Goal: Task Accomplishment & Management: Contribute content

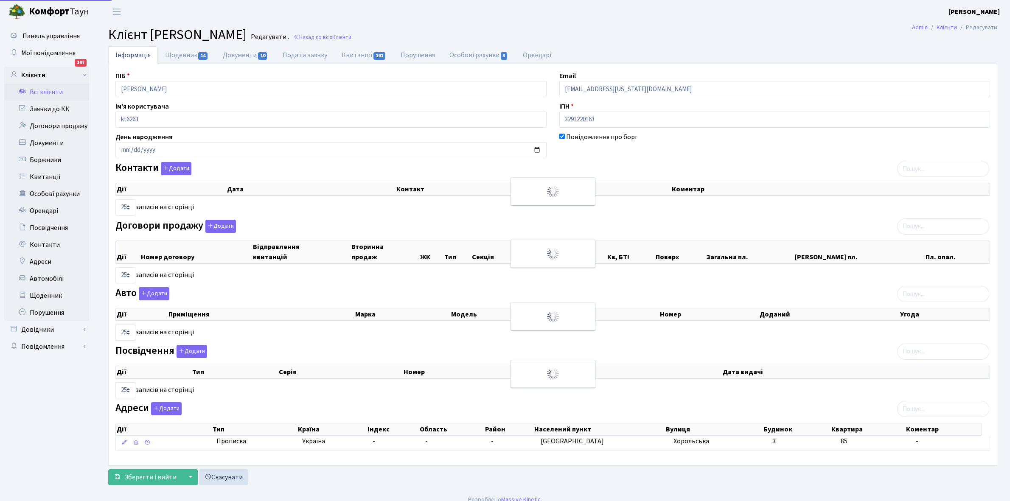
select select "25"
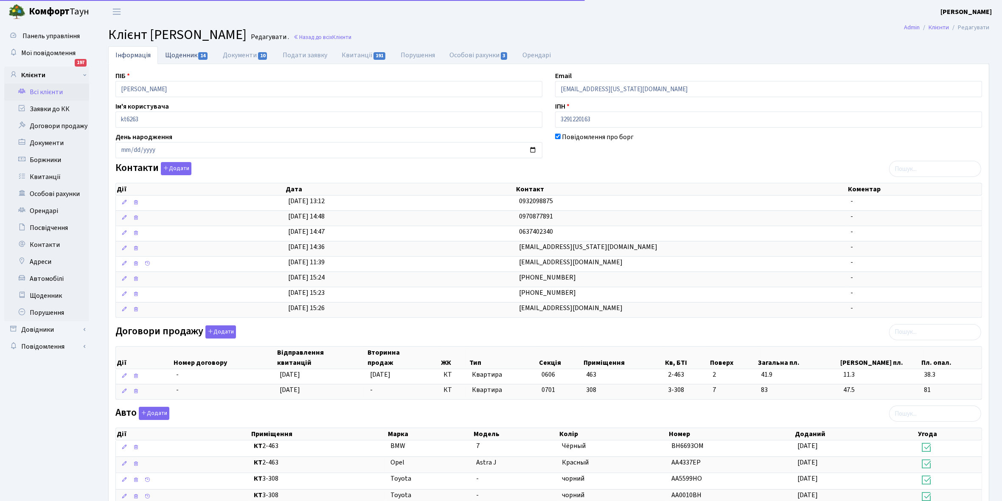
click at [180, 51] on link "Щоденник 14" at bounding box center [187, 54] width 58 height 17
select select "25"
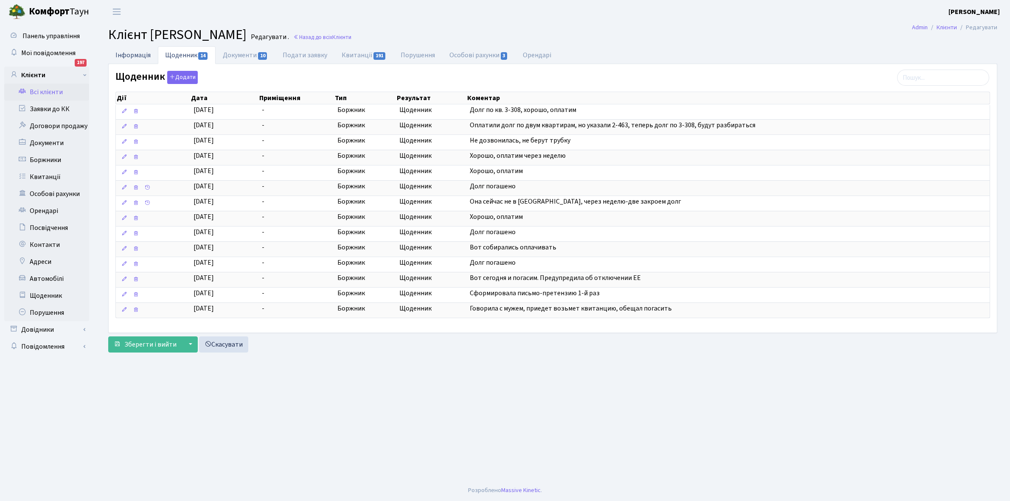
click at [130, 53] on link "Інформація" at bounding box center [133, 54] width 50 height 17
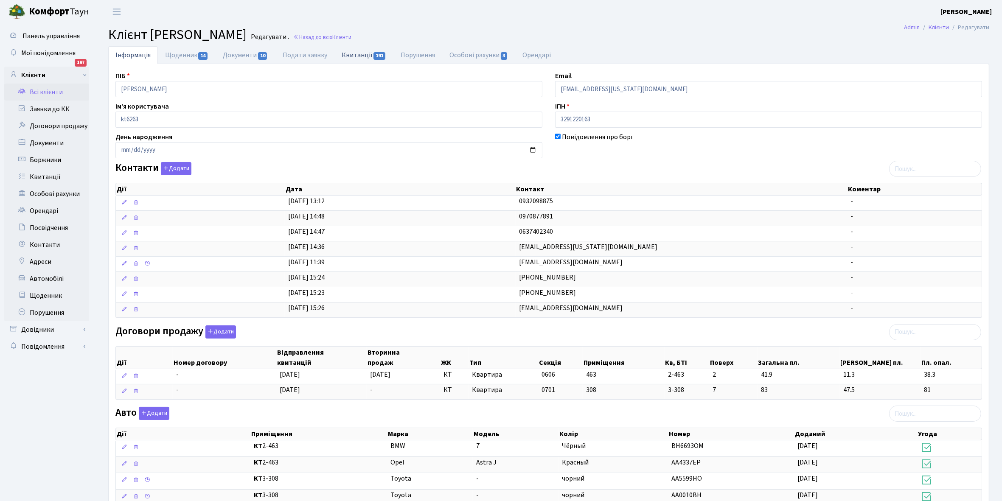
click at [354, 53] on link "Квитанції 191" at bounding box center [363, 54] width 59 height 17
select select "25"
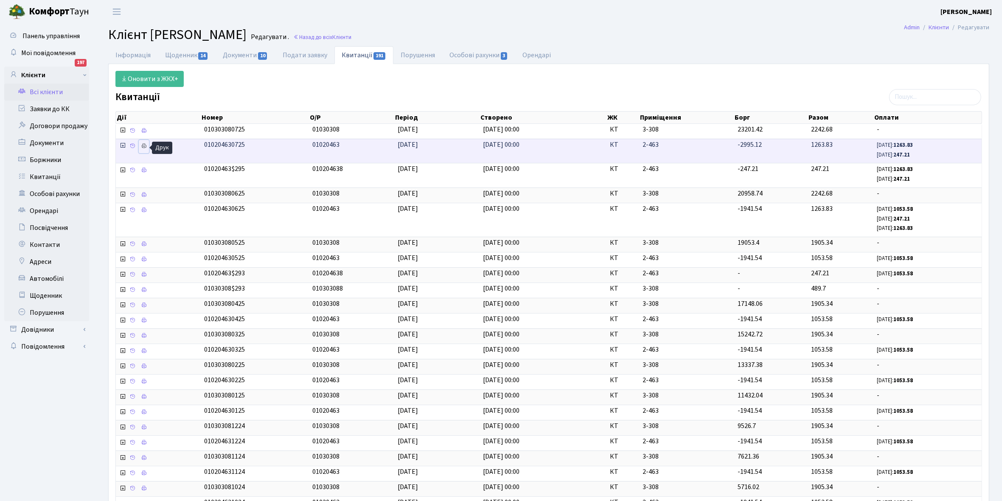
click at [147, 145] on icon at bounding box center [144, 146] width 6 height 6
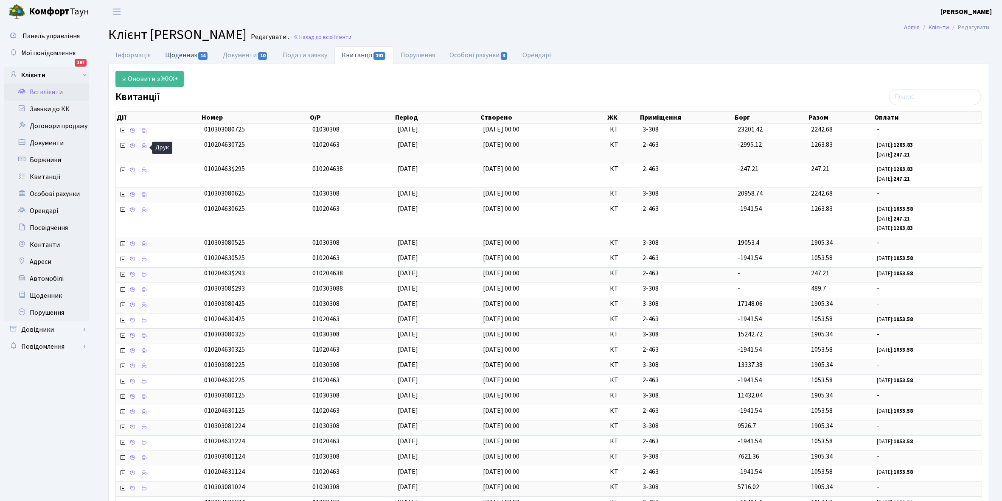
click at [180, 56] on link "Щоденник 14" at bounding box center [187, 54] width 58 height 17
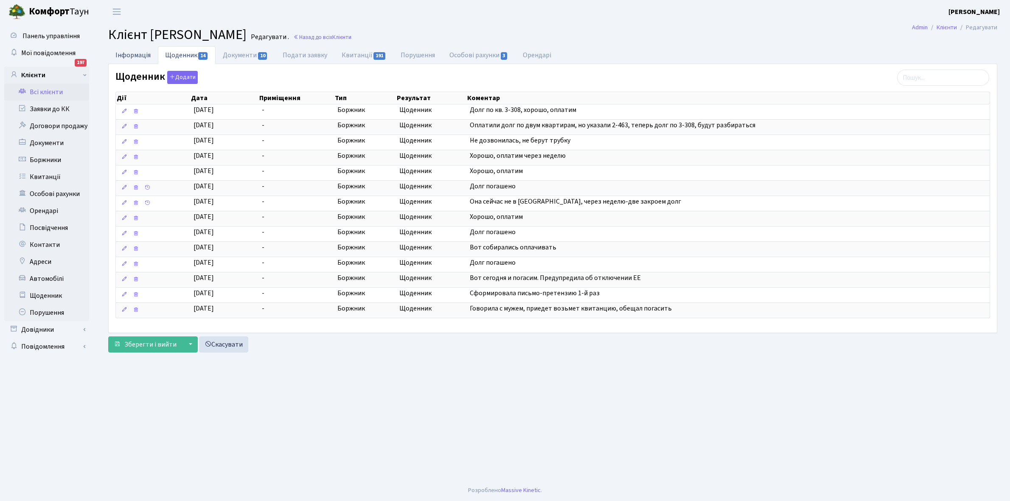
click at [132, 56] on link "Інформація" at bounding box center [133, 54] width 50 height 17
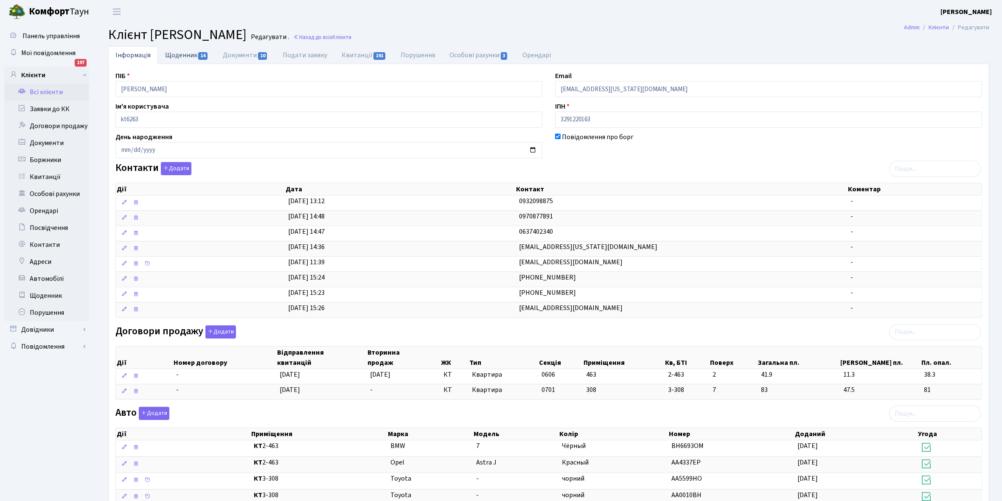
click at [172, 55] on link "Щоденник 14" at bounding box center [187, 54] width 58 height 17
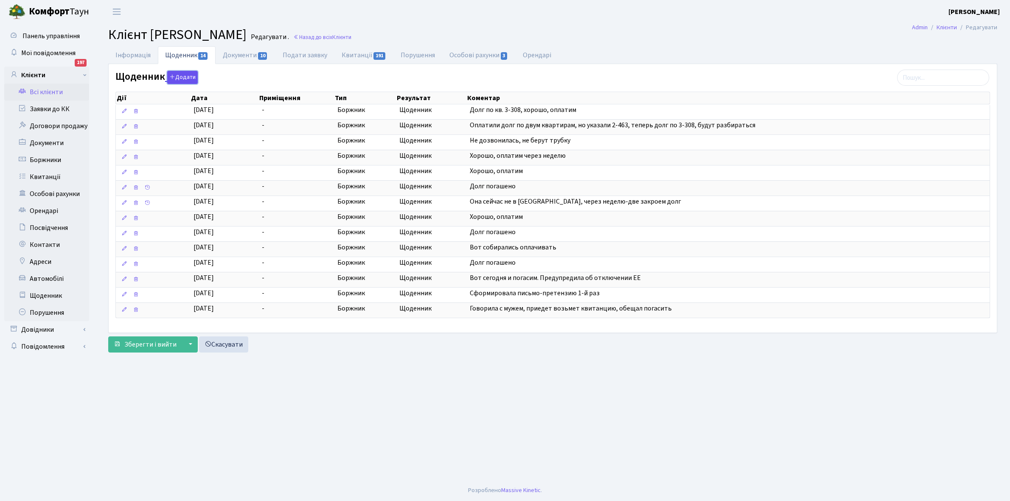
click at [185, 75] on button "Додати" at bounding box center [182, 77] width 31 height 13
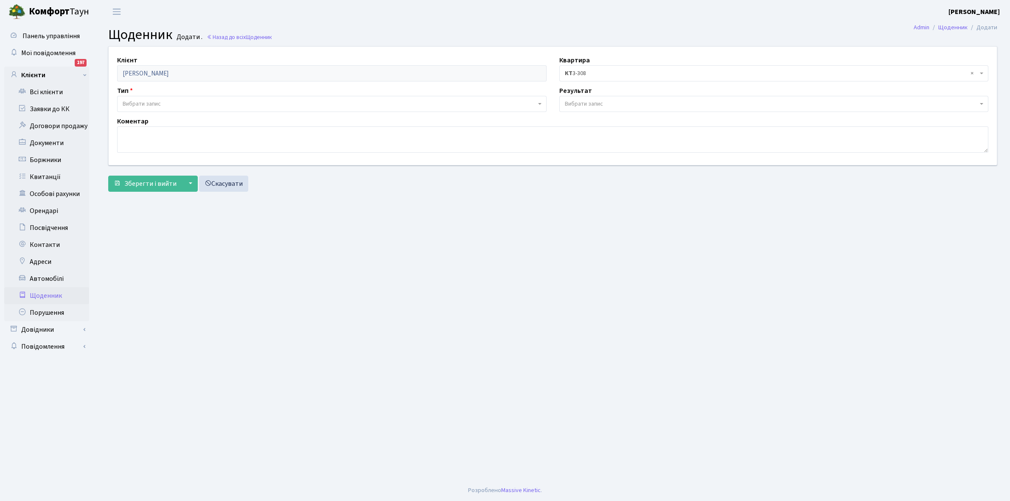
click at [162, 101] on span "Вибрати запис" at bounding box center [329, 104] width 413 height 8
select select "189"
click at [600, 100] on span "Вибрати запис" at bounding box center [584, 104] width 38 height 8
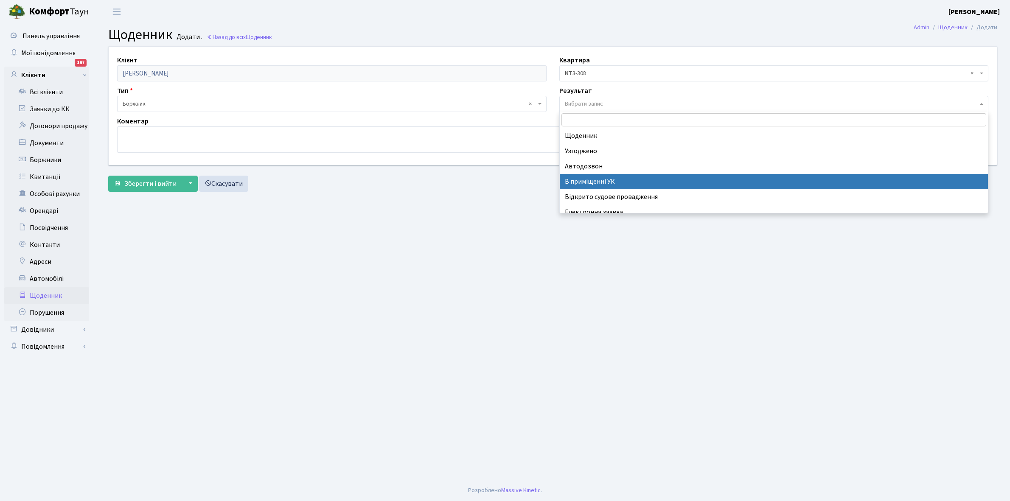
scroll to position [52, 0]
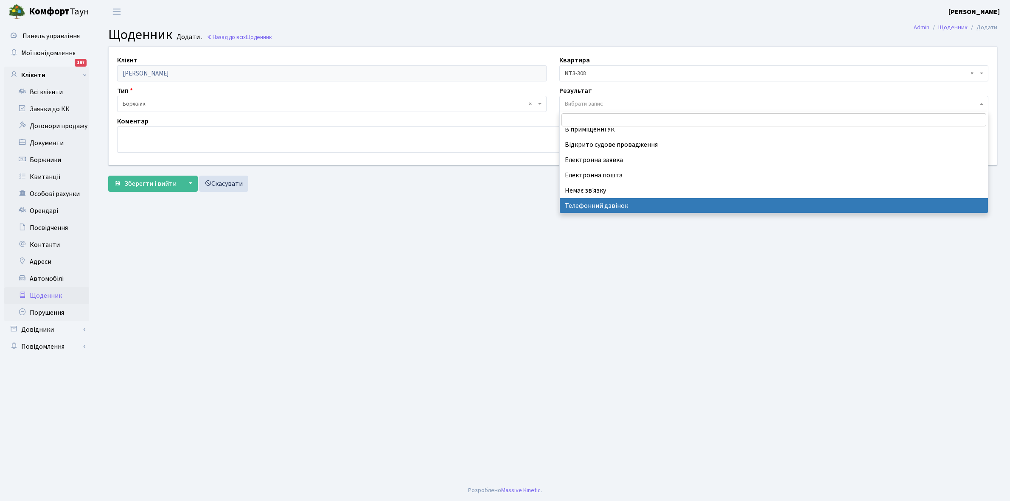
select select "196"
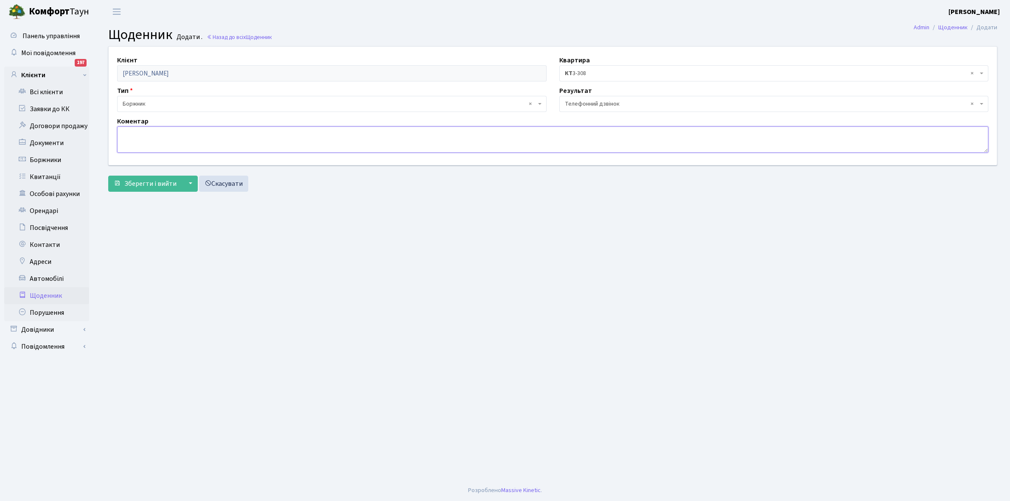
click at [139, 135] on textarea at bounding box center [552, 139] width 871 height 26
type textarea "Обіцяє 03.09.2025 року оплатити борг"
click at [145, 183] on span "Зберегти і вийти" at bounding box center [150, 183] width 52 height 9
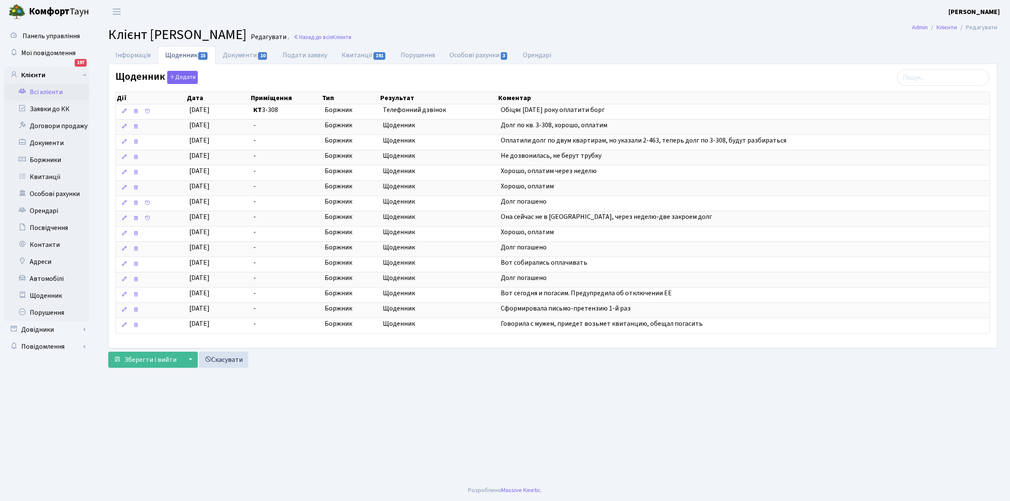
click at [43, 92] on link "Всі клієнти" at bounding box center [46, 92] width 85 height 17
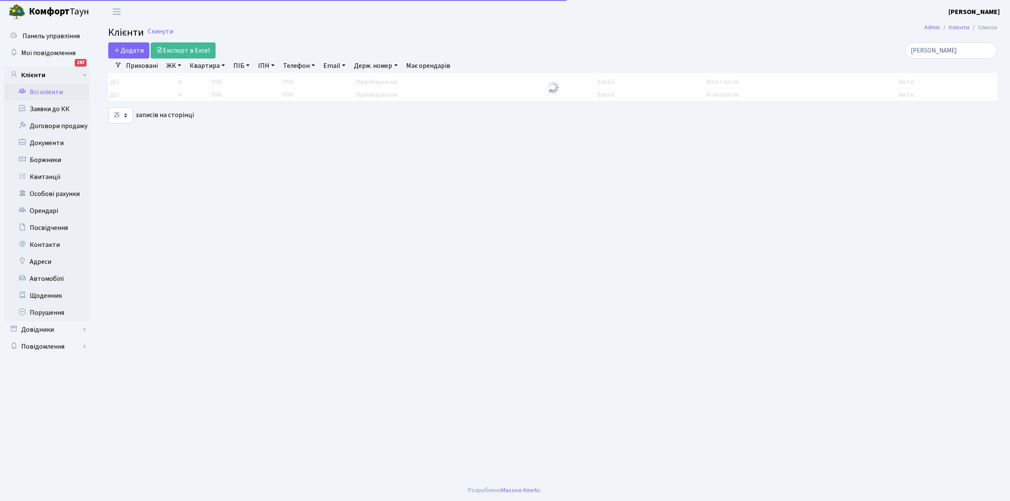
select select "25"
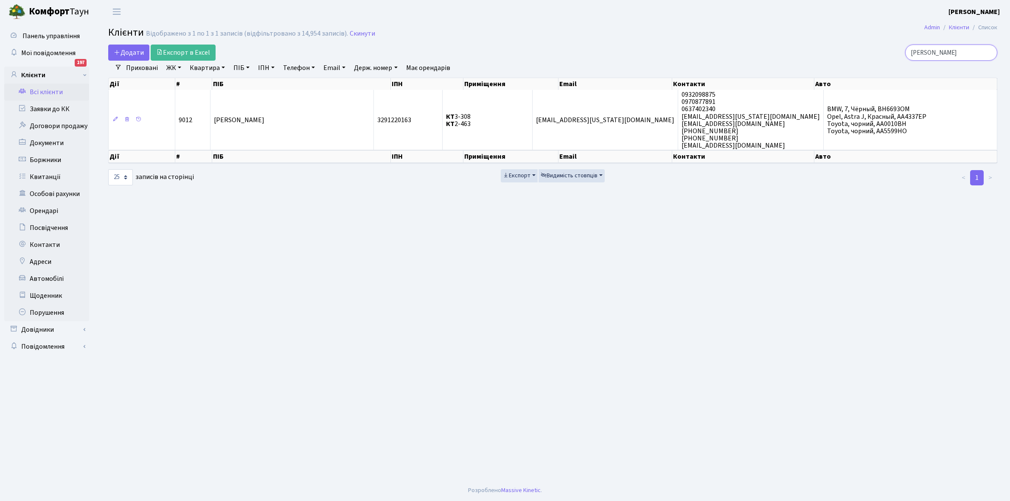
click at [959, 49] on input "Джафарова" at bounding box center [951, 53] width 92 height 16
type input "Д"
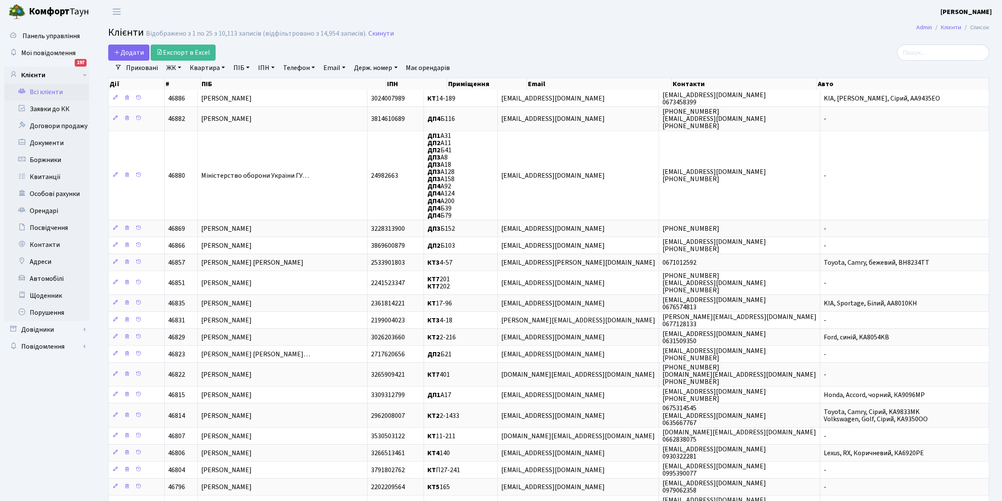
click at [45, 92] on link "Всі клієнти" at bounding box center [46, 92] width 85 height 17
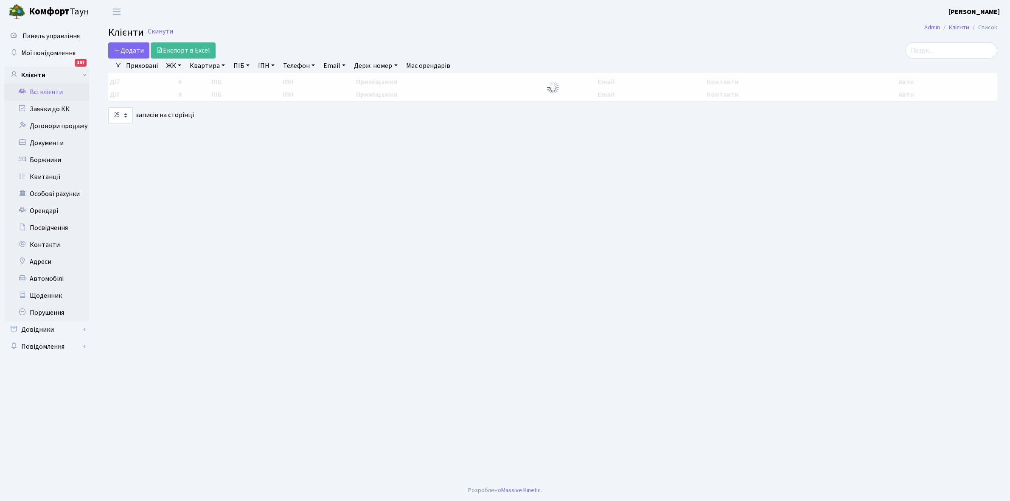
select select "25"
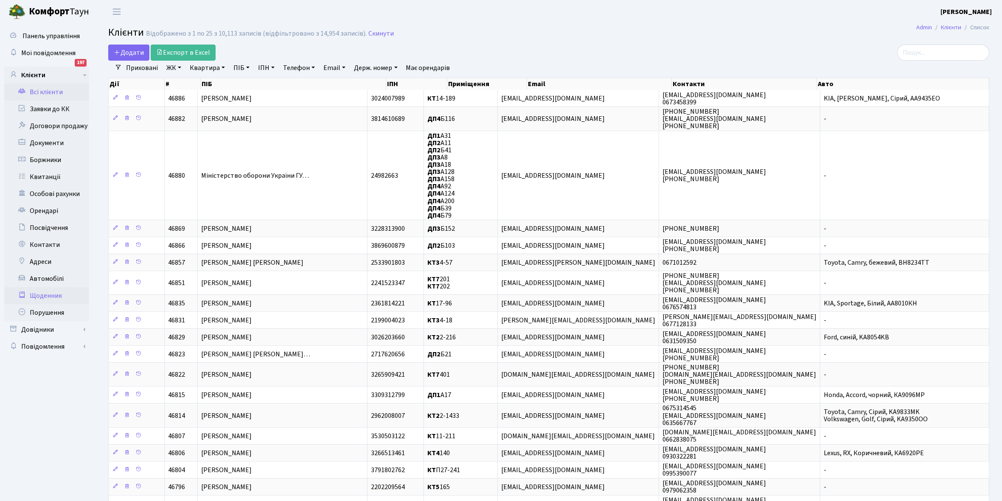
click at [46, 296] on link "Щоденник" at bounding box center [46, 295] width 85 height 17
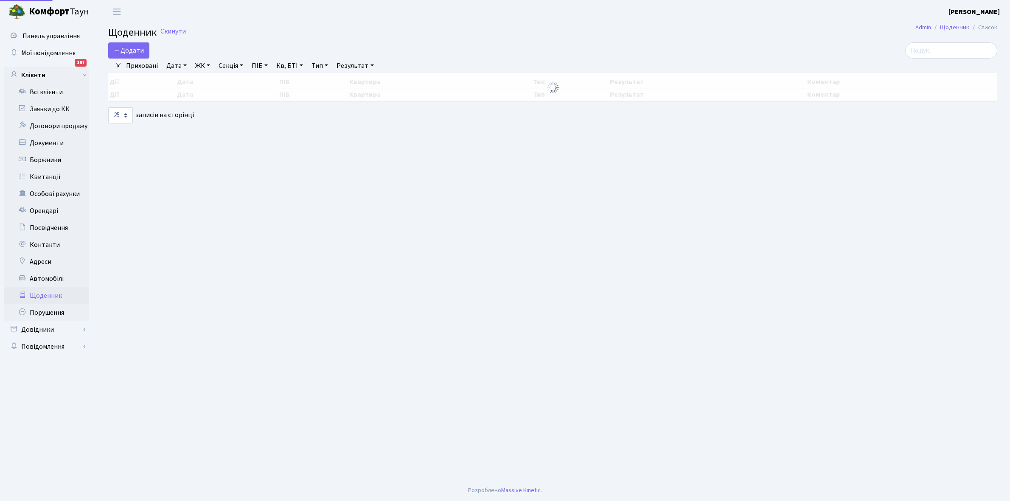
select select "25"
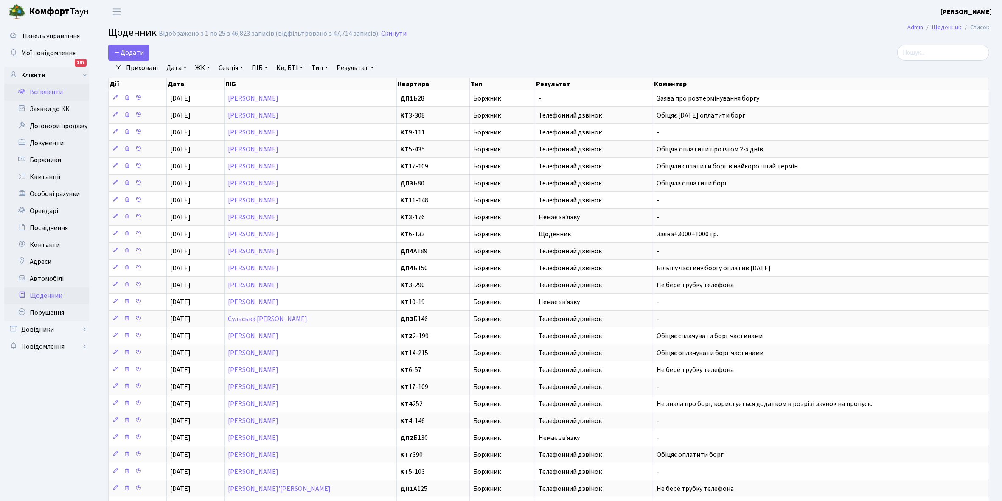
click at [41, 90] on link "Всі клієнти" at bounding box center [46, 92] width 85 height 17
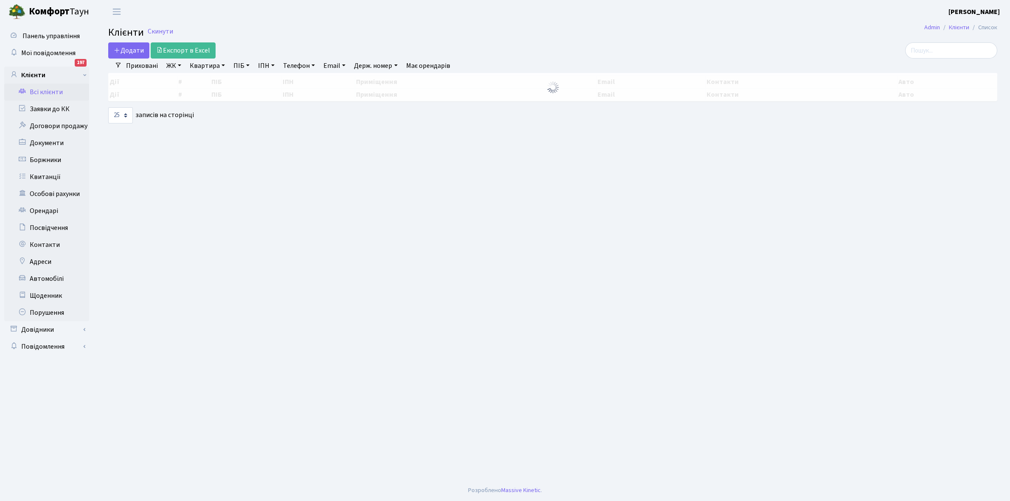
select select "25"
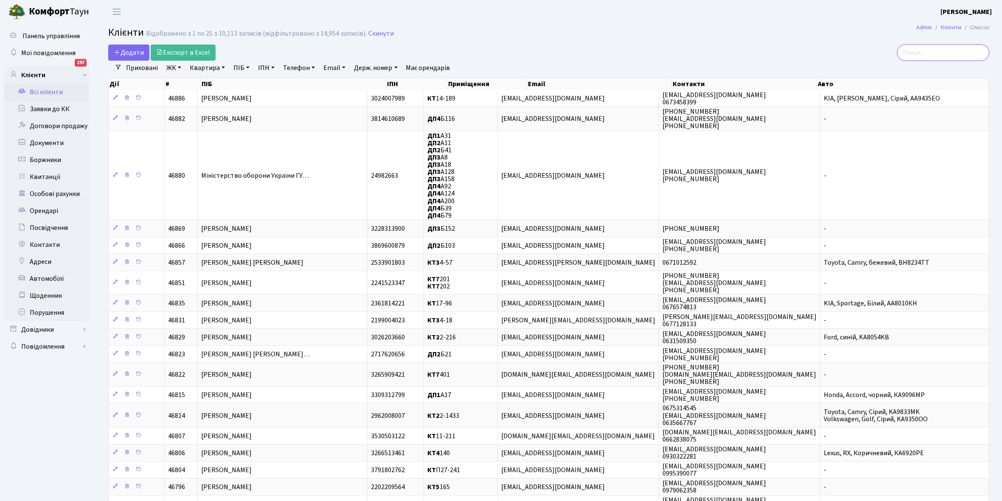
click at [939, 51] on input "search" at bounding box center [943, 53] width 92 height 16
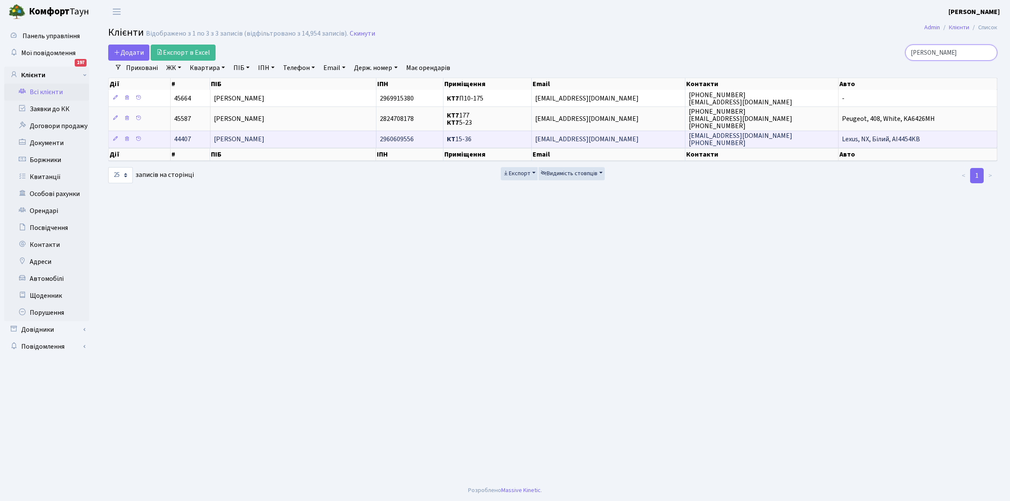
type input "Мягков"
click at [264, 138] on span "[PERSON_NAME]" at bounding box center [239, 139] width 51 height 9
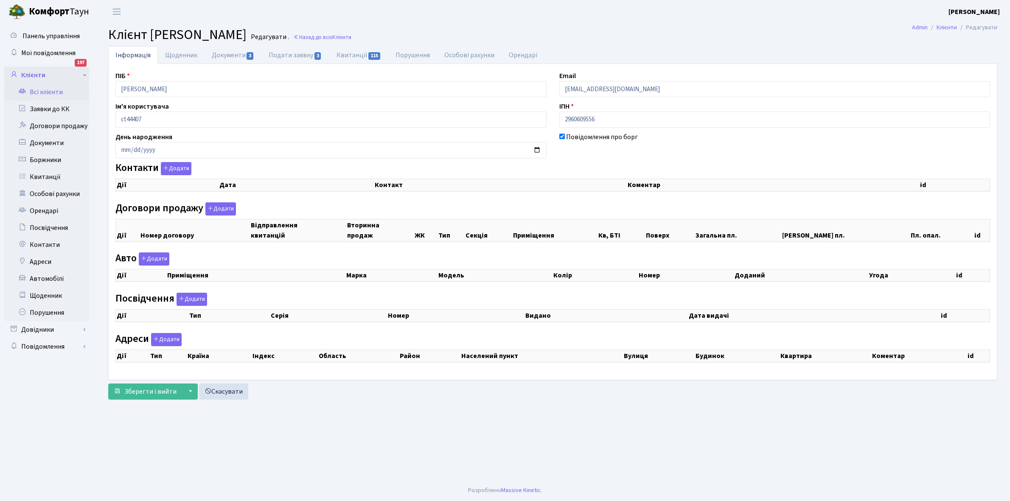
checkbox input "true"
select select "25"
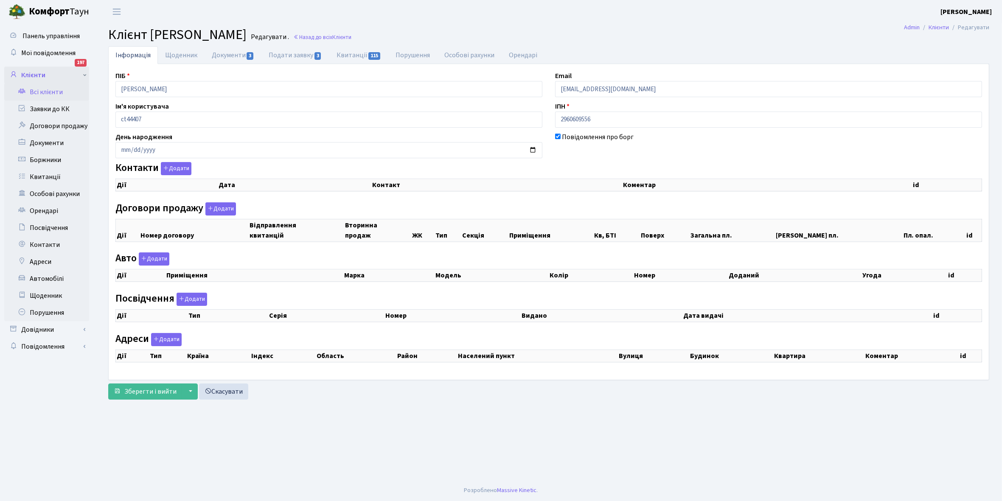
select select "25"
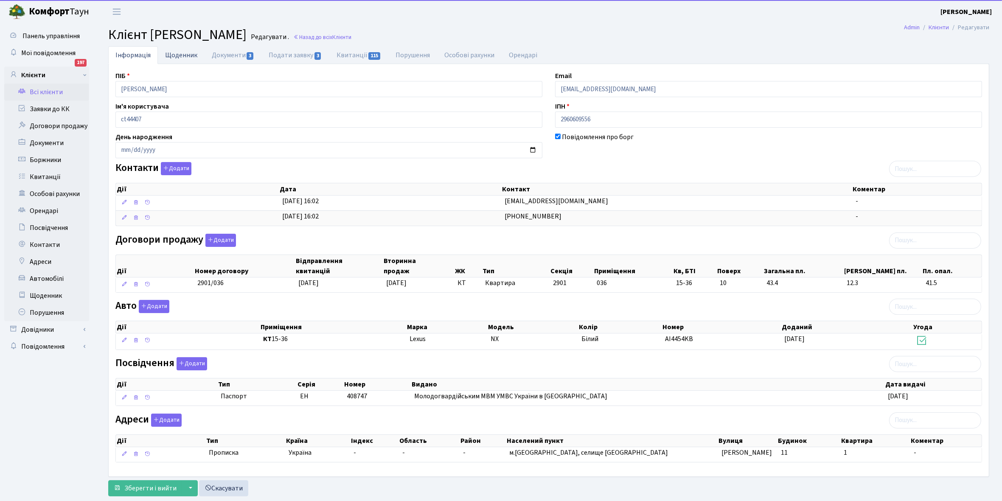
click at [173, 53] on link "Щоденник" at bounding box center [181, 54] width 47 height 17
select select "25"
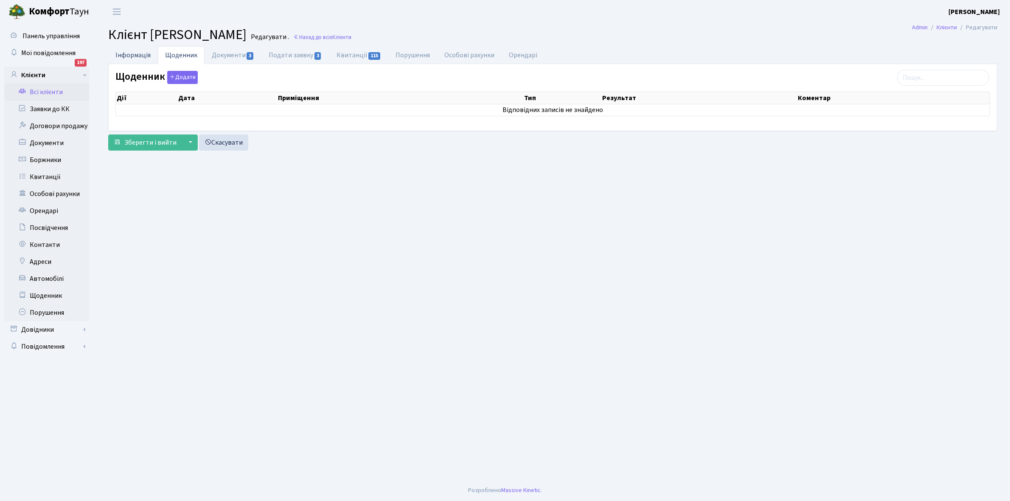
click at [134, 56] on link "Інформація" at bounding box center [133, 54] width 50 height 17
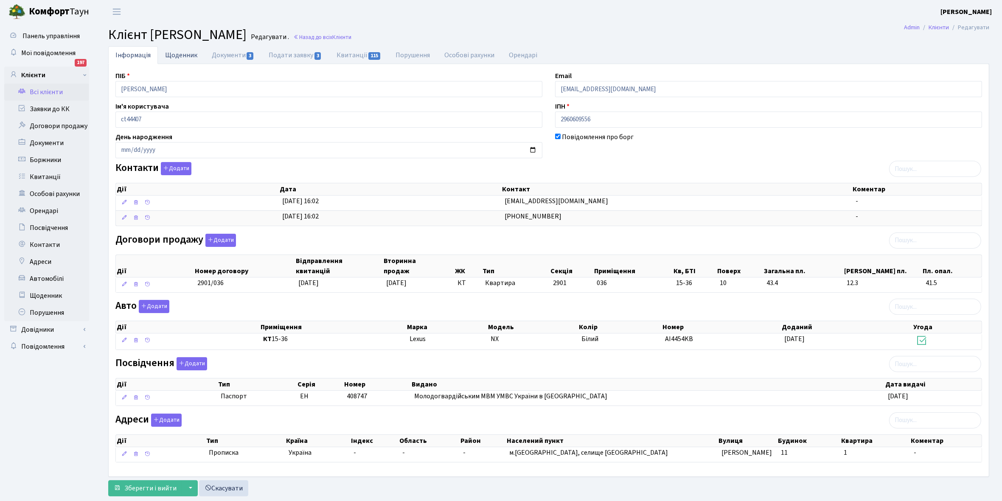
click at [177, 52] on link "Щоденник" at bounding box center [181, 54] width 47 height 17
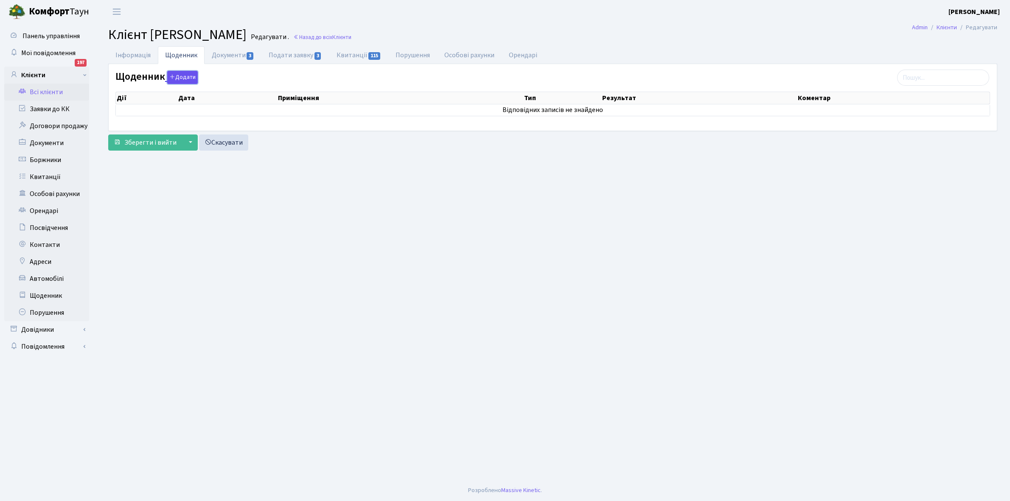
click at [179, 75] on button "Додати" at bounding box center [182, 77] width 31 height 13
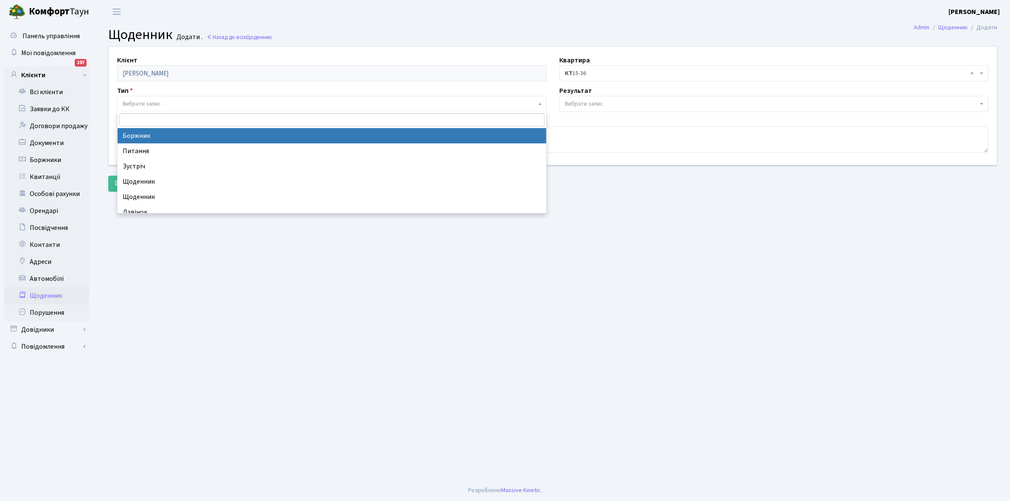
click at [175, 98] on span "Вибрати запис" at bounding box center [331, 104] width 429 height 16
select select "189"
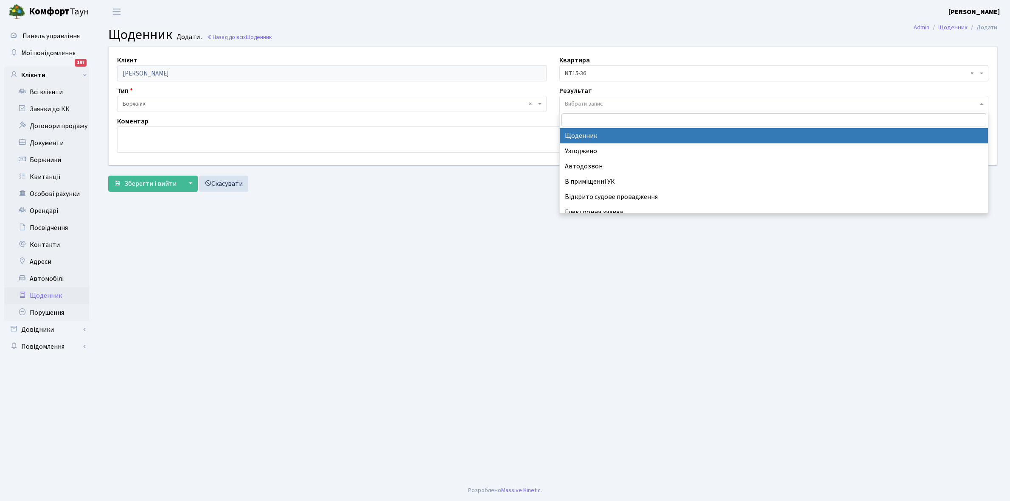
click at [601, 104] on span "Вибрати запис" at bounding box center [584, 104] width 38 height 8
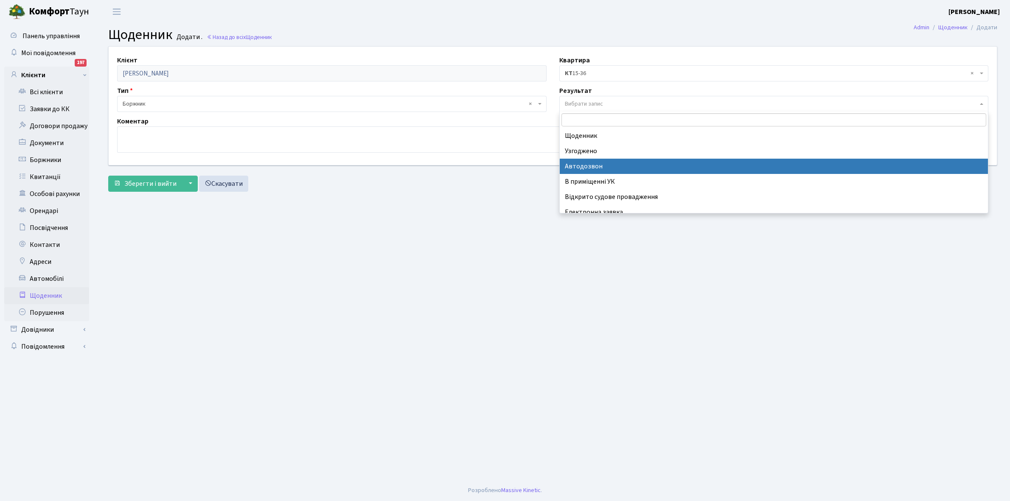
scroll to position [52, 0]
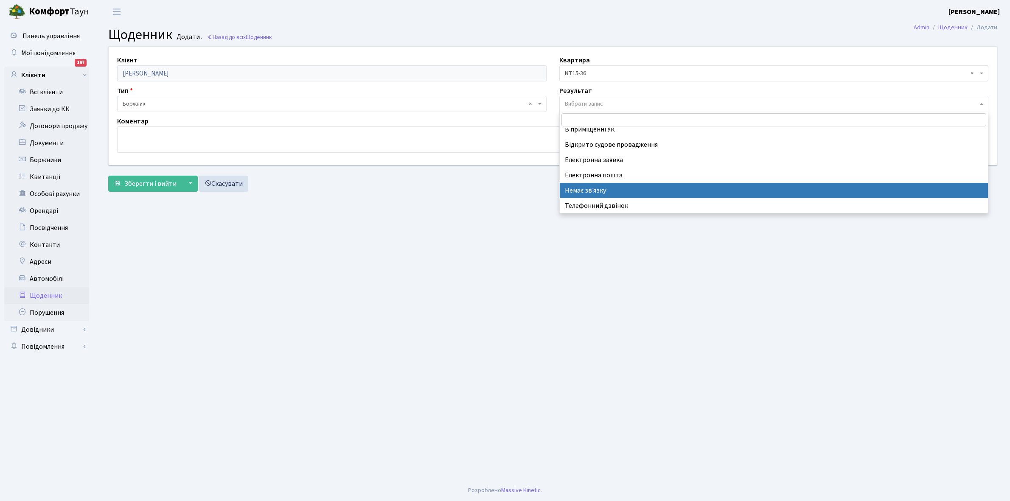
select select "197"
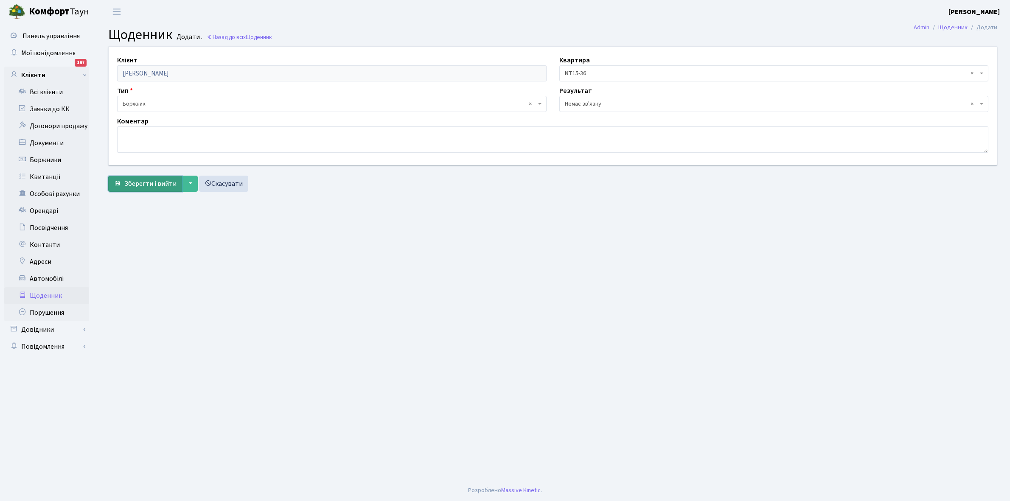
click at [151, 185] on span "Зберегти і вийти" at bounding box center [150, 183] width 52 height 9
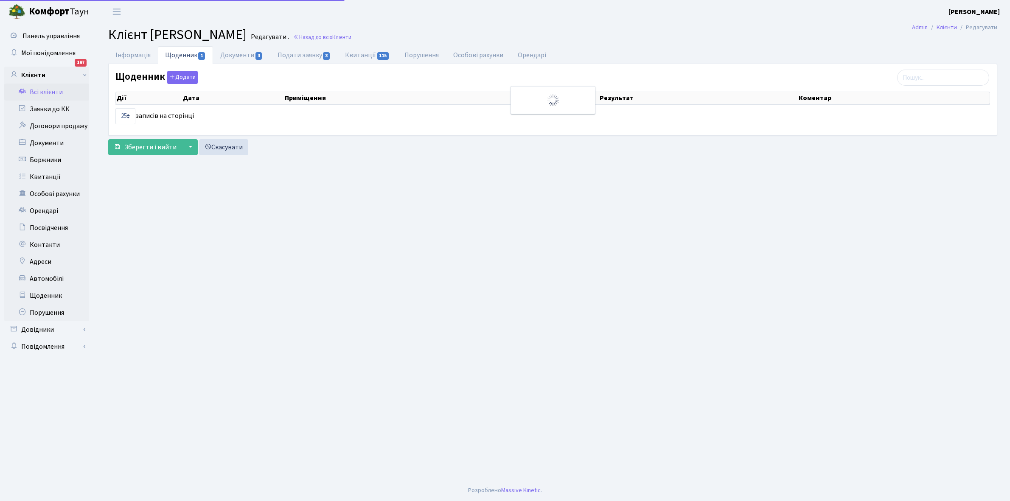
select select "25"
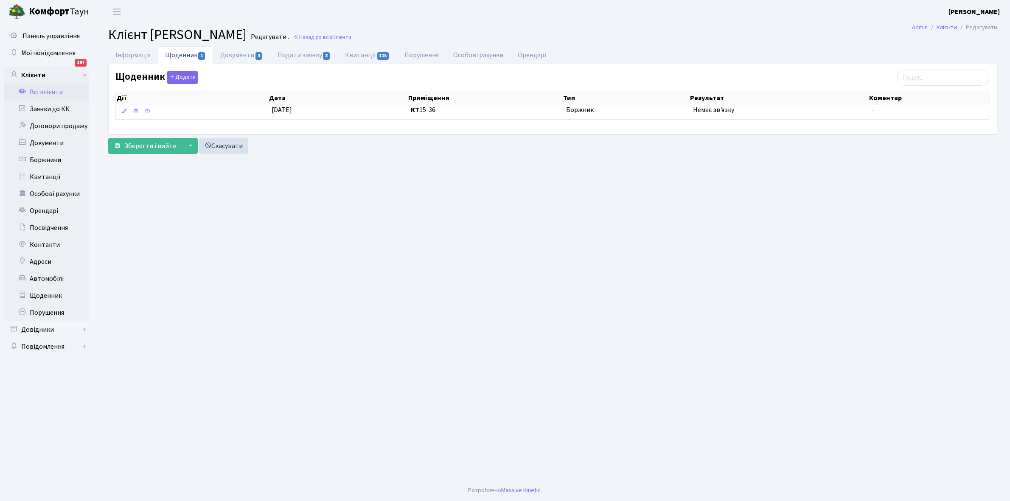
click at [45, 88] on link "Всі клієнти" at bounding box center [46, 92] width 85 height 17
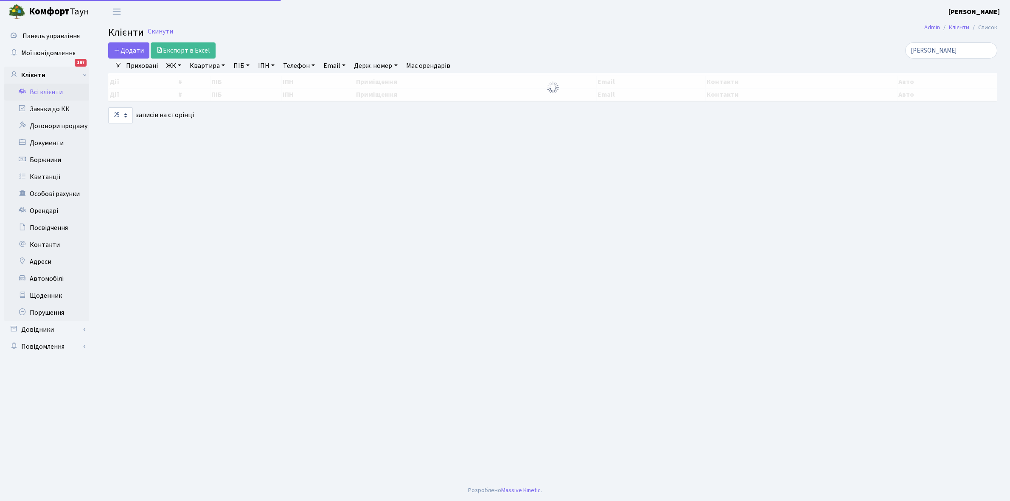
select select "25"
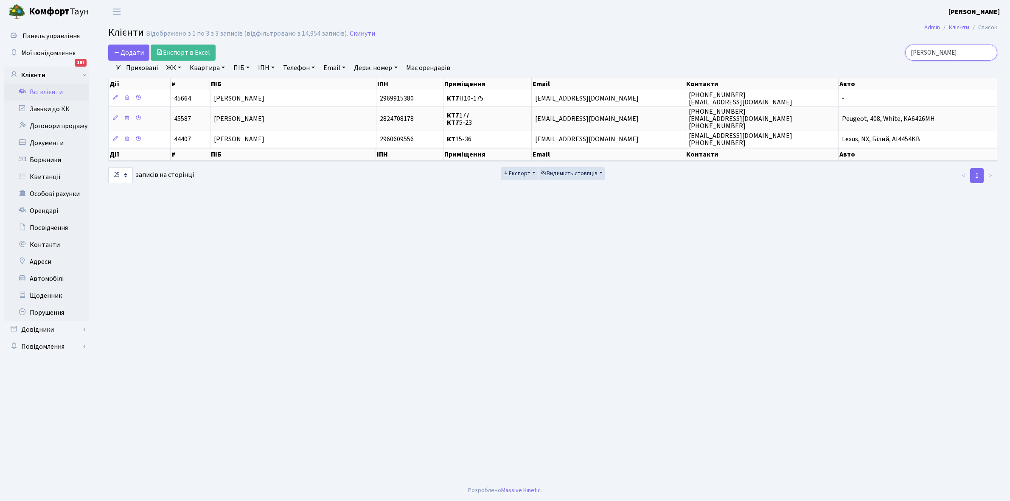
click at [946, 56] on input "[PERSON_NAME]" at bounding box center [951, 53] width 92 height 16
type input "М"
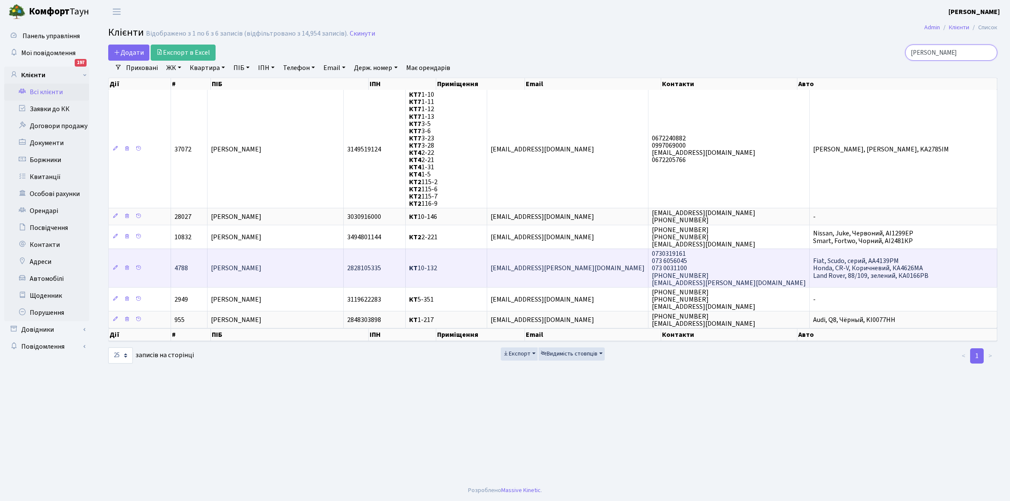
type input "[PERSON_NAME]"
click at [261, 266] on span "[PERSON_NAME]" at bounding box center [236, 268] width 51 height 9
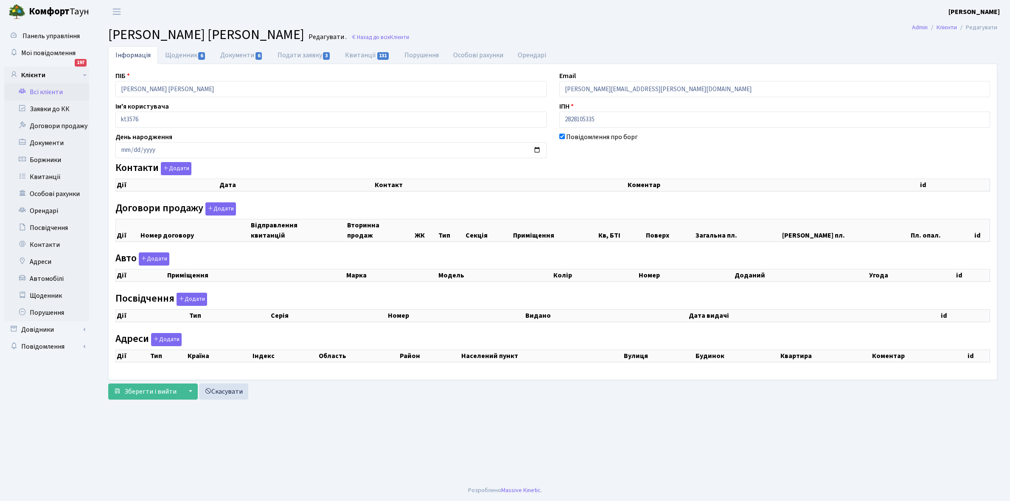
checkbox input "true"
select select "25"
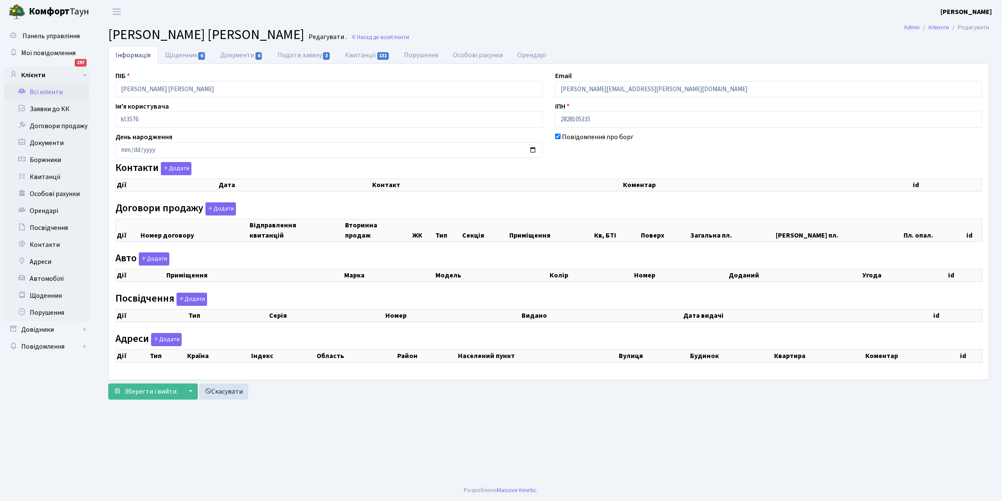
select select "25"
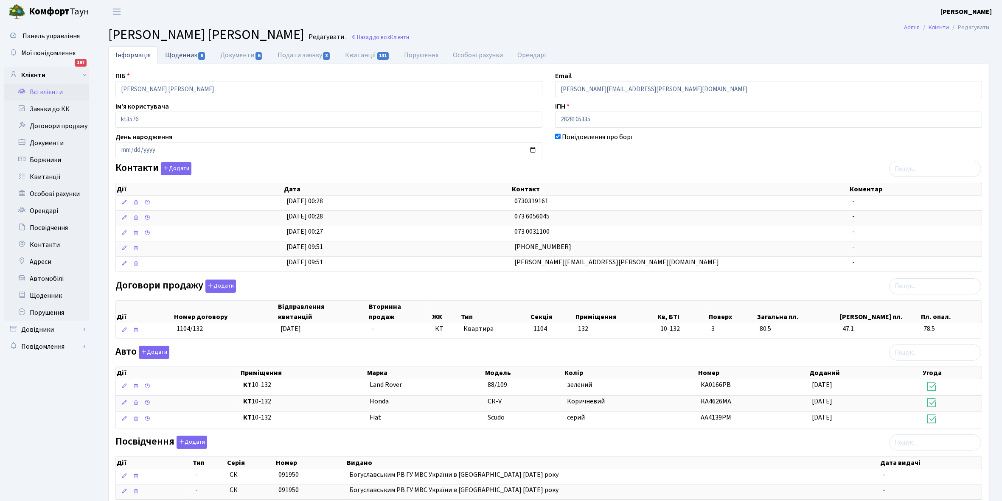
click at [178, 54] on link "Щоденник 6" at bounding box center [185, 54] width 55 height 17
select select "25"
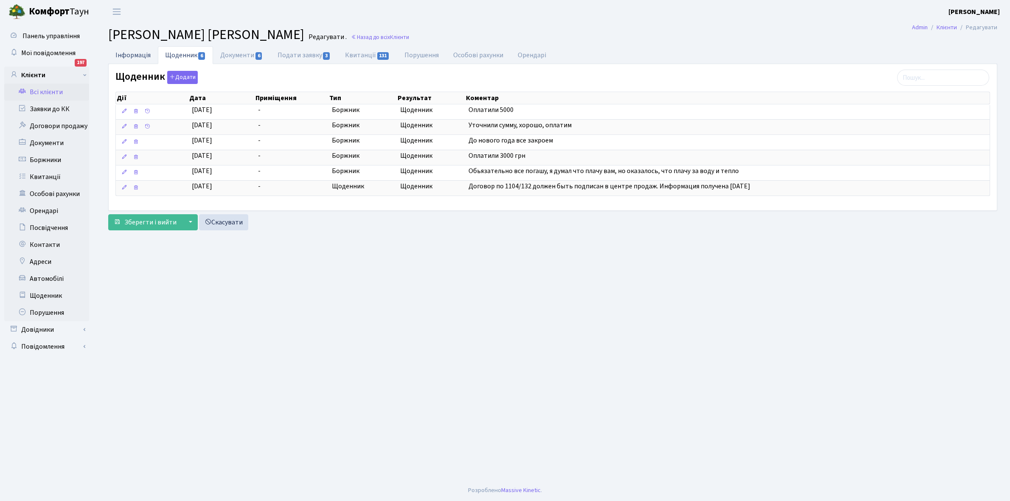
click at [127, 55] on link "Інформація" at bounding box center [133, 54] width 50 height 17
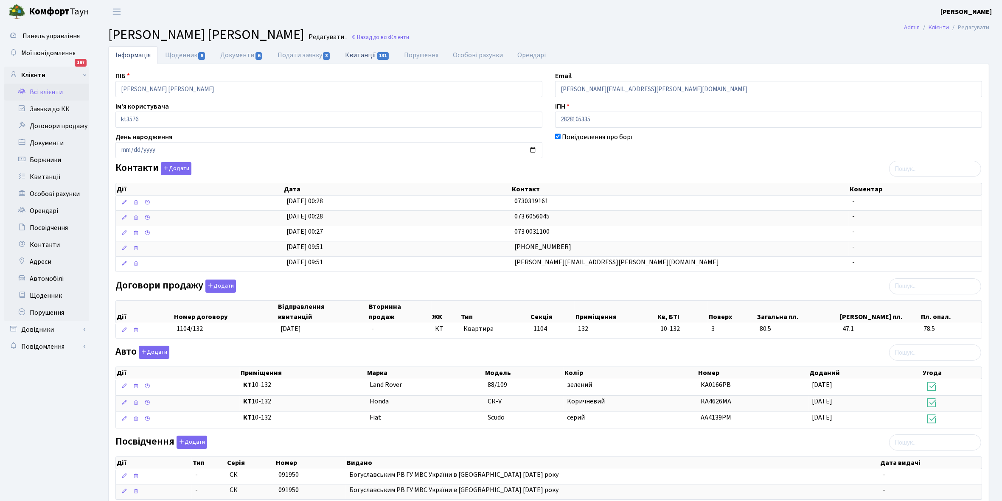
click at [354, 53] on link "Квитанції 131" at bounding box center [367, 54] width 59 height 17
select select "25"
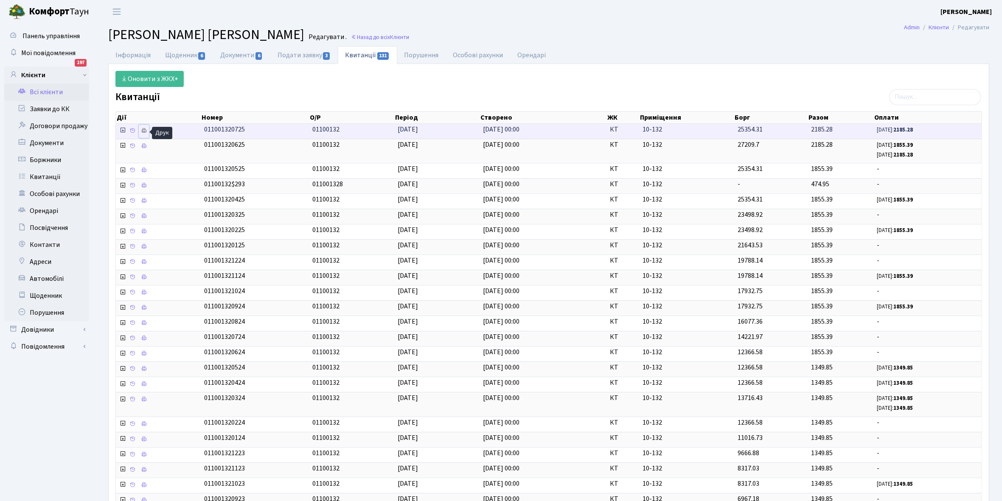
click at [145, 130] on icon at bounding box center [144, 131] width 6 height 6
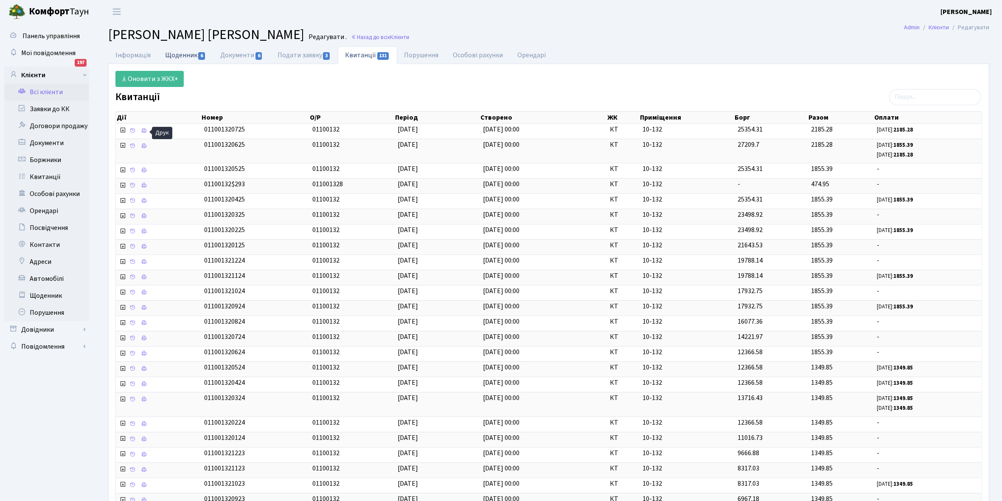
click at [175, 56] on link "Щоденник 6" at bounding box center [185, 54] width 55 height 17
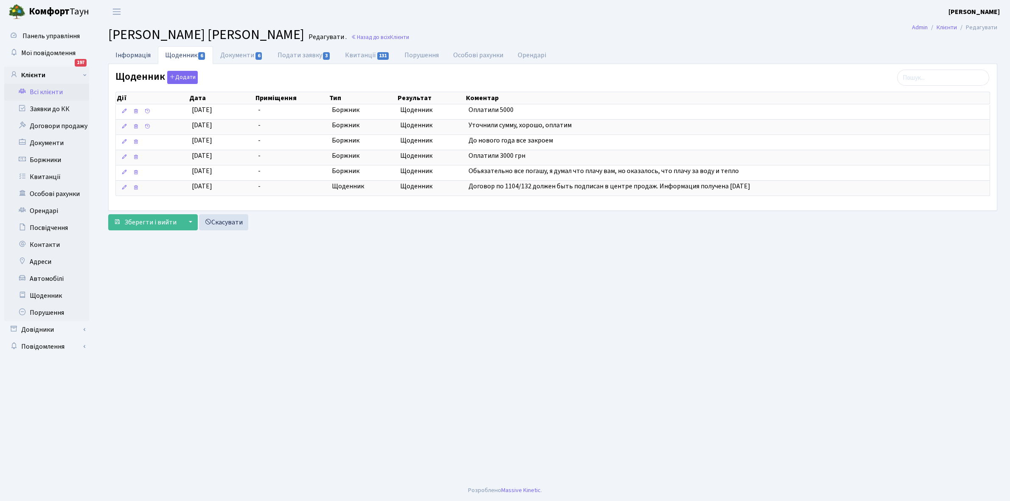
click at [129, 54] on link "Інформація" at bounding box center [133, 54] width 50 height 17
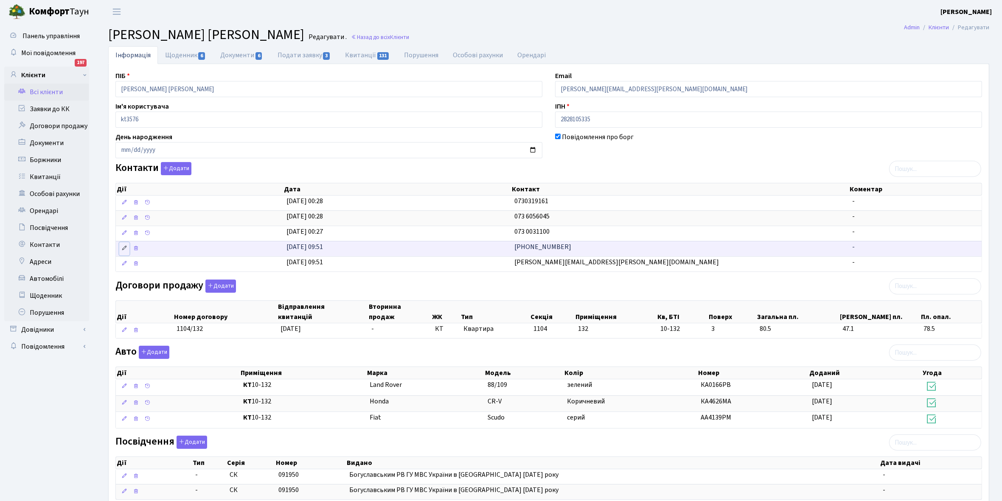
click at [125, 250] on icon at bounding box center [124, 248] width 6 height 6
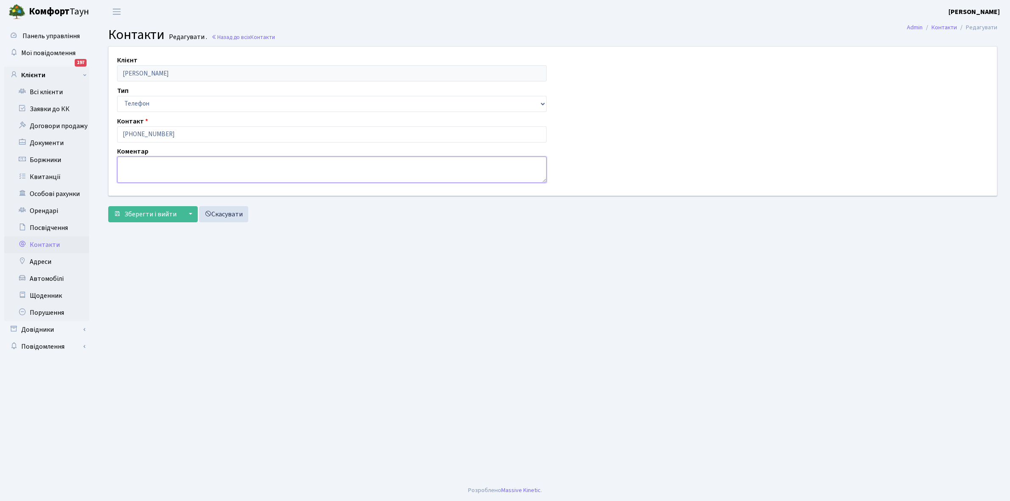
click at [145, 160] on textarea at bounding box center [331, 170] width 429 height 26
click at [50, 89] on link "Всі клієнти" at bounding box center [46, 92] width 85 height 17
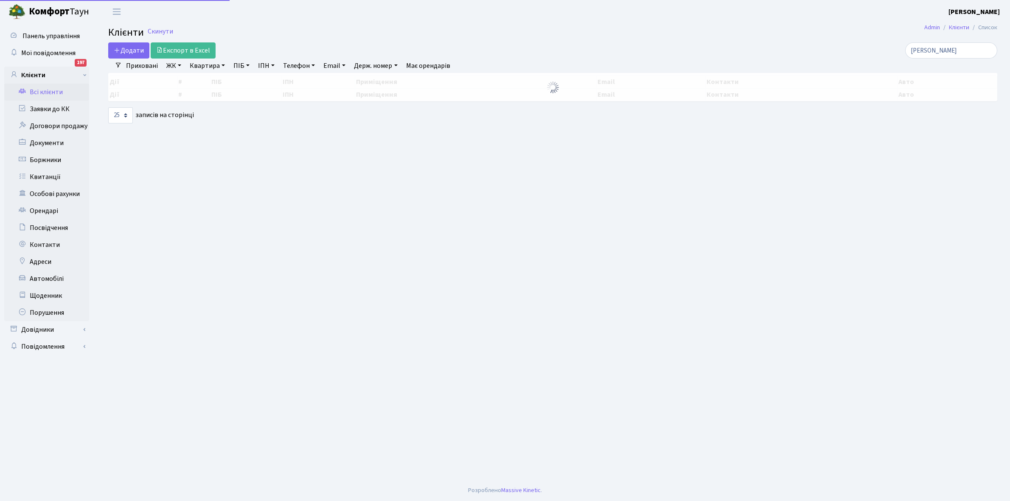
select select "25"
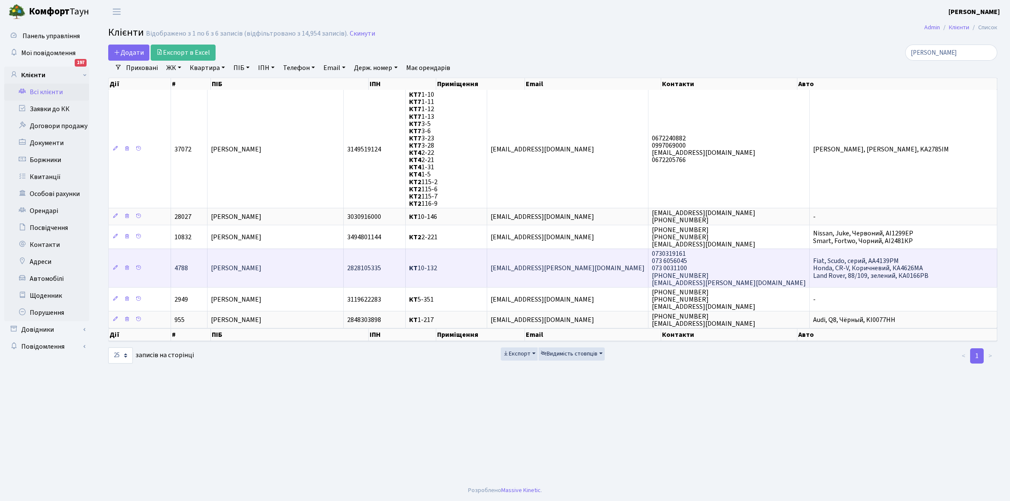
click at [295, 269] on td "[PERSON_NAME]" at bounding box center [276, 268] width 136 height 39
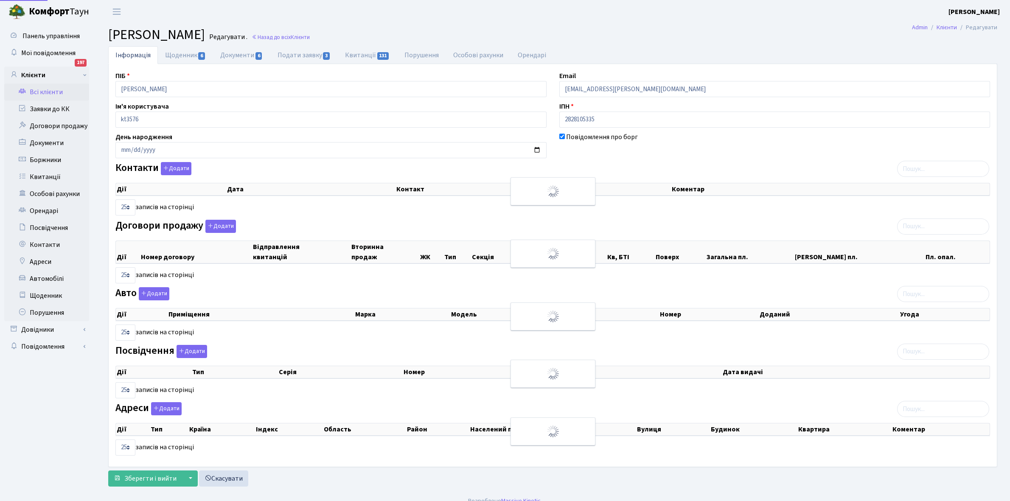
select select "25"
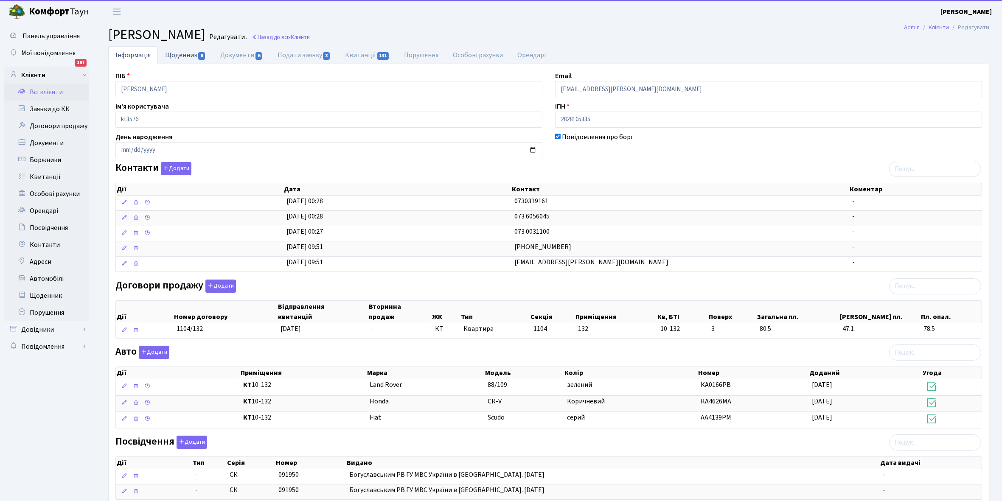
click at [181, 56] on link "Щоденник 6" at bounding box center [185, 54] width 55 height 17
select select "25"
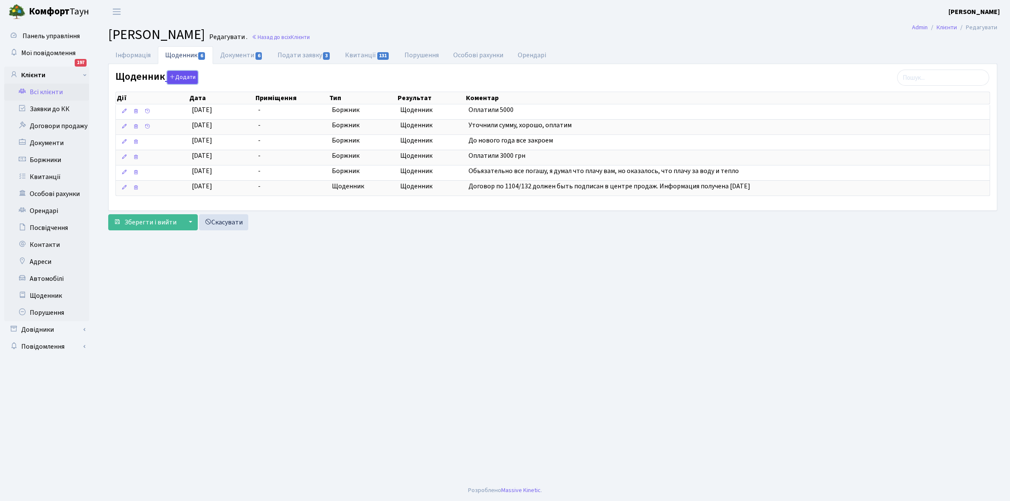
click at [183, 76] on button "Додати" at bounding box center [182, 77] width 31 height 13
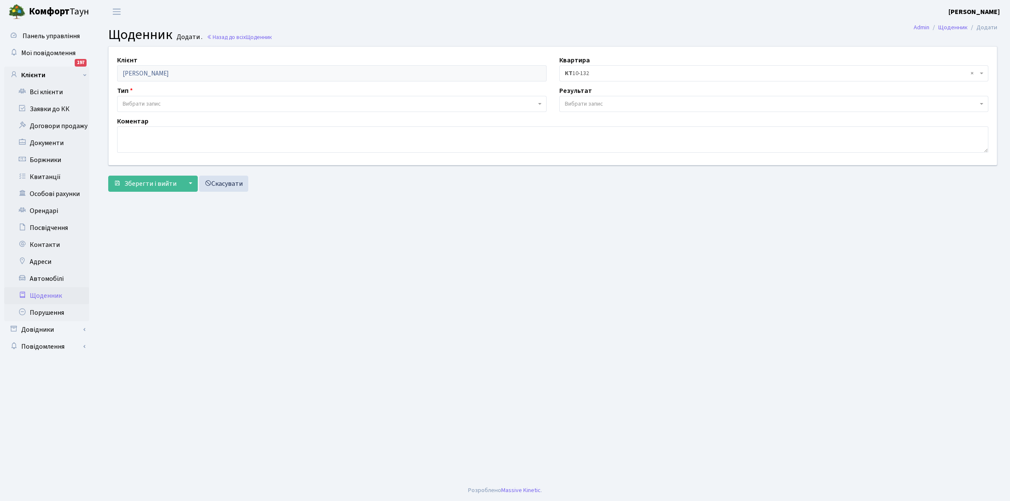
click at [151, 100] on span "Вибрати запис" at bounding box center [142, 104] width 38 height 8
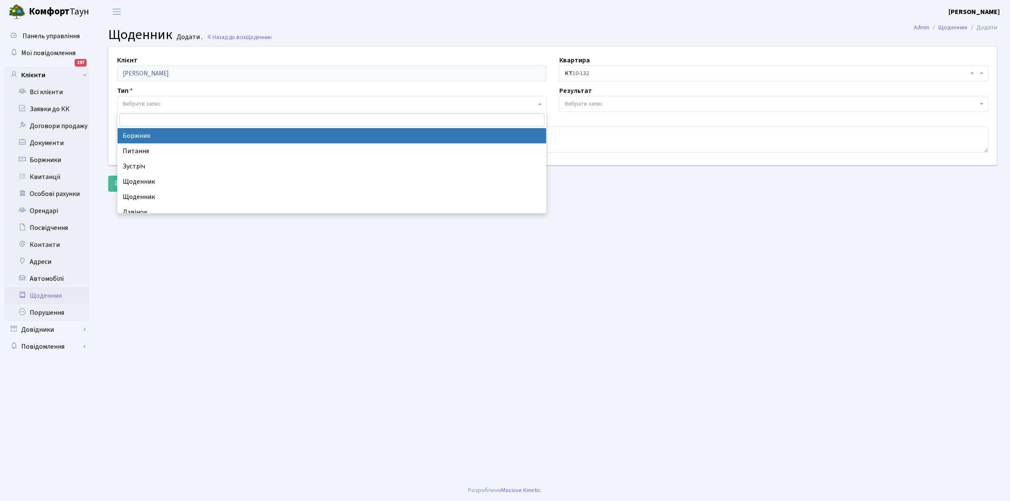
select select "189"
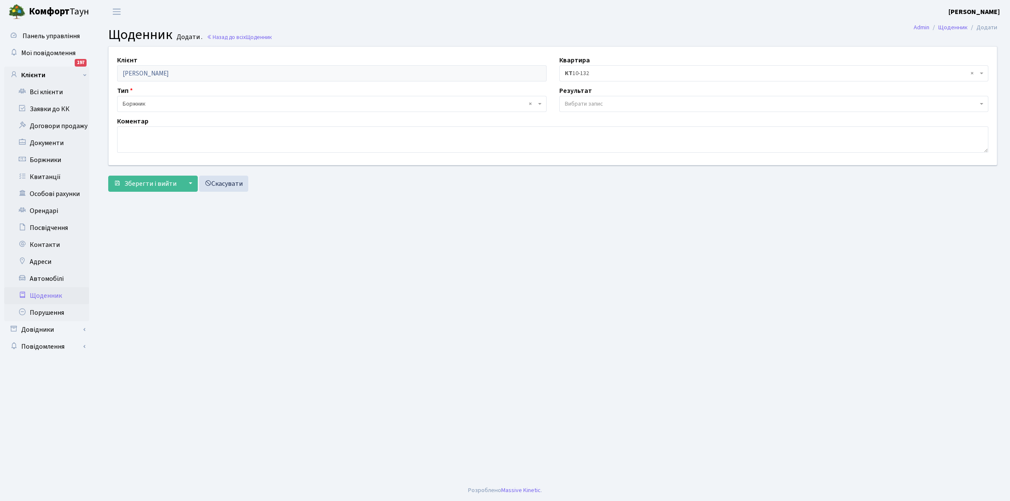
click at [581, 104] on span "Вибрати запис" at bounding box center [584, 104] width 38 height 8
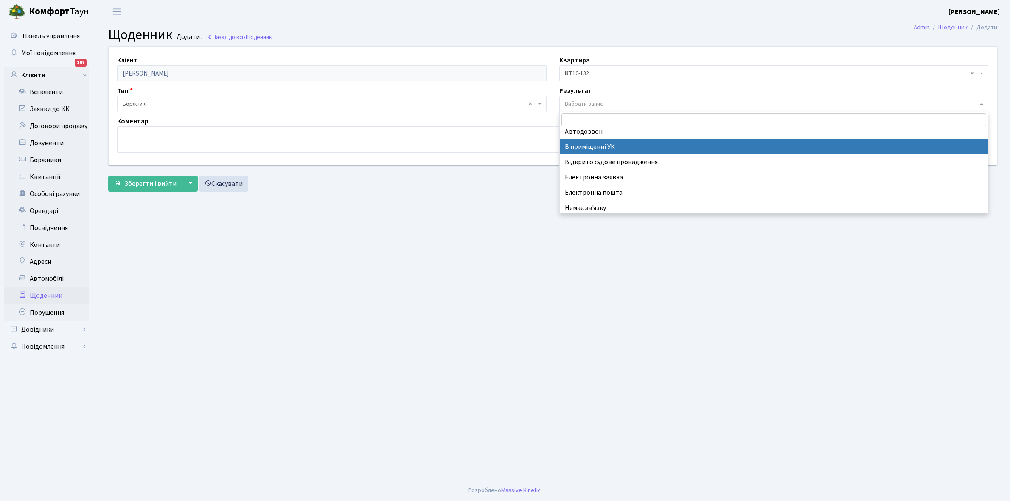
scroll to position [52, 0]
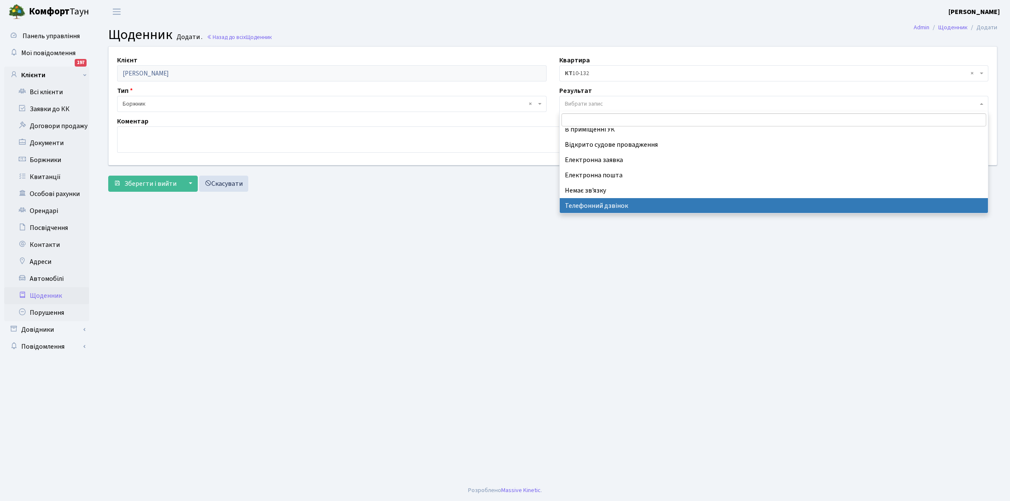
select select "196"
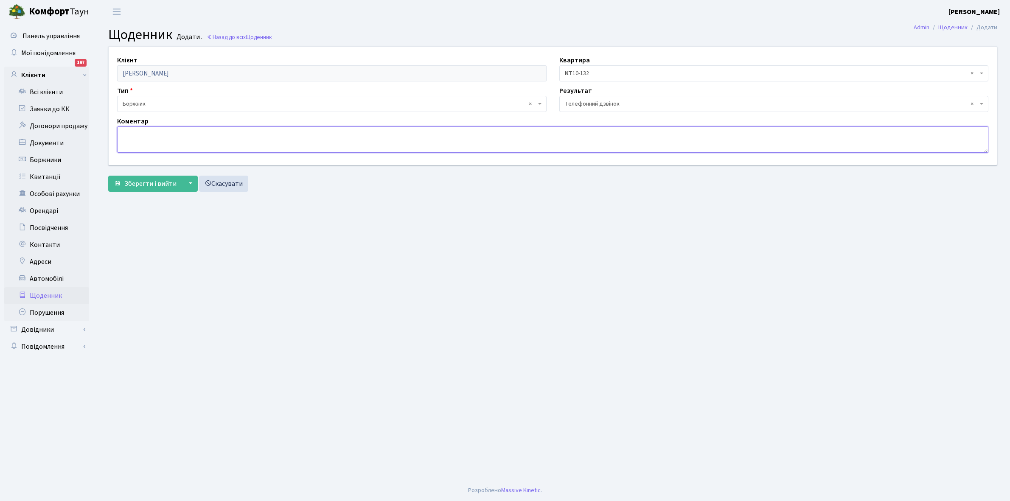
click at [151, 134] on textarea at bounding box center [552, 139] width 871 height 26
drag, startPoint x: 157, startPoint y: 130, endPoint x: 203, endPoint y: 223, distance: 103.4
click at [203, 223] on main "Admin Щоденник Додати Щоденник Додати . Назад до всіх Щоденник Клієнт Дяченко С…" at bounding box center [552, 251] width 915 height 457
click at [180, 134] on textarea "Відмовляється" at bounding box center [552, 139] width 871 height 26
type textarea "Відмовляється від заборгованості"
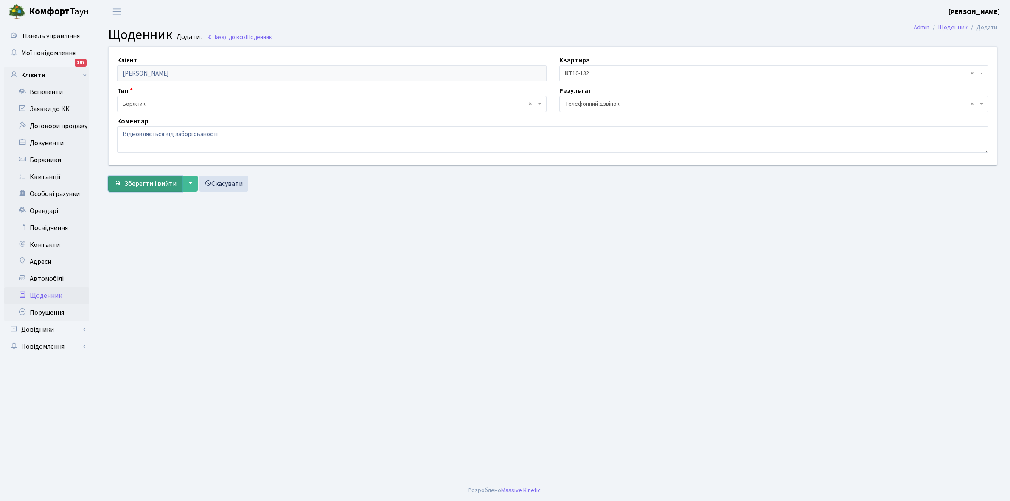
click at [154, 184] on span "Зберегти і вийти" at bounding box center [150, 183] width 52 height 9
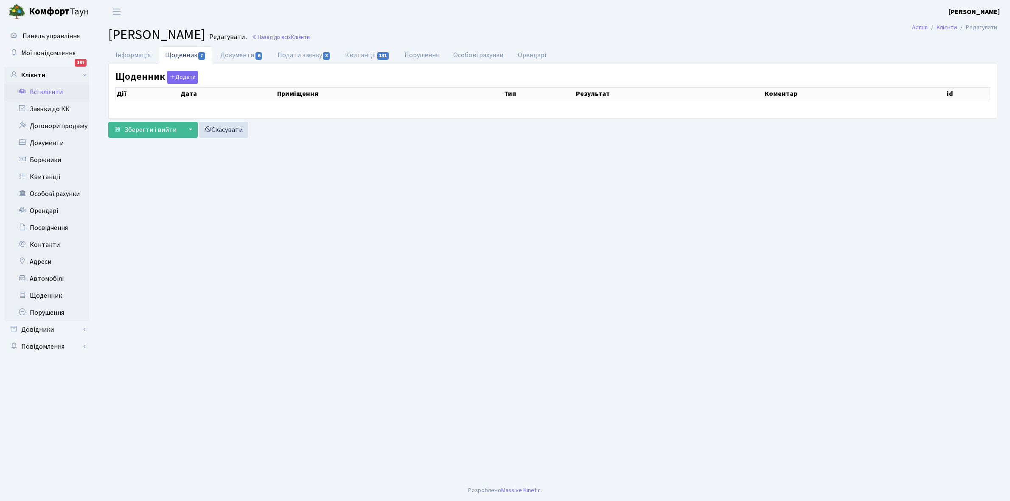
select select "25"
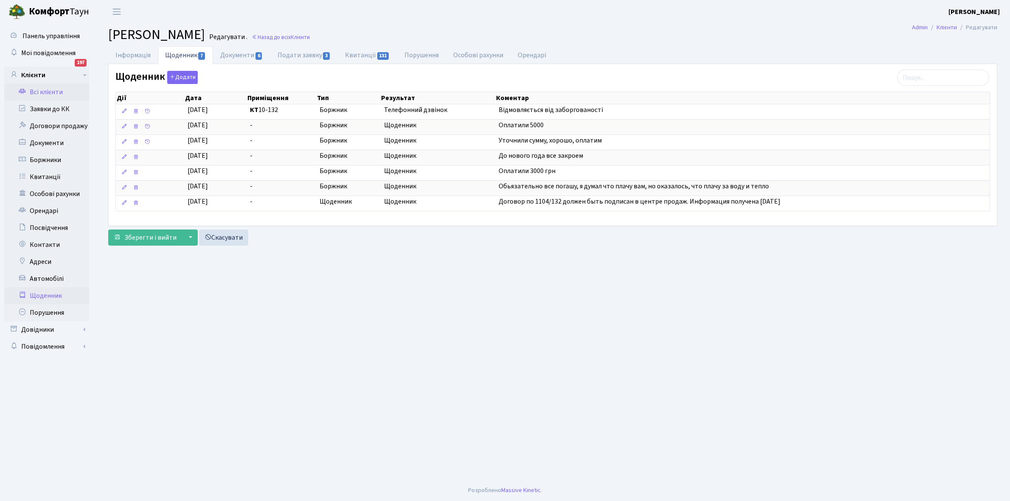
click at [39, 292] on link "Щоденник" at bounding box center [46, 295] width 85 height 17
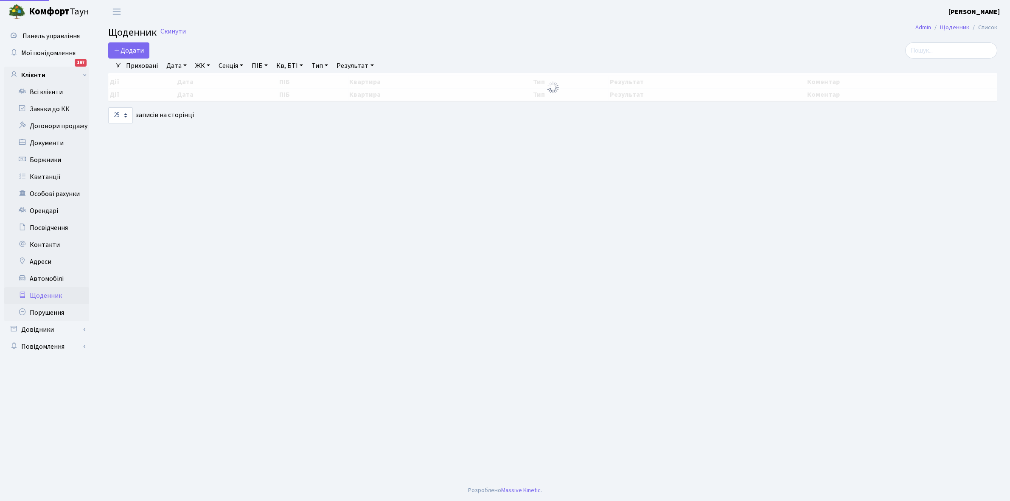
select select "25"
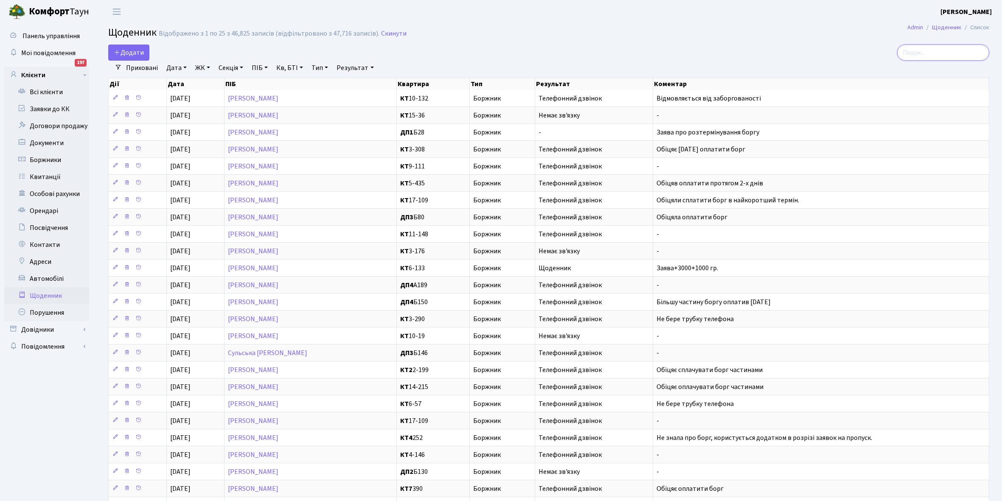
click at [926, 52] on input "search" at bounding box center [943, 53] width 92 height 16
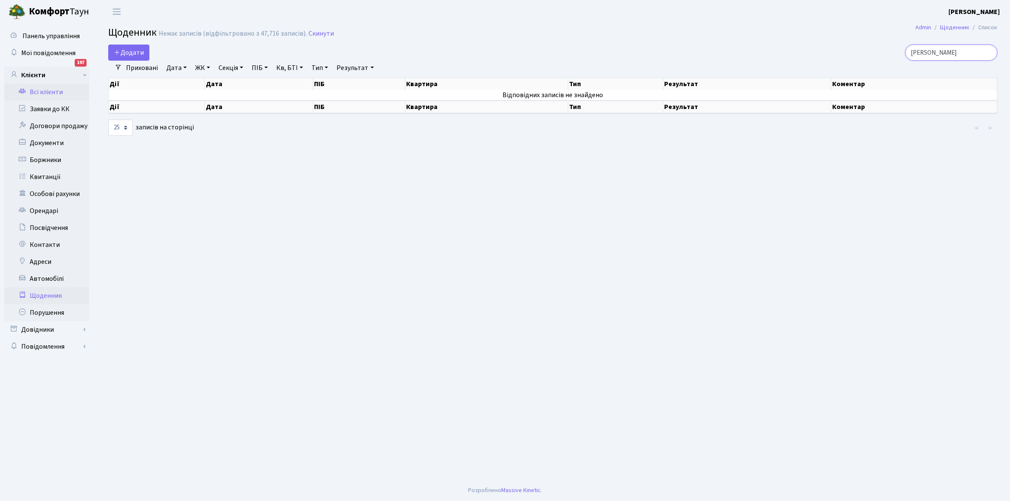
type input "Кіцул Юрій"
click at [45, 89] on link "Всі клієнти" at bounding box center [46, 92] width 85 height 17
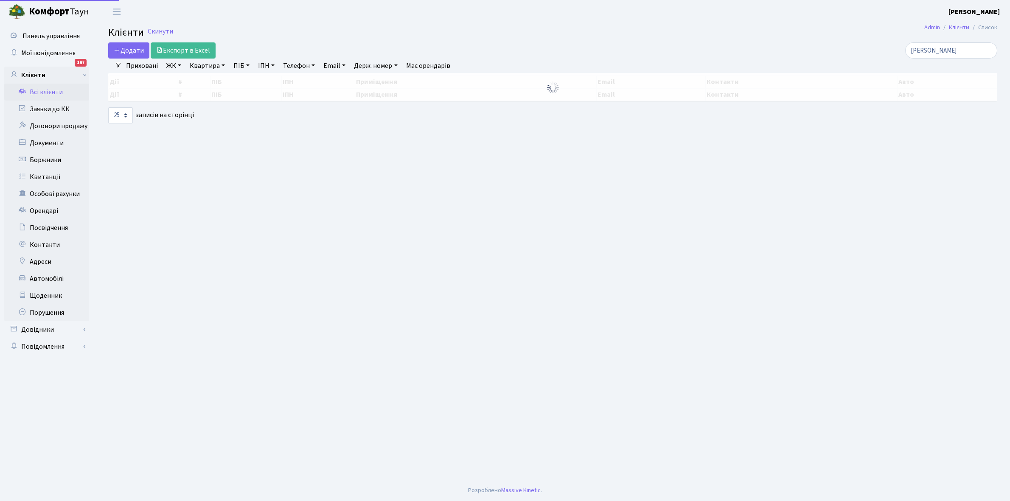
select select "25"
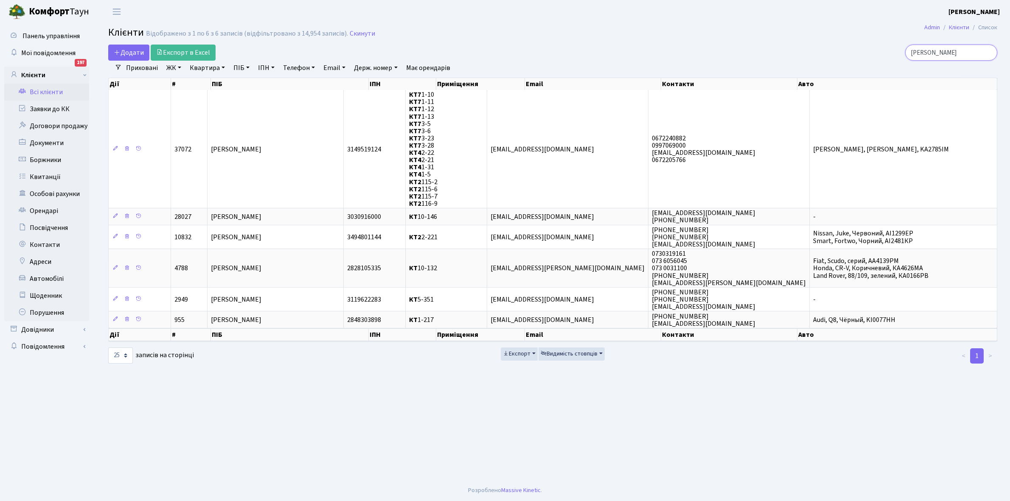
click at [962, 52] on input "[PERSON_NAME]" at bounding box center [951, 53] width 92 height 16
type input "Д"
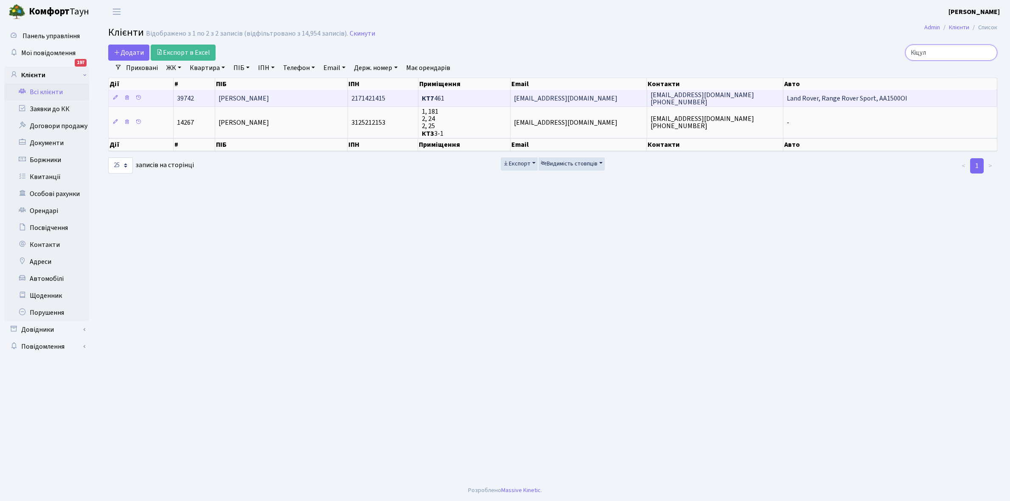
type input "Кіцул"
click at [287, 91] on td "[PERSON_NAME]" at bounding box center [281, 98] width 133 height 17
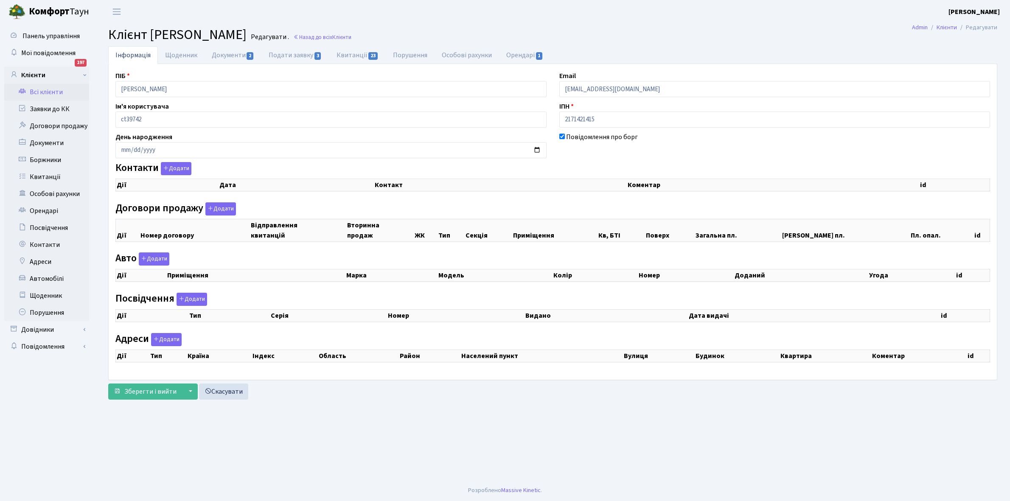
checkbox input "true"
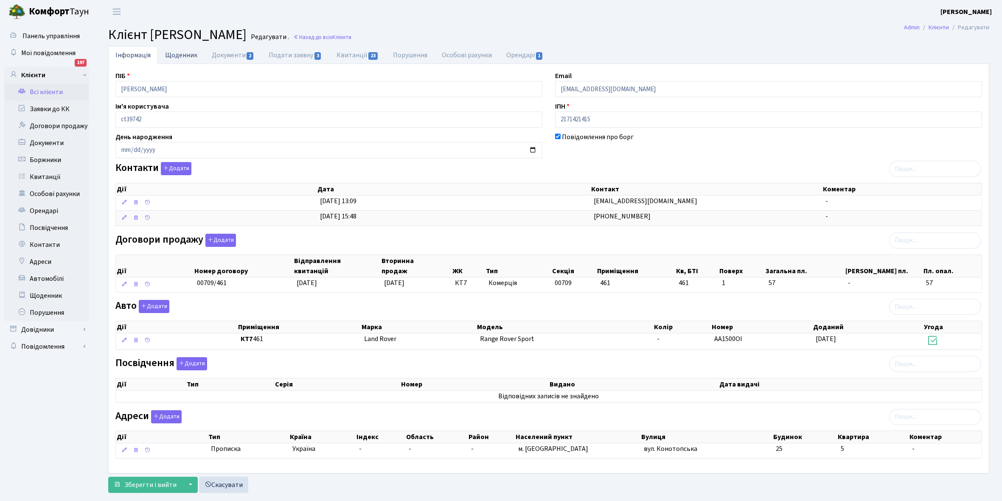
click at [180, 54] on link "Щоденник" at bounding box center [181, 54] width 47 height 17
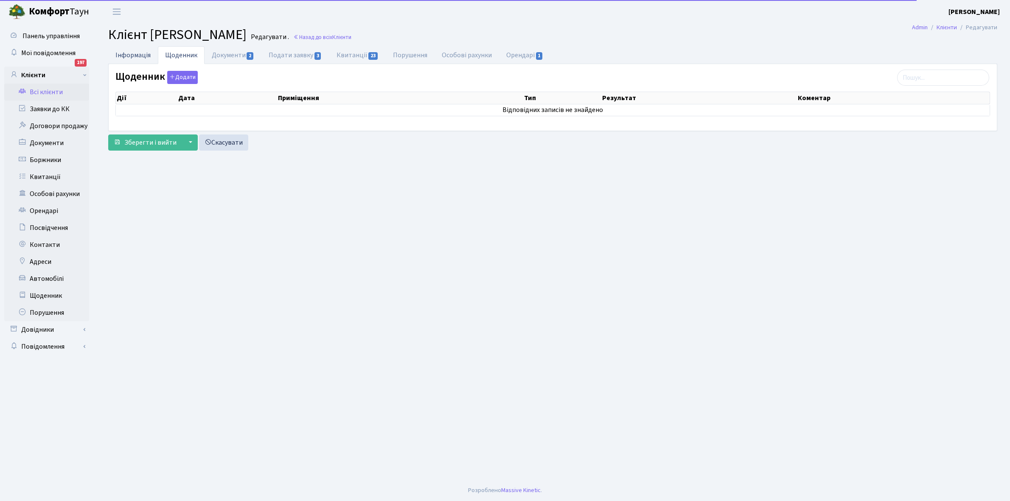
click at [136, 54] on link "Інформація" at bounding box center [133, 54] width 50 height 17
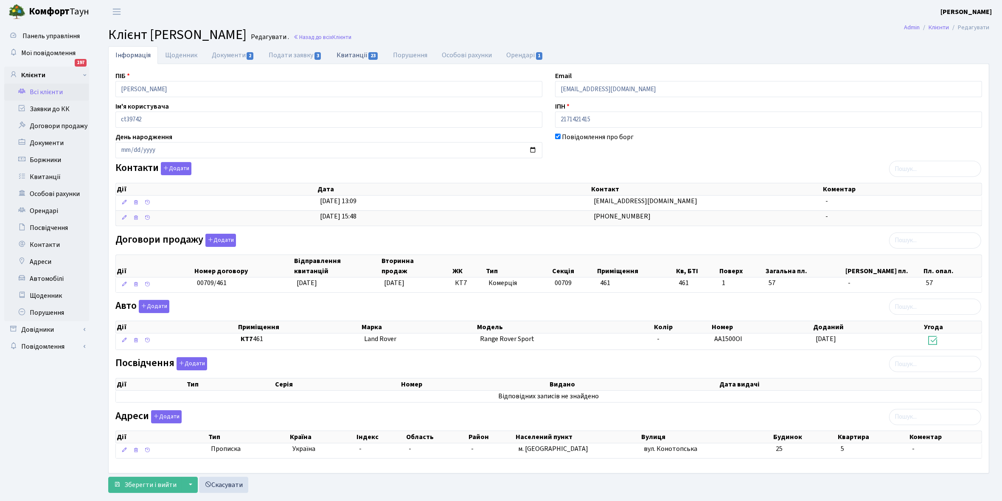
click at [353, 53] on link "Квитанції 23" at bounding box center [357, 54] width 56 height 17
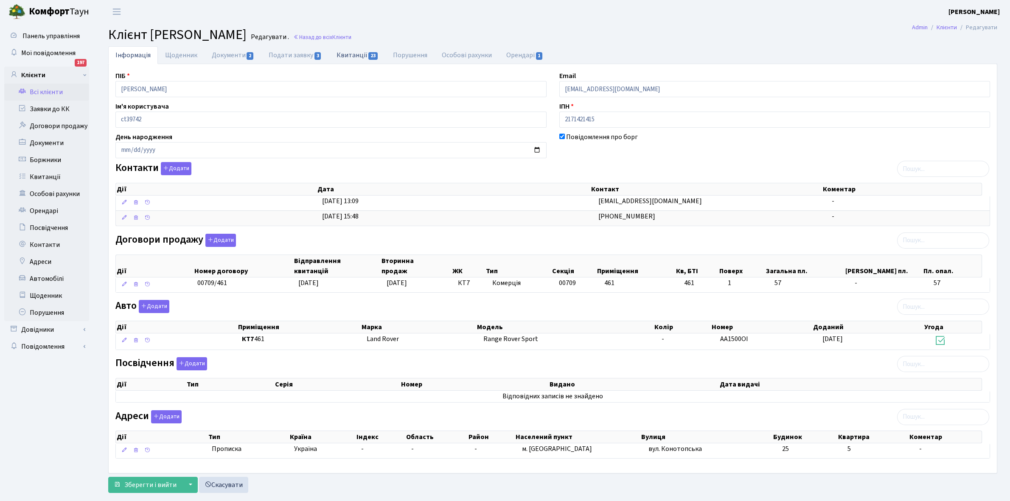
select select "25"
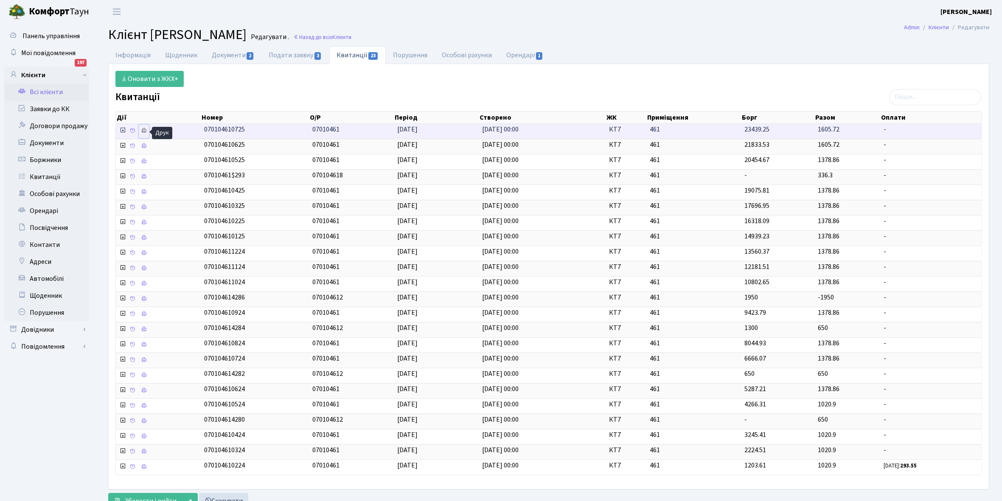
click at [146, 132] on icon at bounding box center [144, 131] width 6 height 6
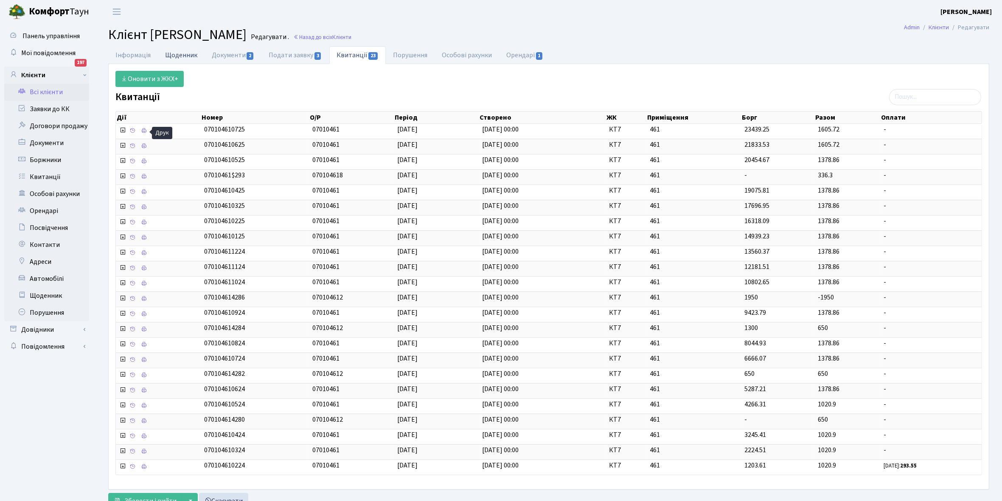
click at [177, 56] on link "Щоденник" at bounding box center [181, 54] width 47 height 17
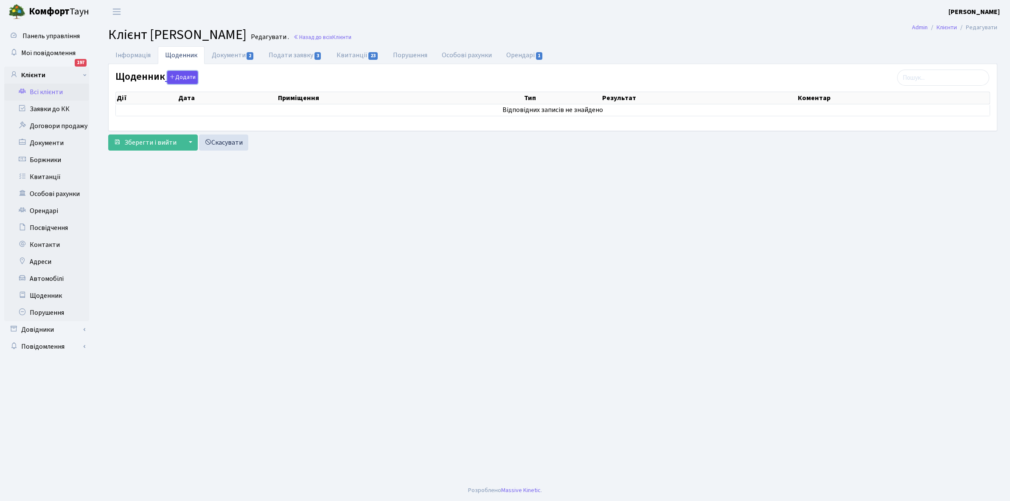
click at [179, 76] on button "Додати" at bounding box center [182, 77] width 31 height 13
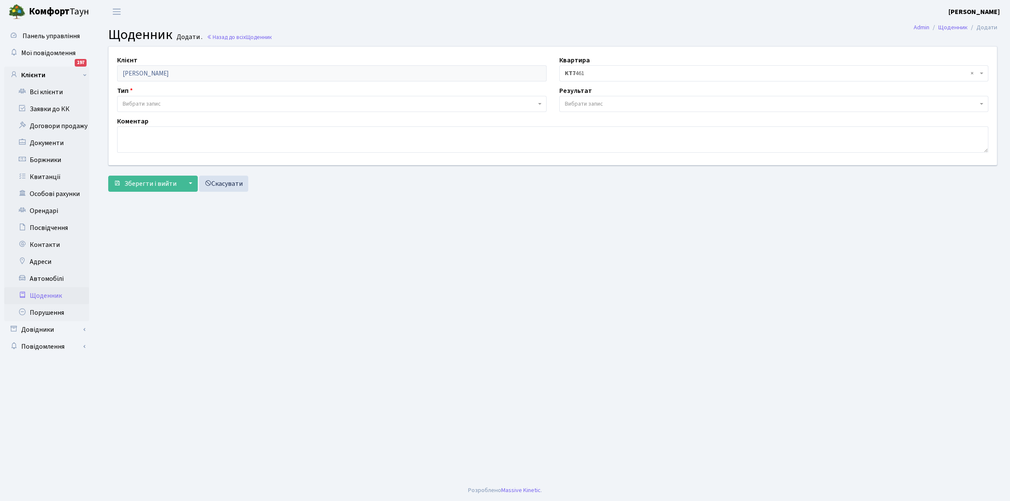
click at [156, 102] on span "Вибрати запис" at bounding box center [142, 104] width 38 height 8
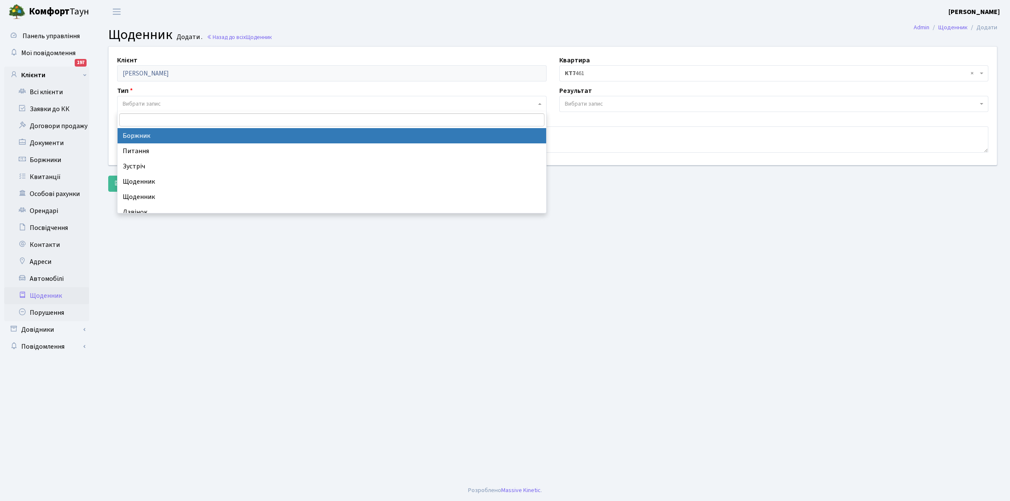
select select "189"
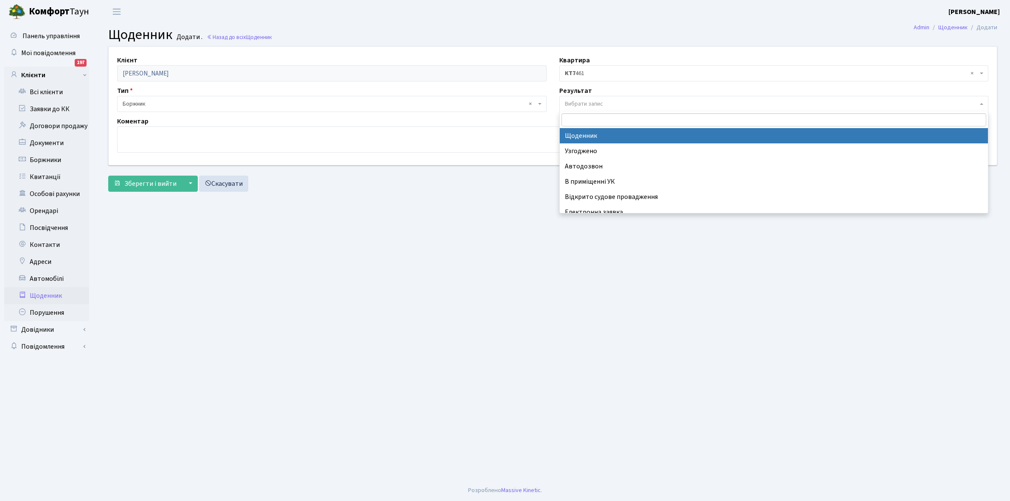
click at [591, 101] on span "Вибрати запис" at bounding box center [584, 104] width 38 height 8
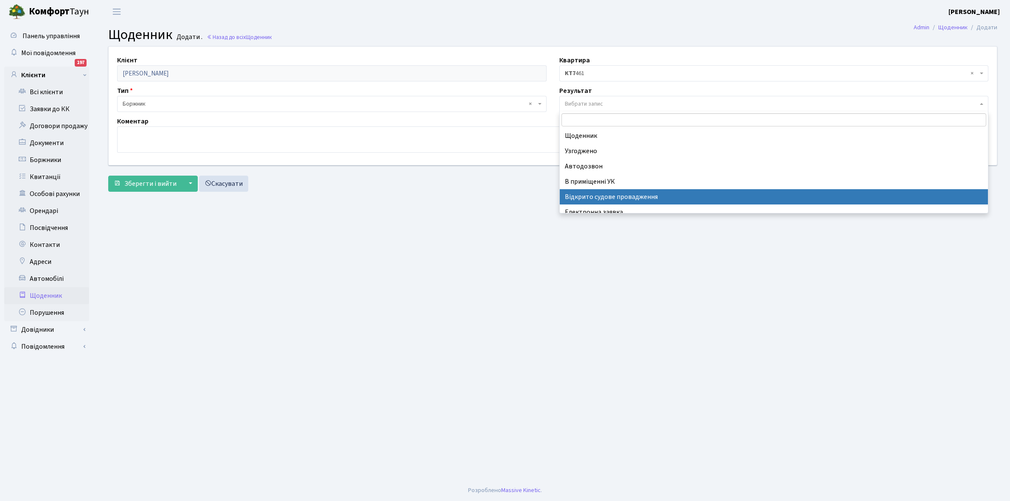
scroll to position [52, 0]
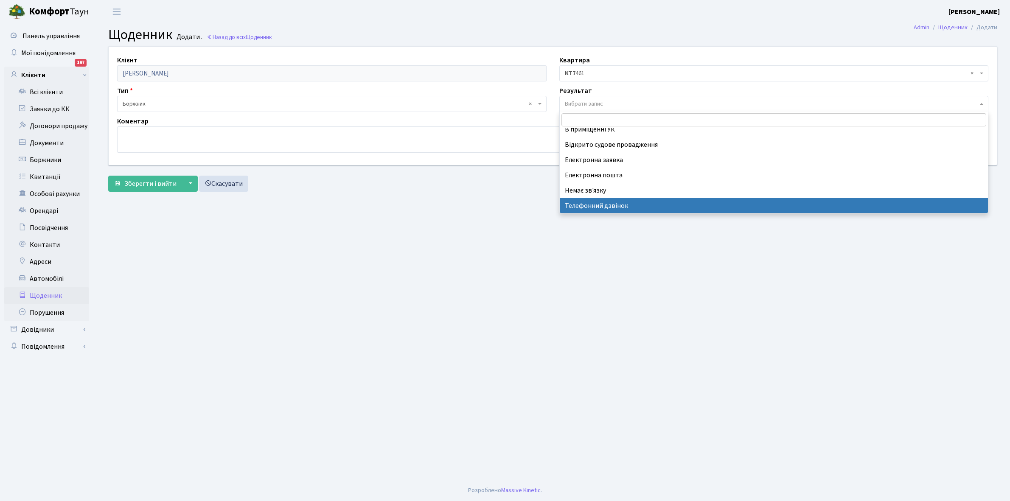
select select "196"
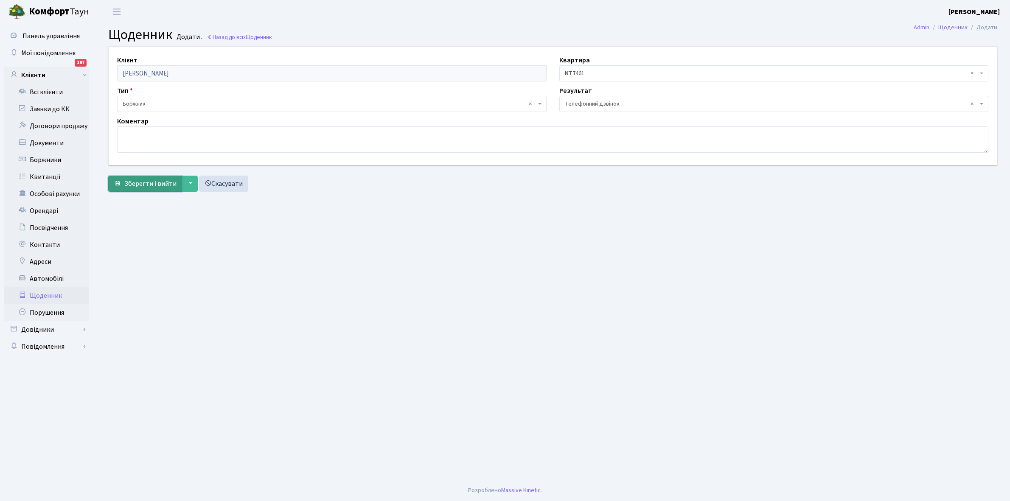
click at [143, 181] on span "Зберегти і вийти" at bounding box center [150, 183] width 52 height 9
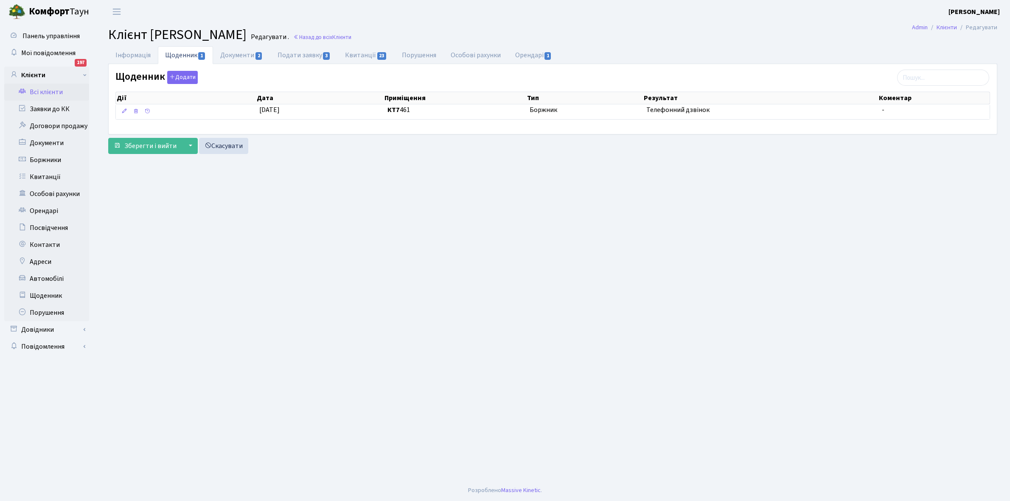
click at [49, 88] on link "Всі клієнти" at bounding box center [46, 92] width 85 height 17
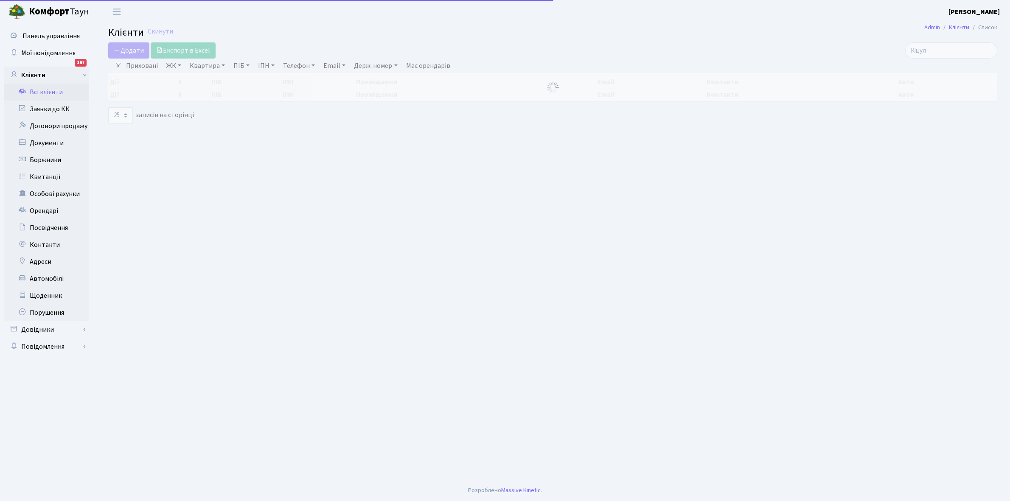
select select "25"
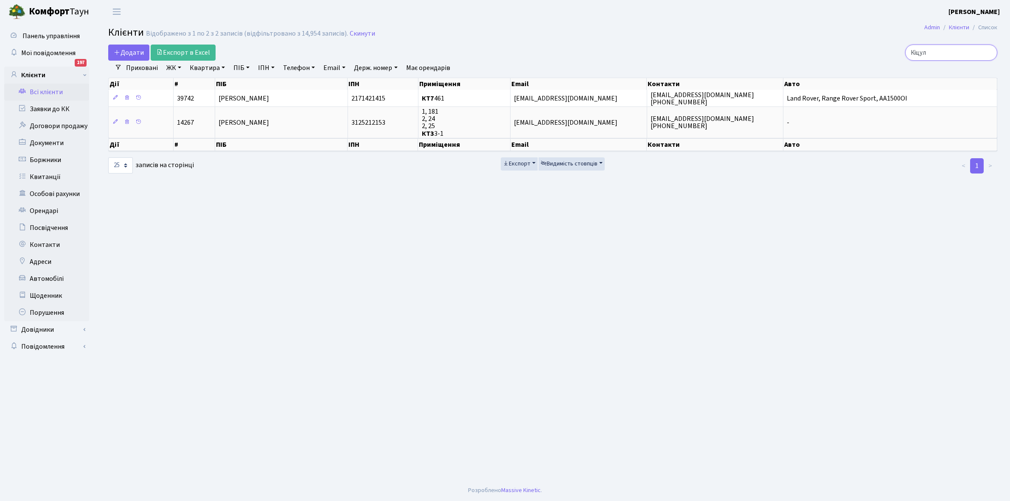
click at [944, 53] on input "Кіцул" at bounding box center [951, 53] width 92 height 16
type input "К"
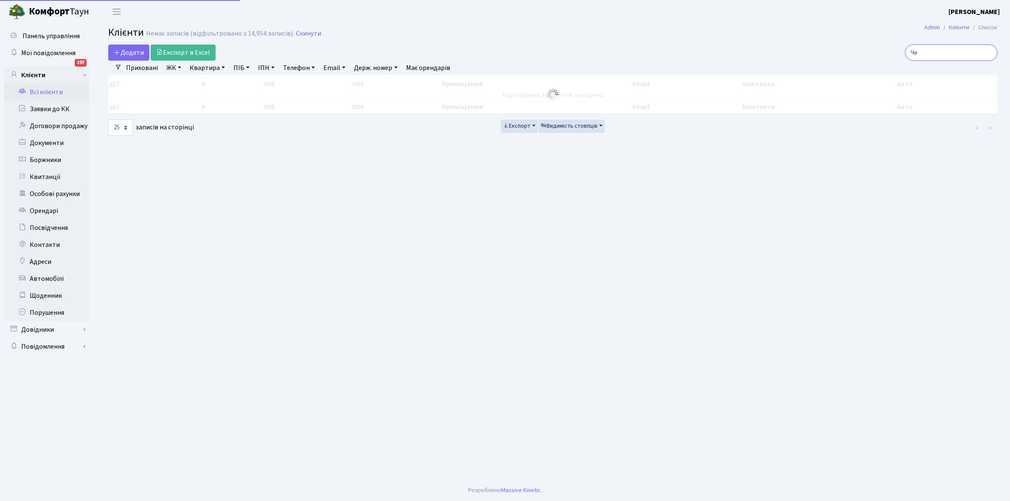
type input "Ч"
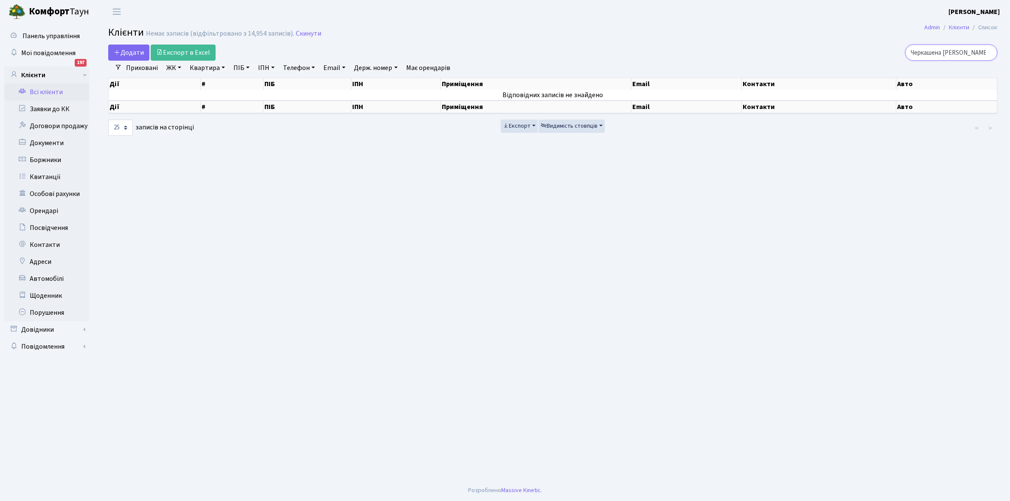
type input "Черкашена В"
click at [41, 92] on link "Всі клієнти" at bounding box center [46, 92] width 85 height 17
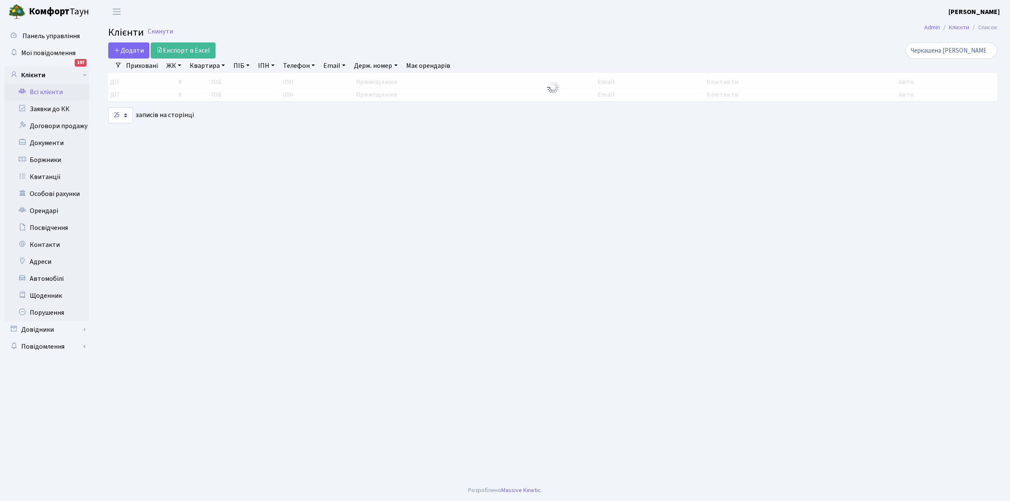
select select "25"
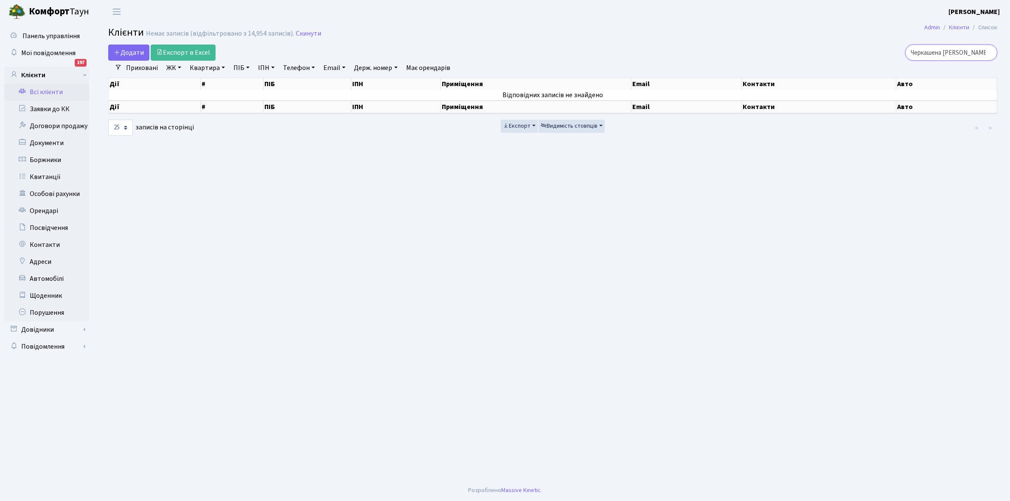
click at [975, 53] on input "Черкашена [PERSON_NAME]" at bounding box center [951, 53] width 92 height 16
type input "Ч"
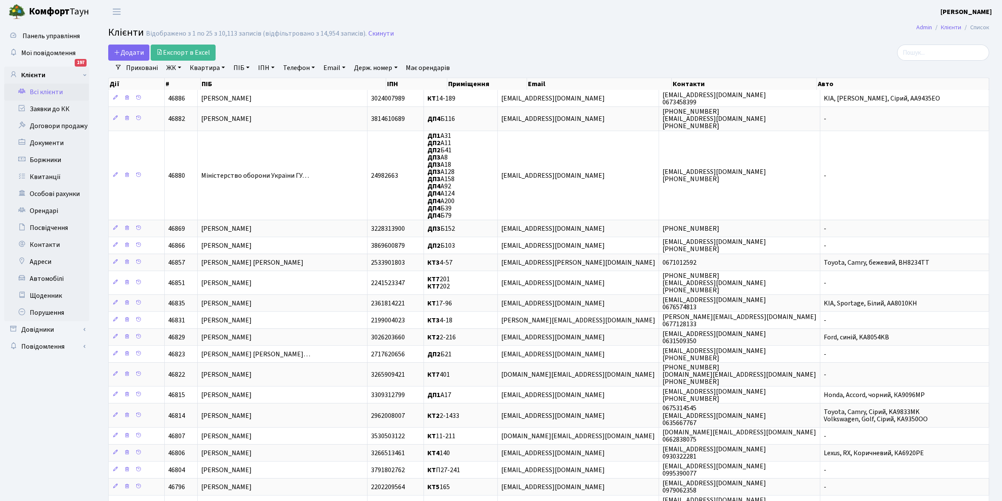
click at [52, 88] on link "Всі клієнти" at bounding box center [46, 92] width 85 height 17
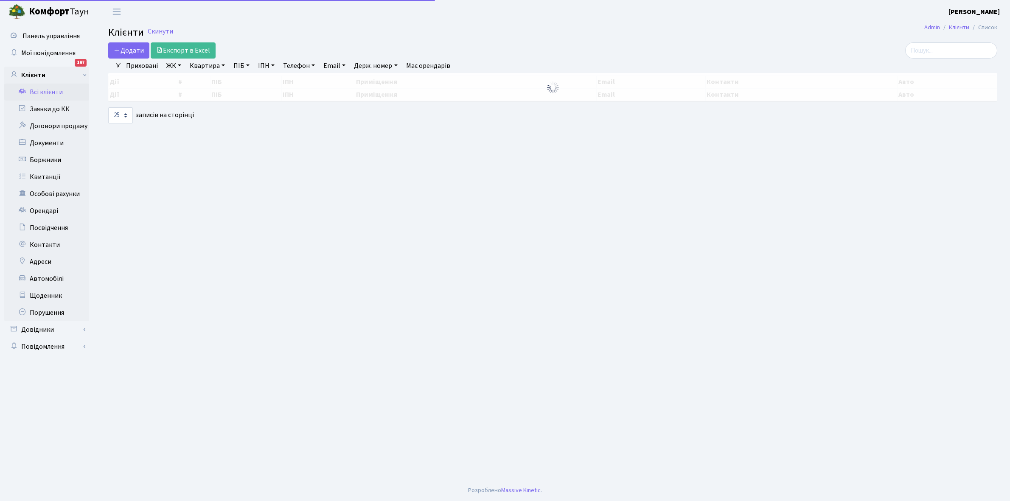
select select "25"
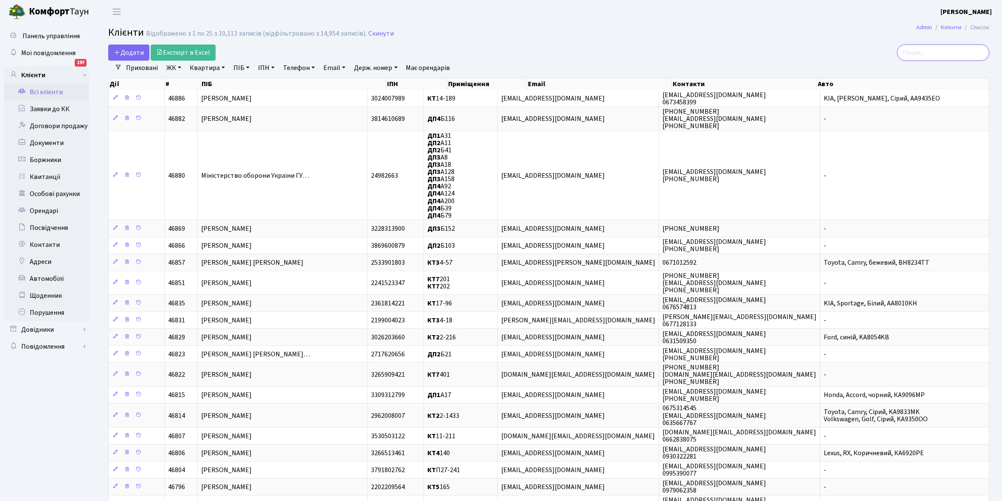
click at [936, 51] on input "search" at bounding box center [943, 53] width 92 height 16
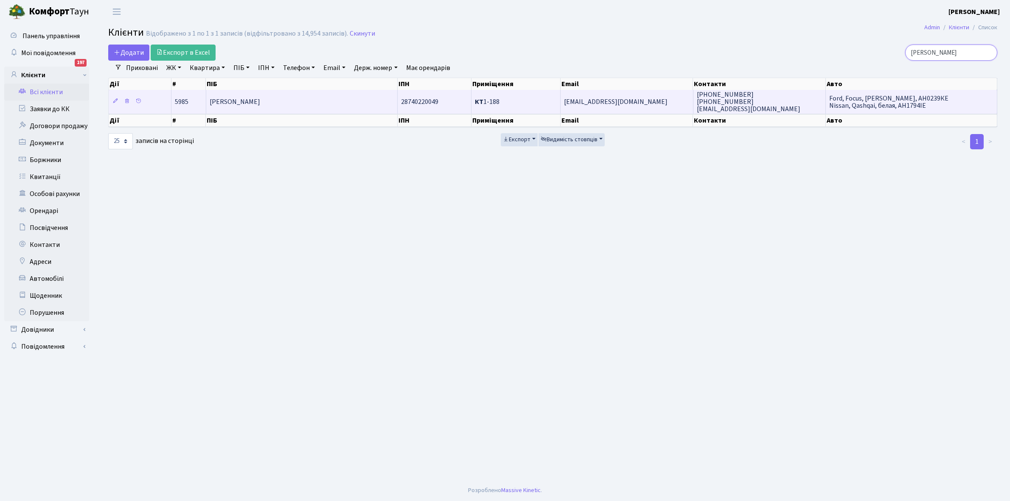
type input "[PERSON_NAME]"
click at [321, 97] on td "[PERSON_NAME]" at bounding box center [301, 101] width 191 height 23
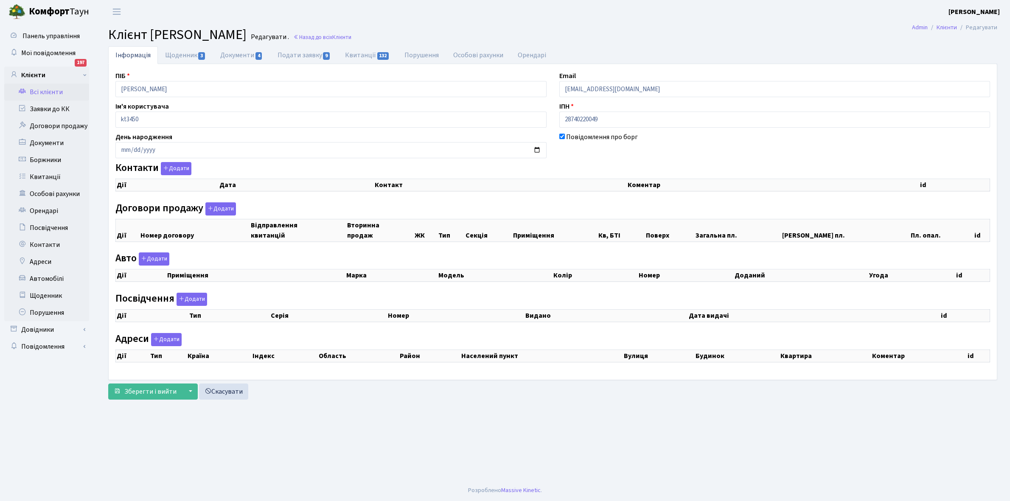
select select "25"
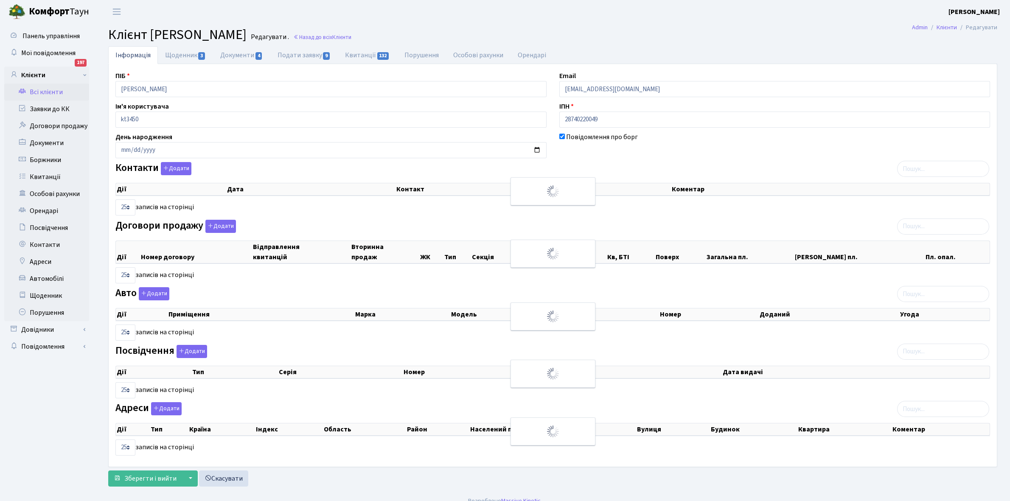
checkbox input "true"
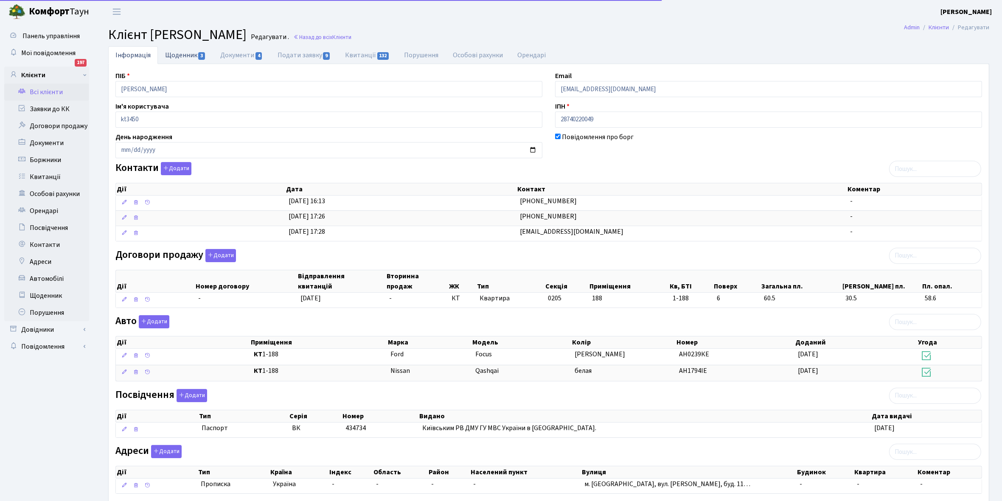
click at [182, 53] on link "Щоденник 3" at bounding box center [185, 54] width 55 height 17
select select "25"
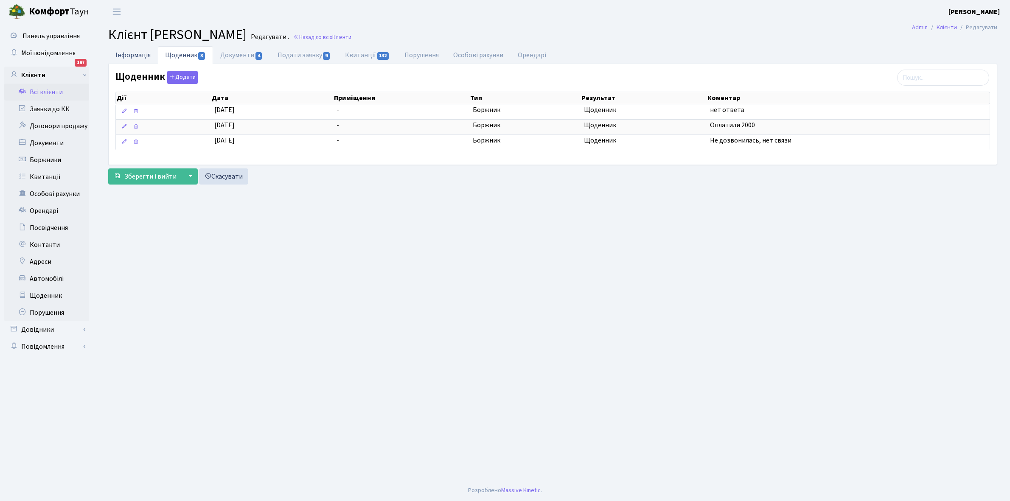
click at [125, 52] on link "Інформація" at bounding box center [133, 54] width 50 height 17
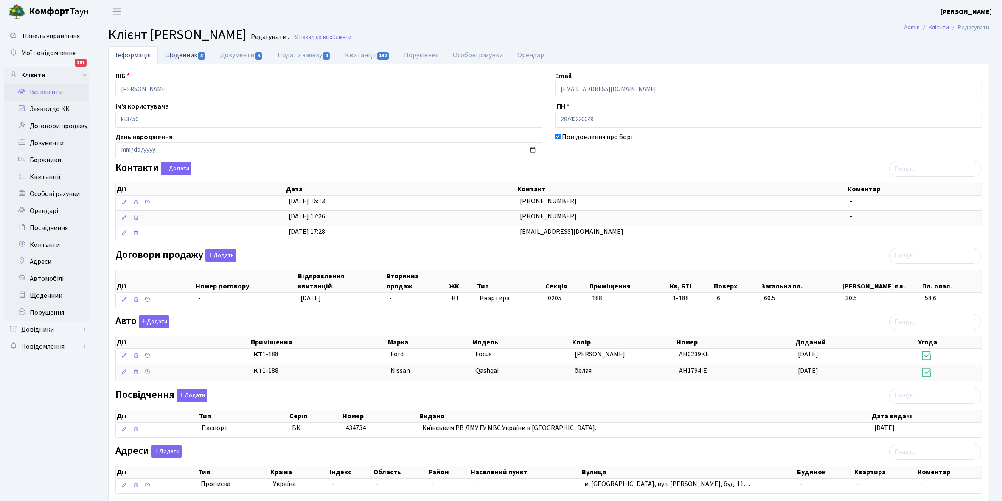
click at [187, 51] on link "Щоденник 3" at bounding box center [185, 54] width 55 height 17
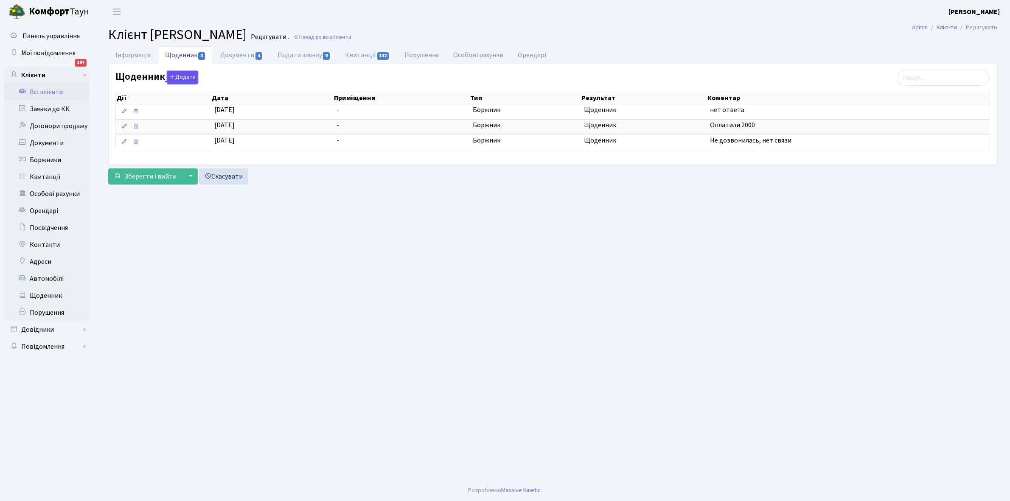
click at [184, 79] on button "Додати" at bounding box center [182, 77] width 31 height 13
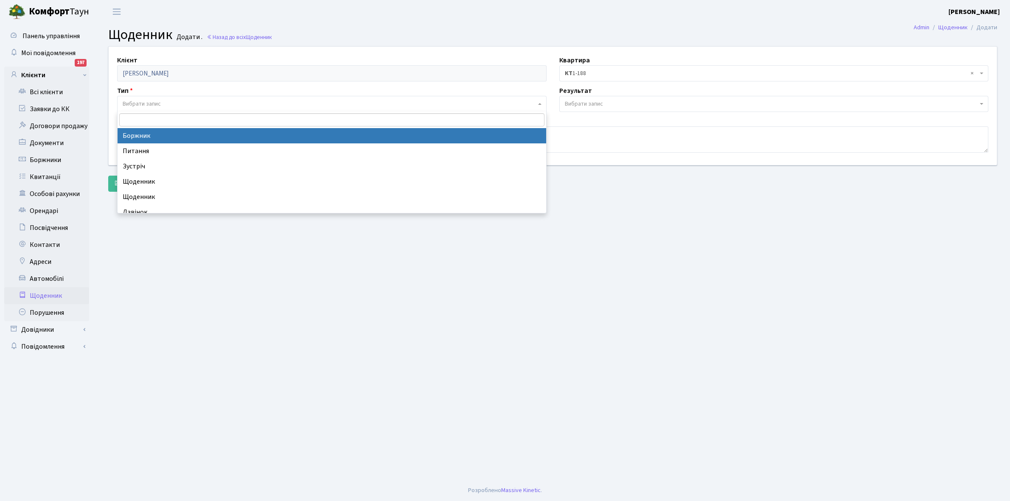
click at [168, 101] on span "Вибрати запис" at bounding box center [329, 104] width 413 height 8
select select "189"
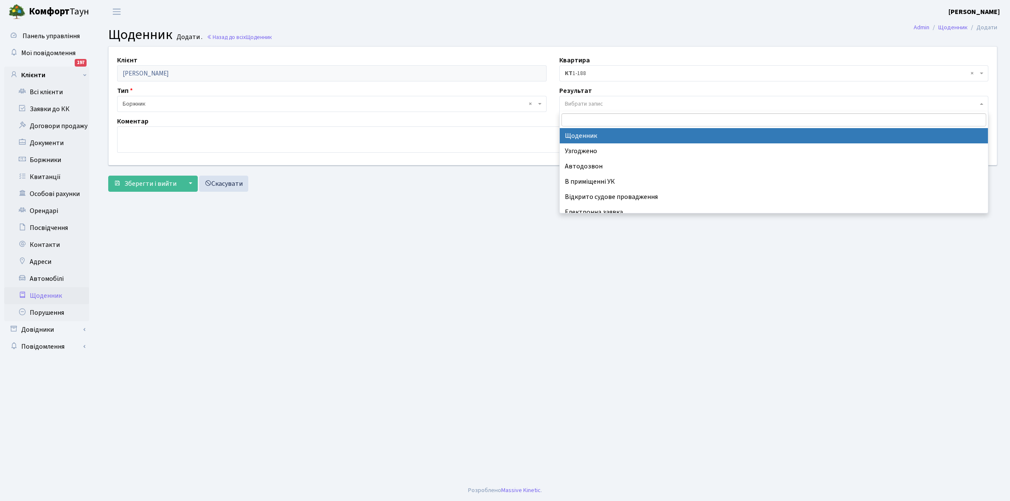
click at [604, 102] on span "Вибрати запис" at bounding box center [771, 104] width 413 height 8
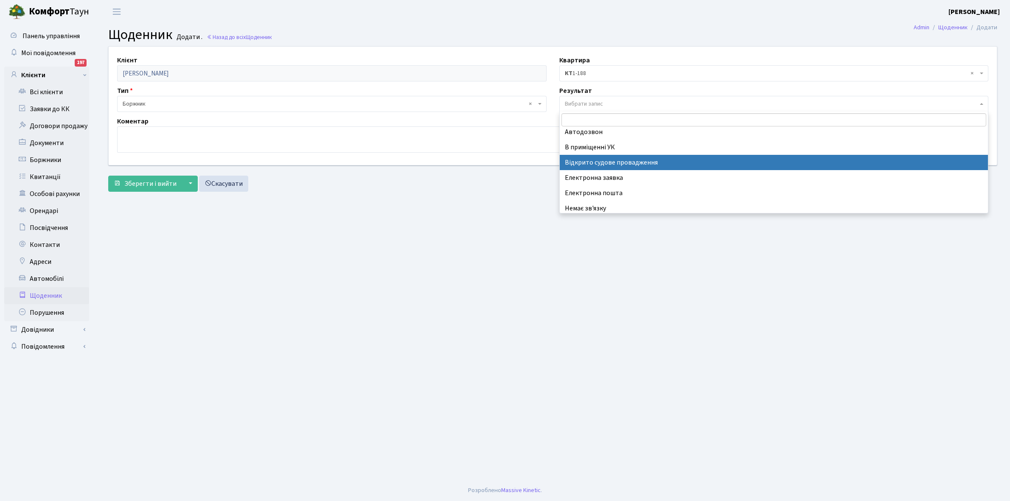
scroll to position [52, 0]
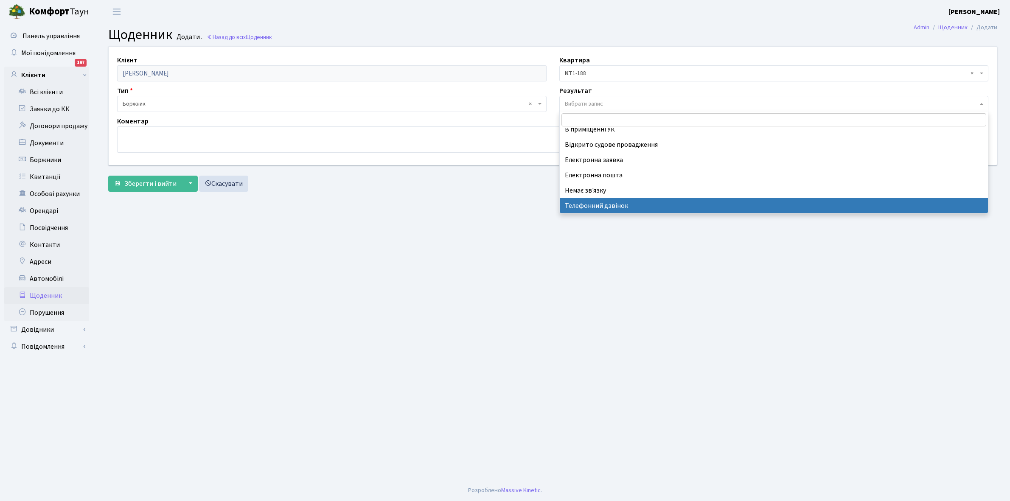
select select "196"
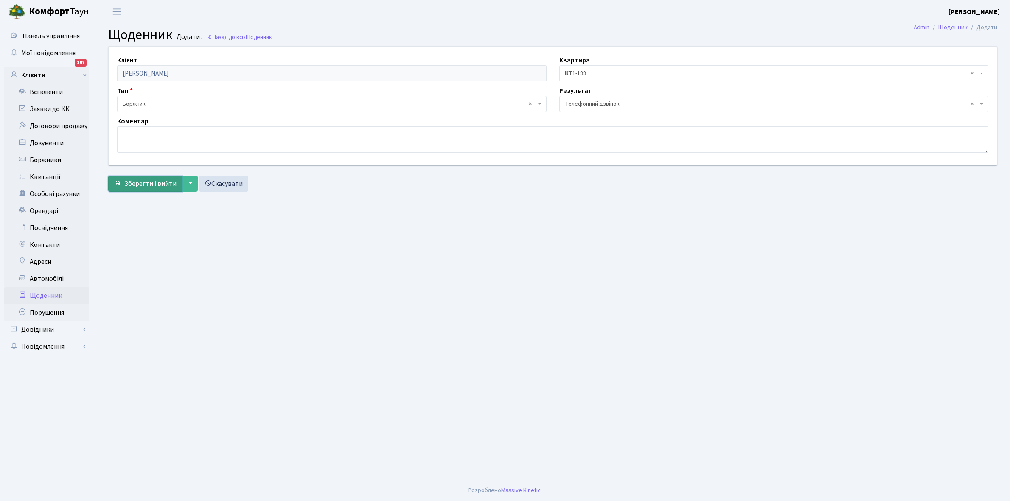
click at [146, 180] on span "Зберегти і вийти" at bounding box center [150, 183] width 52 height 9
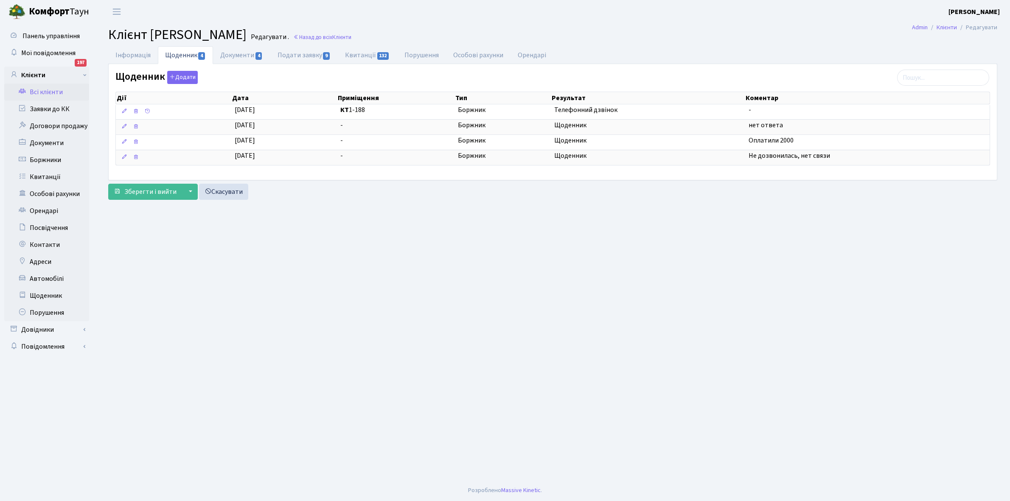
click at [40, 87] on link "Всі клієнти" at bounding box center [46, 92] width 85 height 17
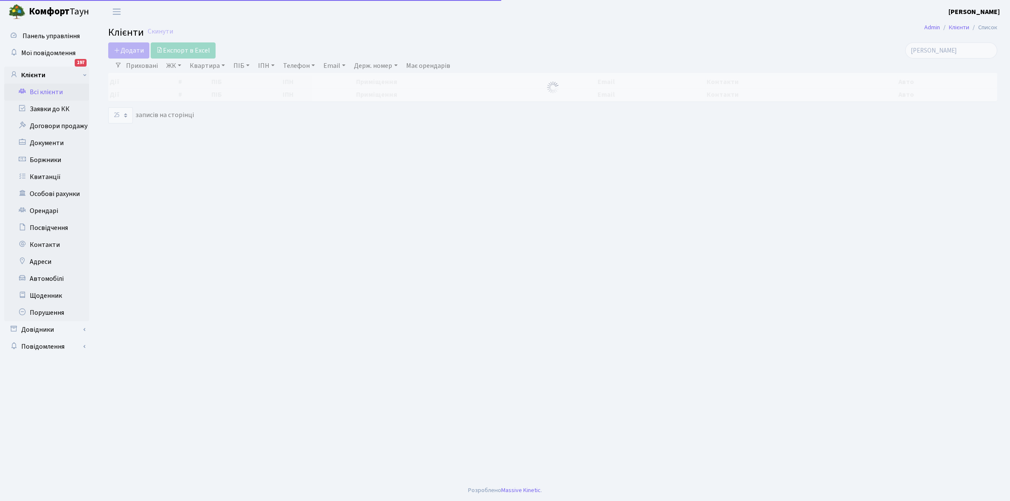
select select "25"
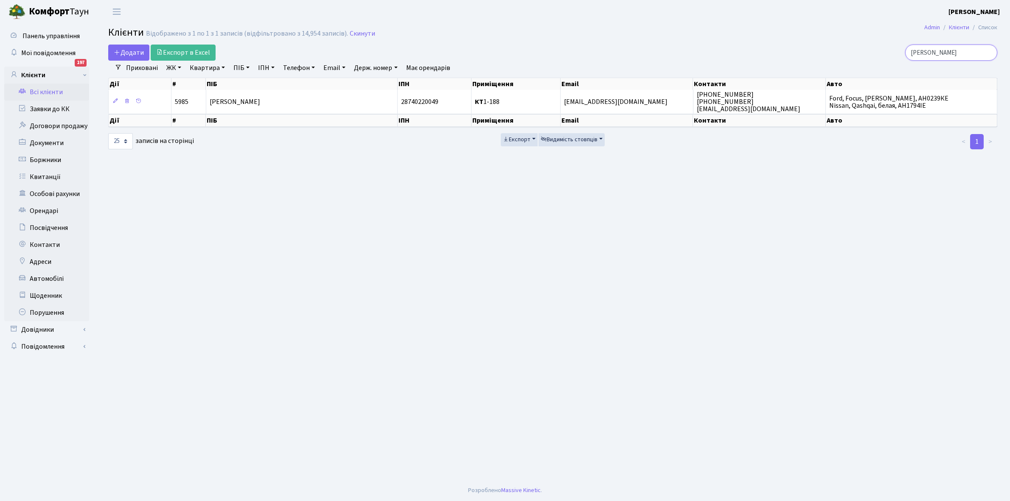
click at [961, 53] on input "Черкашина" at bounding box center [951, 53] width 92 height 16
type input "Ч"
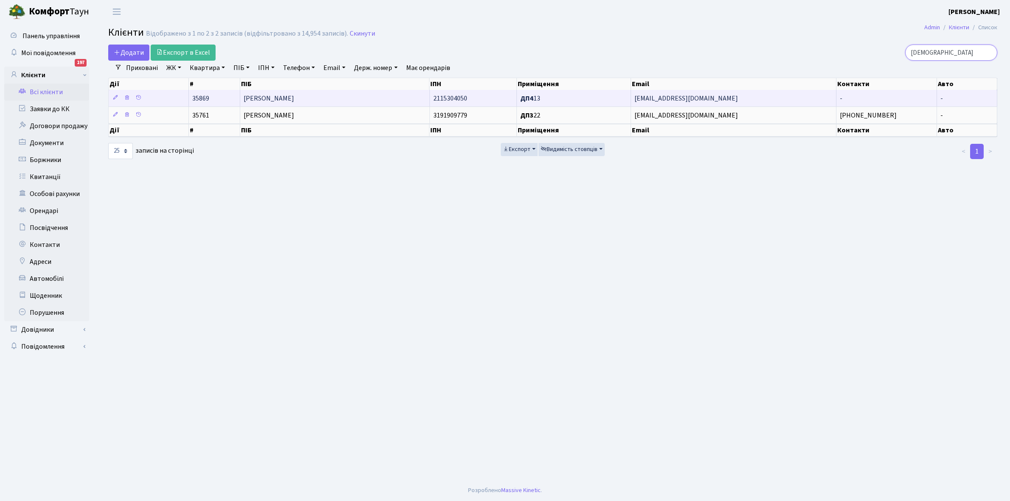
type input "Богута"
click at [294, 95] on span "[PERSON_NAME]" at bounding box center [269, 98] width 51 height 9
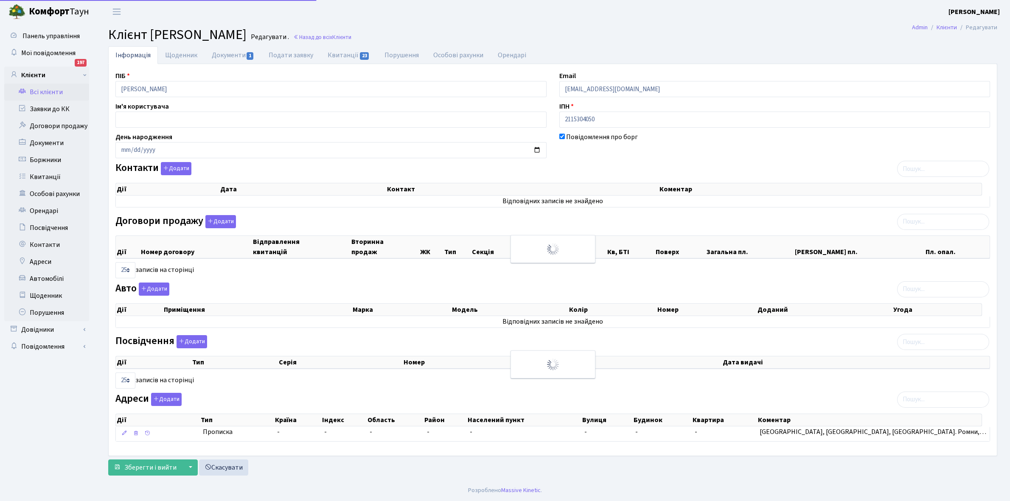
select select "25"
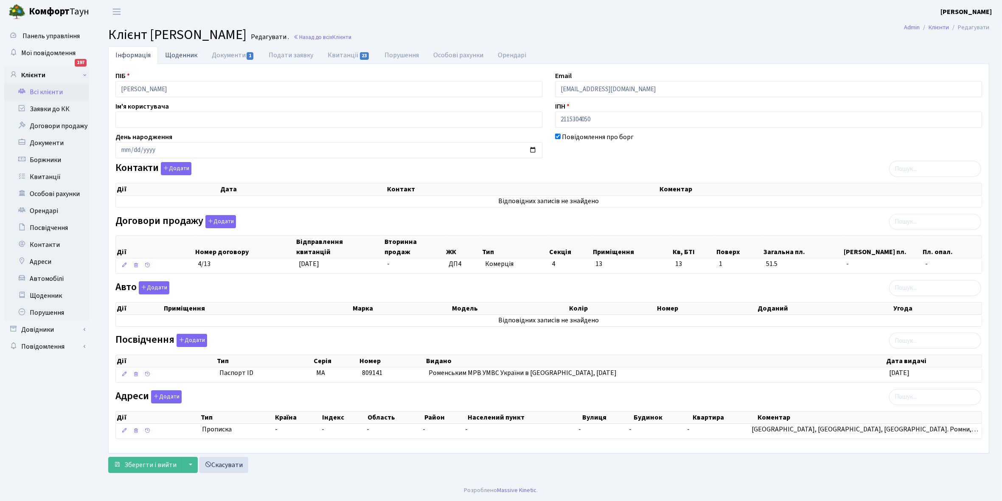
click at [179, 52] on link "Щоденник" at bounding box center [181, 54] width 47 height 17
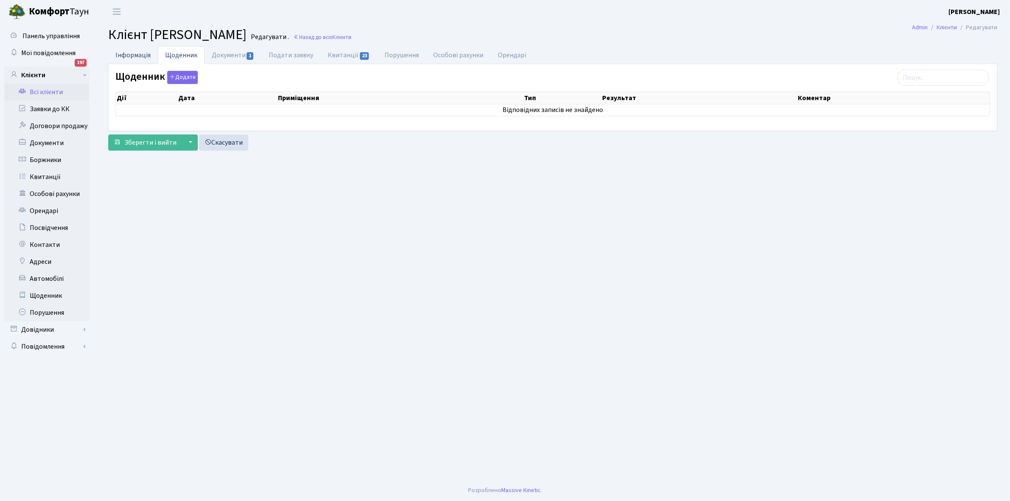
click at [130, 52] on link "Інформація" at bounding box center [133, 54] width 50 height 17
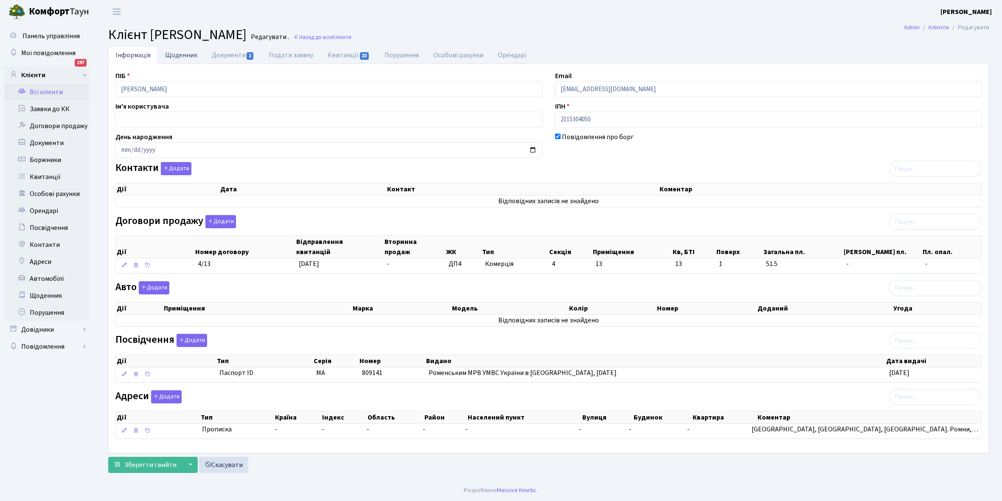
click at [180, 58] on link "Щоденник" at bounding box center [181, 54] width 47 height 17
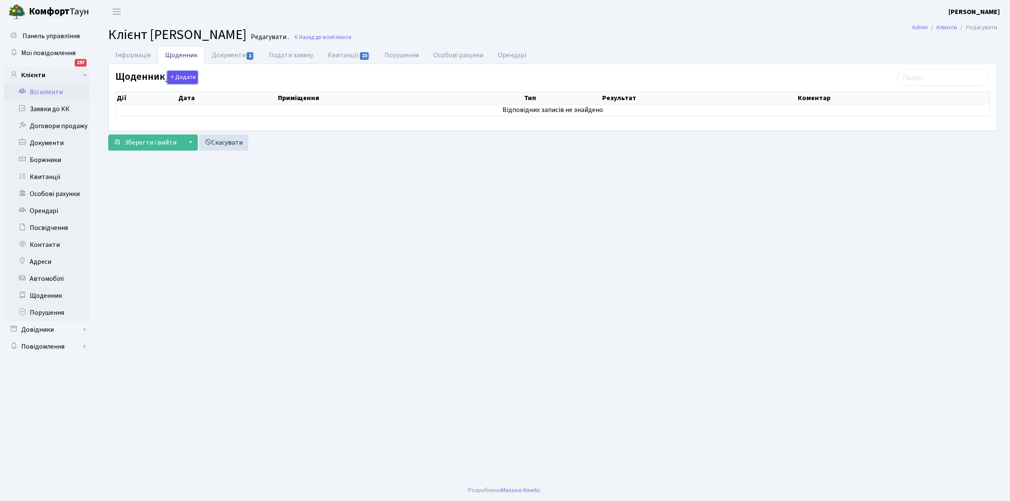
click at [180, 77] on button "Додати" at bounding box center [182, 77] width 31 height 13
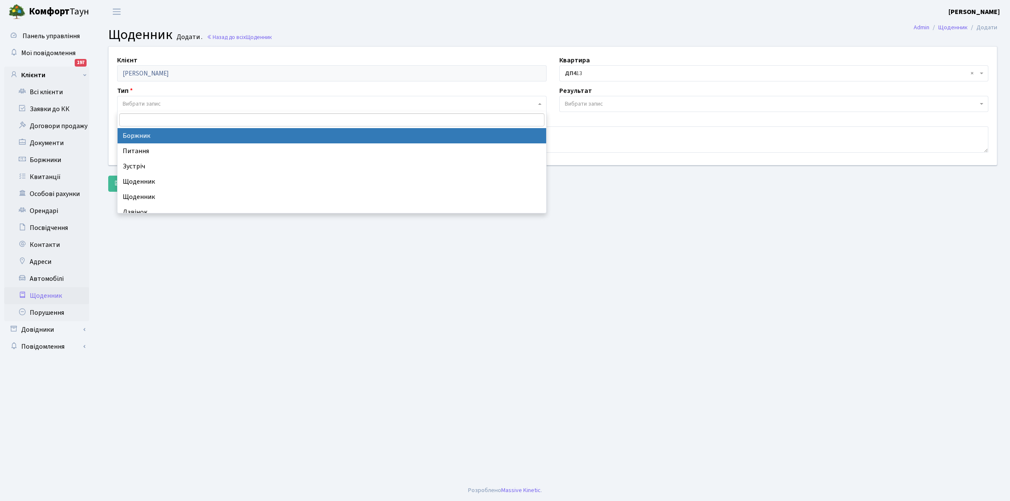
click at [163, 96] on span "Вибрати запис" at bounding box center [331, 104] width 429 height 16
select select "189"
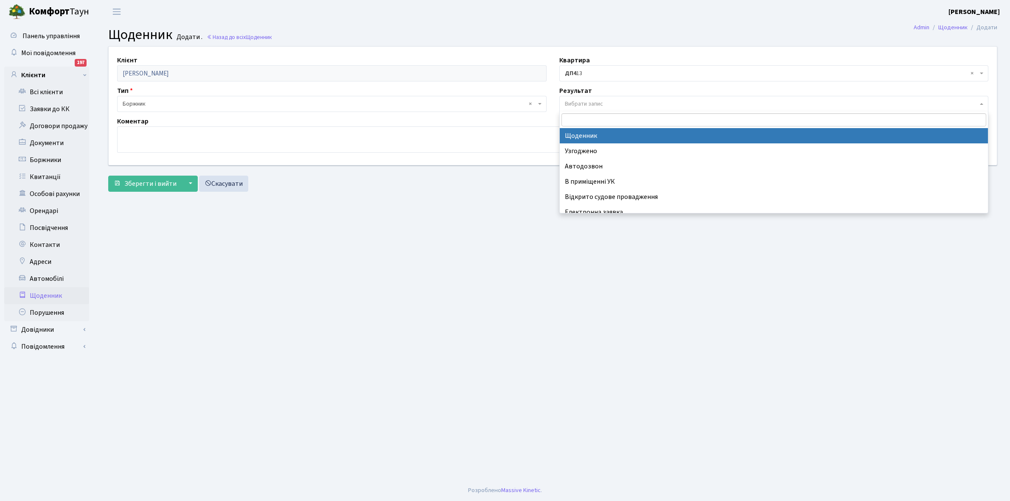
click at [605, 98] on span "Вибрати запис" at bounding box center [773, 104] width 429 height 16
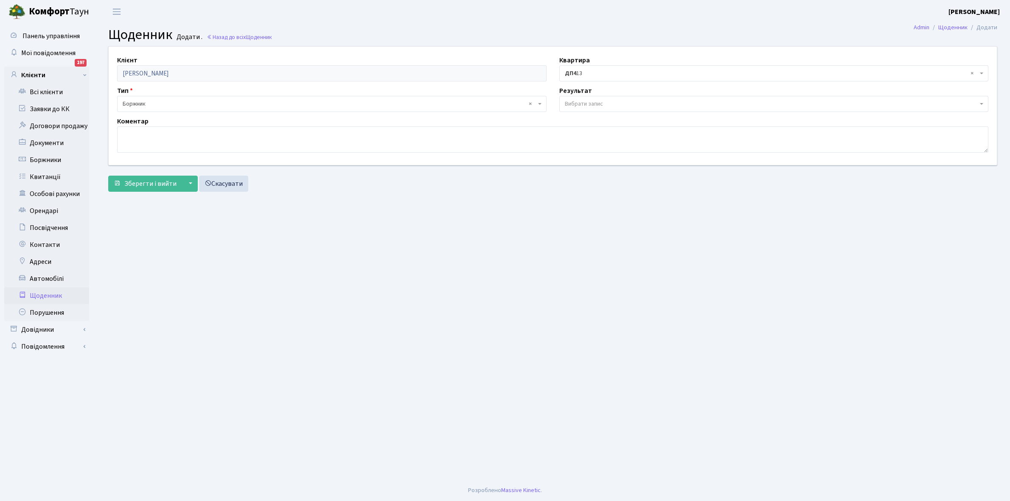
click at [529, 315] on main "Admin Щоденник Додати Щоденник Додати . Назад до всіх Щоденник Клієнт Богута Ва…" at bounding box center [552, 251] width 915 height 457
click at [590, 98] on span "Вибрати запис" at bounding box center [773, 104] width 429 height 16
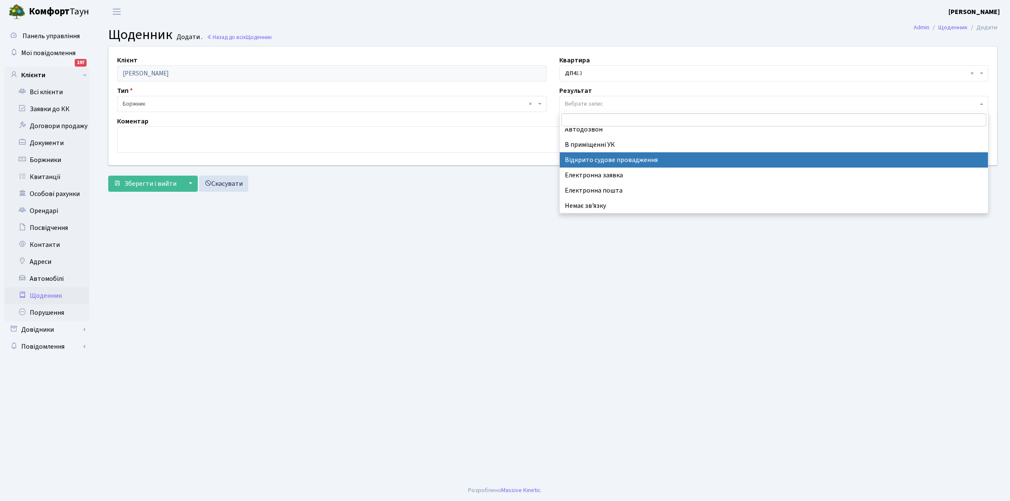
scroll to position [52, 0]
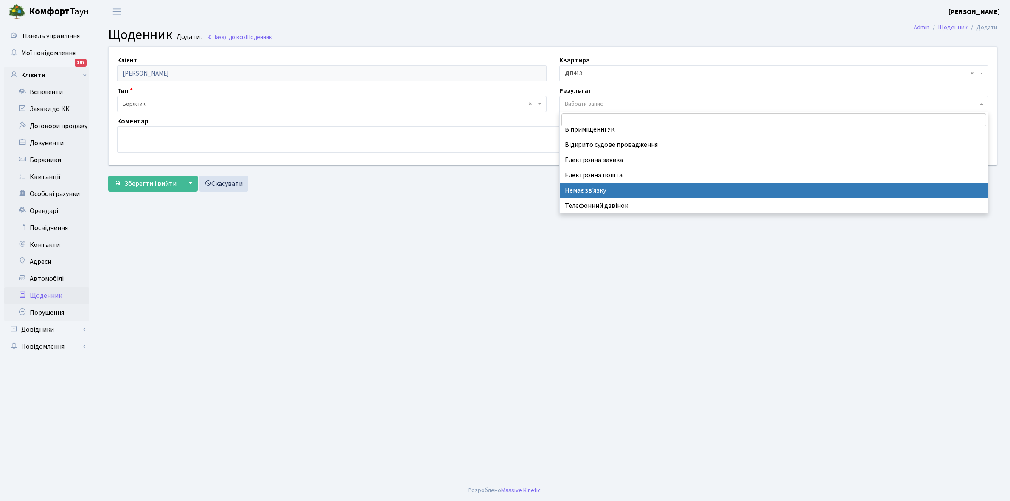
select select "197"
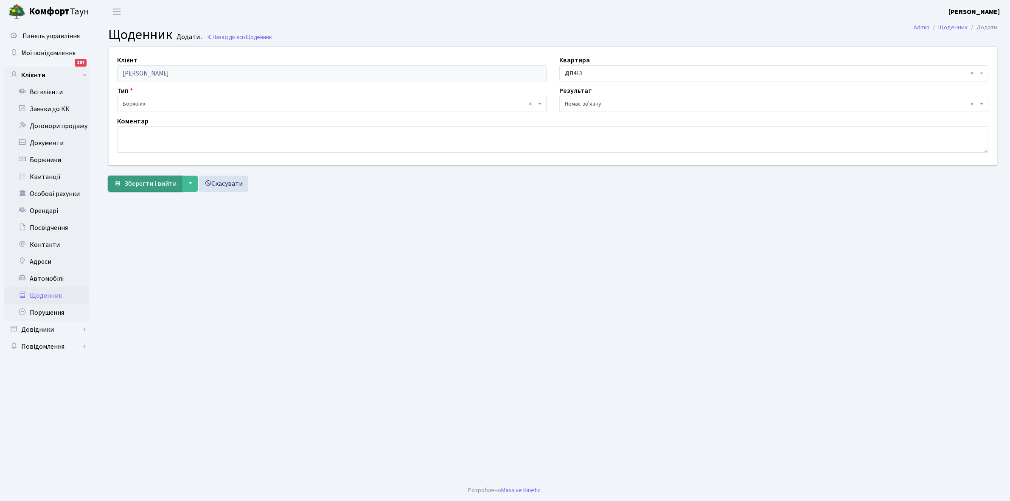
click at [151, 185] on span "Зберегти і вийти" at bounding box center [150, 183] width 52 height 9
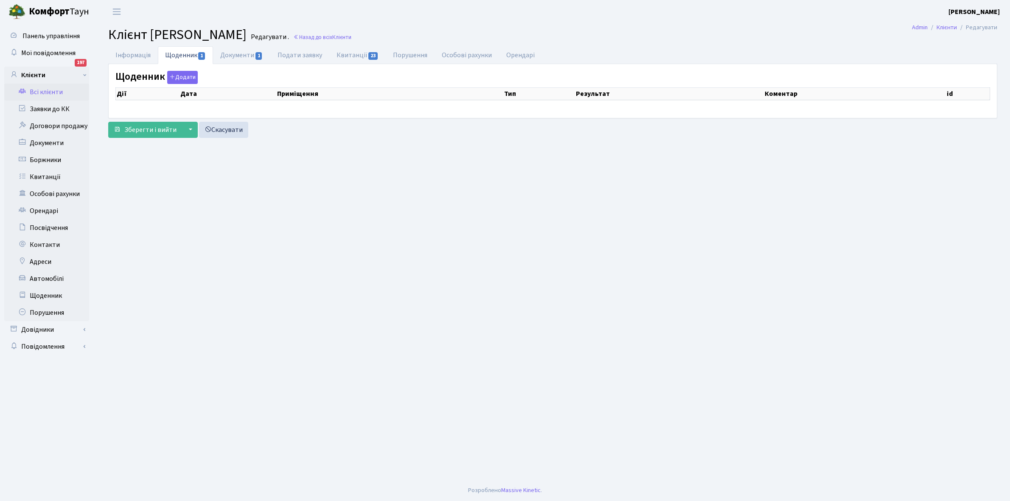
select select "25"
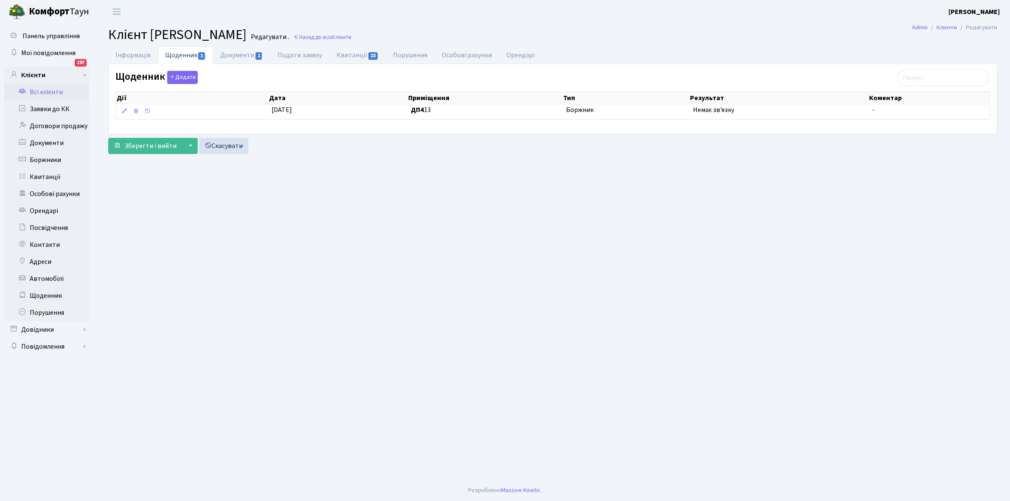
click at [45, 87] on link "Всі клієнти" at bounding box center [46, 92] width 85 height 17
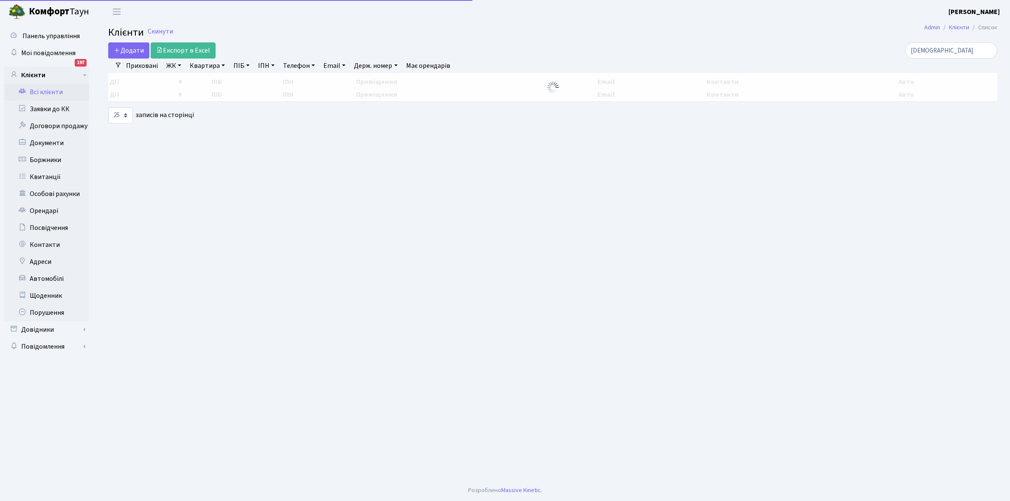
select select "25"
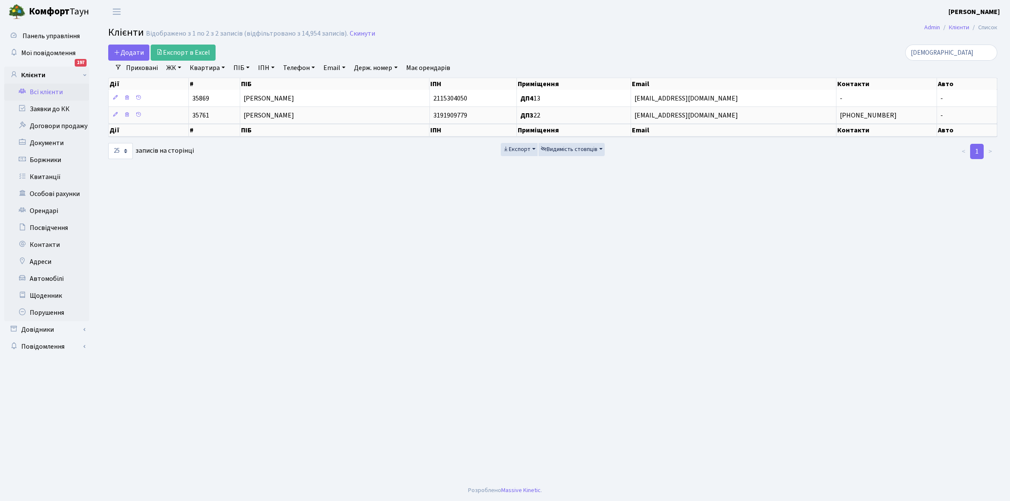
click at [48, 90] on link "Всі клієнти" at bounding box center [46, 92] width 85 height 17
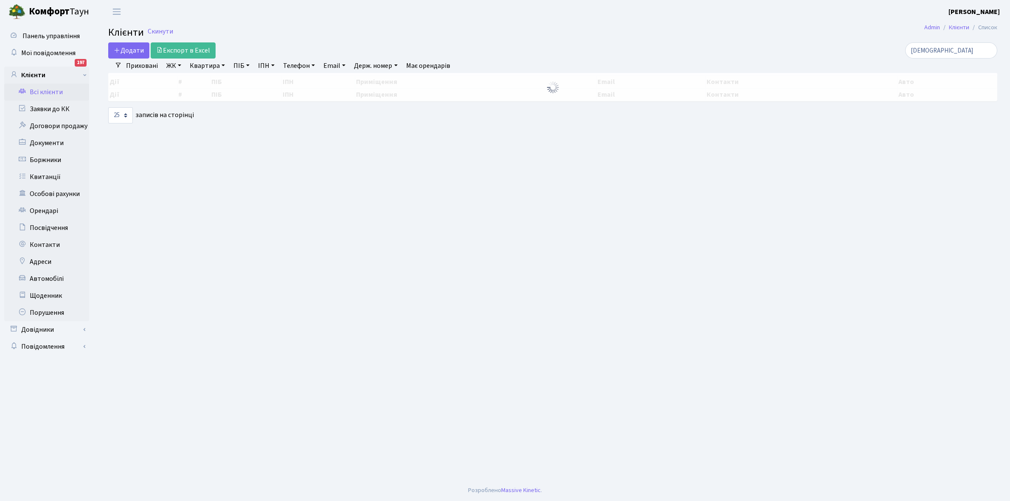
select select "25"
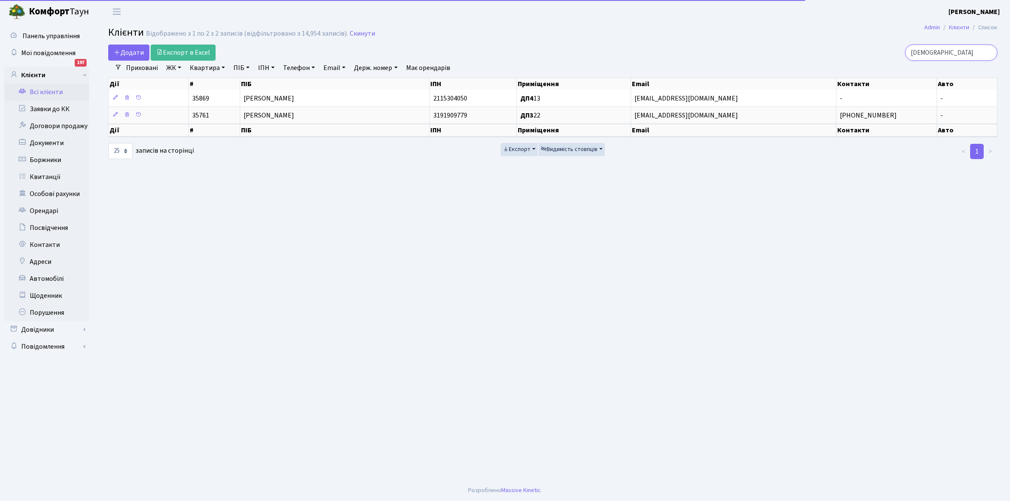
click at [953, 52] on input "Богута" at bounding box center [951, 53] width 92 height 16
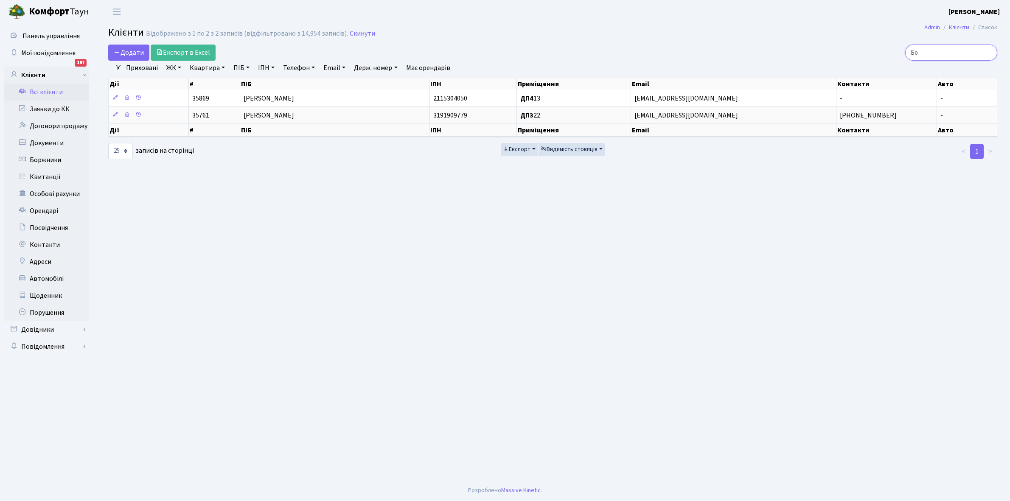
type input "Б"
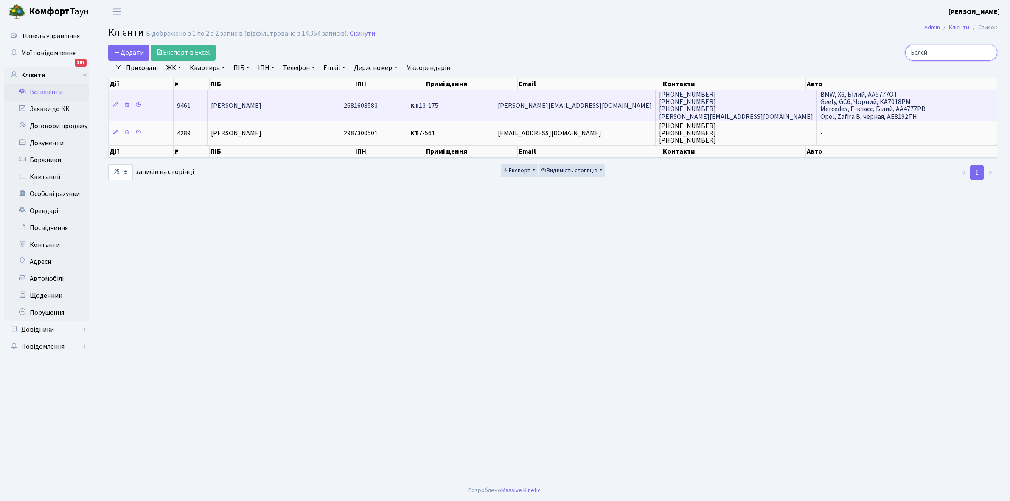
type input "Бєлєй"
click at [297, 102] on td "[PERSON_NAME]" at bounding box center [274, 105] width 133 height 31
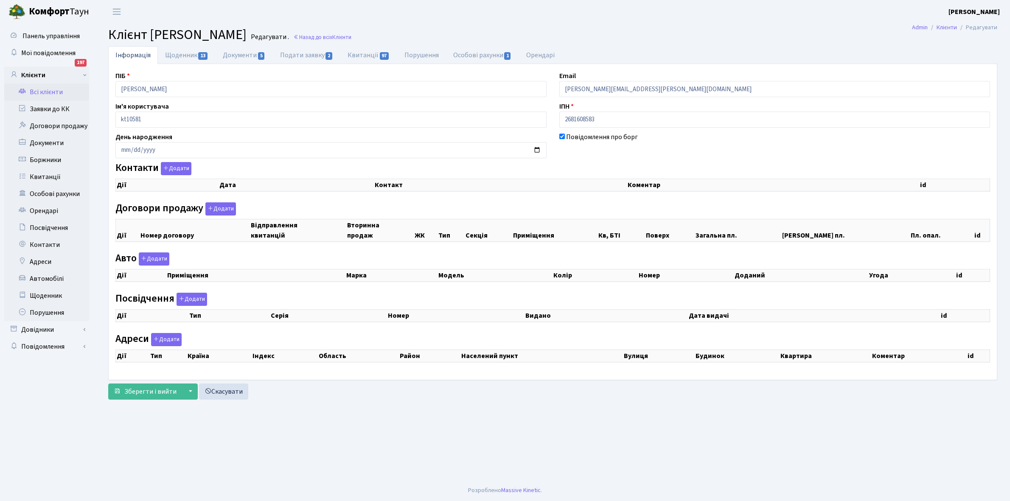
checkbox input "true"
select select "25"
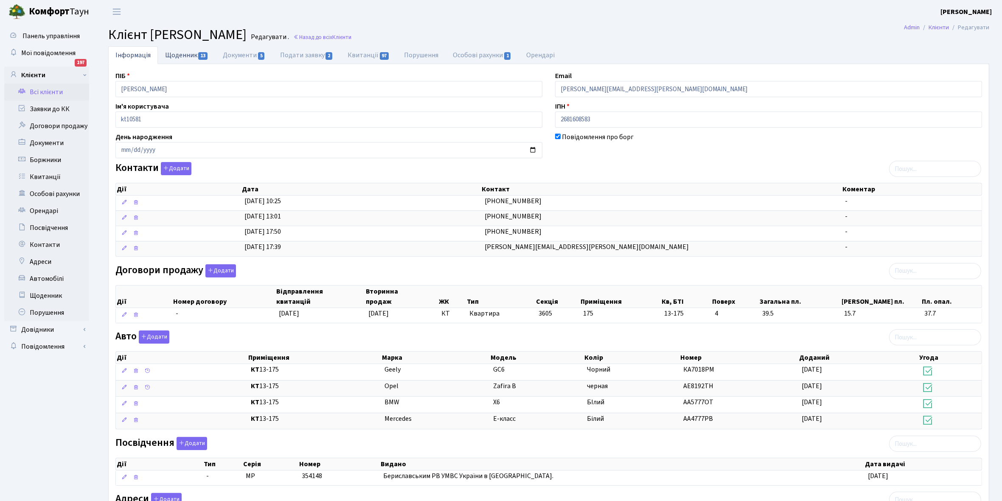
click at [179, 56] on link "Щоденник 13" at bounding box center [187, 54] width 58 height 17
select select "25"
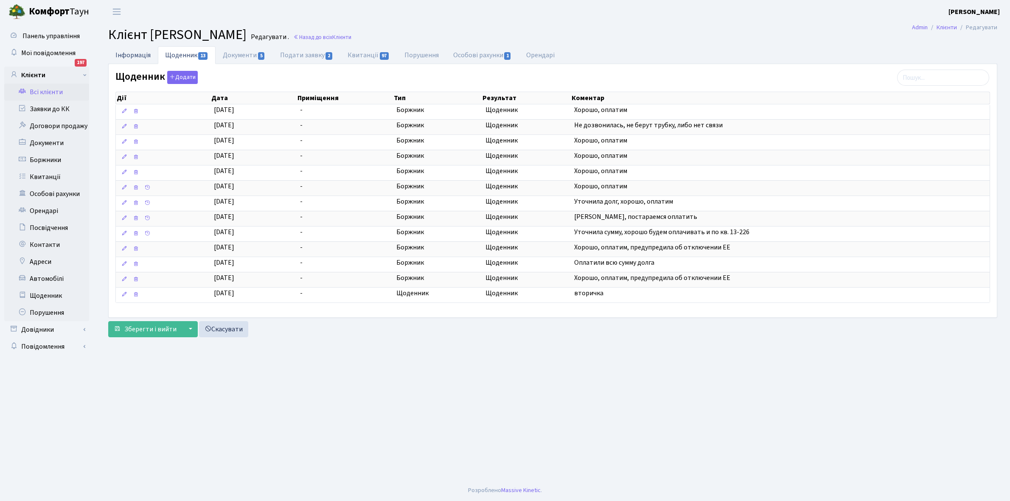
click at [132, 50] on link "Інформація" at bounding box center [133, 54] width 50 height 17
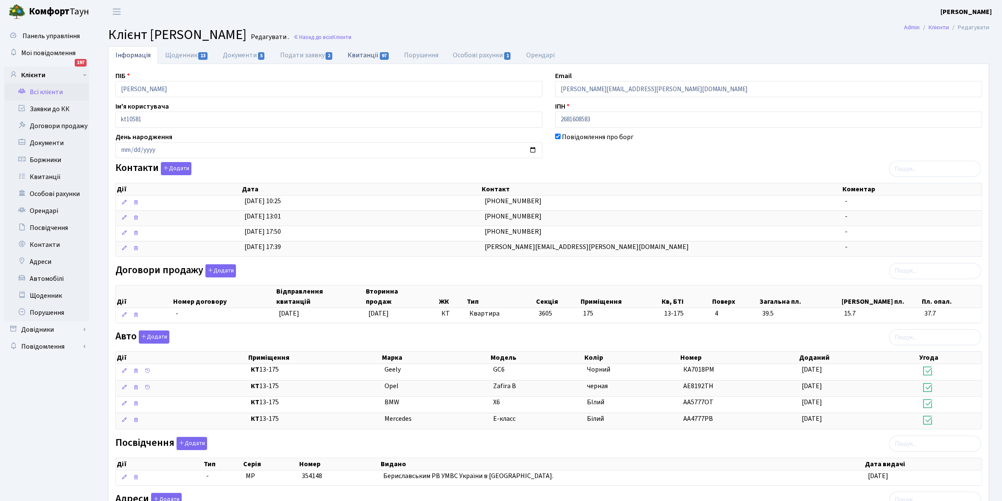
click at [364, 52] on link "Квитанції 97" at bounding box center [368, 54] width 56 height 17
select select "25"
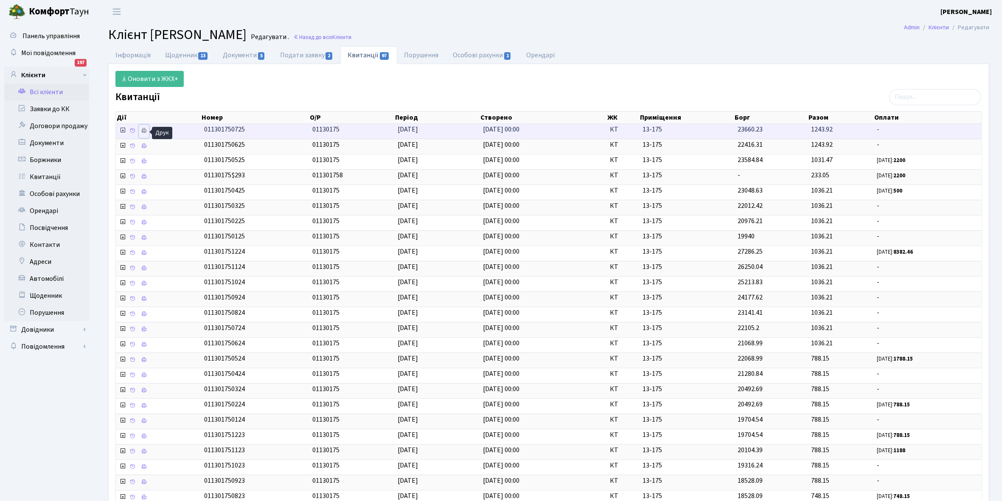
click at [145, 130] on icon at bounding box center [144, 131] width 6 height 6
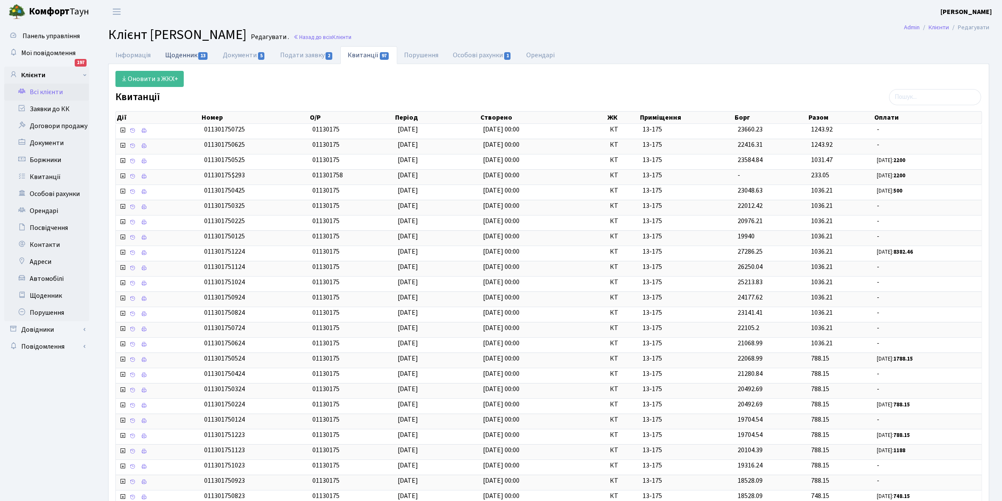
click at [180, 54] on link "Щоденник 13" at bounding box center [187, 54] width 58 height 17
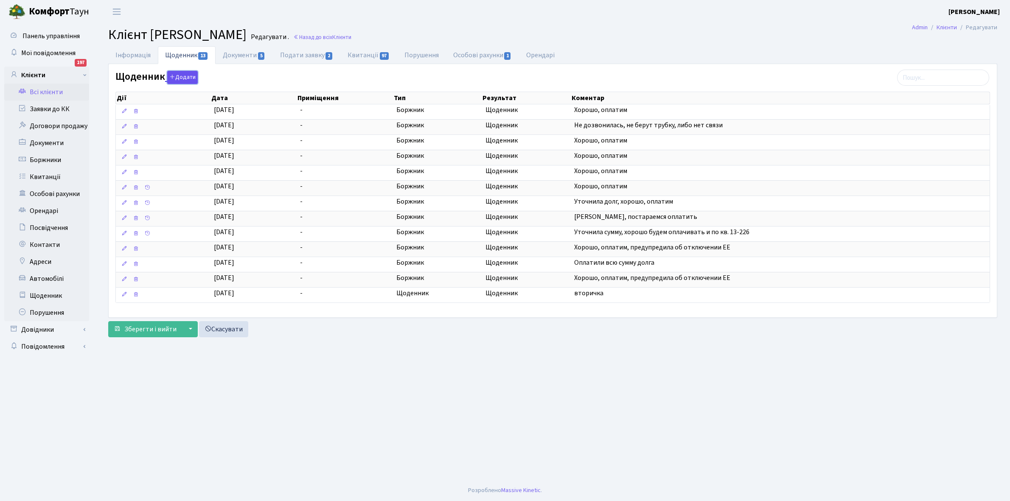
click at [187, 78] on button "Додати" at bounding box center [182, 77] width 31 height 13
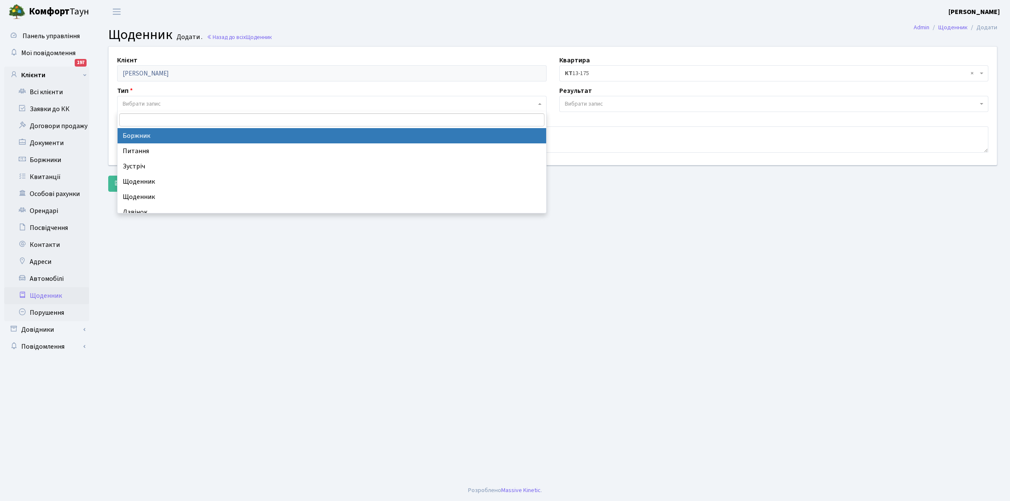
click at [160, 100] on span "Вибрати запис" at bounding box center [142, 104] width 38 height 8
select select "189"
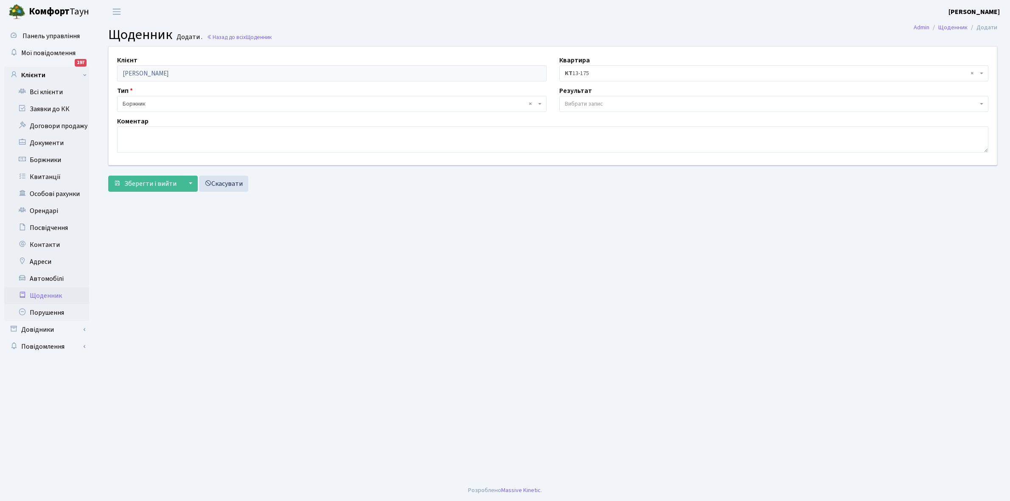
click at [592, 103] on span "Вибрати запис" at bounding box center [584, 104] width 38 height 8
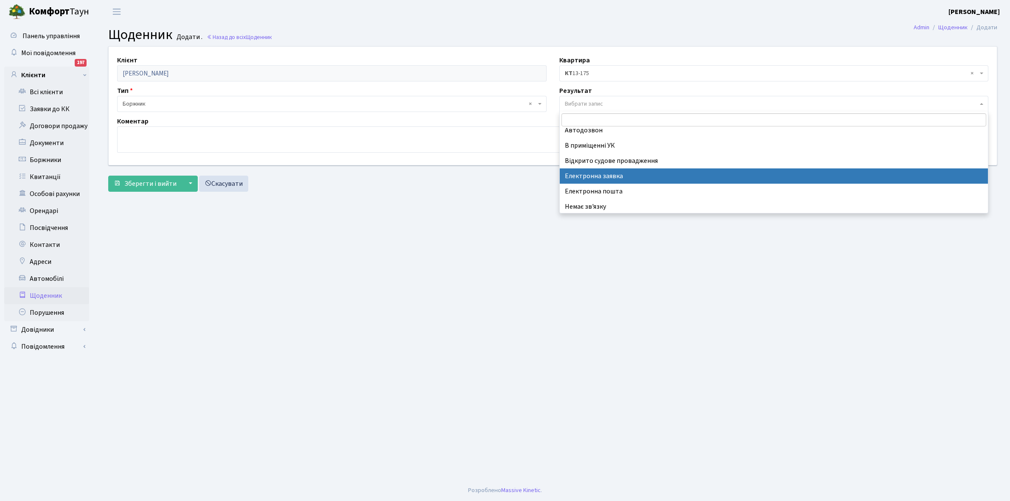
scroll to position [52, 0]
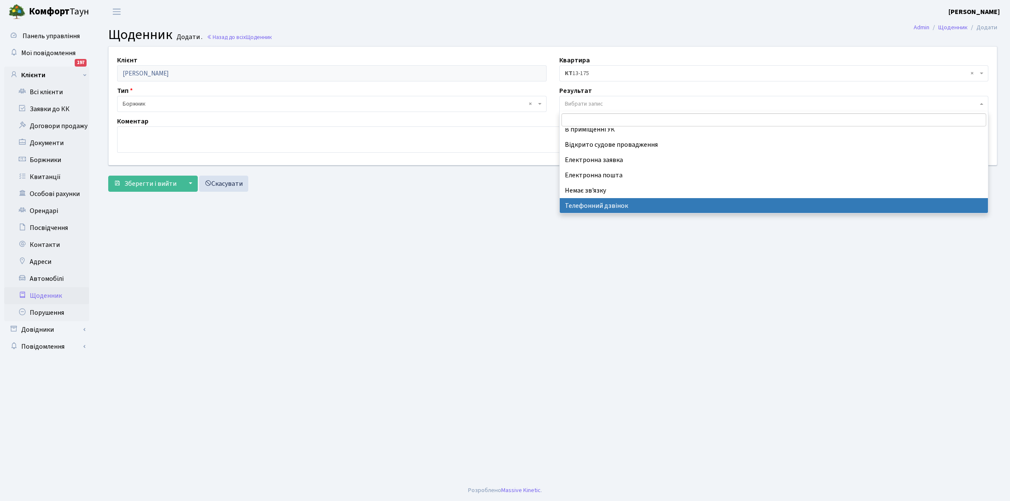
select select "196"
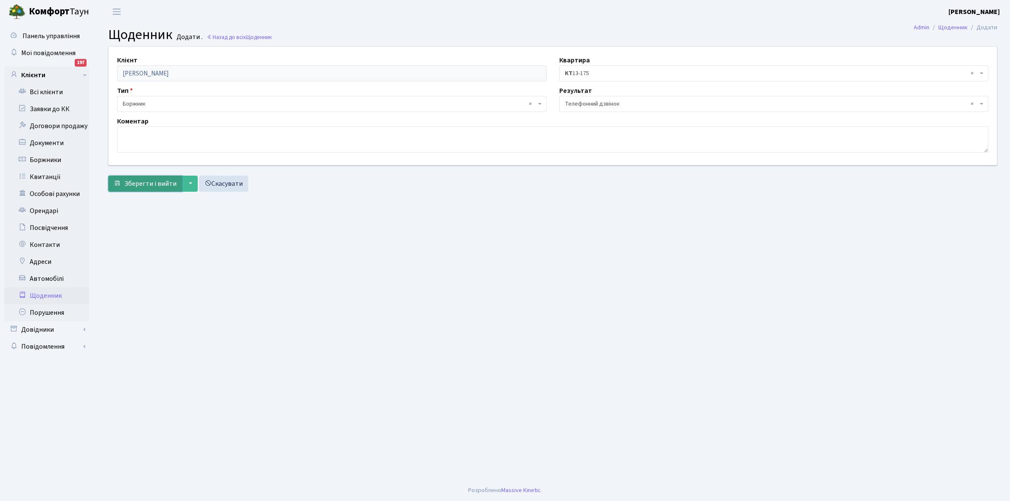
click at [143, 185] on span "Зберегти і вийти" at bounding box center [150, 183] width 52 height 9
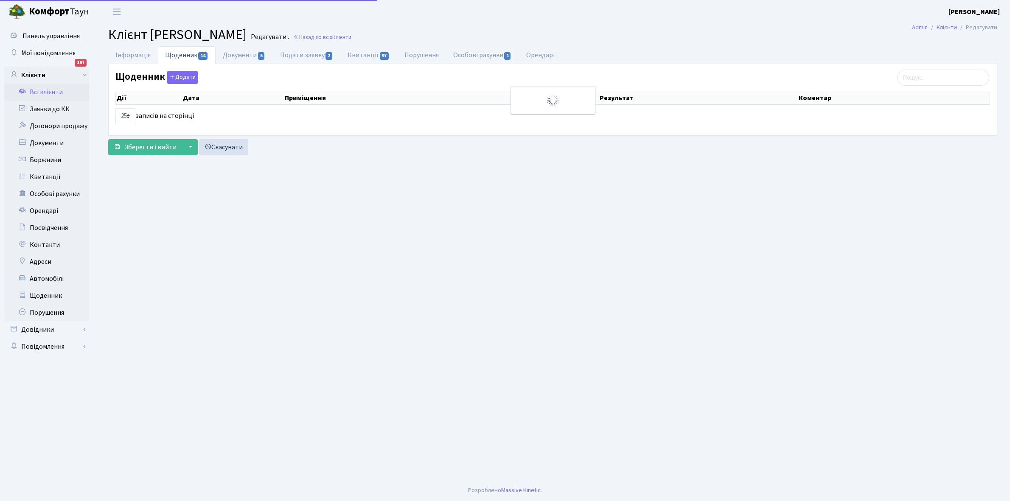
select select "25"
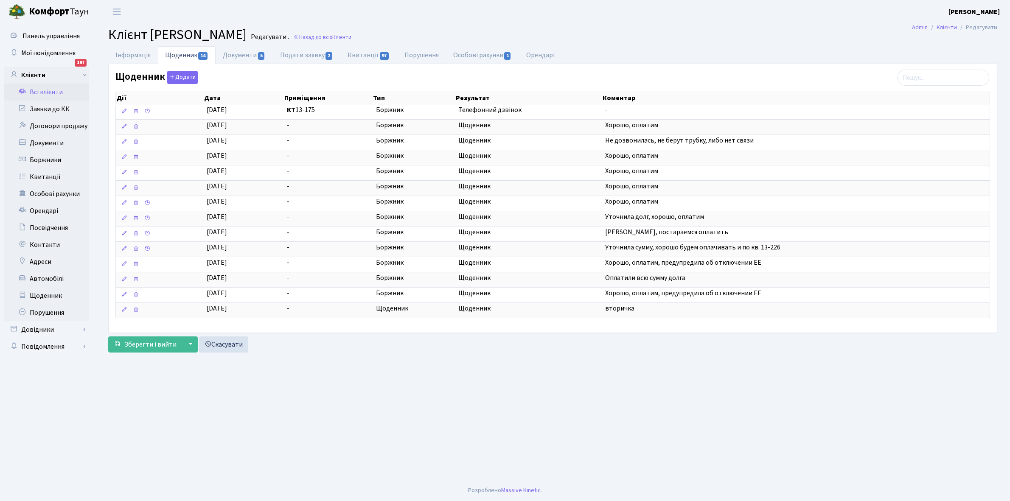
click at [41, 88] on link "Всі клієнти" at bounding box center [46, 92] width 85 height 17
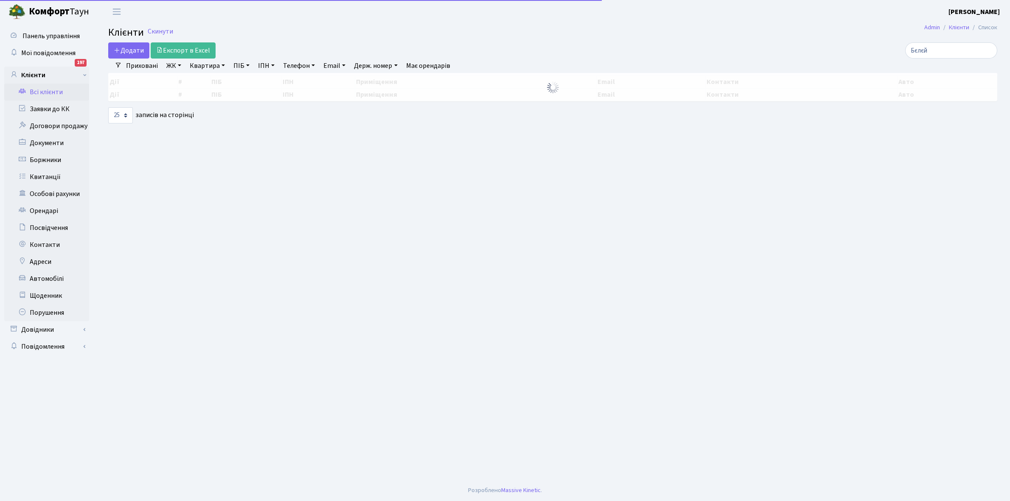
select select "25"
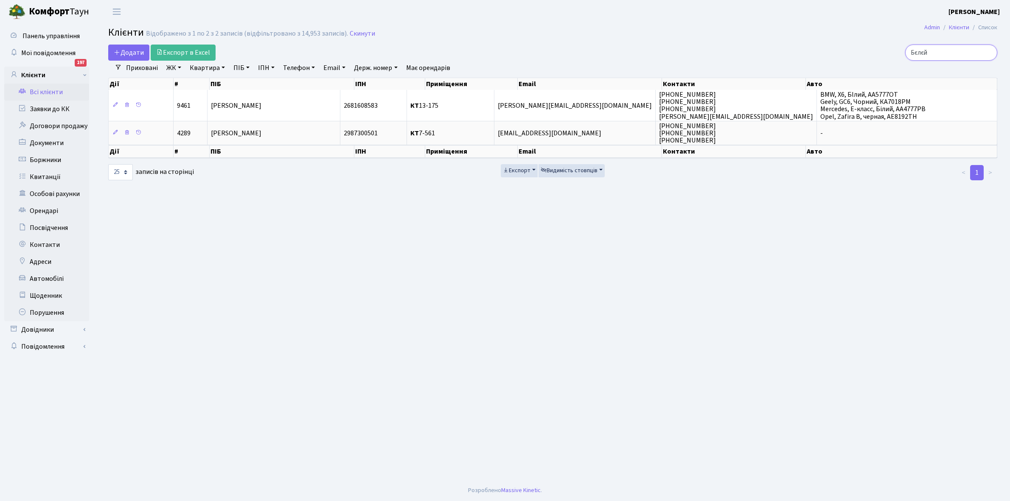
click at [940, 53] on input "Бєлєй" at bounding box center [951, 53] width 92 height 16
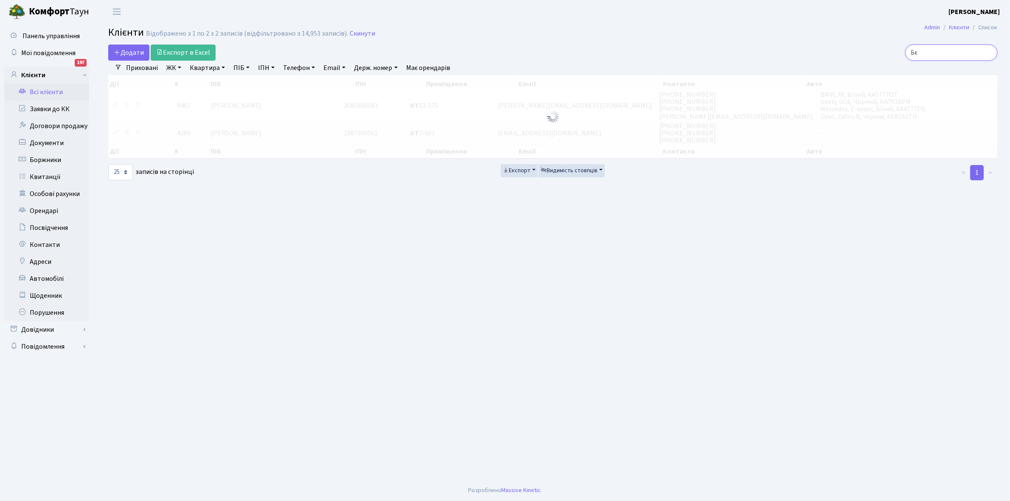
type input "Б"
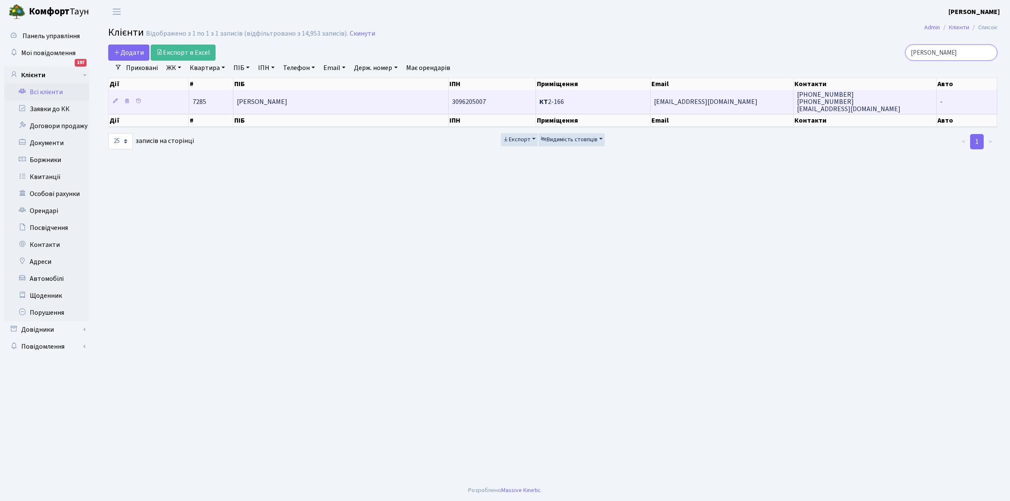
type input "Строколіс"
click at [375, 104] on td "[PERSON_NAME]" at bounding box center [340, 101] width 215 height 23
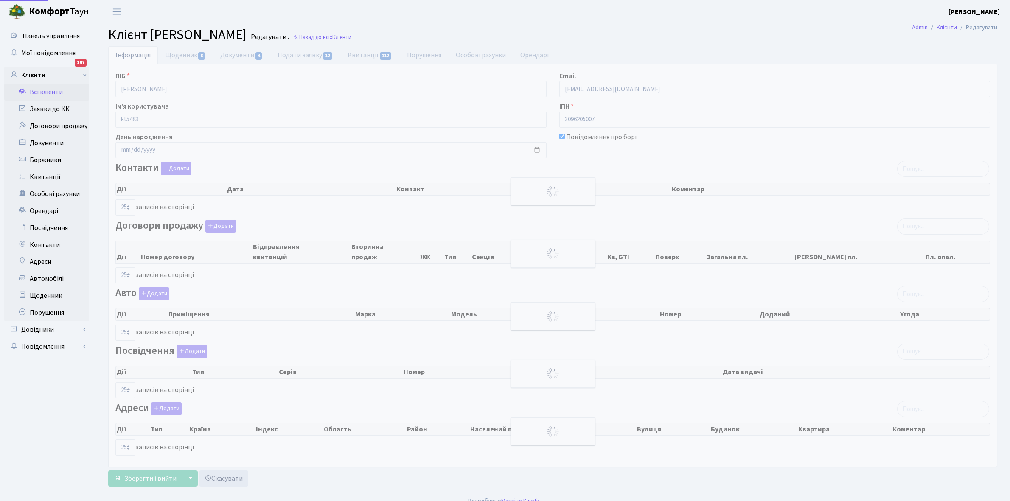
select select "25"
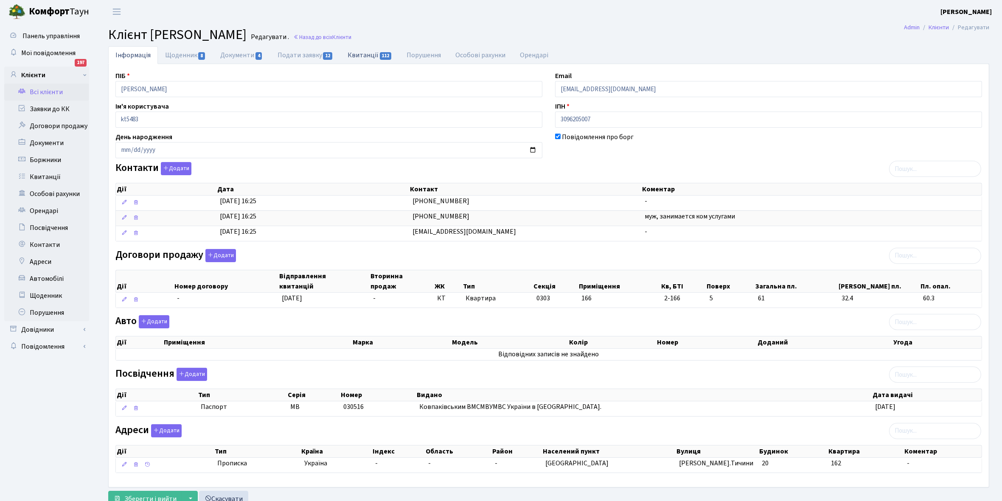
click at [366, 53] on link "Квитанції 112" at bounding box center [369, 54] width 59 height 17
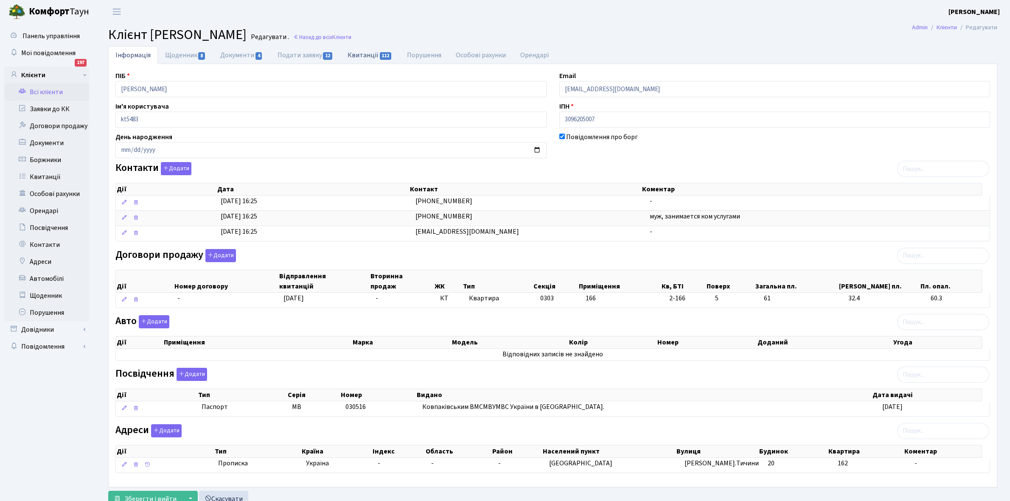
select select "25"
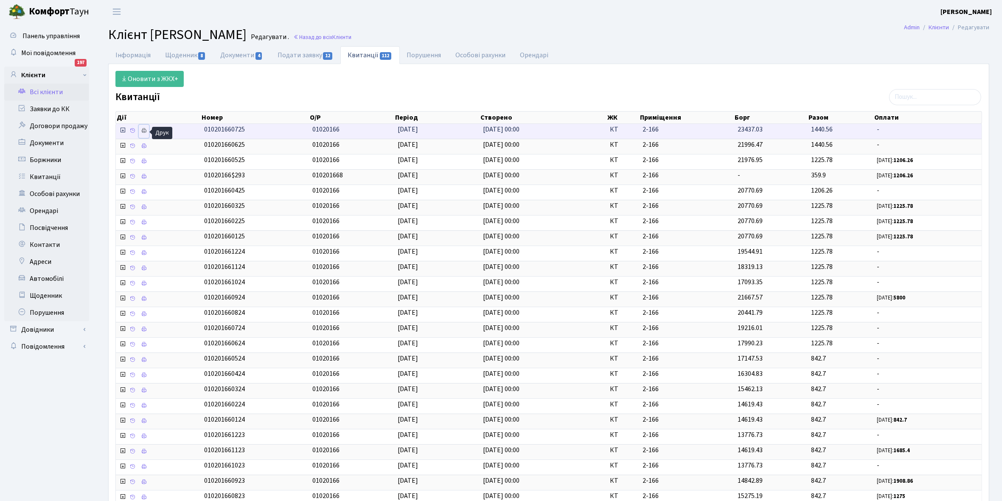
click at [146, 132] on icon at bounding box center [144, 131] width 6 height 6
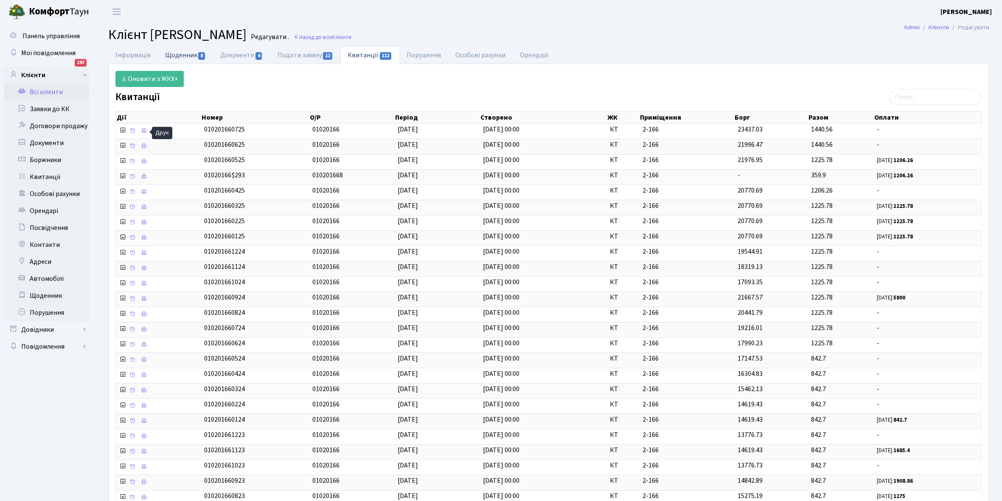
click at [178, 53] on link "Щоденник 8" at bounding box center [185, 54] width 55 height 17
select select "25"
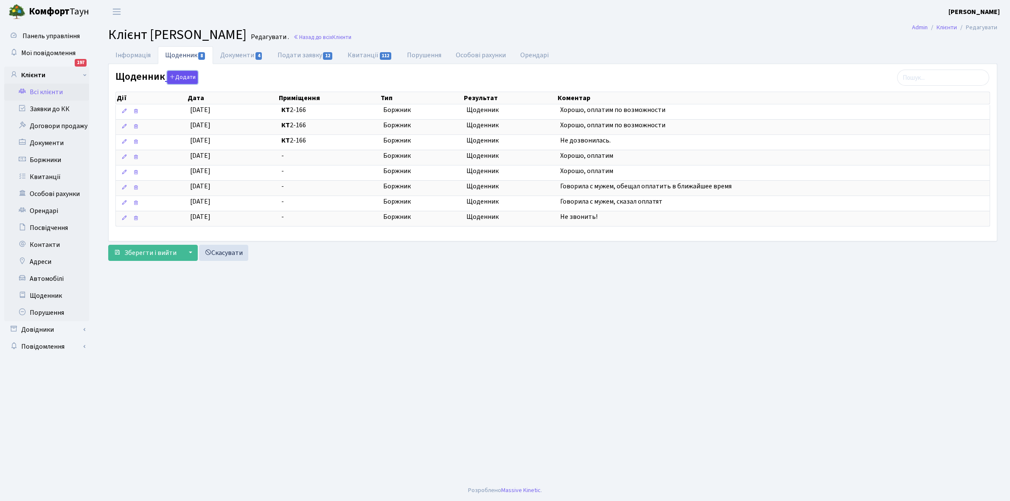
click at [182, 78] on button "Додати" at bounding box center [182, 77] width 31 height 13
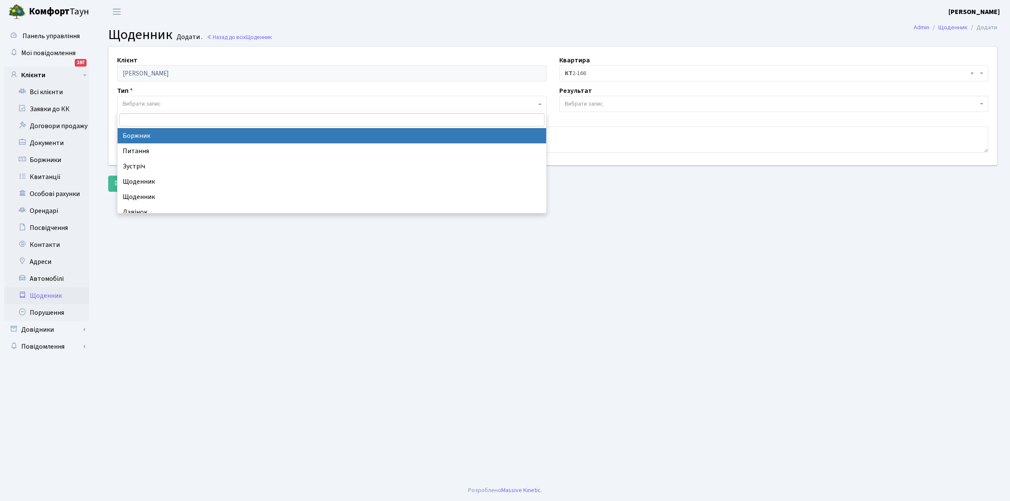
click at [152, 101] on span "Вибрати запис" at bounding box center [142, 104] width 38 height 8
select select "189"
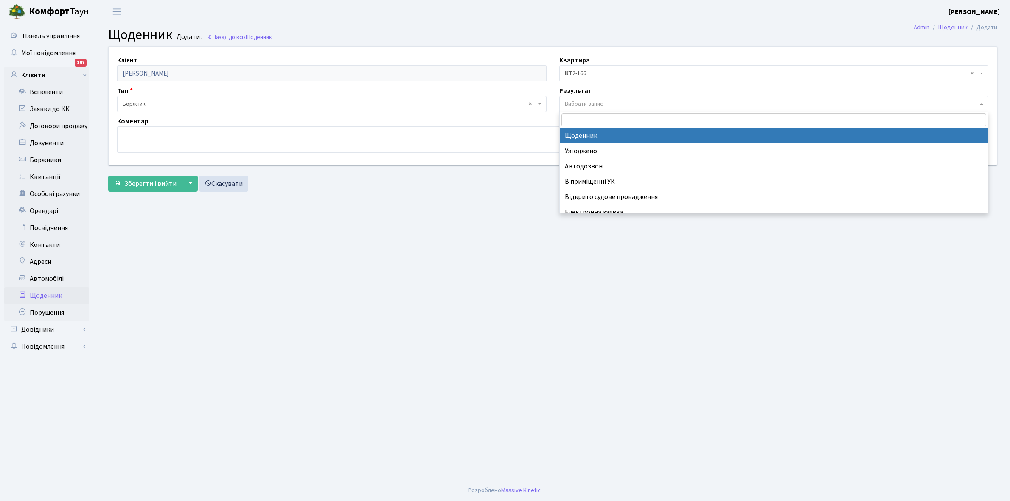
click at [586, 101] on span "Вибрати запис" at bounding box center [584, 104] width 38 height 8
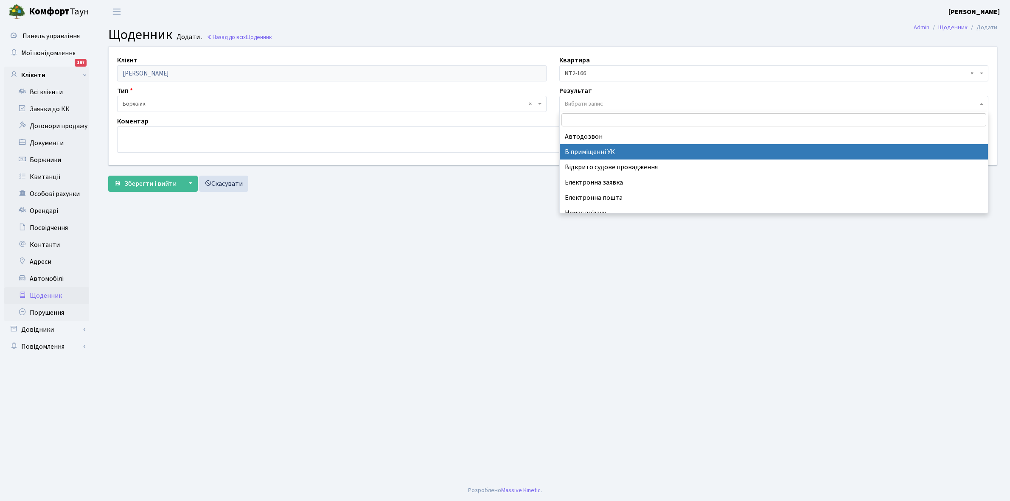
scroll to position [52, 0]
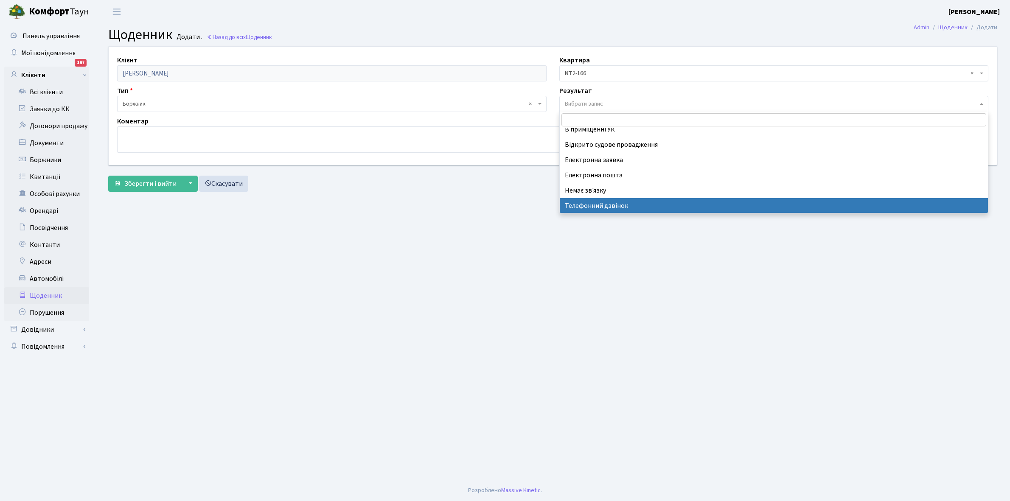
select select "196"
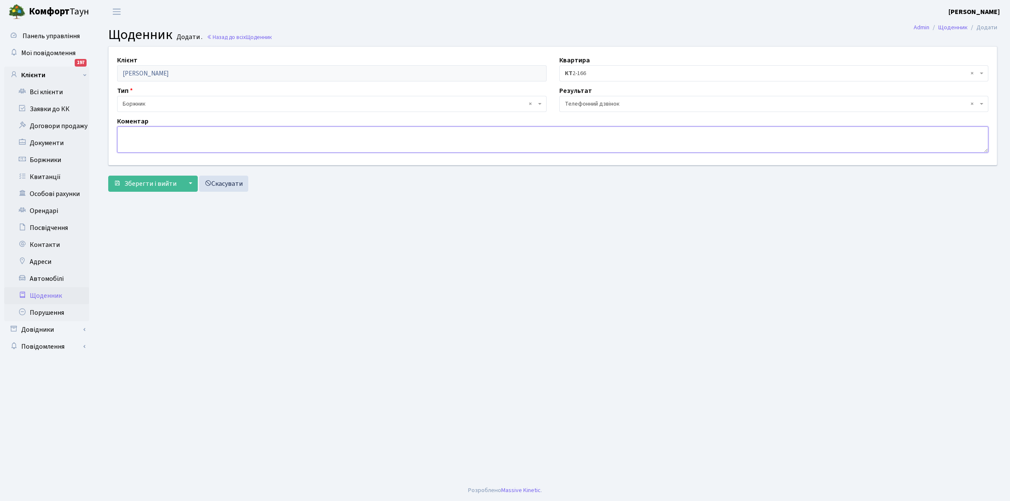
click at [145, 141] on textarea at bounding box center [552, 139] width 871 height 26
type textarea "Не збирається нічого сплачувати , не задоволений тарифом"
click at [157, 186] on span "Зберегти і вийти" at bounding box center [150, 183] width 52 height 9
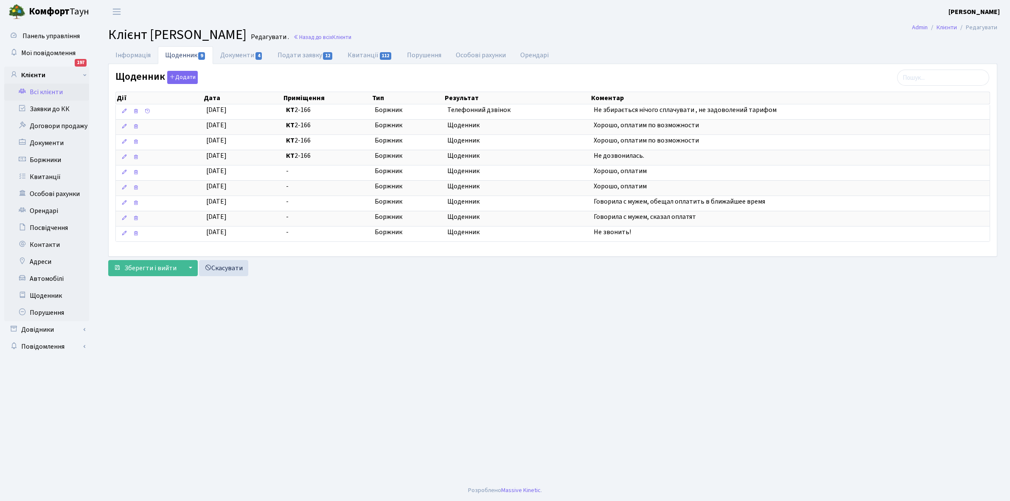
click at [47, 87] on link "Всі клієнти" at bounding box center [46, 92] width 85 height 17
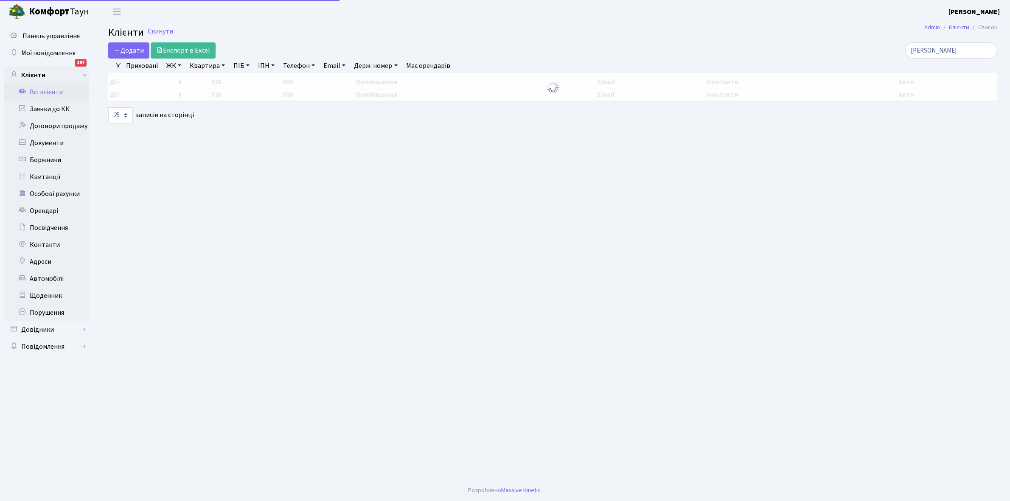
select select "25"
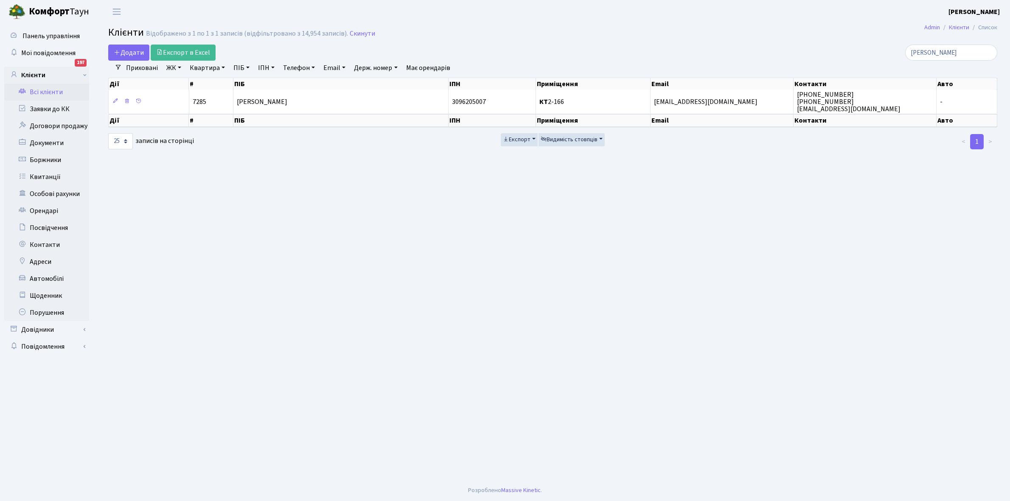
click at [52, 90] on link "Всі клієнти" at bounding box center [46, 92] width 85 height 17
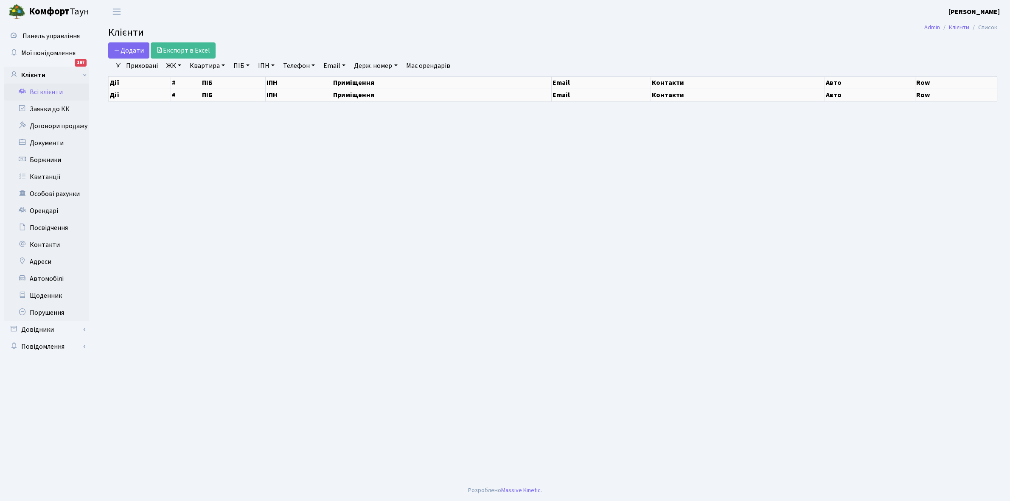
select select "25"
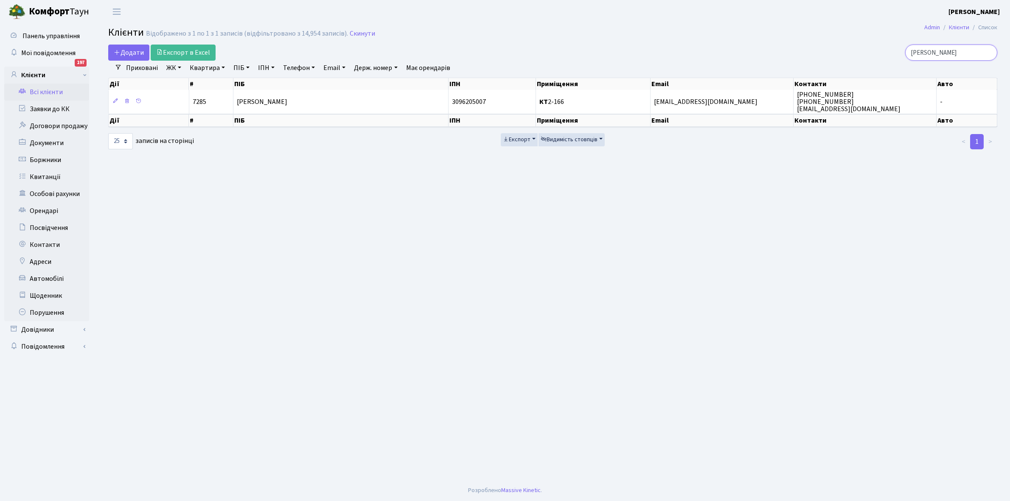
click at [952, 52] on input "Строколіс" at bounding box center [951, 53] width 92 height 16
type input "С"
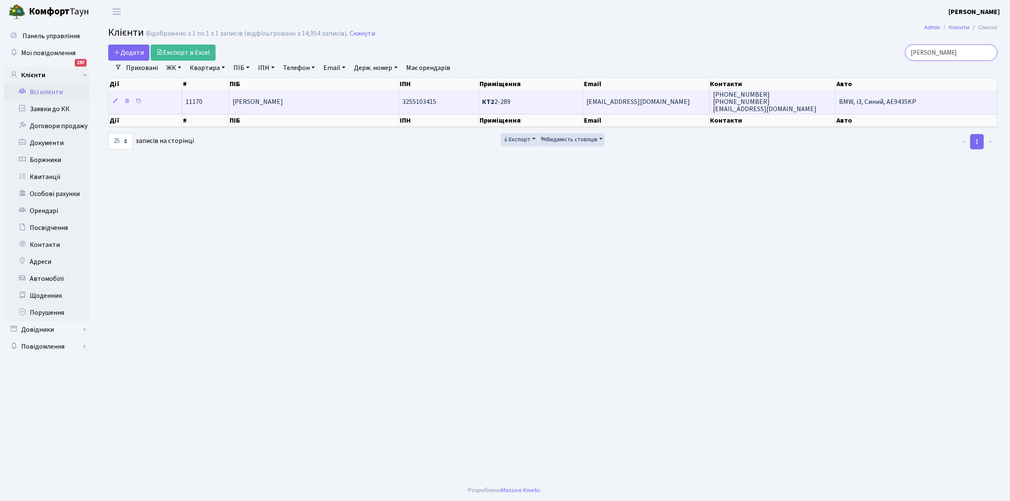
type input "Бруяка"
click at [348, 102] on td "[PERSON_NAME]" at bounding box center [314, 101] width 170 height 23
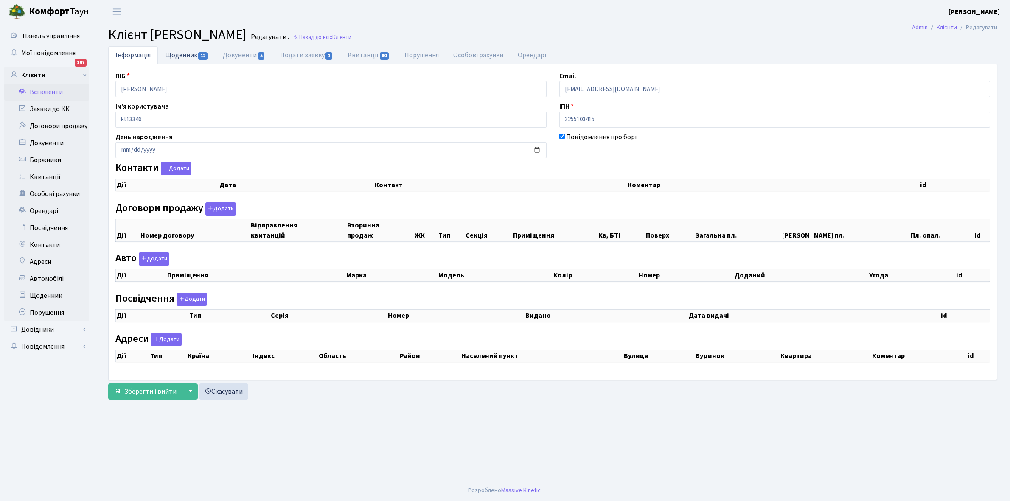
checkbox input "true"
select select "25"
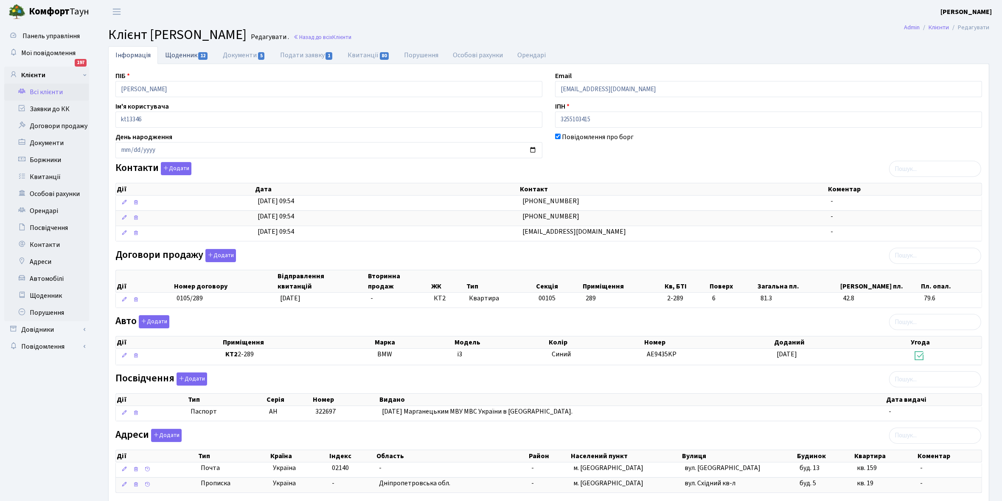
click at [176, 52] on link "Щоденник 12" at bounding box center [187, 54] width 58 height 17
select select "25"
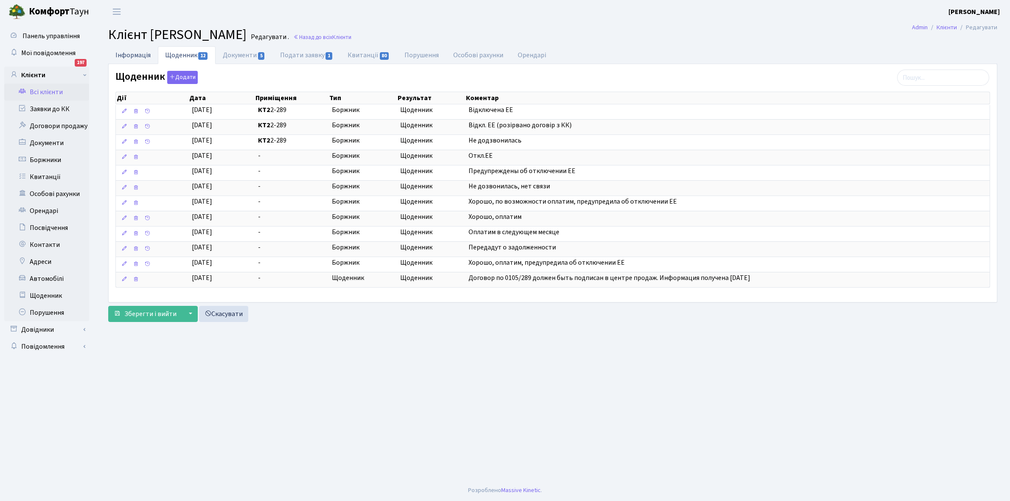
click at [128, 50] on link "Інформація" at bounding box center [133, 54] width 50 height 17
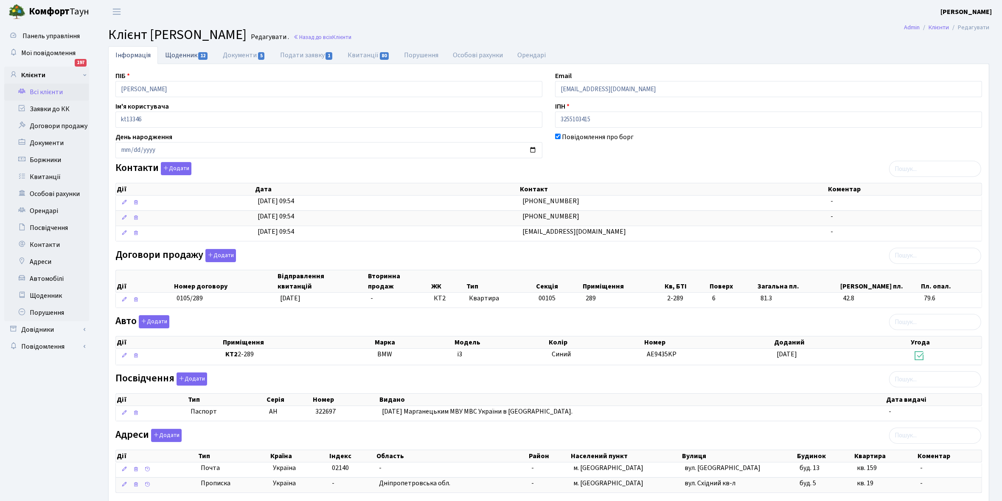
click at [175, 56] on link "Щоденник 12" at bounding box center [187, 54] width 58 height 17
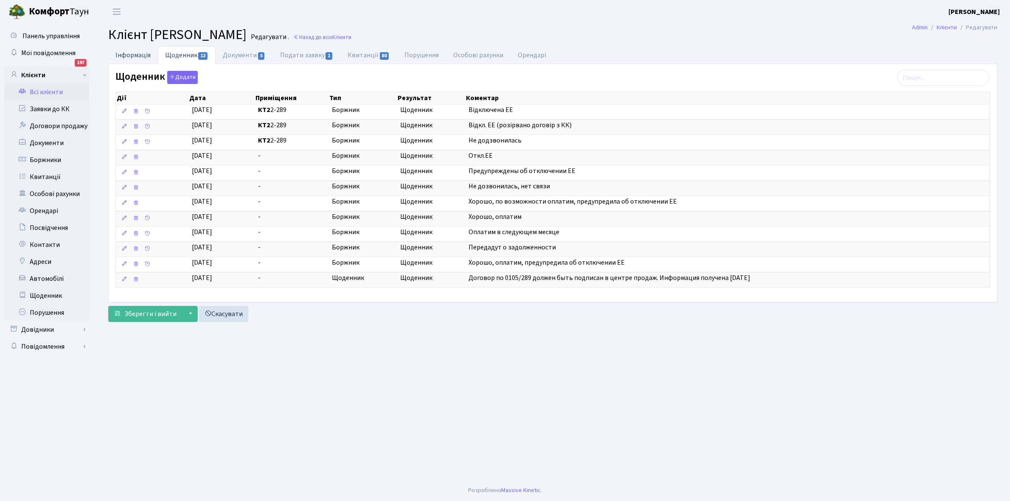
click at [132, 55] on link "Інформація" at bounding box center [133, 54] width 50 height 17
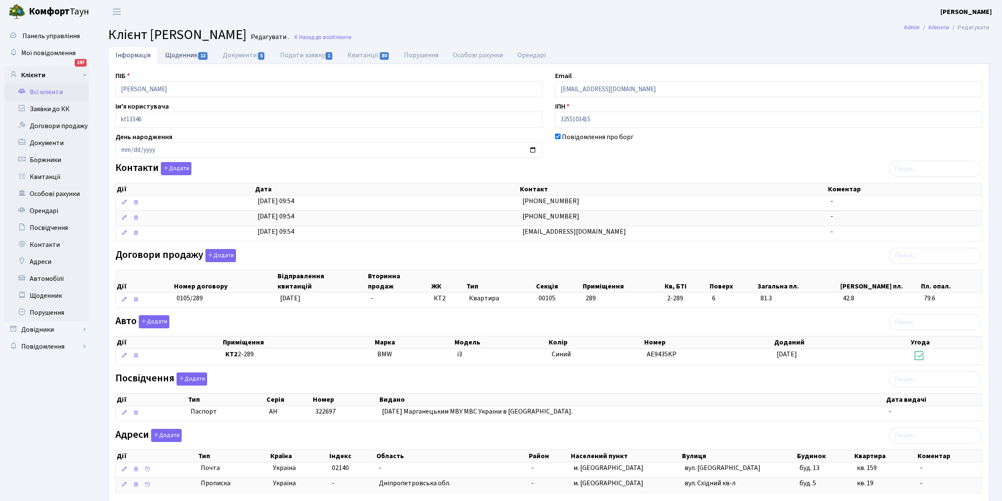
click at [183, 56] on link "Щоденник 12" at bounding box center [187, 54] width 58 height 17
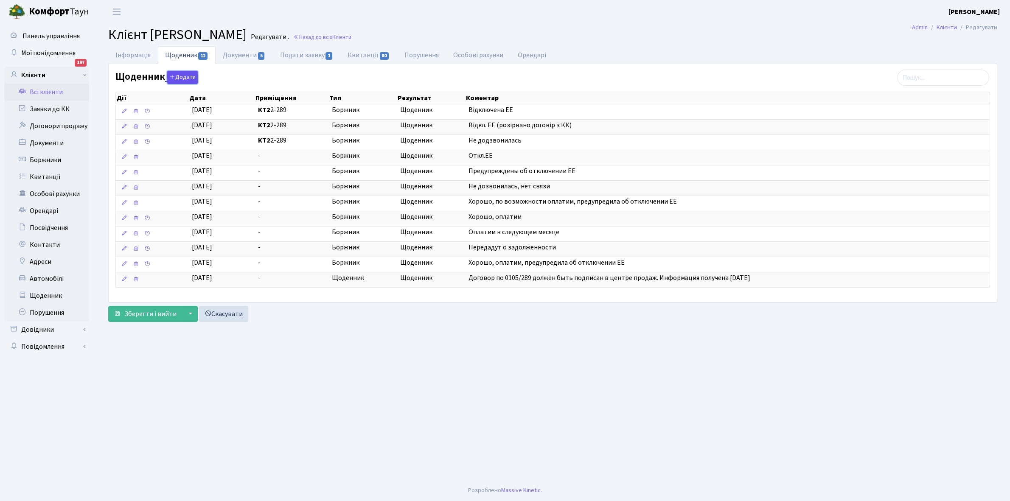
click at [183, 80] on button "Додати" at bounding box center [182, 77] width 31 height 13
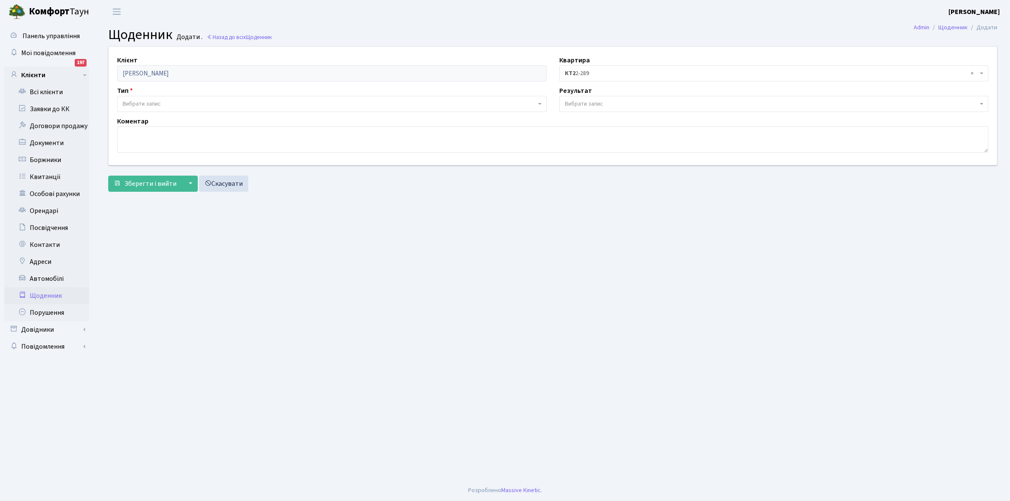
click at [158, 98] on span "Вибрати запис" at bounding box center [331, 104] width 429 height 16
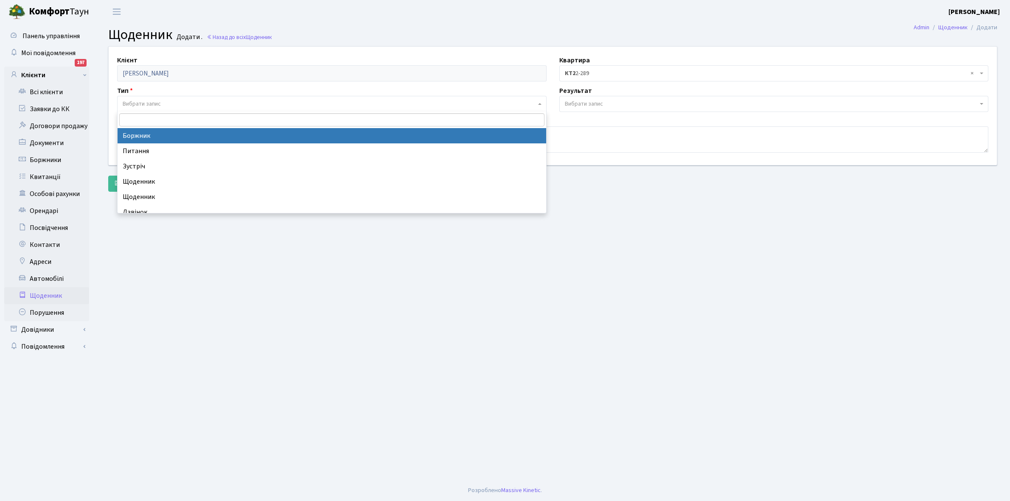
select select "189"
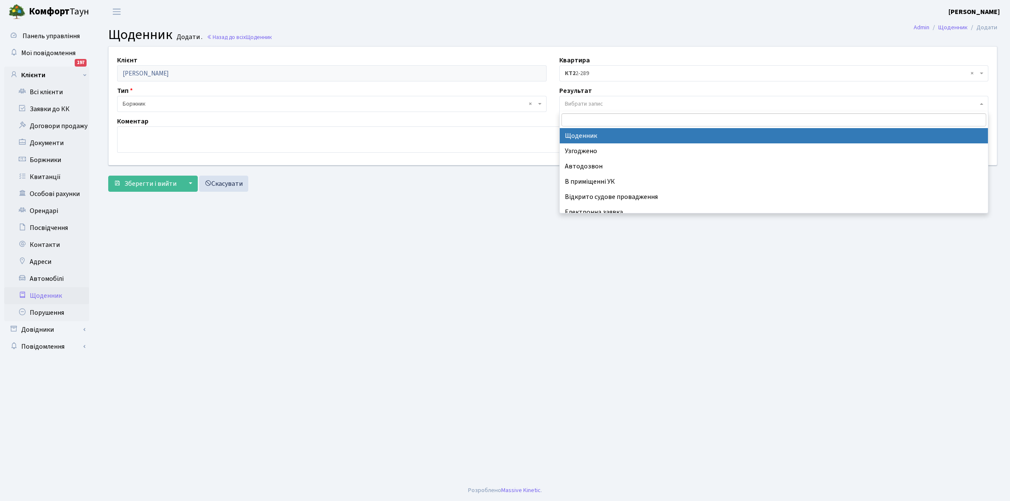
click at [586, 100] on span "Вибрати запис" at bounding box center [584, 104] width 38 height 8
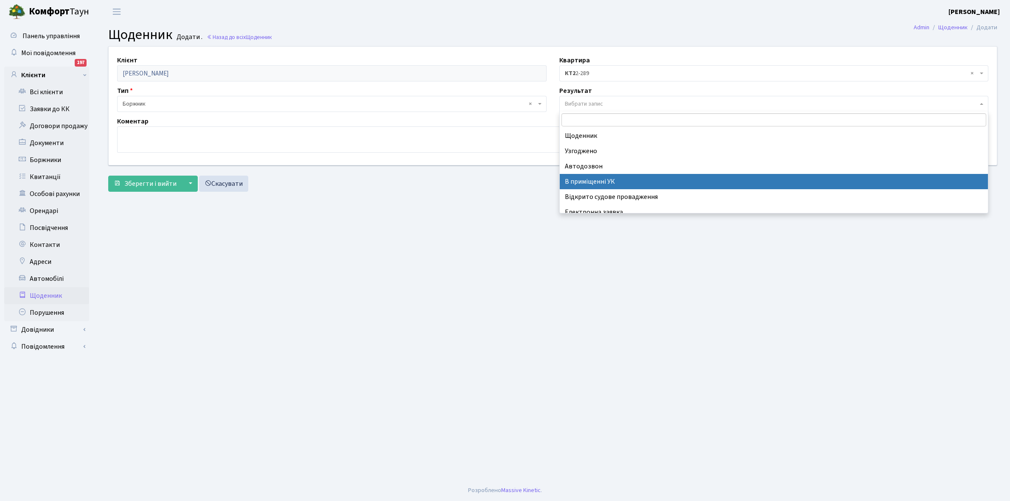
scroll to position [52, 0]
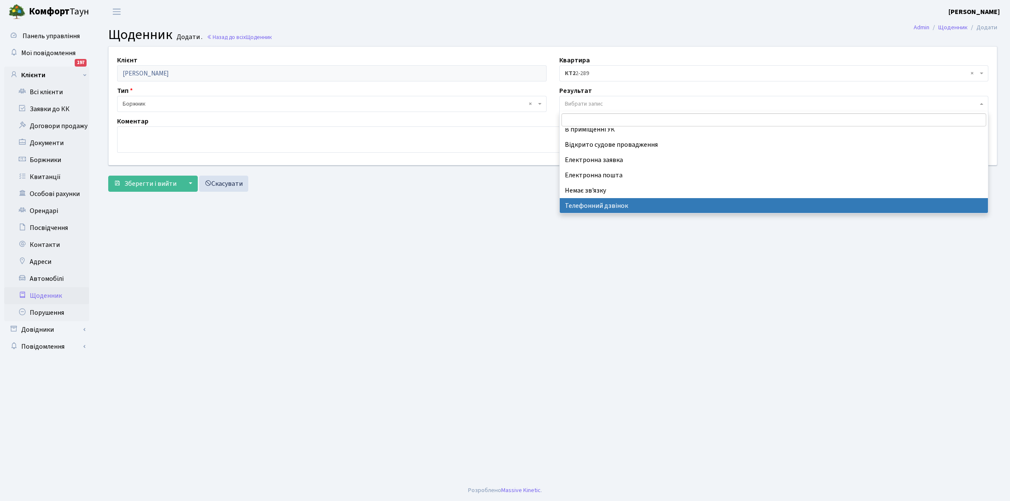
select select "196"
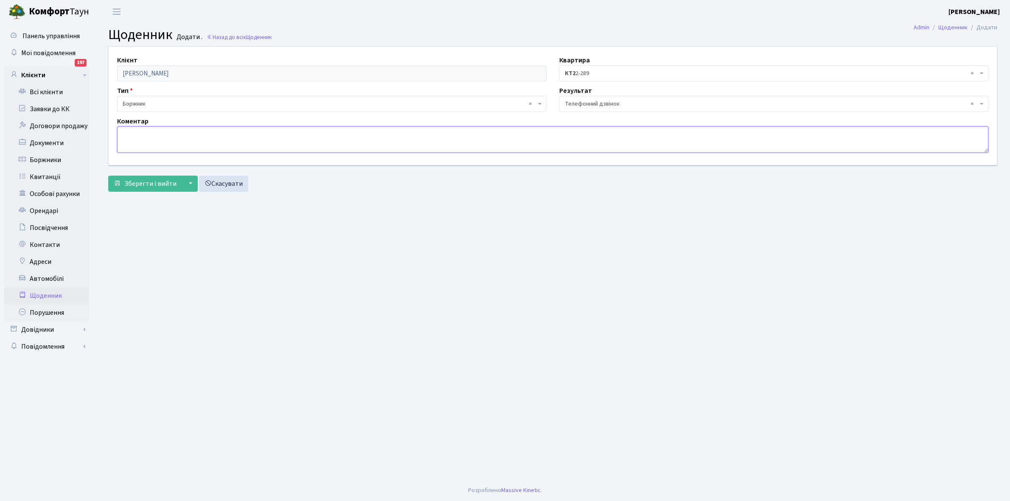
click at [129, 135] on textarea at bounding box center [552, 139] width 871 height 26
paste textarea "Не бере трубку телефона"
type textarea "Не бере трубку телефона"
click at [153, 186] on span "Зберегти і вийти" at bounding box center [150, 183] width 52 height 9
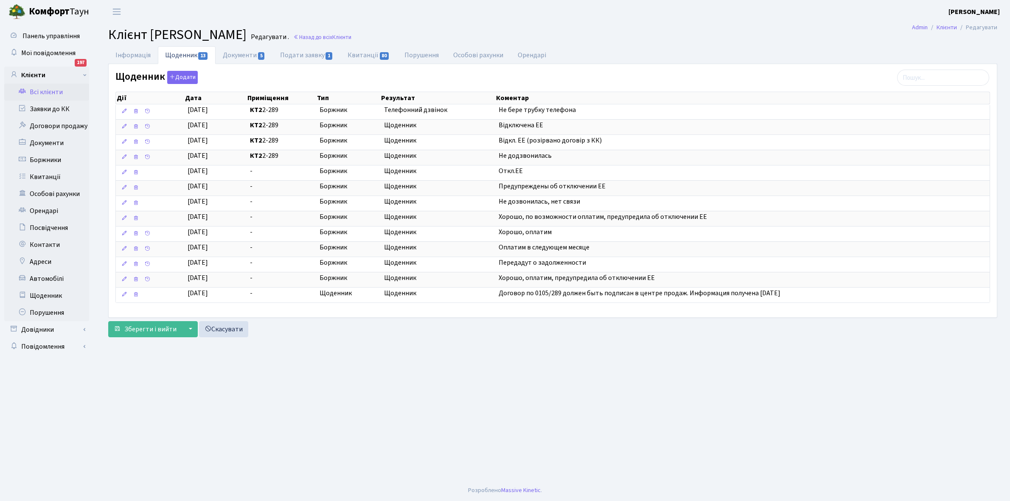
click at [47, 90] on link "Всі клієнти" at bounding box center [46, 92] width 85 height 17
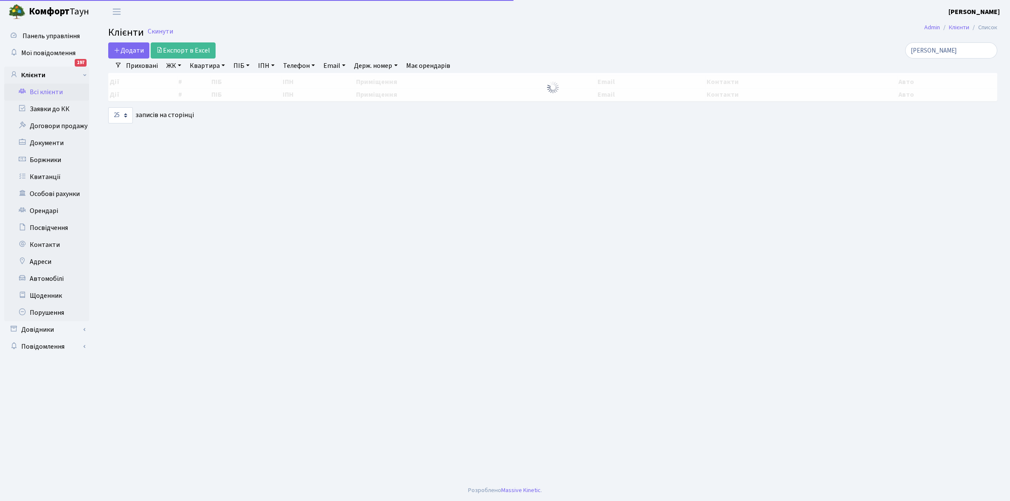
select select "25"
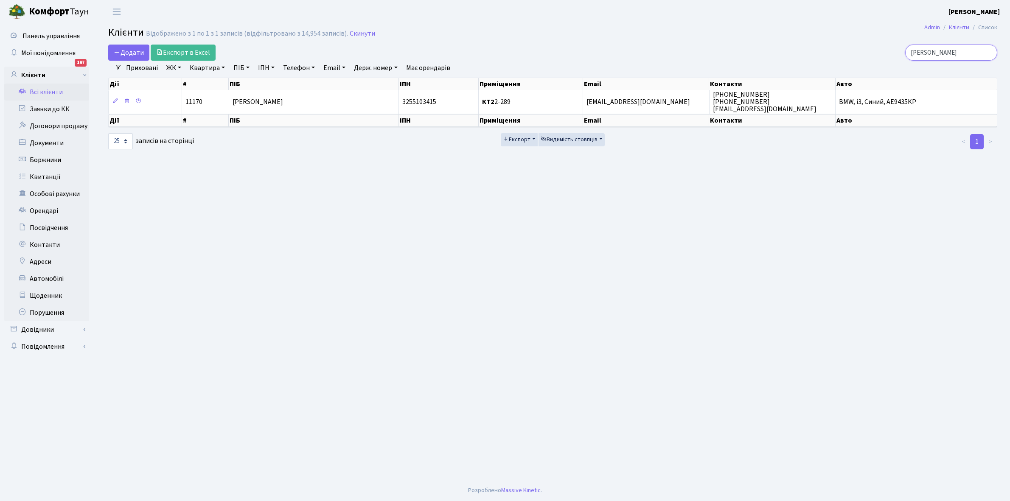
click at [945, 56] on input "[PERSON_NAME]" at bounding box center [951, 53] width 92 height 16
type input "Б"
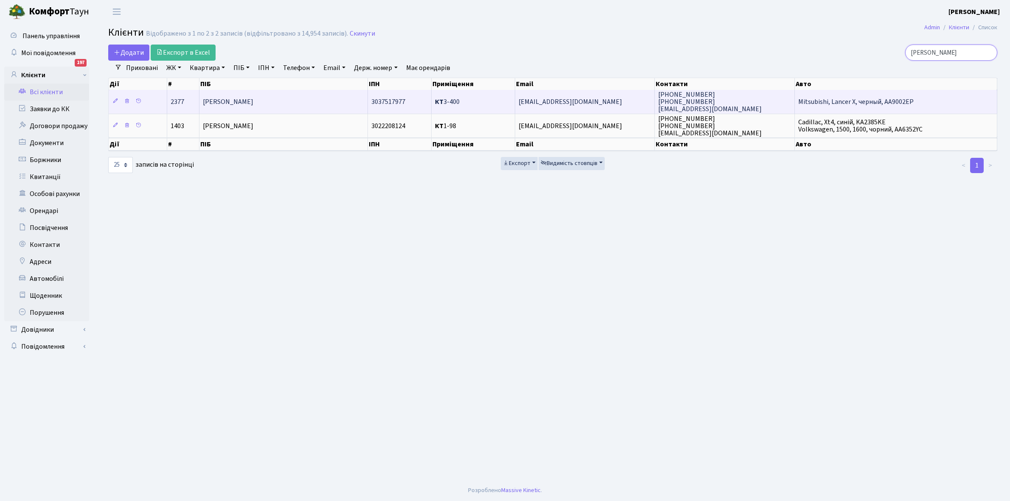
type input "Хоролец"
click at [313, 101] on td "[PERSON_NAME]" at bounding box center [283, 101] width 168 height 23
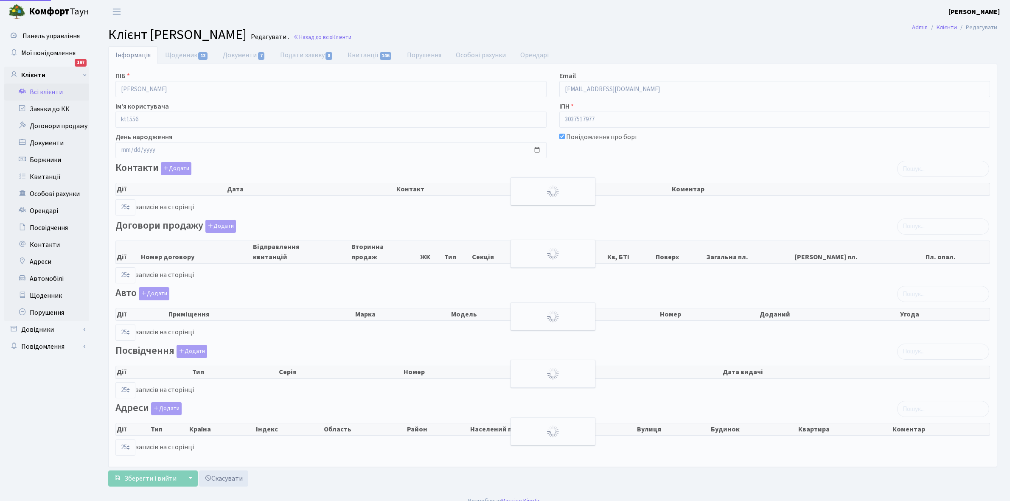
select select "25"
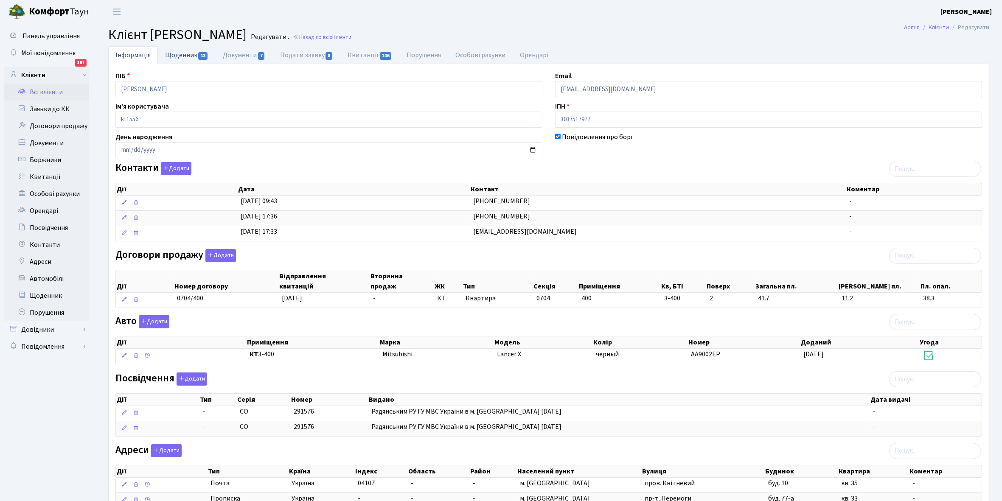
click at [179, 56] on link "Щоденник 13" at bounding box center [187, 54] width 58 height 17
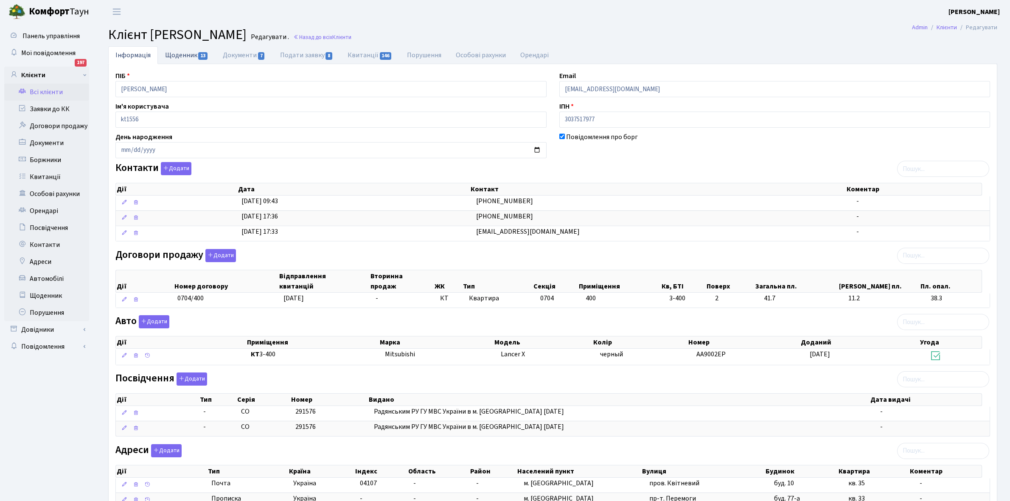
select select "25"
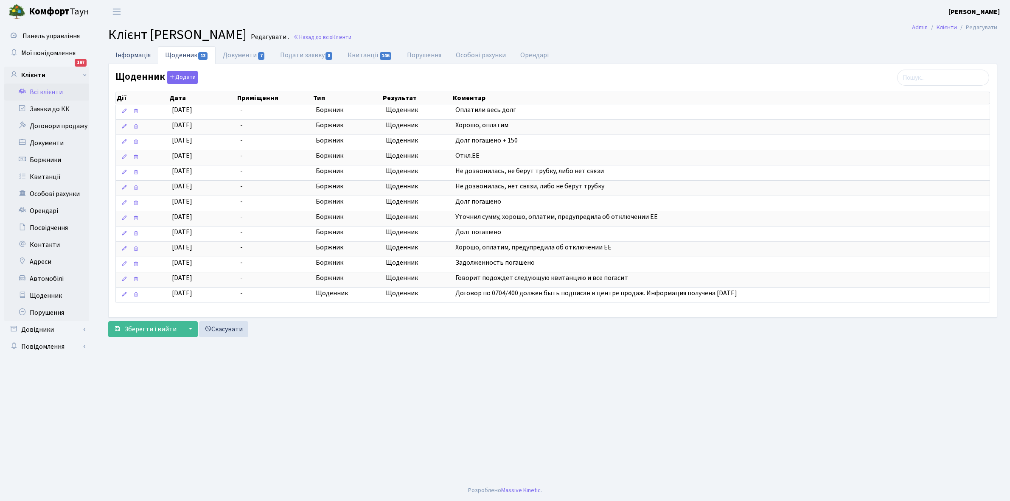
click at [131, 56] on link "Інформація" at bounding box center [133, 54] width 50 height 17
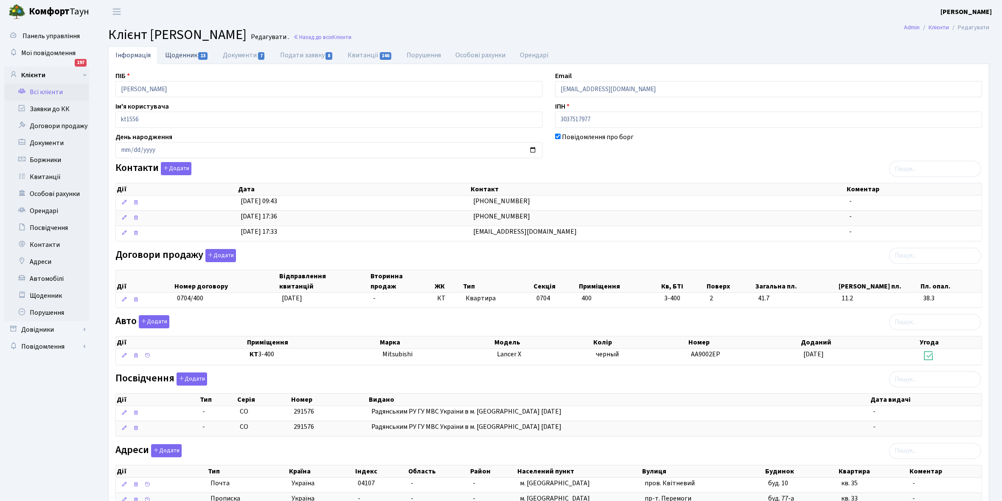
click at [171, 51] on link "Щоденник 13" at bounding box center [187, 54] width 58 height 17
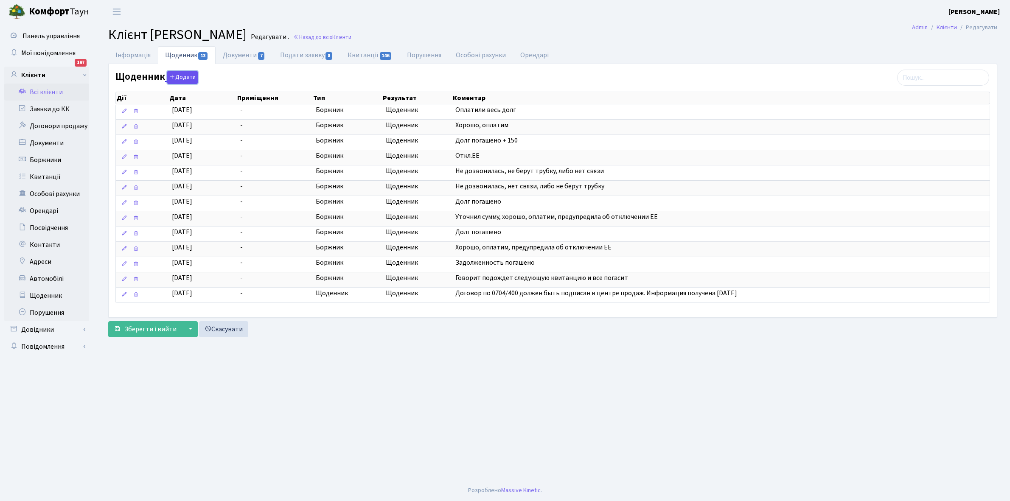
click at [177, 79] on button "Додати" at bounding box center [182, 77] width 31 height 13
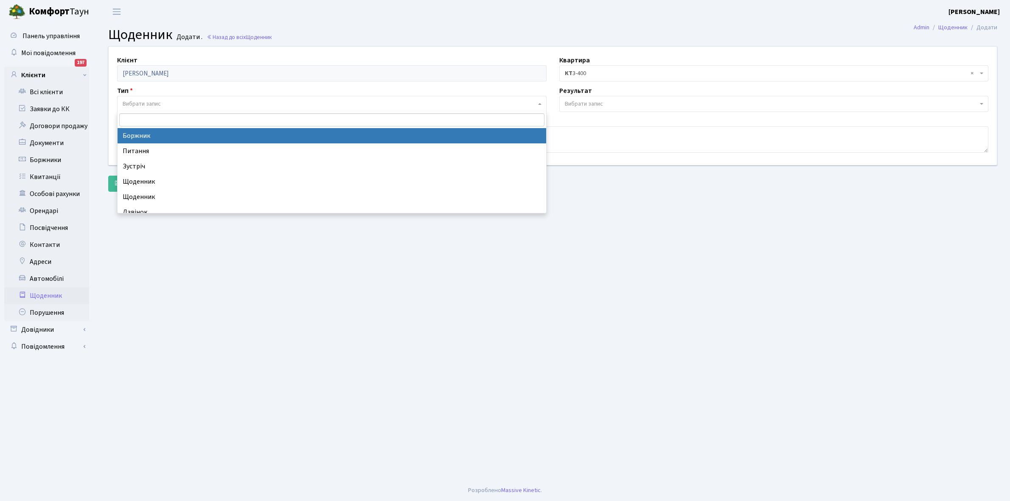
click at [185, 100] on span "Вибрати запис" at bounding box center [329, 104] width 413 height 8
select select "189"
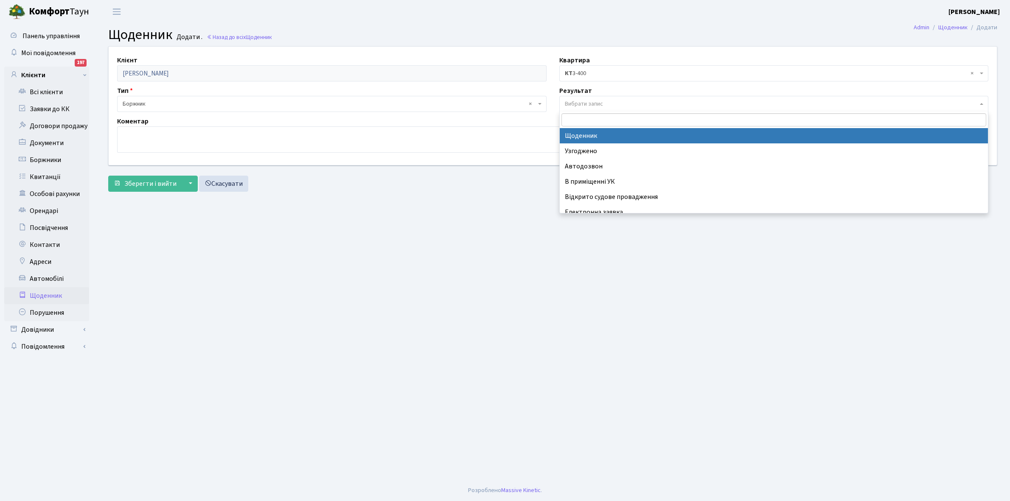
click at [594, 96] on span "Вибрати запис" at bounding box center [773, 104] width 429 height 16
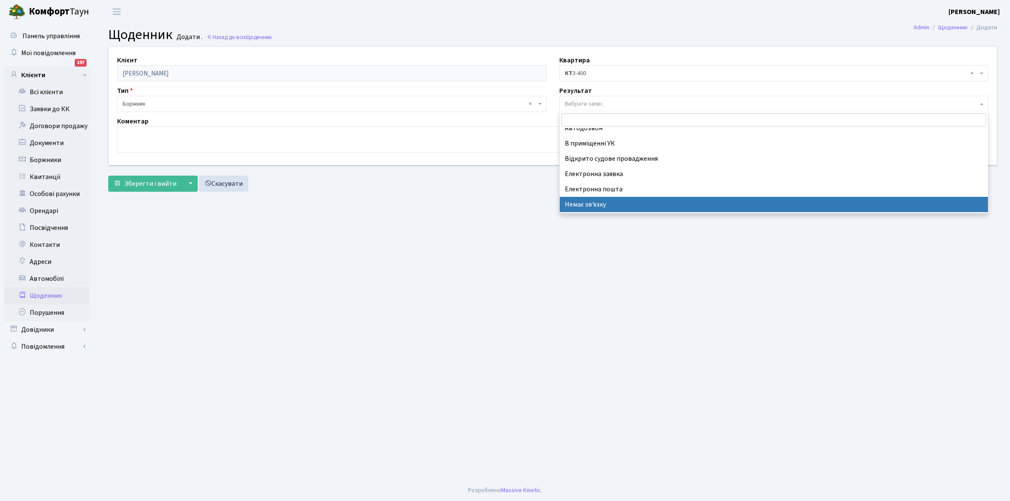
scroll to position [52, 0]
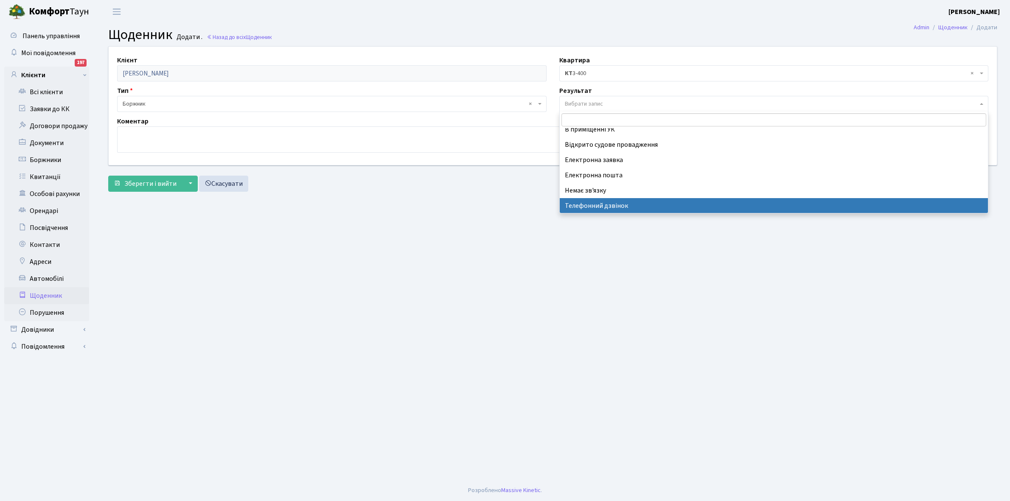
select select "196"
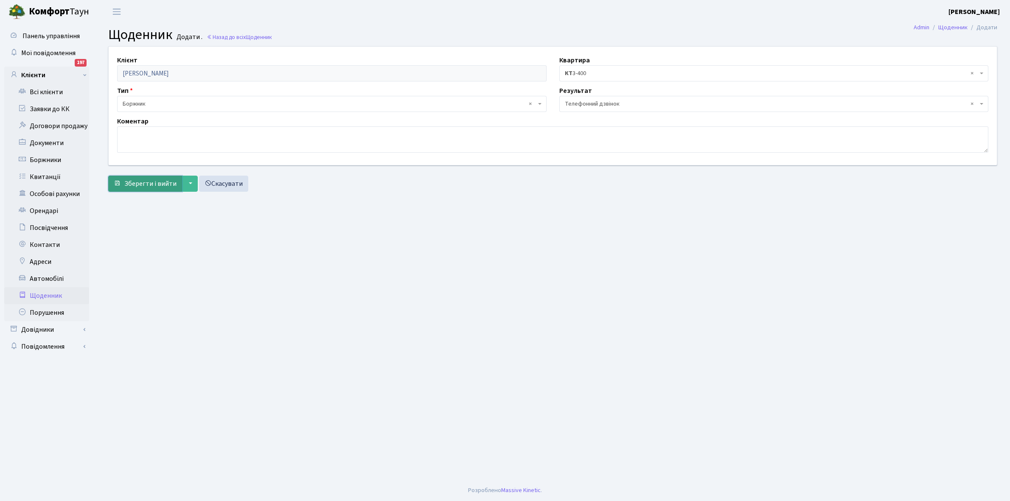
click at [149, 181] on span "Зберегти і вийти" at bounding box center [150, 183] width 52 height 9
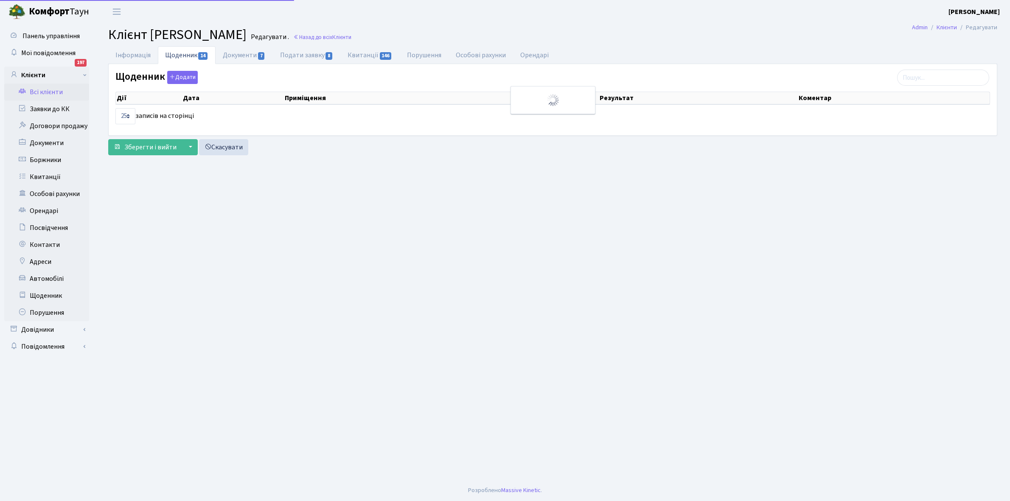
select select "25"
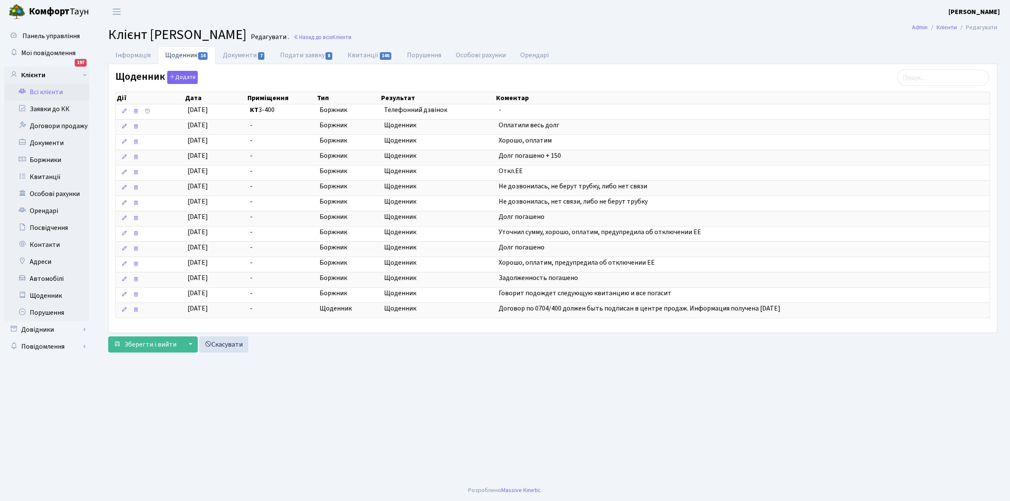
click at [54, 90] on link "Всі клієнти" at bounding box center [46, 92] width 85 height 17
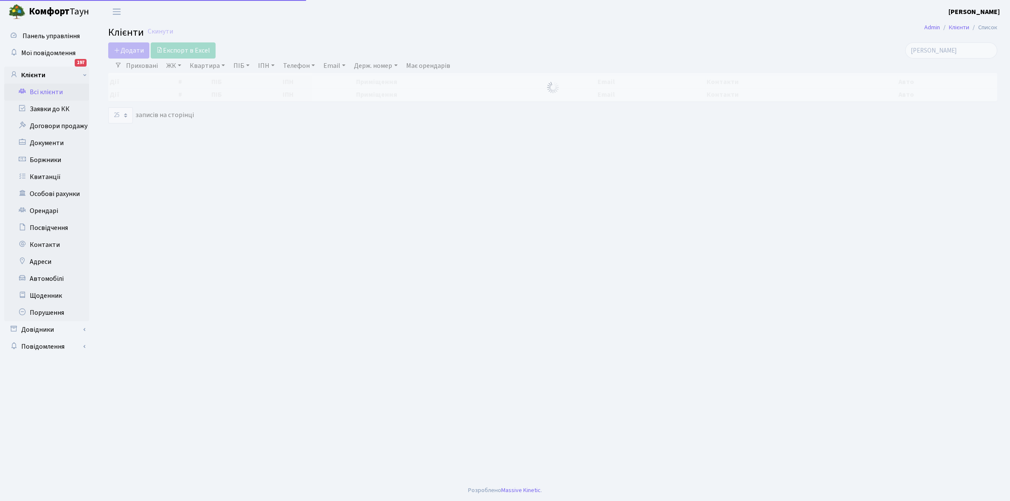
select select "25"
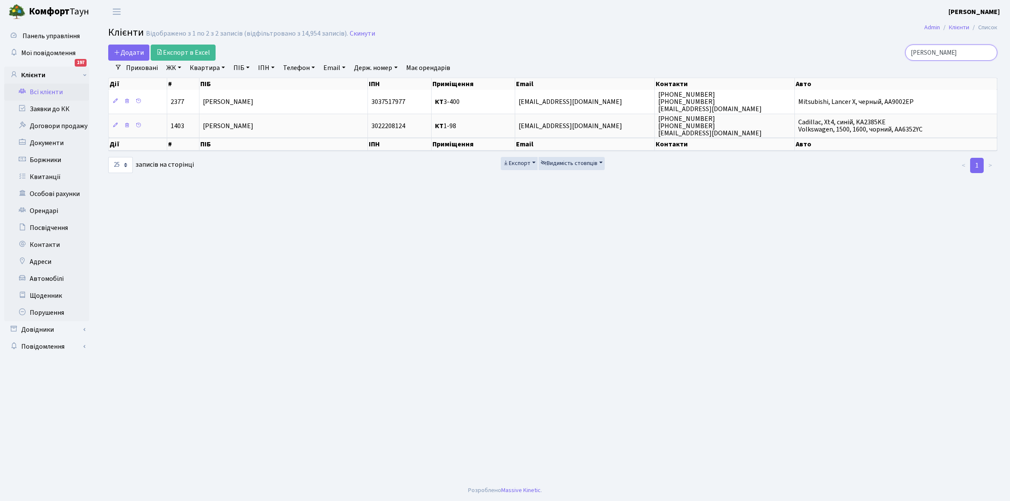
click at [949, 50] on input "[PERSON_NAME]" at bounding box center [951, 53] width 92 height 16
type input "Х"
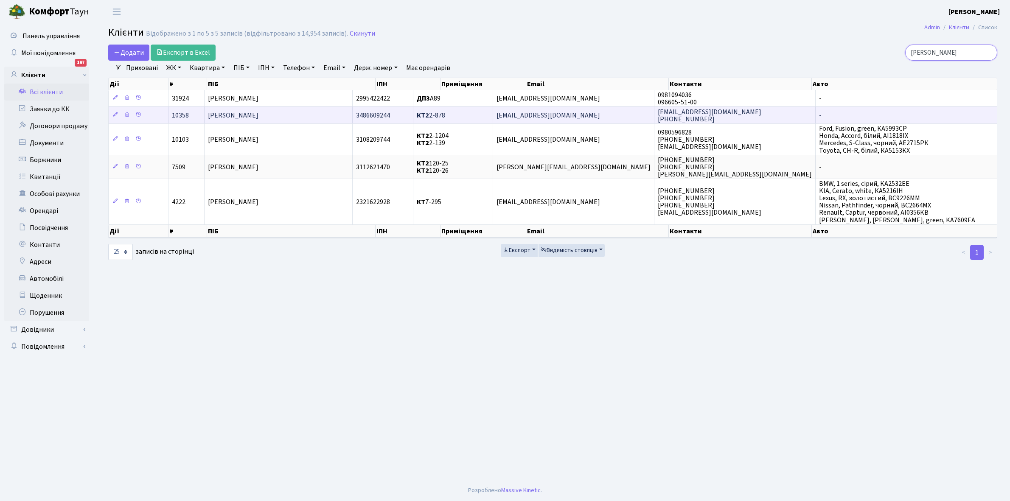
type input "Гаврилюк"
click at [342, 116] on td "[PERSON_NAME]" at bounding box center [279, 115] width 148 height 17
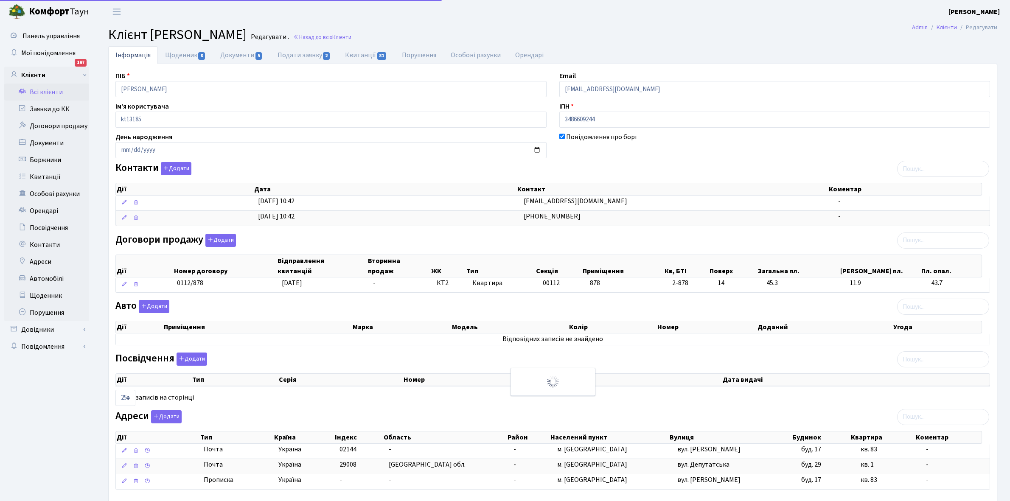
select select "25"
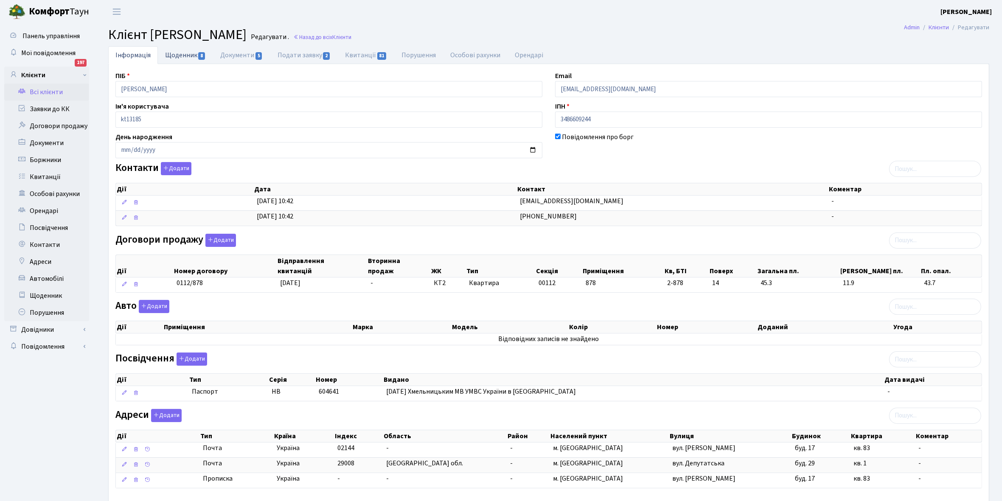
click at [177, 53] on link "Щоденник 8" at bounding box center [185, 54] width 55 height 17
select select "25"
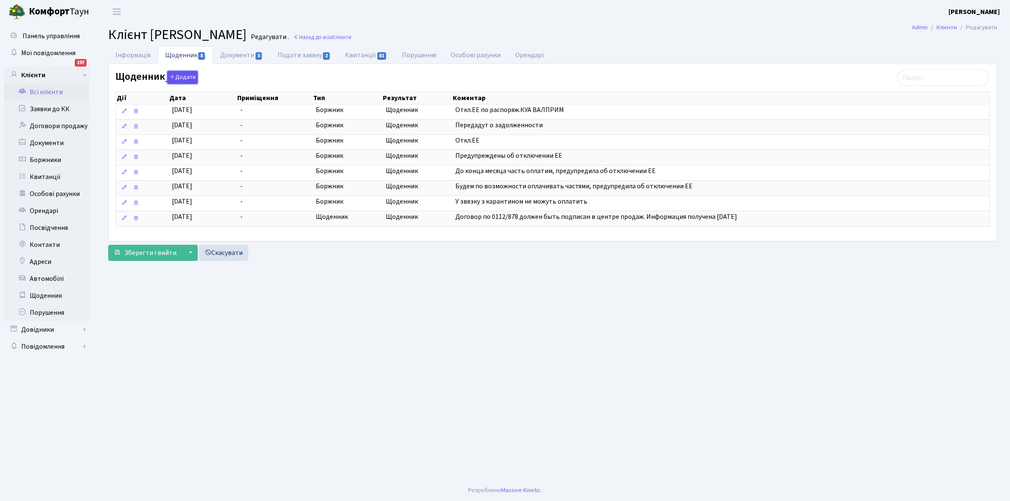
click at [183, 75] on button "Додати" at bounding box center [182, 77] width 31 height 13
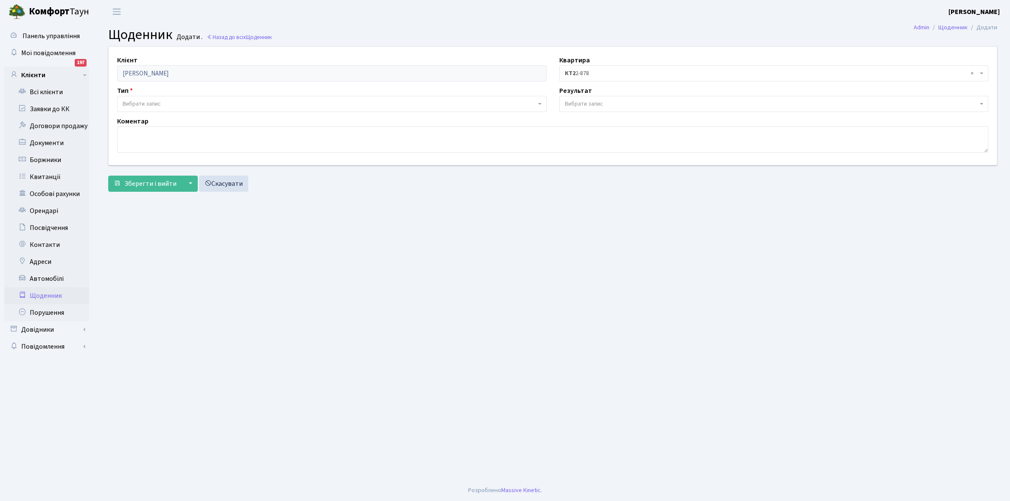
click at [170, 97] on span "Вибрати запис" at bounding box center [331, 104] width 429 height 16
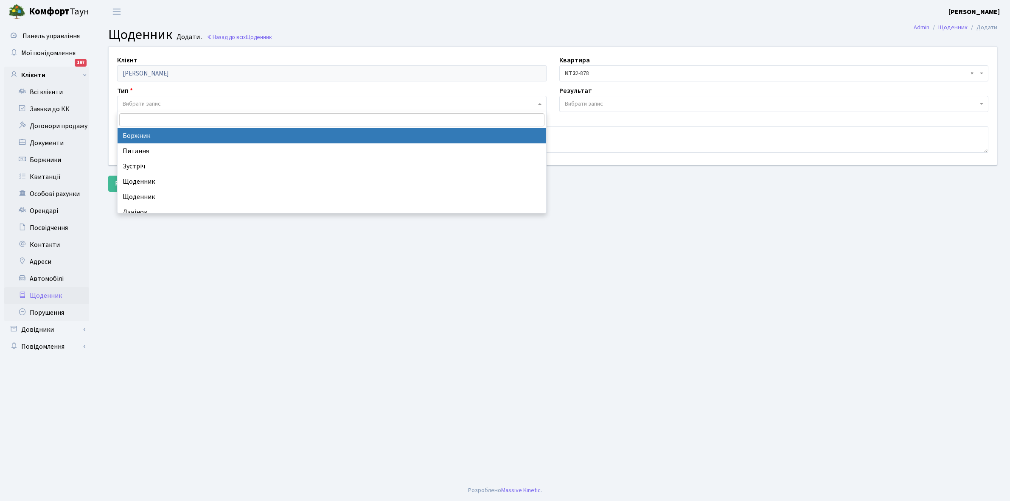
select select "189"
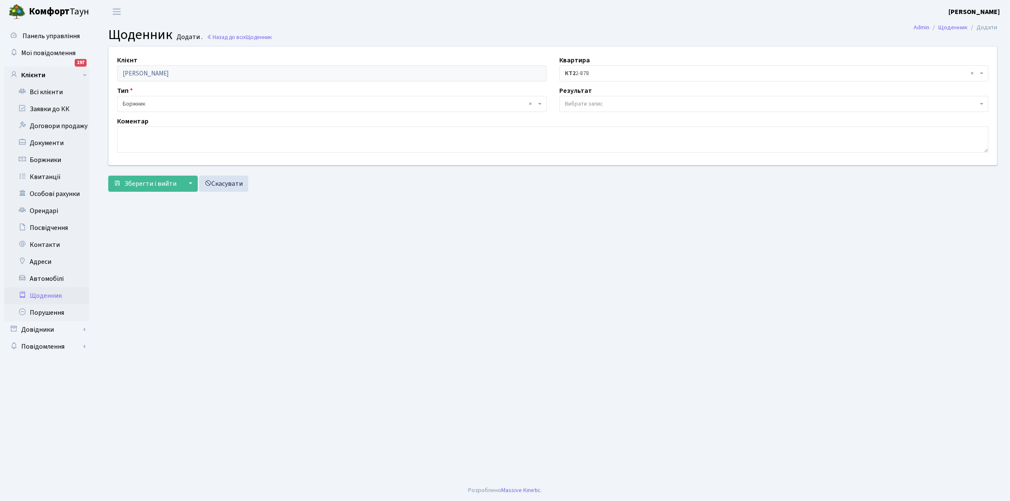
click at [601, 100] on span "Вибрати запис" at bounding box center [584, 104] width 38 height 8
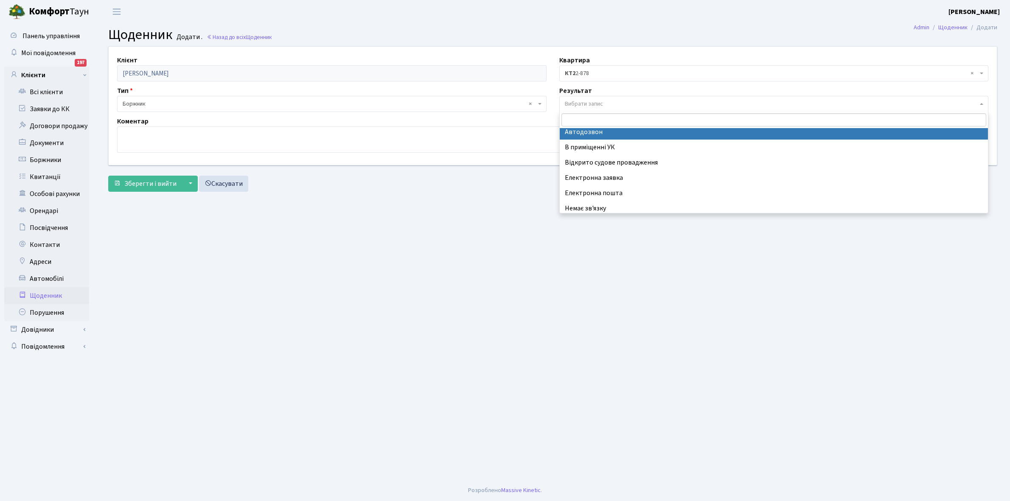
scroll to position [52, 0]
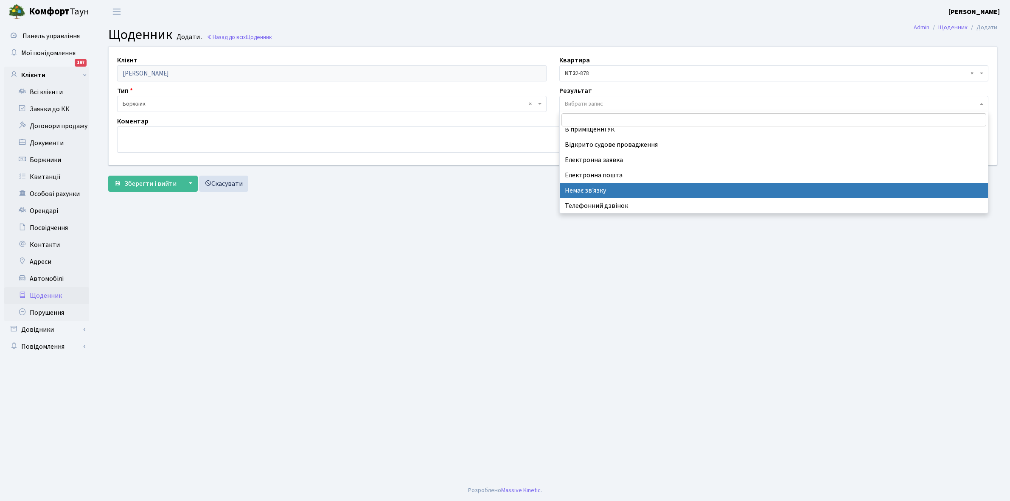
select select "197"
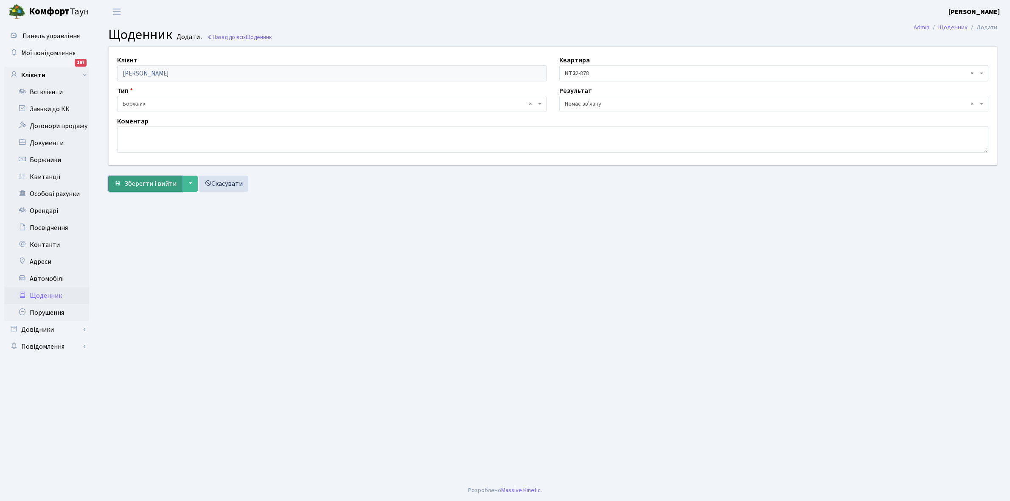
click at [163, 179] on span "Зберегти і вийти" at bounding box center [150, 183] width 52 height 9
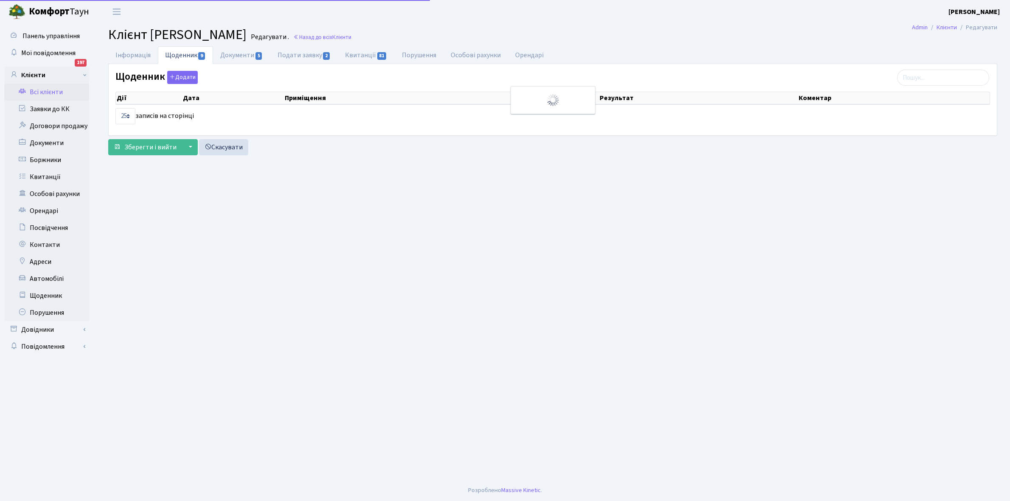
select select "25"
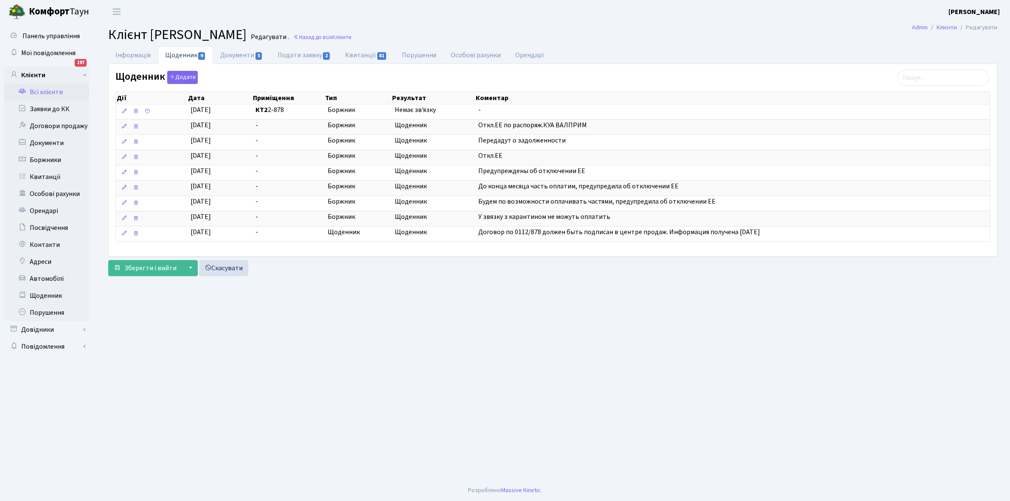
click at [44, 87] on link "Всі клієнти" at bounding box center [46, 92] width 85 height 17
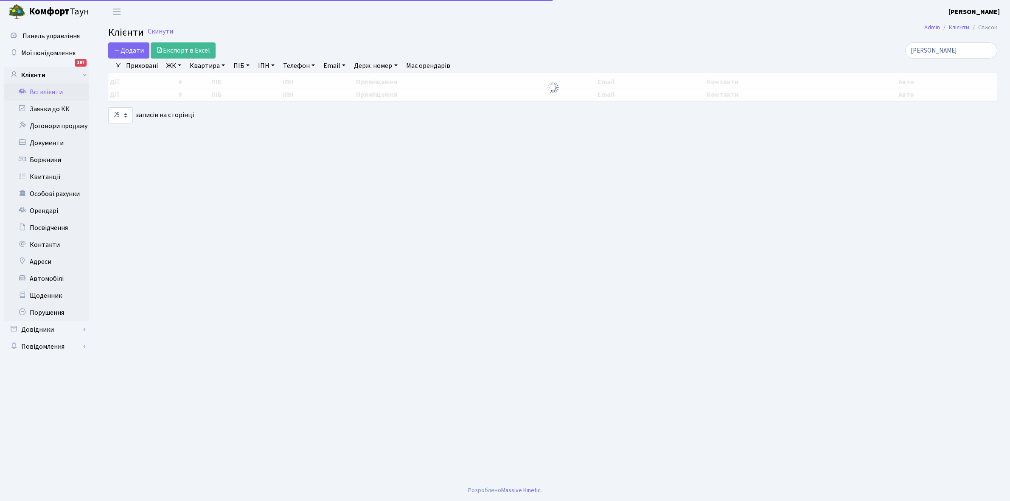
select select "25"
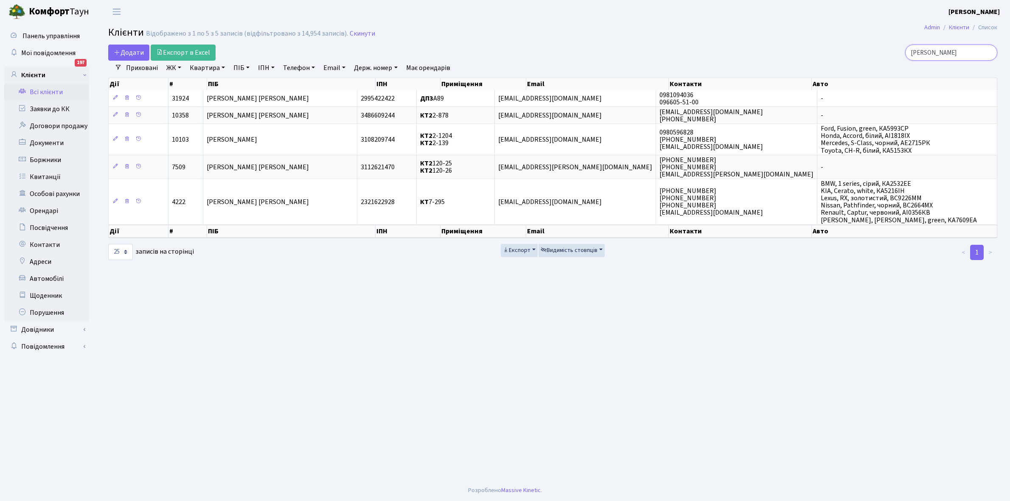
click at [957, 51] on input "[PERSON_NAME]" at bounding box center [951, 53] width 92 height 16
type input "Г"
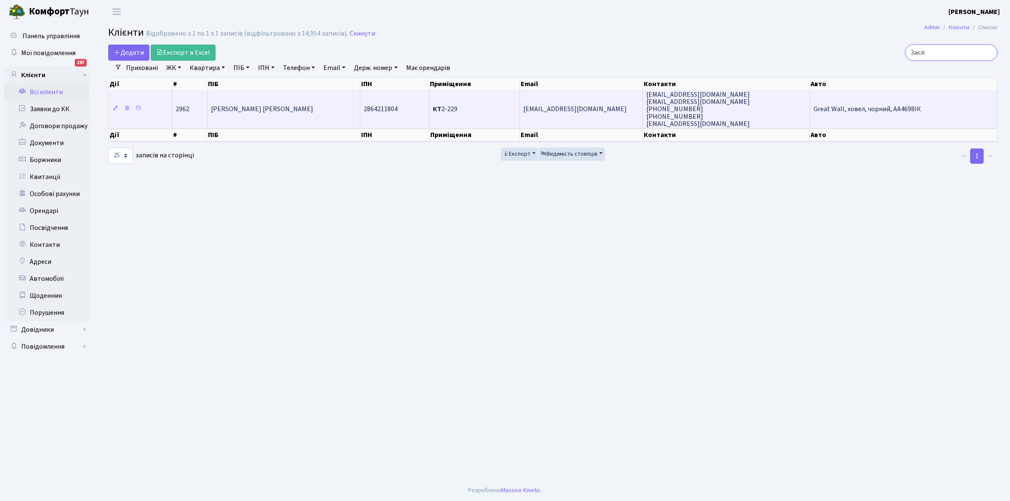
type input "Заклі"
click at [259, 113] on td "[PERSON_NAME] [PERSON_NAME]" at bounding box center [284, 109] width 153 height 38
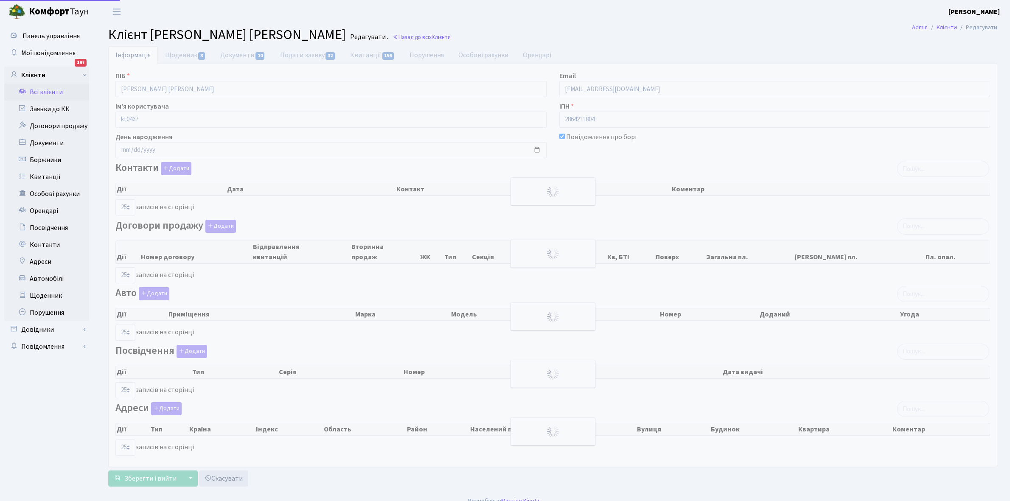
select select "25"
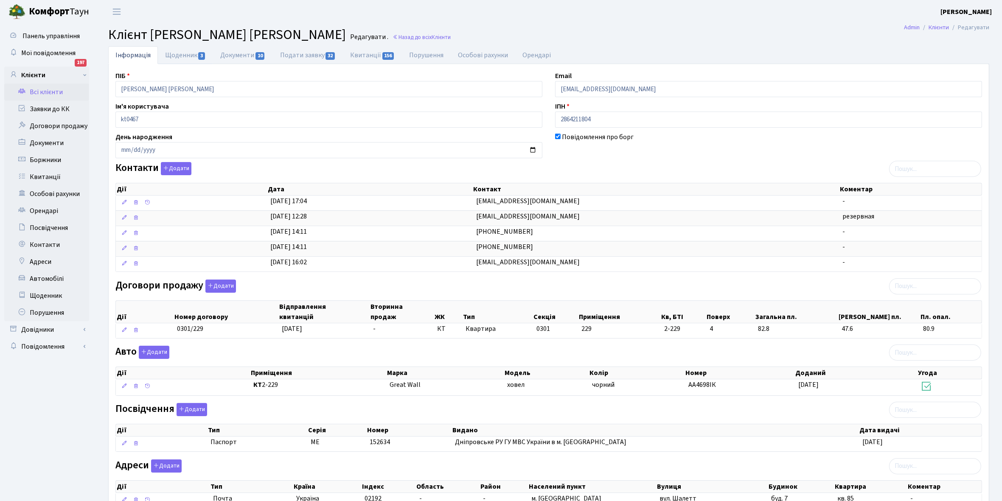
click at [177, 55] on link "Щоденник 3" at bounding box center [185, 55] width 55 height 18
select select "25"
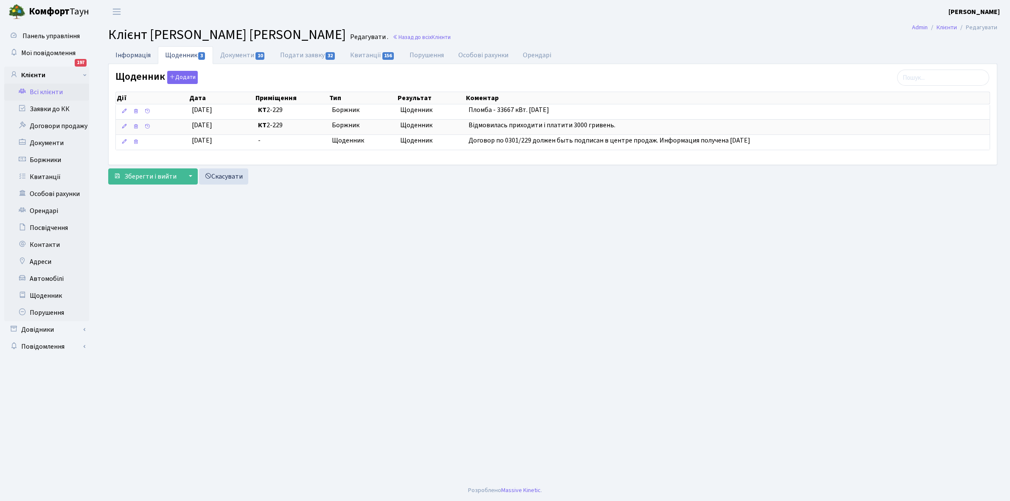
click at [126, 58] on link "Інформація" at bounding box center [133, 54] width 50 height 17
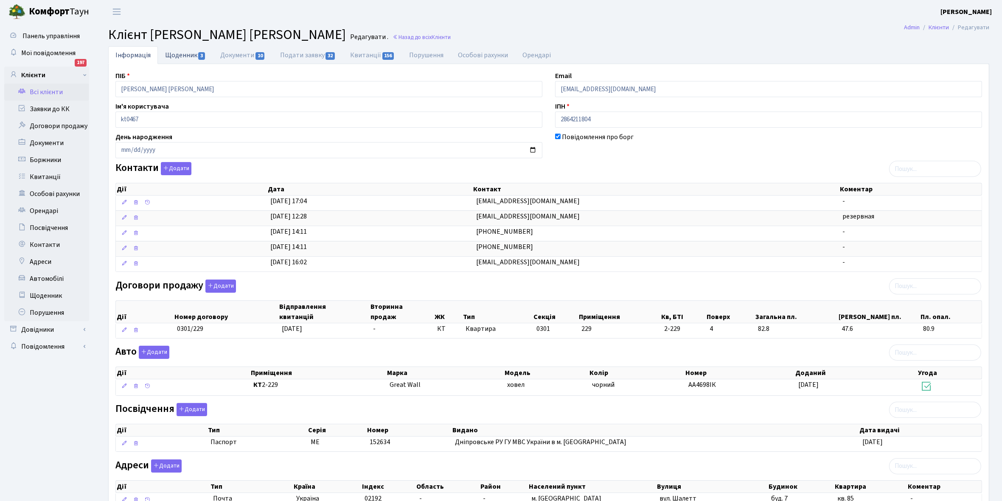
click at [178, 58] on link "Щоденник 3" at bounding box center [185, 54] width 55 height 17
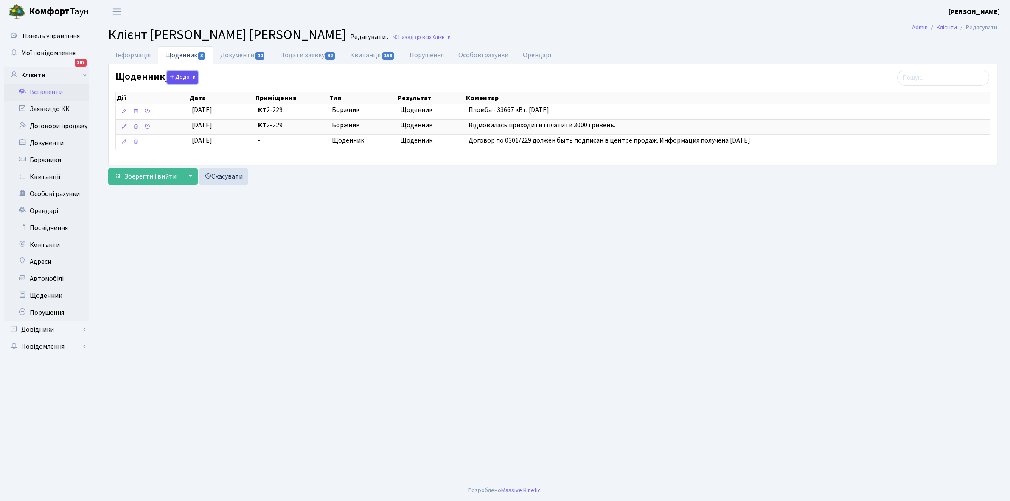
click at [182, 75] on button "Додати" at bounding box center [182, 77] width 31 height 13
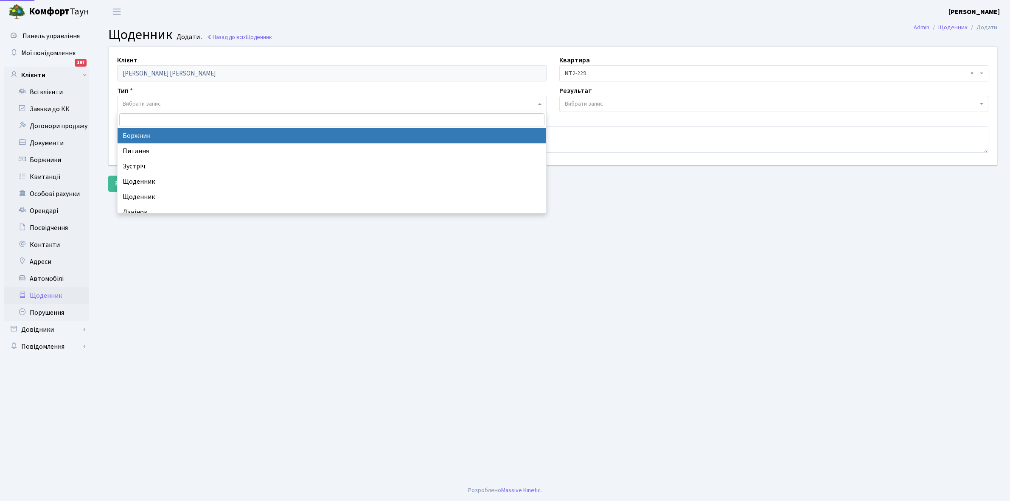
drag, startPoint x: 164, startPoint y: 95, endPoint x: 164, endPoint y: 103, distance: 7.6
click at [164, 102] on span "Вибрати запис" at bounding box center [331, 104] width 429 height 16
select select "189"
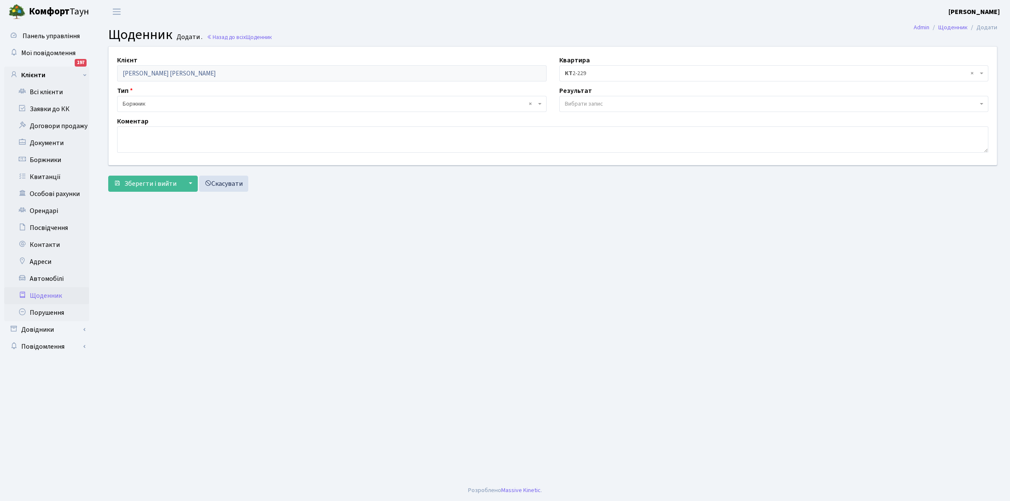
click at [598, 98] on span "Вибрати запис" at bounding box center [773, 104] width 429 height 16
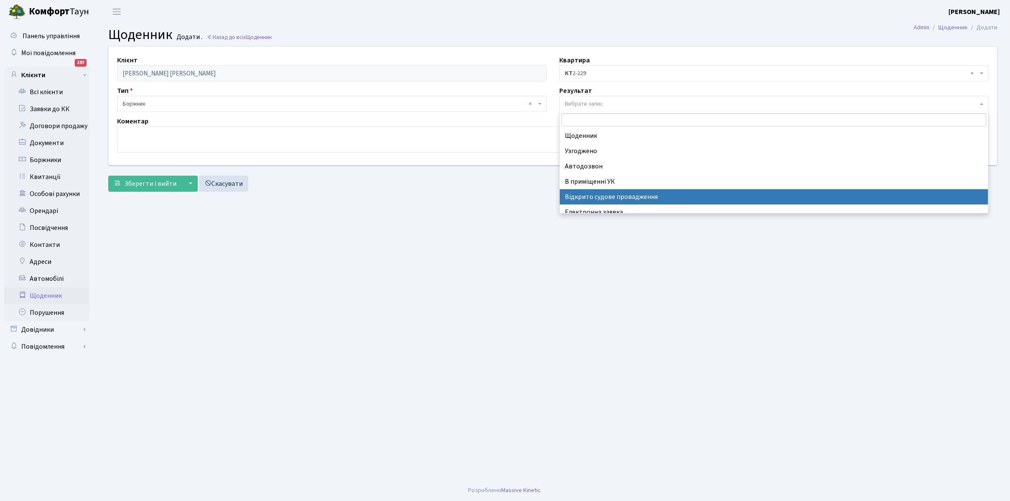
scroll to position [52, 0]
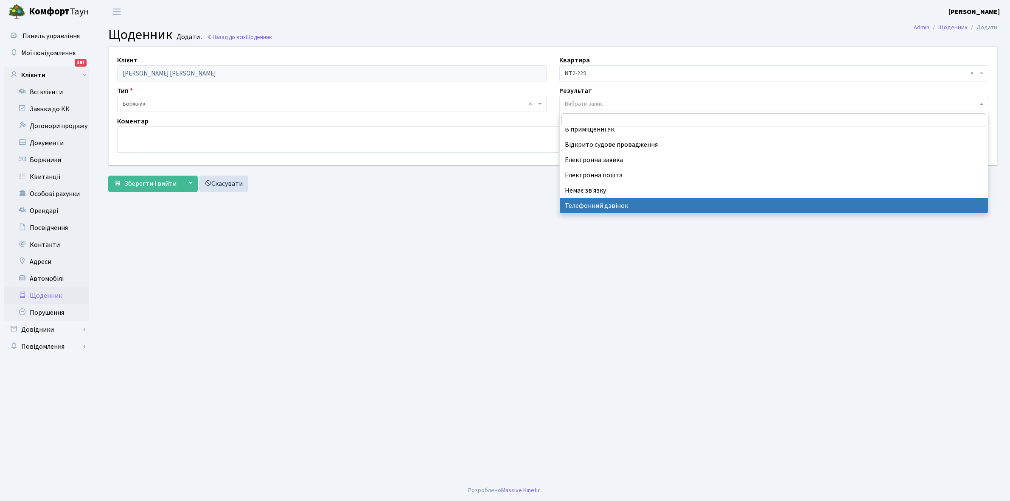
select select "196"
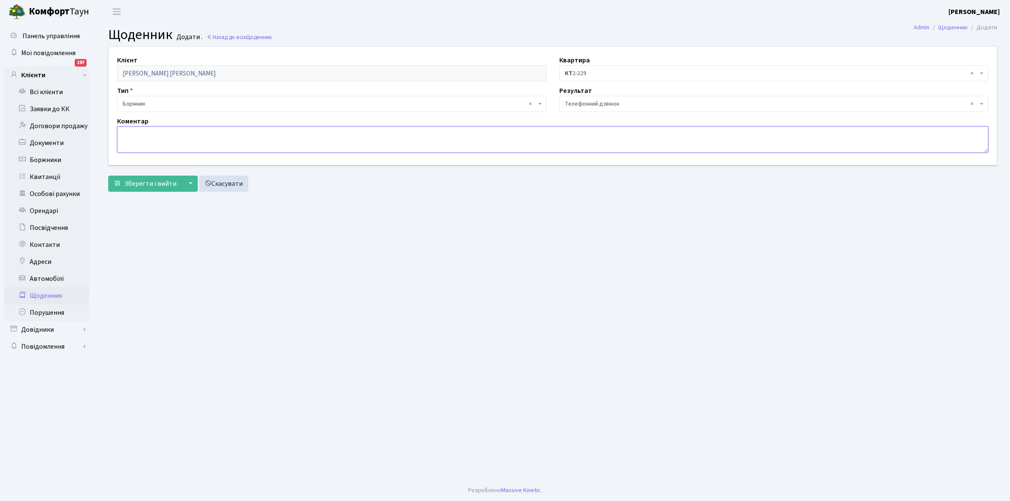
click at [137, 135] on textarea at bounding box center [552, 139] width 871 height 26
paste textarea "Не бере трубку телефона"
type textarea "Не бере трубку телефона"
click at [139, 185] on span "Зберегти і вийти" at bounding box center [150, 183] width 52 height 9
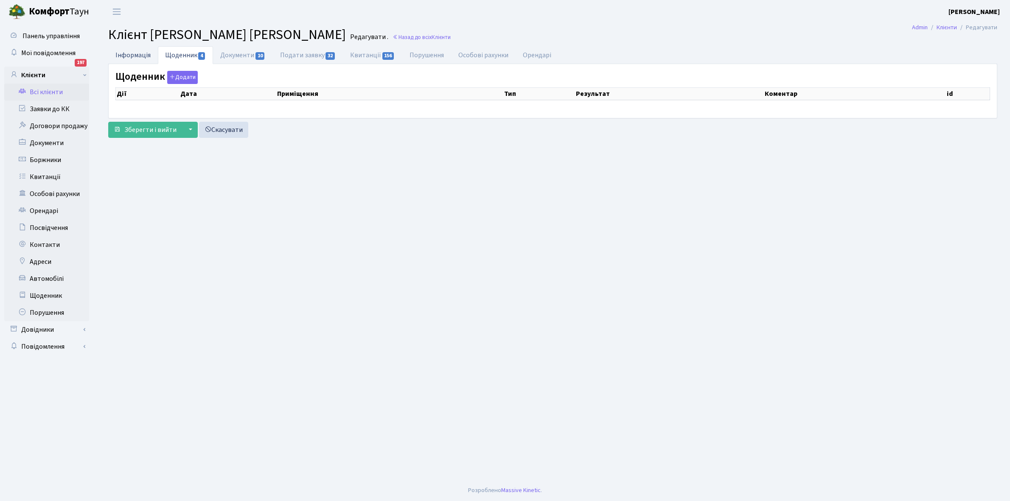
select select "25"
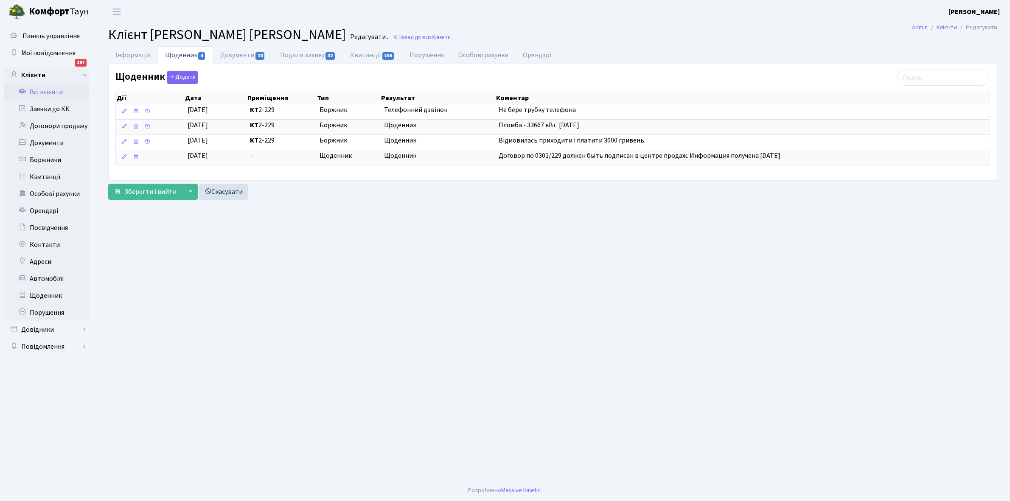
click at [46, 90] on link "Всі клієнти" at bounding box center [46, 92] width 85 height 17
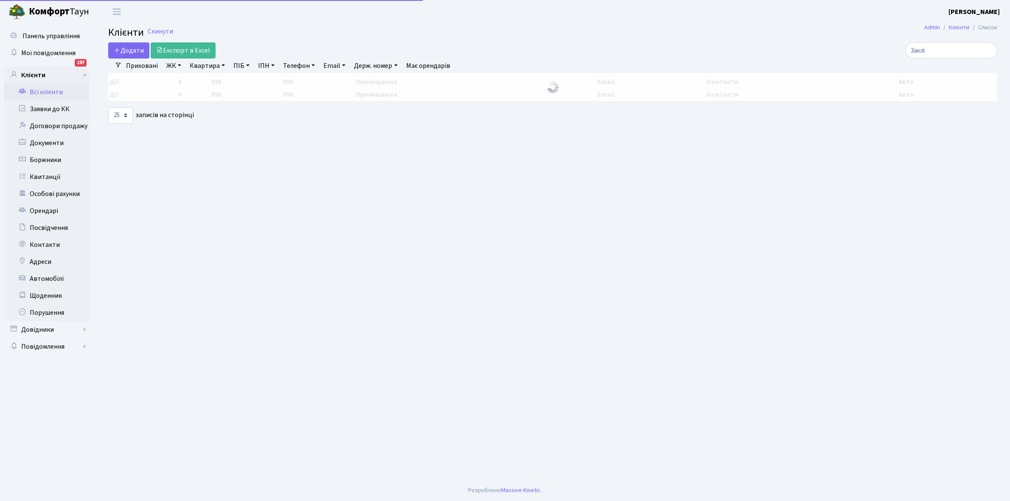
select select "25"
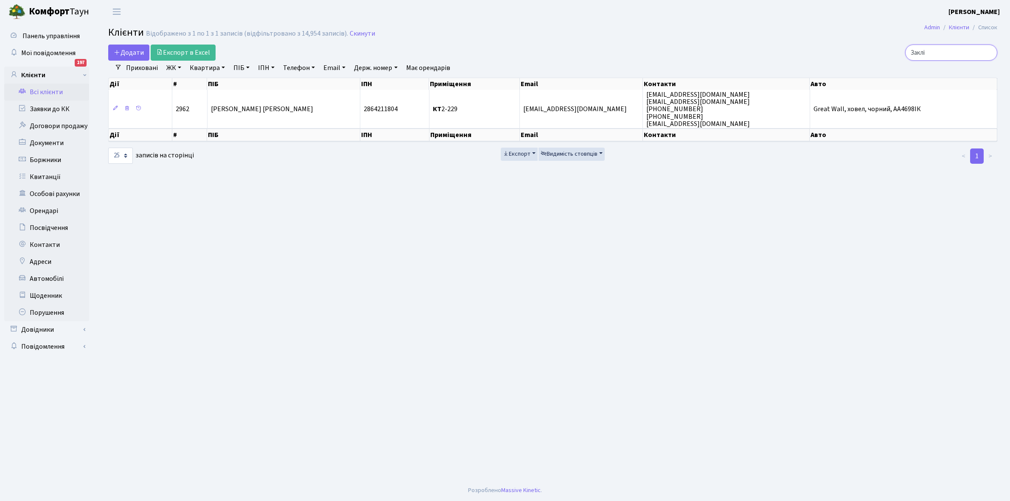
click at [945, 56] on input "Заклі" at bounding box center [951, 53] width 92 height 16
type input "З"
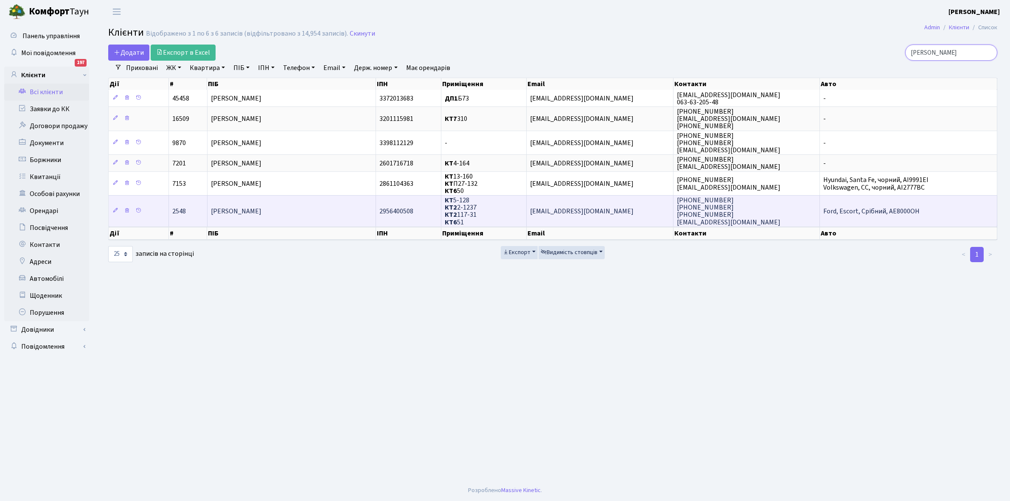
type input "Зайченко"
click at [261, 211] on span "[PERSON_NAME]" at bounding box center [236, 211] width 51 height 9
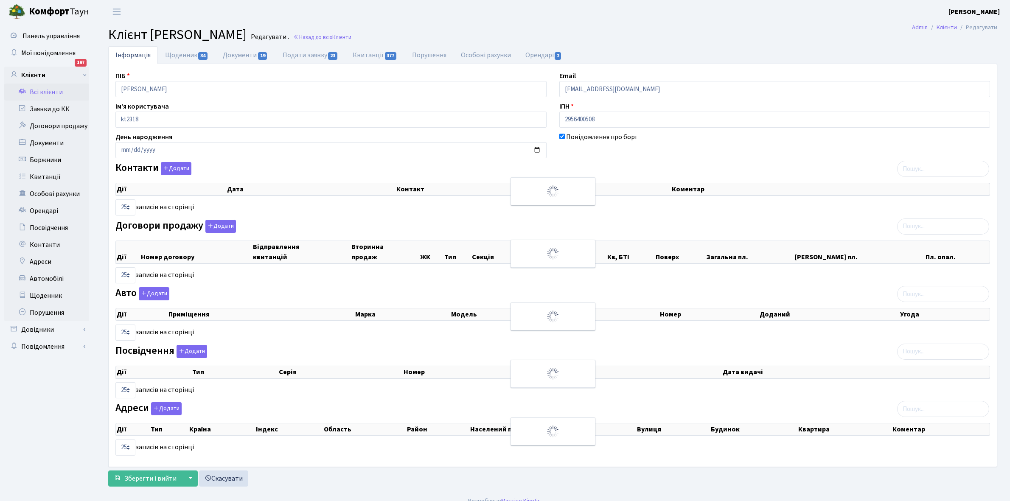
select select "25"
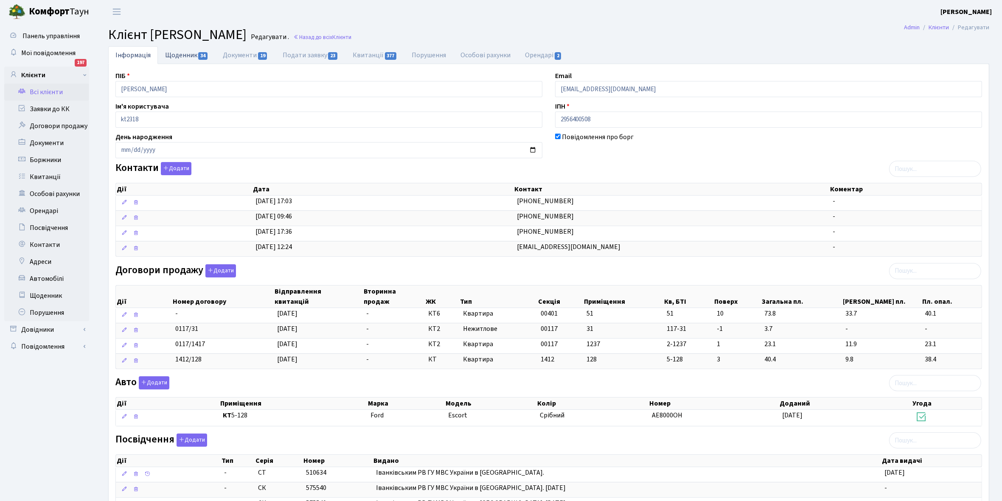
click at [179, 55] on link "Щоденник 34" at bounding box center [187, 54] width 58 height 17
select select "25"
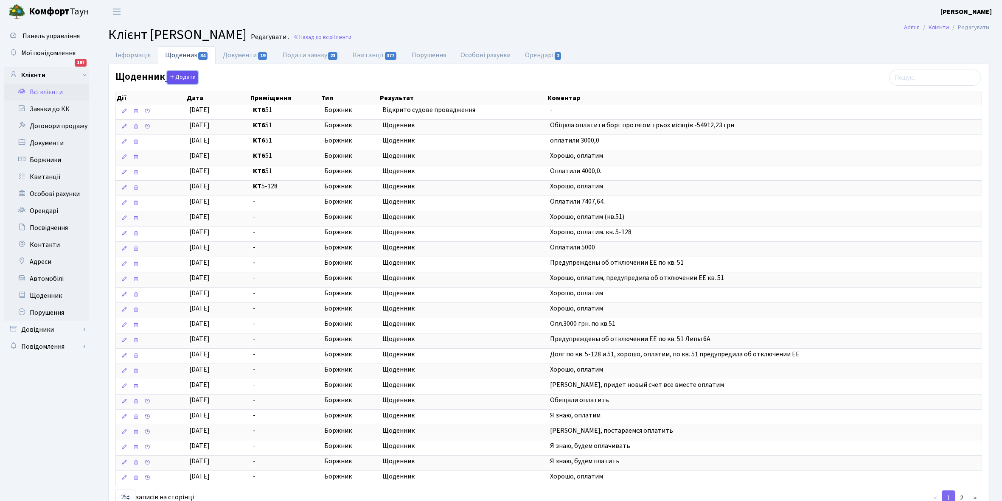
click at [188, 79] on button "Додати" at bounding box center [182, 77] width 31 height 13
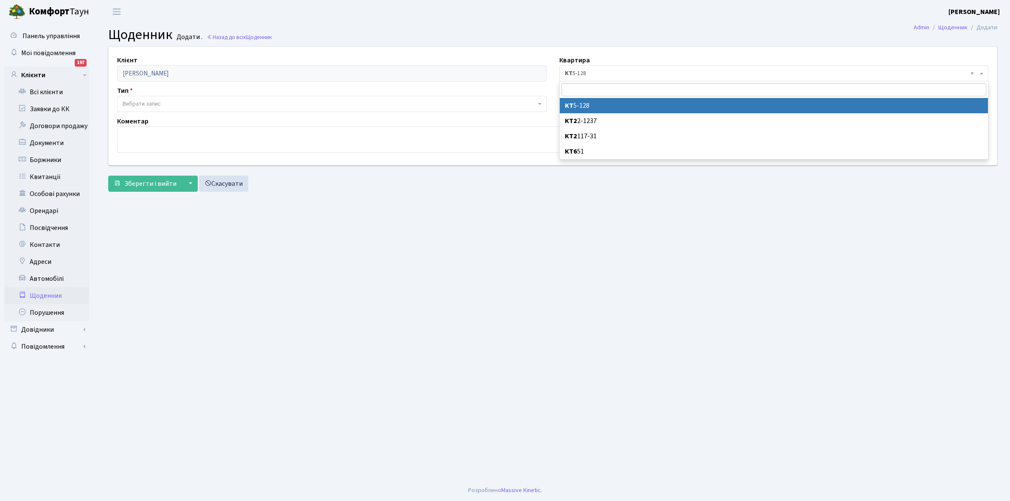
click at [600, 70] on span "× КТ 5-128" at bounding box center [771, 73] width 413 height 8
click at [49, 90] on link "Всі клієнти" at bounding box center [46, 92] width 85 height 17
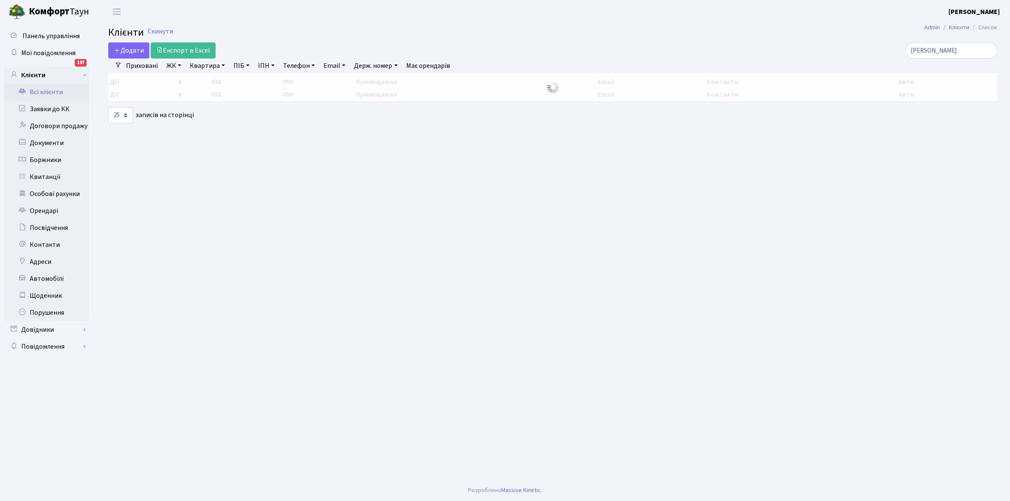
select select "25"
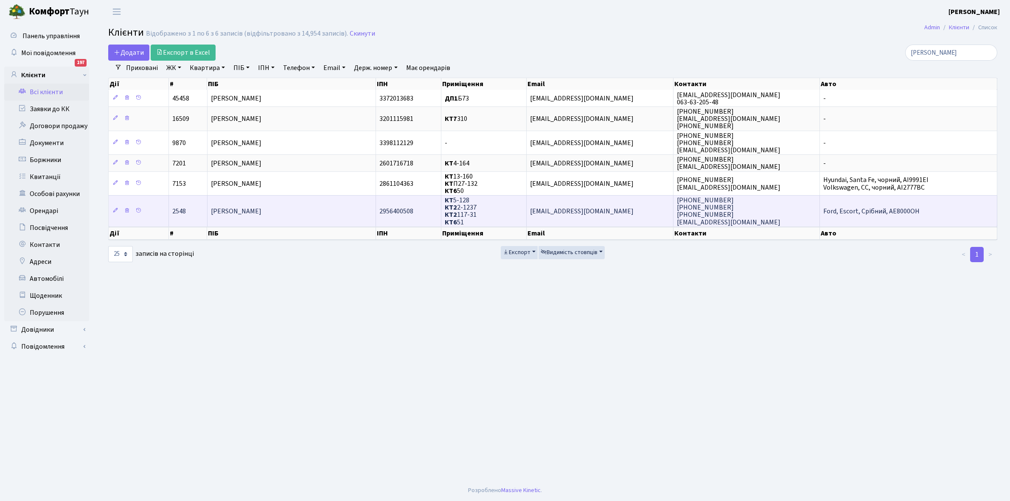
click at [261, 208] on span "[PERSON_NAME]" at bounding box center [236, 211] width 51 height 9
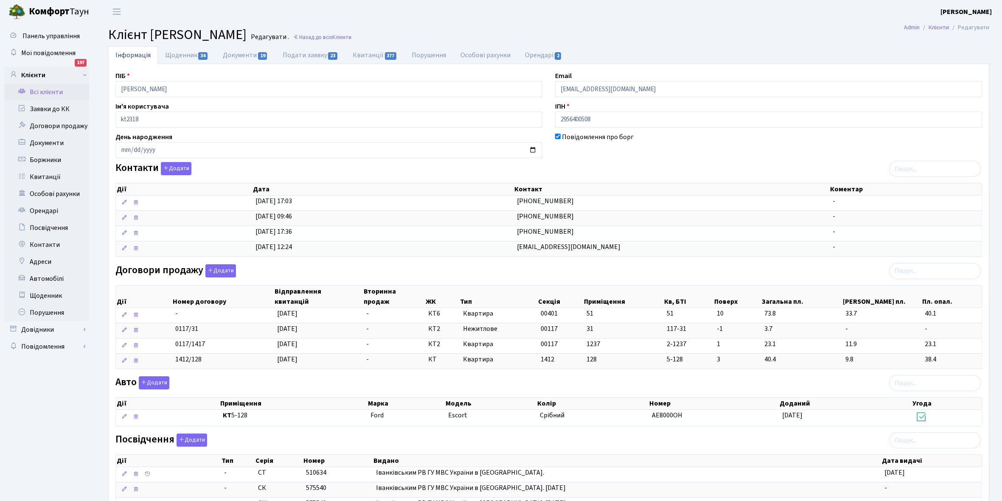
click at [43, 89] on link "Всі клієнти" at bounding box center [46, 92] width 85 height 17
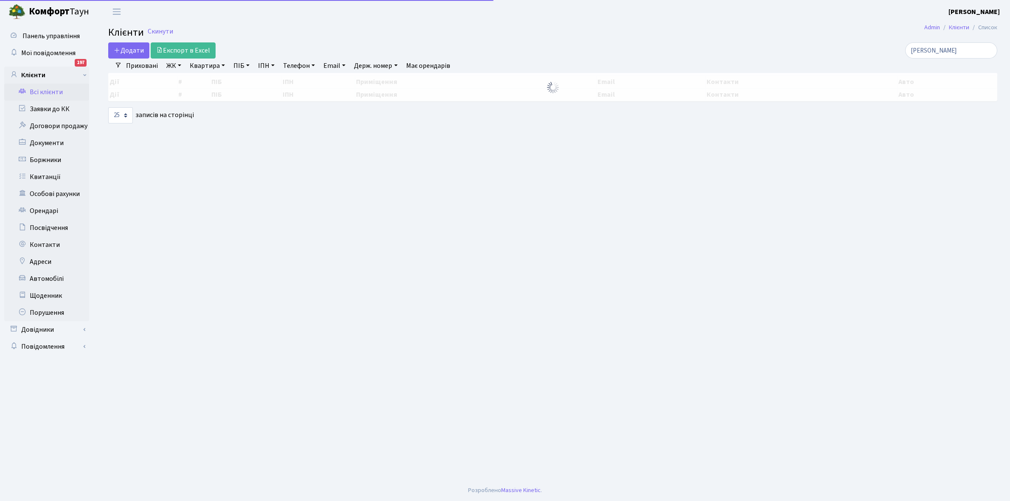
select select "25"
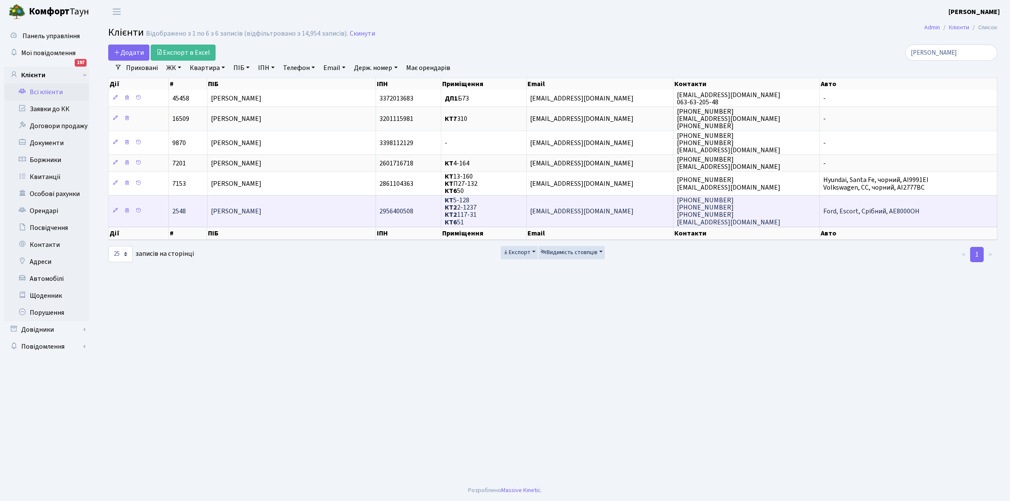
click at [261, 213] on span "[PERSON_NAME]" at bounding box center [236, 211] width 51 height 9
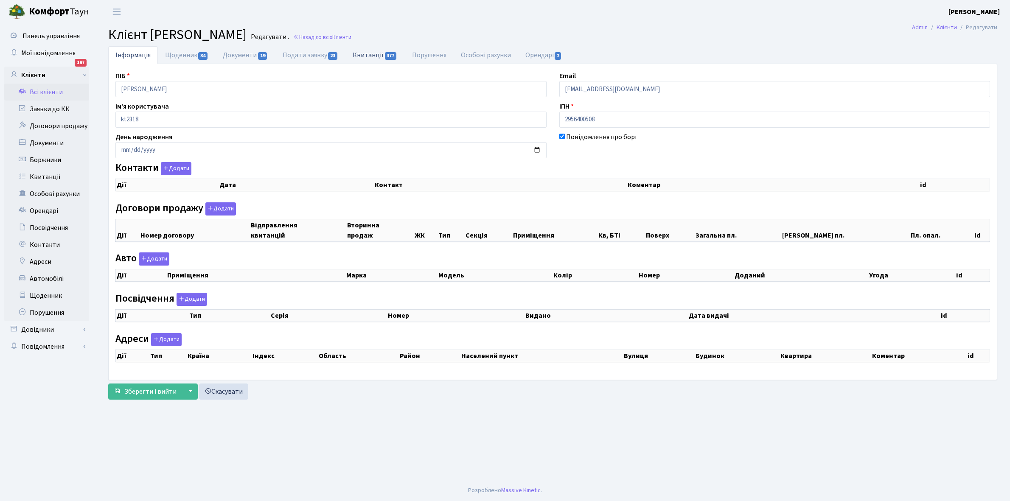
checkbox input "true"
click at [367, 54] on link "Квитанції 377" at bounding box center [374, 54] width 59 height 17
select select "25"
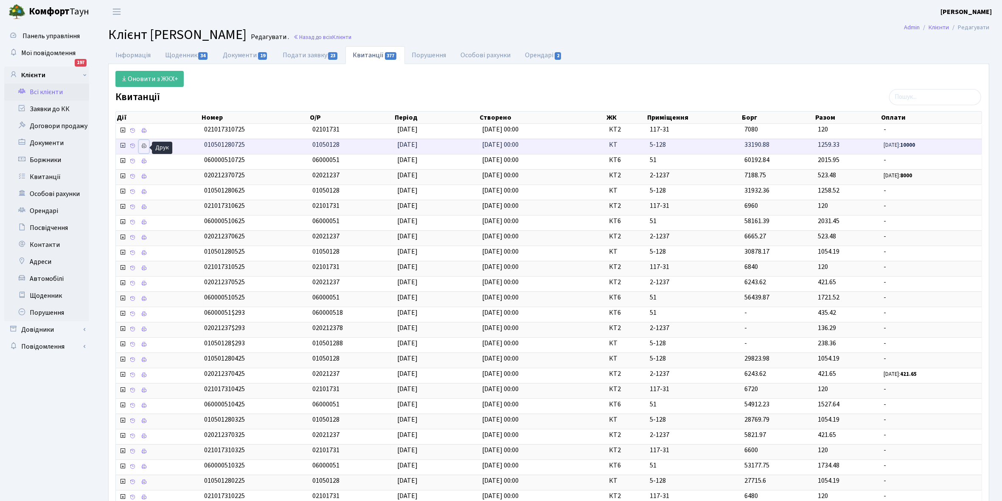
click at [146, 149] on icon at bounding box center [144, 146] width 6 height 6
click at [120, 54] on link "Інформація" at bounding box center [133, 54] width 50 height 17
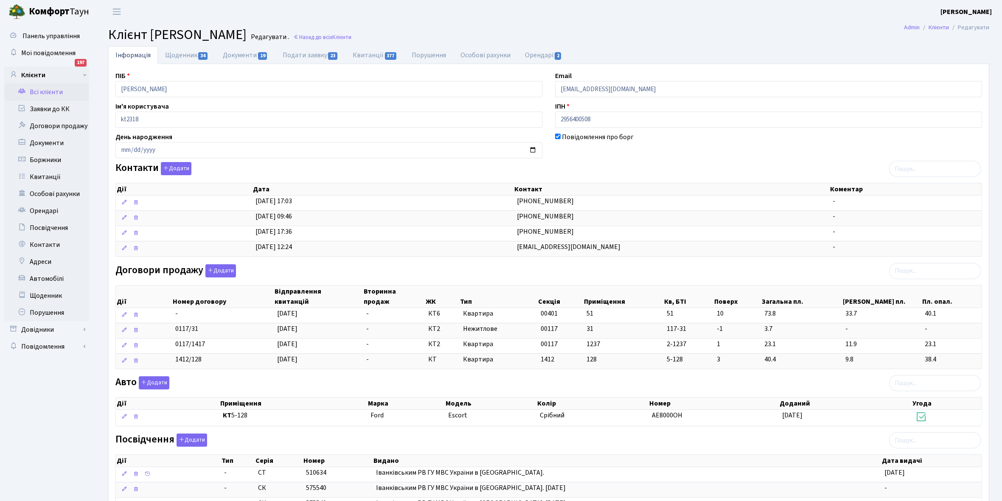
click at [53, 91] on link "Всі клієнти" at bounding box center [46, 92] width 85 height 17
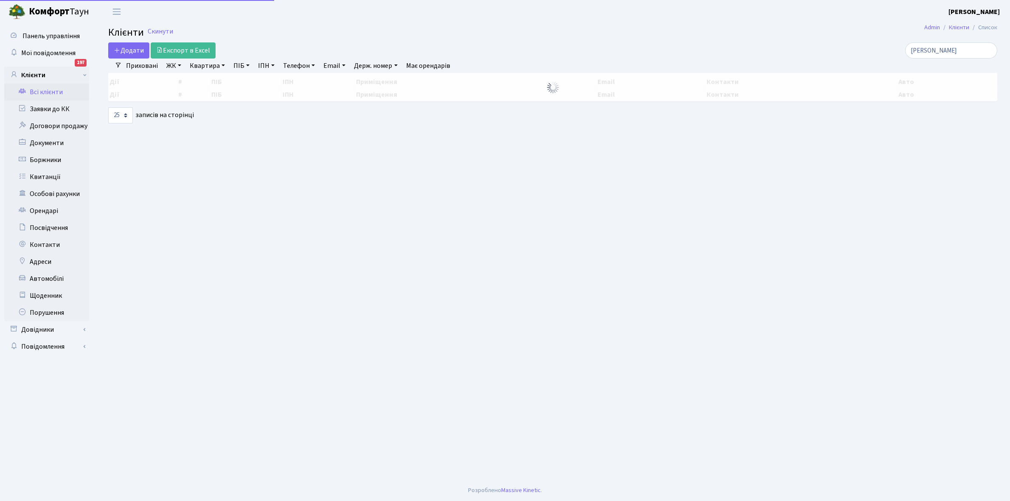
select select "25"
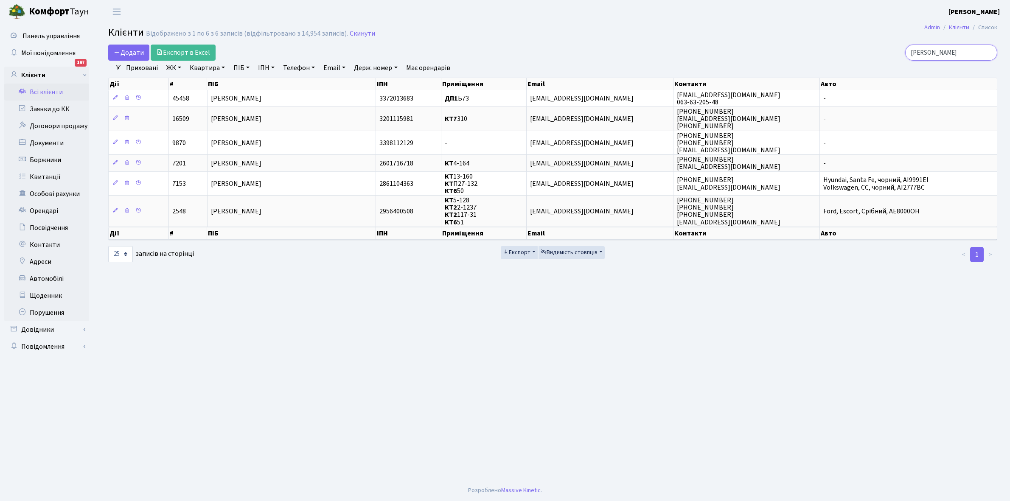
click at [954, 56] on input "Зайченко" at bounding box center [951, 53] width 92 height 16
type input "З"
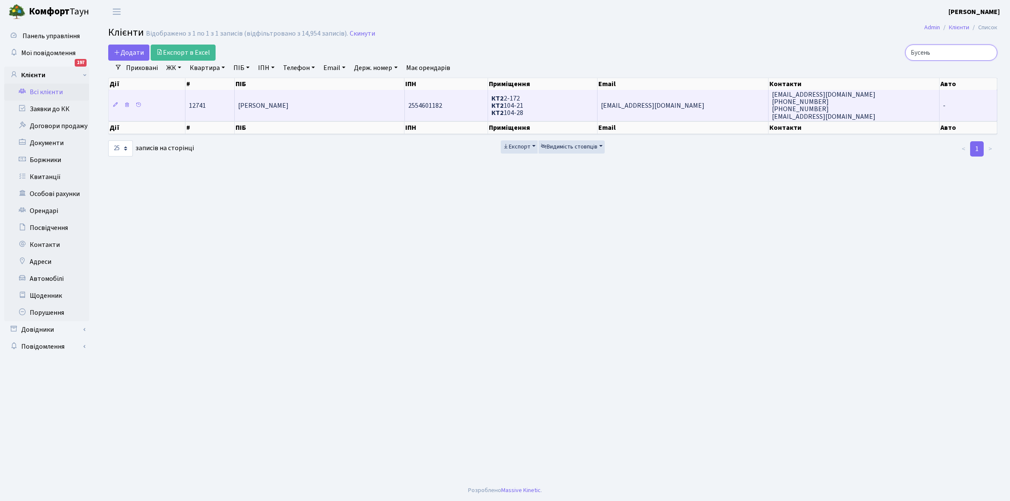
type input "Бусень"
click at [338, 105] on td "[PERSON_NAME]" at bounding box center [320, 105] width 170 height 31
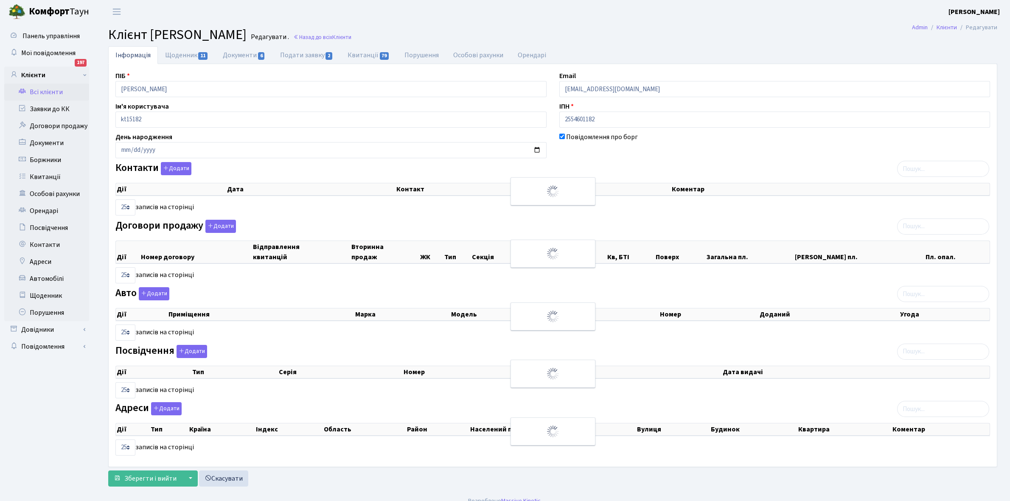
select select "25"
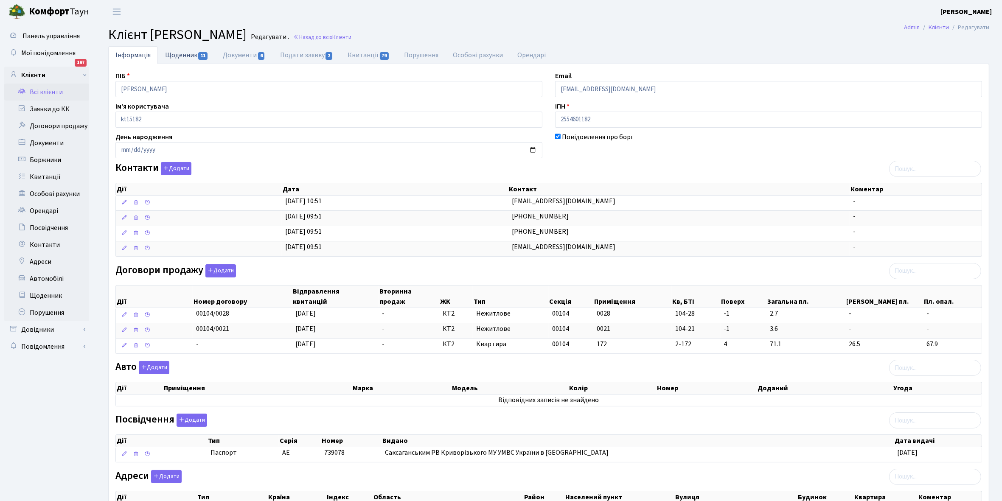
click at [185, 52] on link "Щоденник 11" at bounding box center [187, 54] width 58 height 17
select select "25"
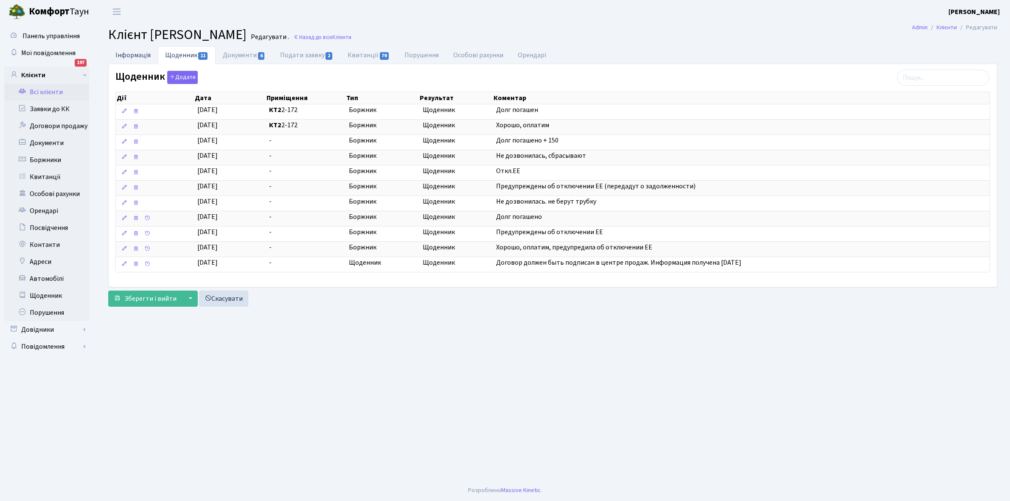
click at [126, 49] on link "Інформація" at bounding box center [133, 54] width 50 height 17
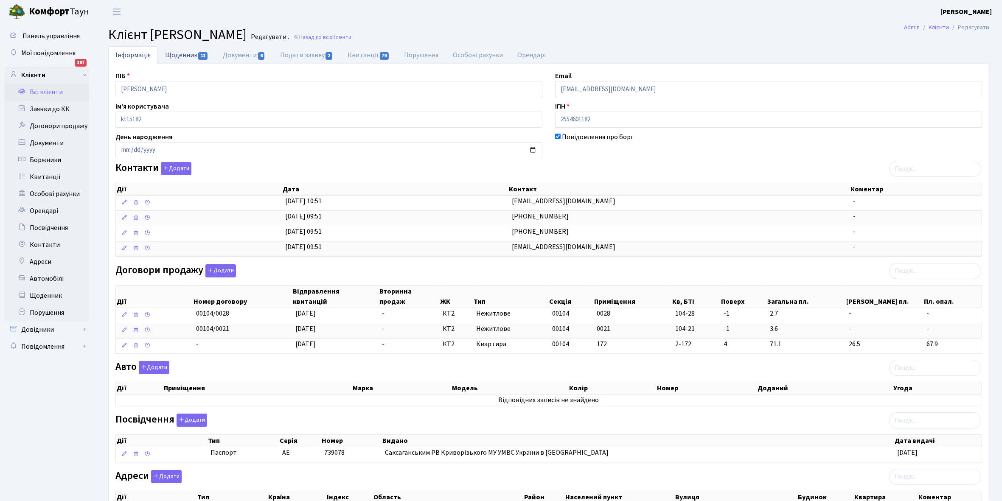
click at [171, 56] on link "Щоденник 11" at bounding box center [187, 54] width 58 height 17
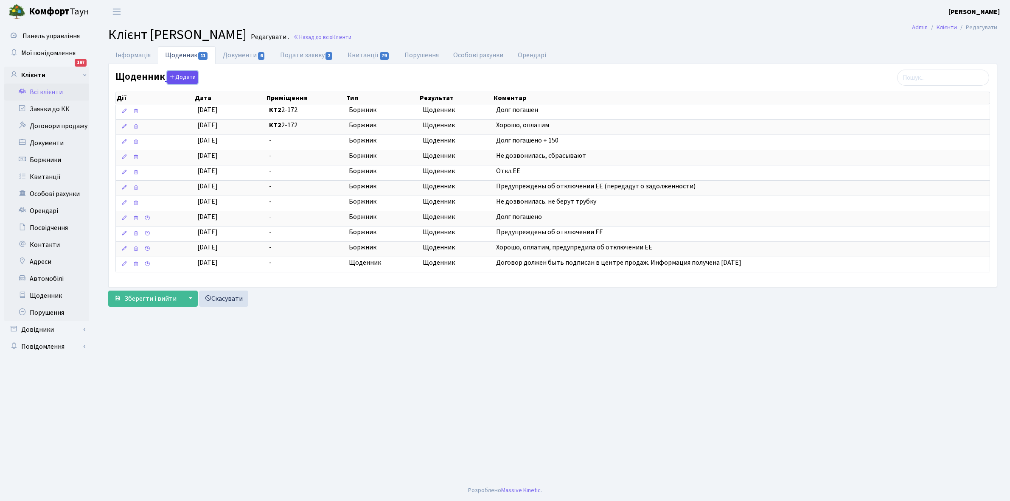
click at [187, 76] on button "Додати" at bounding box center [182, 77] width 31 height 13
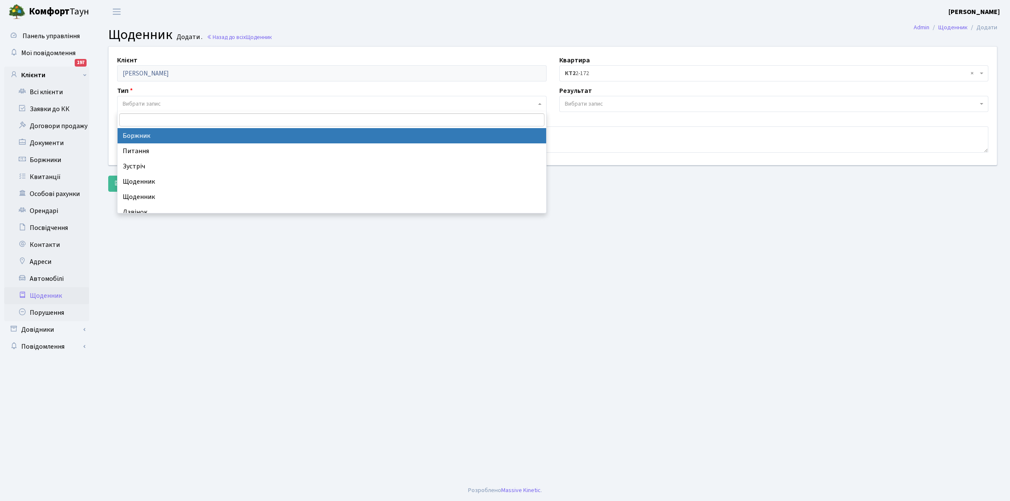
click at [162, 101] on span "Вибрати запис" at bounding box center [329, 104] width 413 height 8
select select "189"
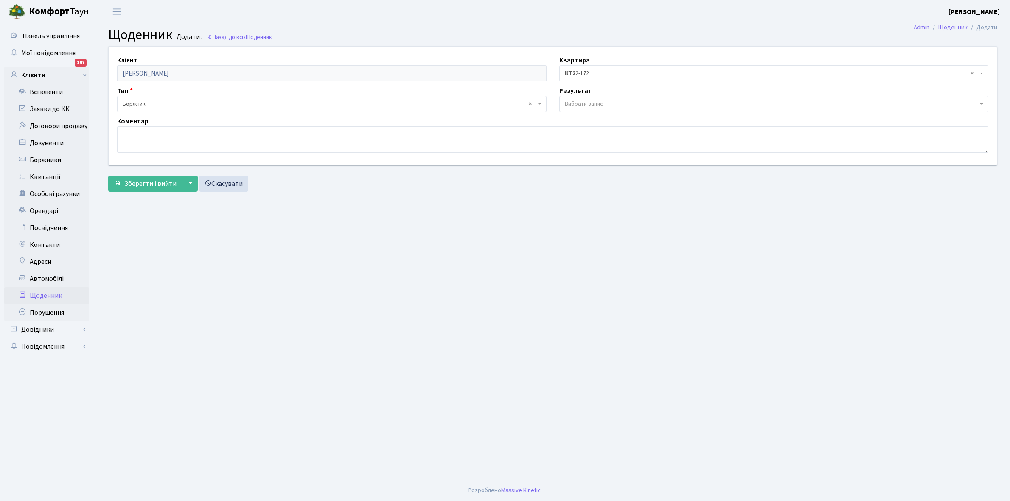
click at [597, 102] on span "Вибрати запис" at bounding box center [584, 104] width 38 height 8
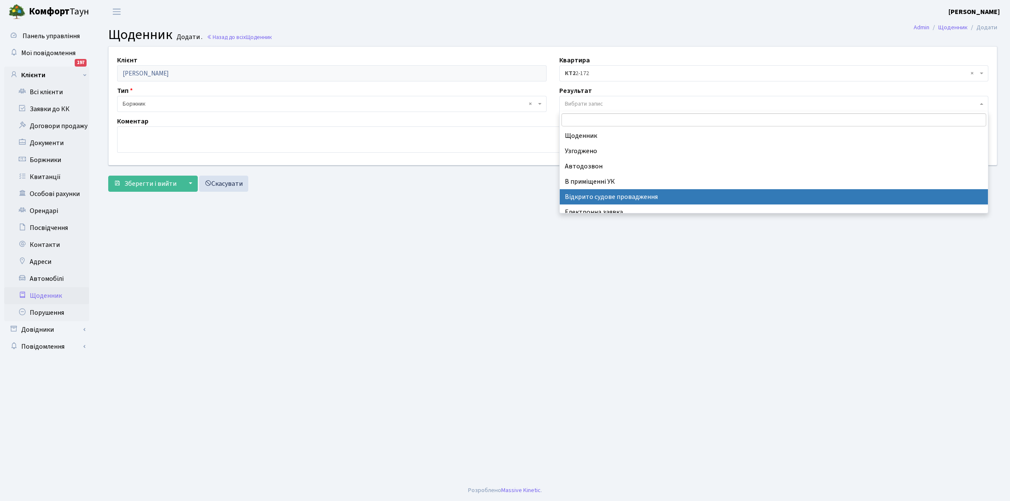
scroll to position [52, 0]
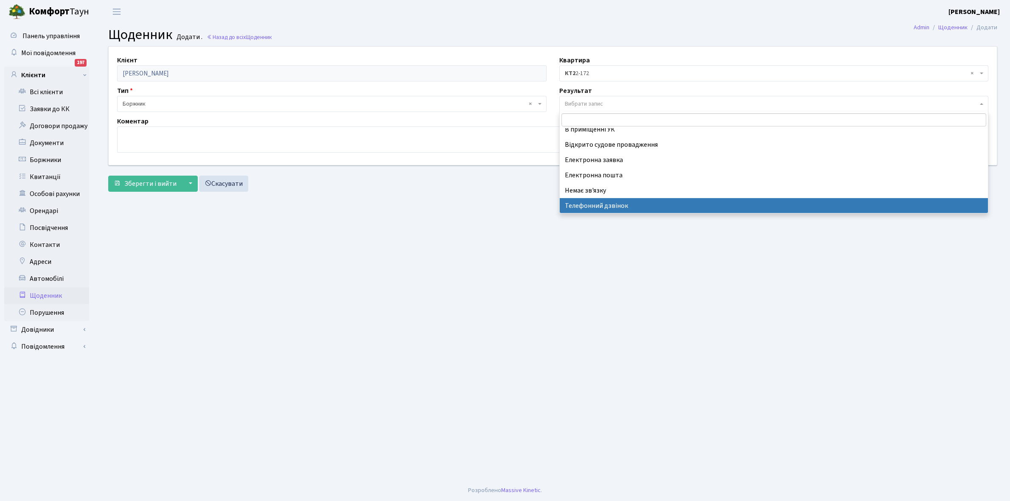
select select "196"
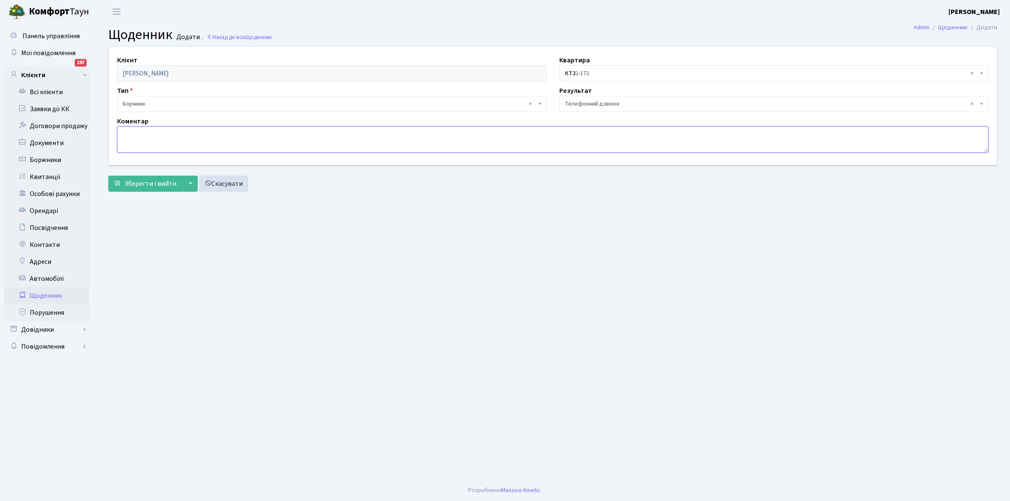
click at [155, 138] on textarea at bounding box center [552, 139] width 871 height 26
type textarea "Протягом тижня оплатить борг"
click at [146, 187] on span "Зберегти і вийти" at bounding box center [150, 183] width 52 height 9
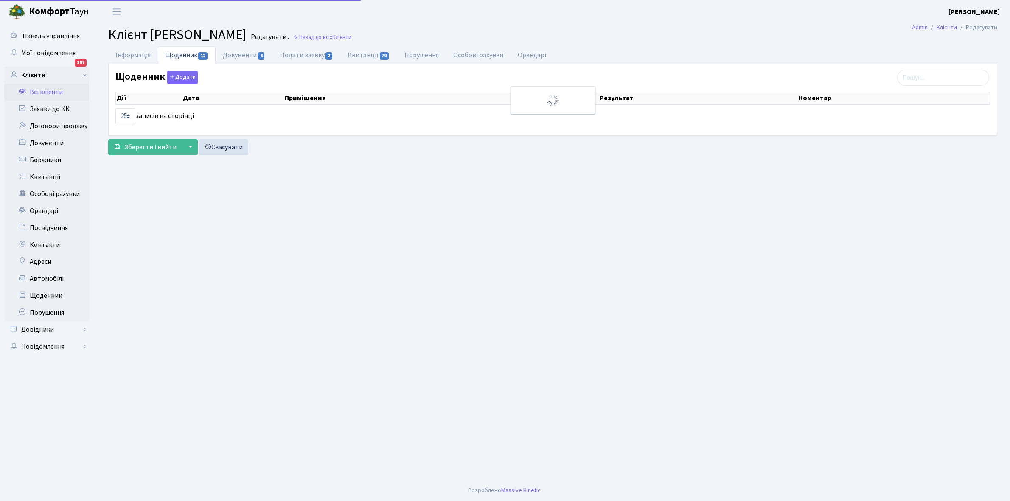
select select "25"
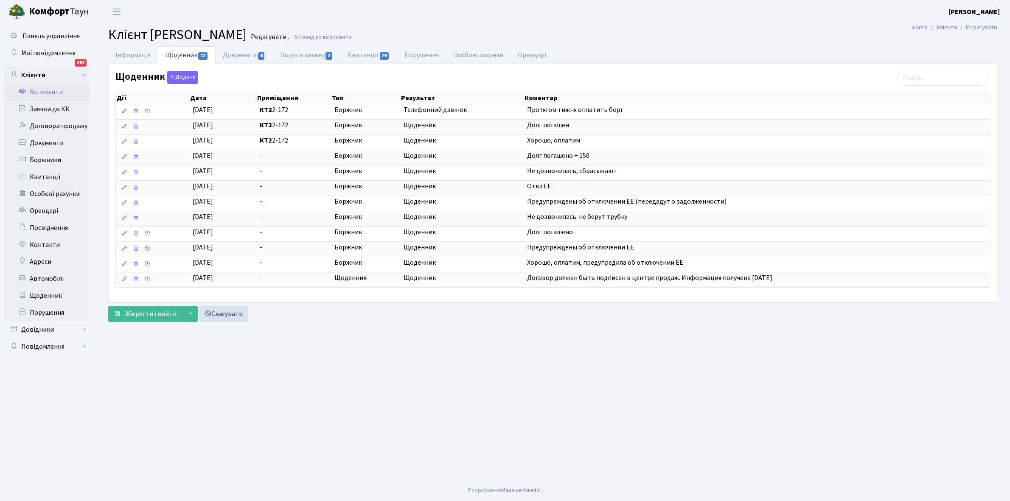
click at [45, 92] on link "Всі клієнти" at bounding box center [46, 92] width 85 height 17
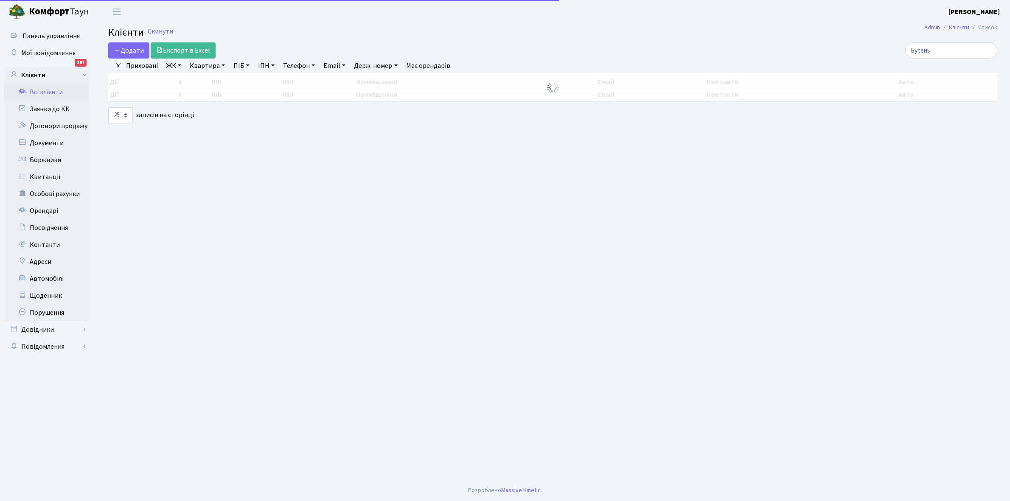
select select "25"
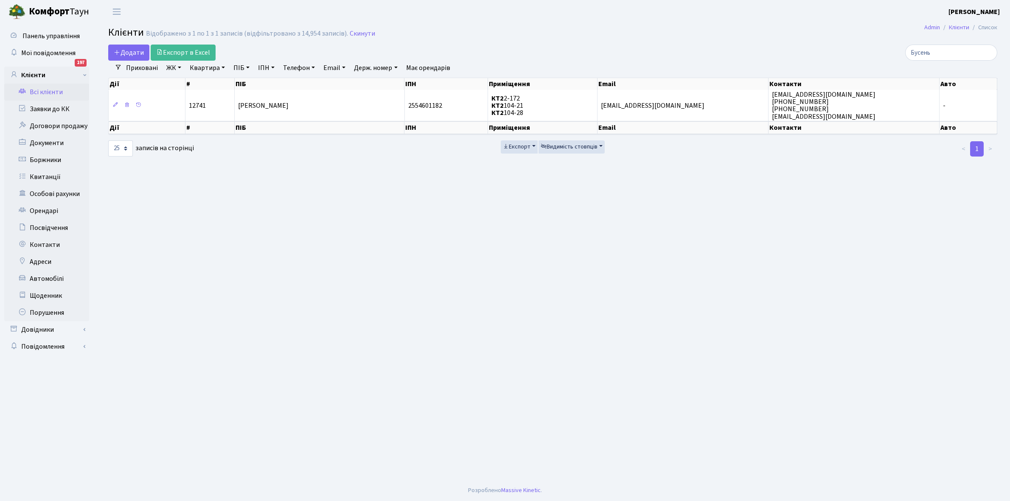
click at [41, 90] on link "Всі клієнти" at bounding box center [46, 92] width 85 height 17
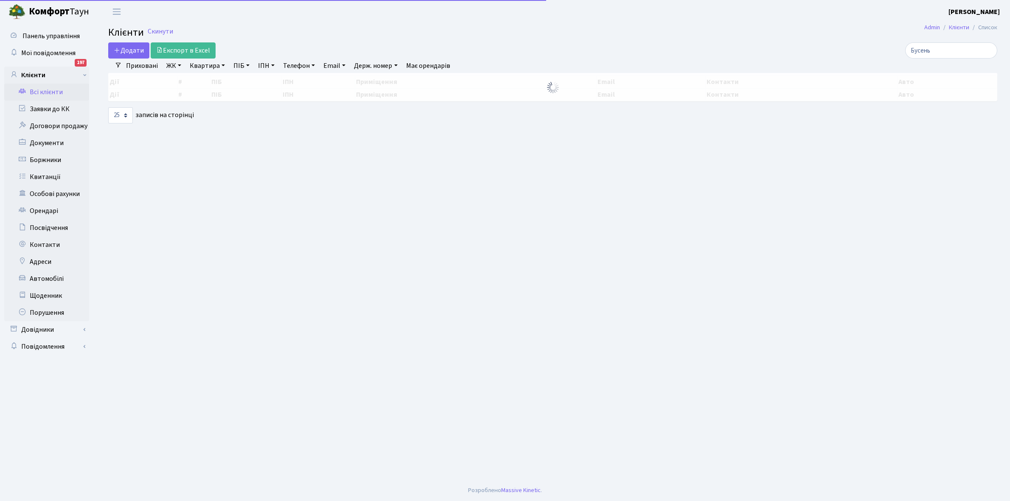
select select "25"
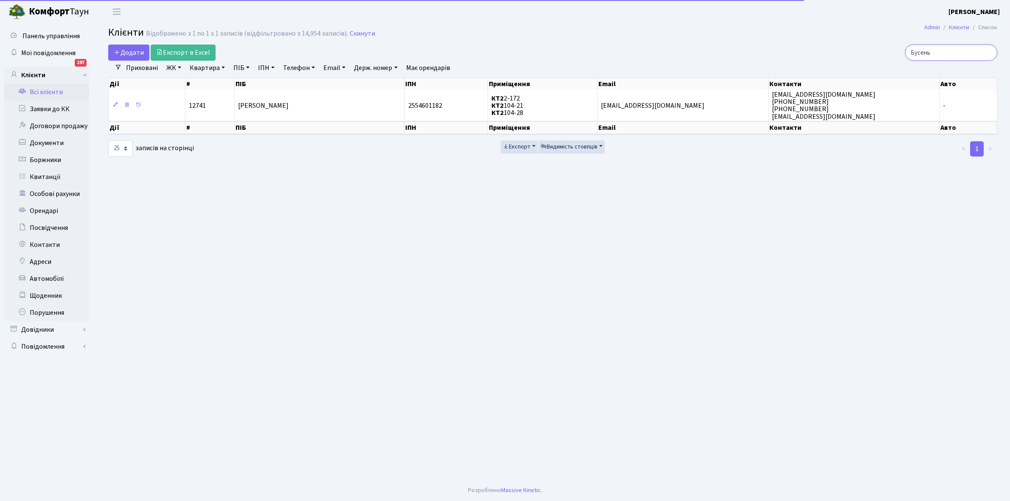
click at [940, 55] on input "Бусень" at bounding box center [951, 53] width 92 height 16
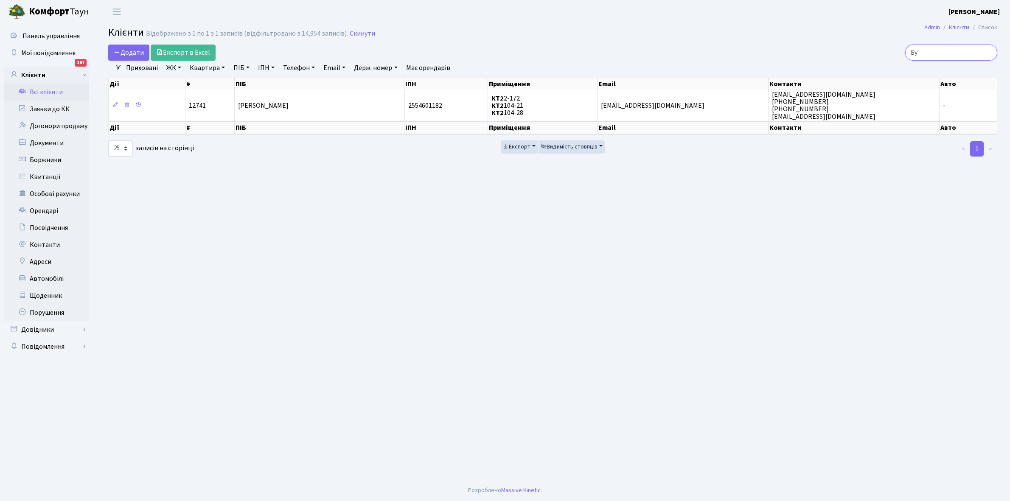
type input "Б"
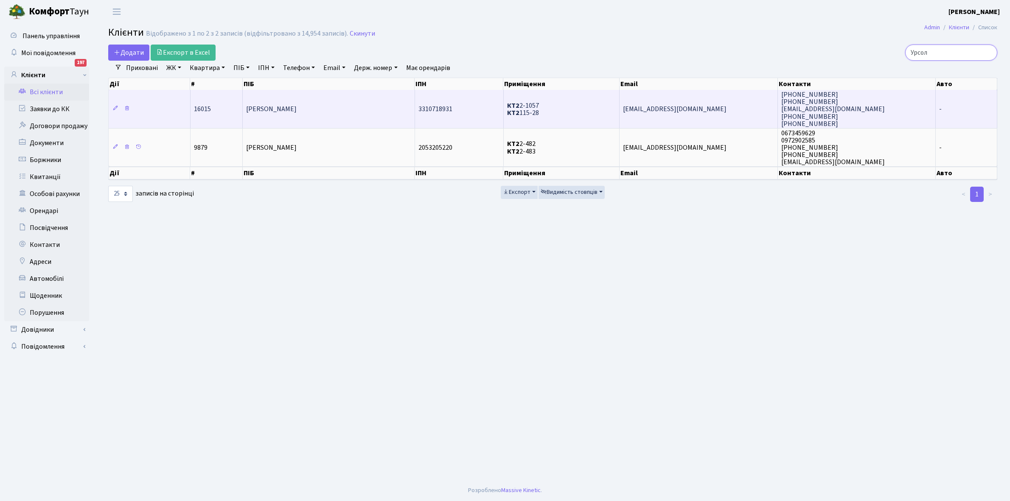
type input "Урсол"
click at [351, 110] on td "[PERSON_NAME]" at bounding box center [329, 109] width 172 height 38
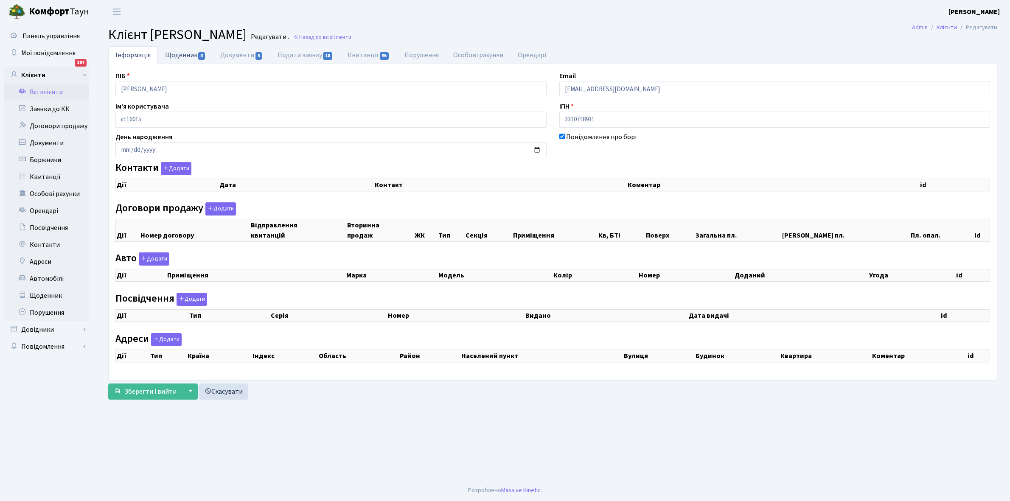
checkbox input "true"
select select "25"
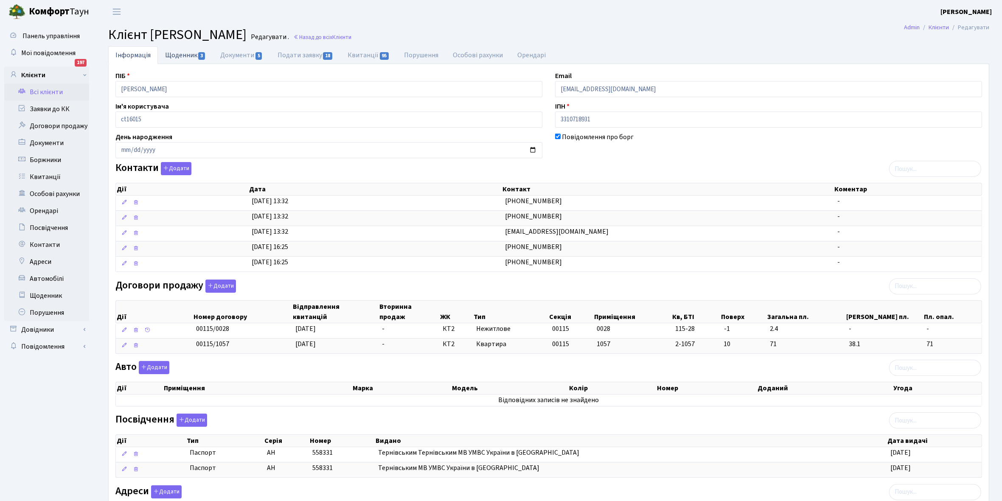
click at [179, 54] on link "Щоденник 3" at bounding box center [185, 54] width 55 height 17
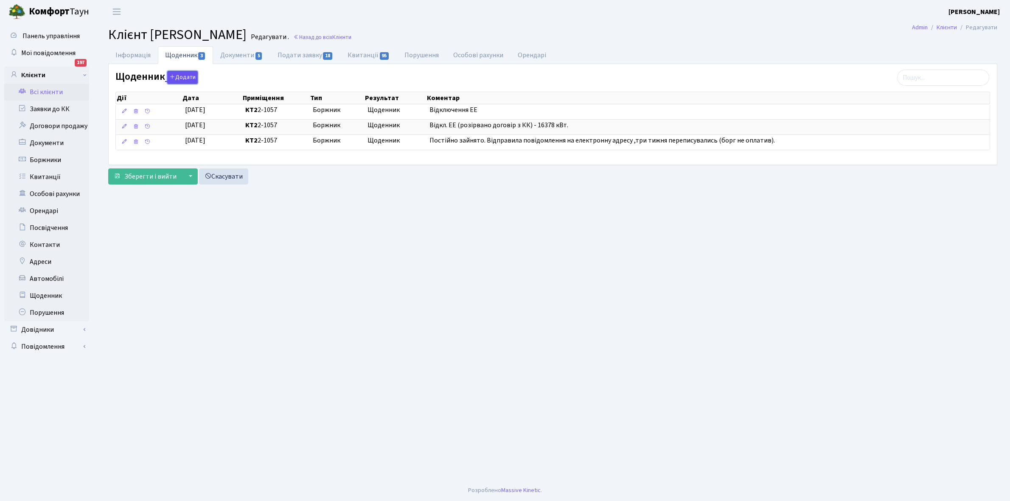
click at [189, 76] on button "Додати" at bounding box center [182, 77] width 31 height 13
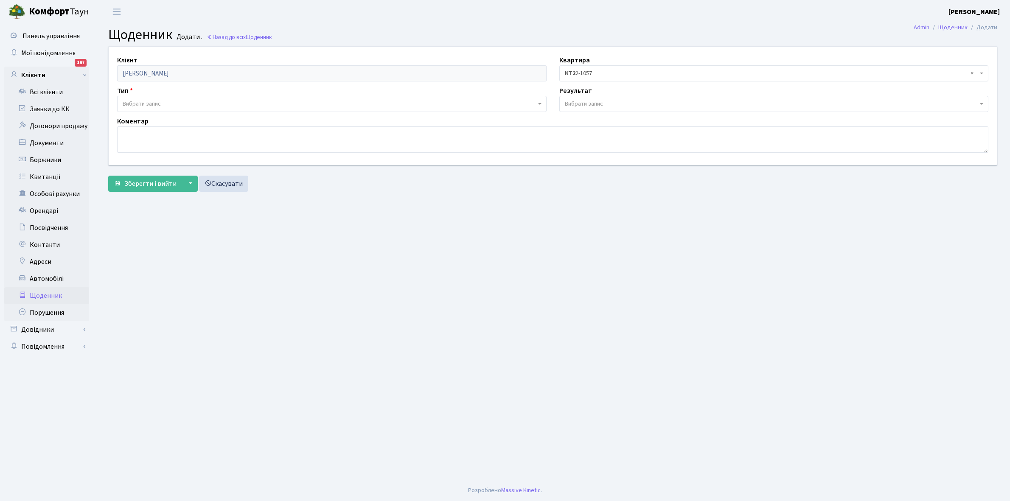
click at [169, 98] on span "Вибрати запис" at bounding box center [331, 104] width 429 height 16
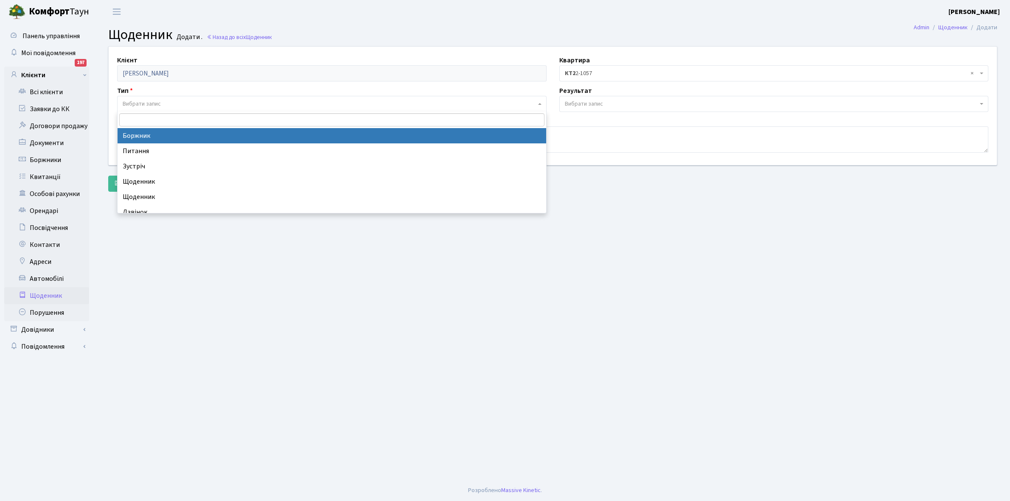
select select "189"
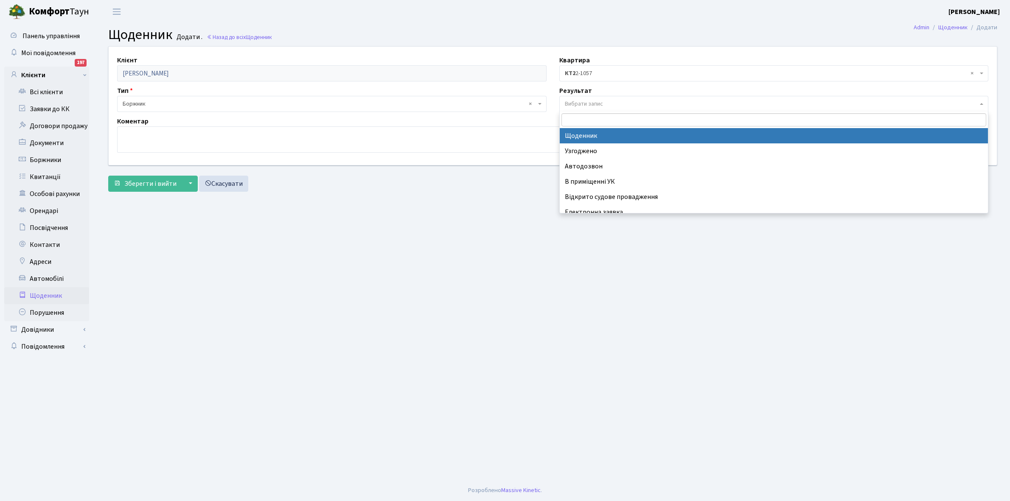
click at [600, 101] on span "Вибрати запис" at bounding box center [584, 104] width 38 height 8
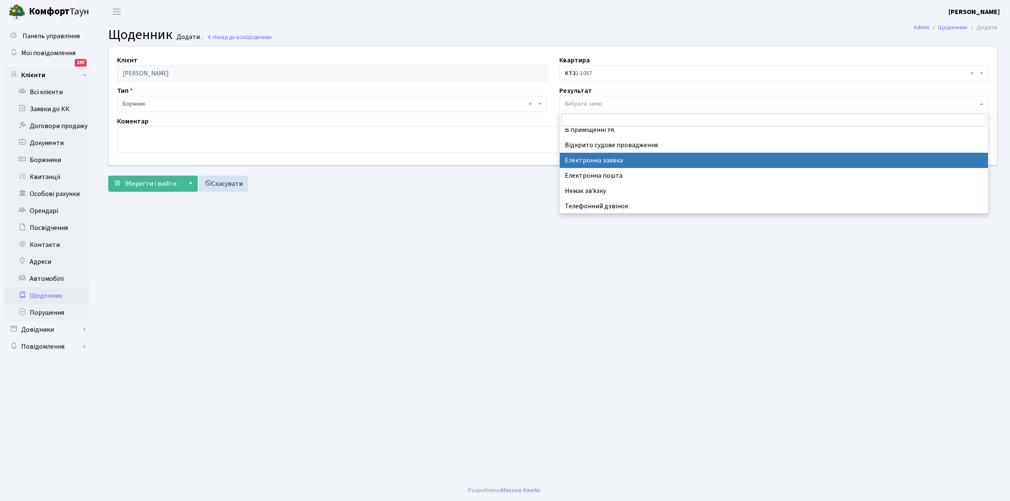
scroll to position [52, 0]
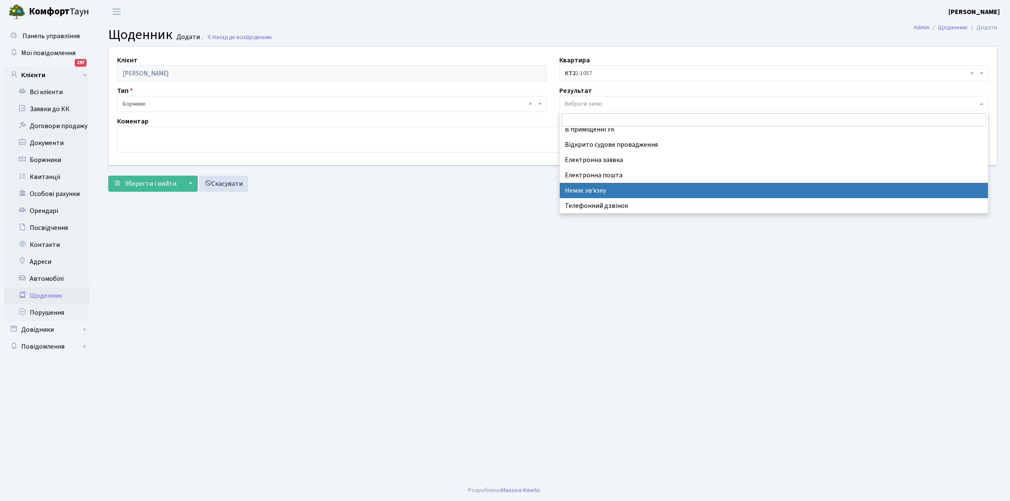
select select "197"
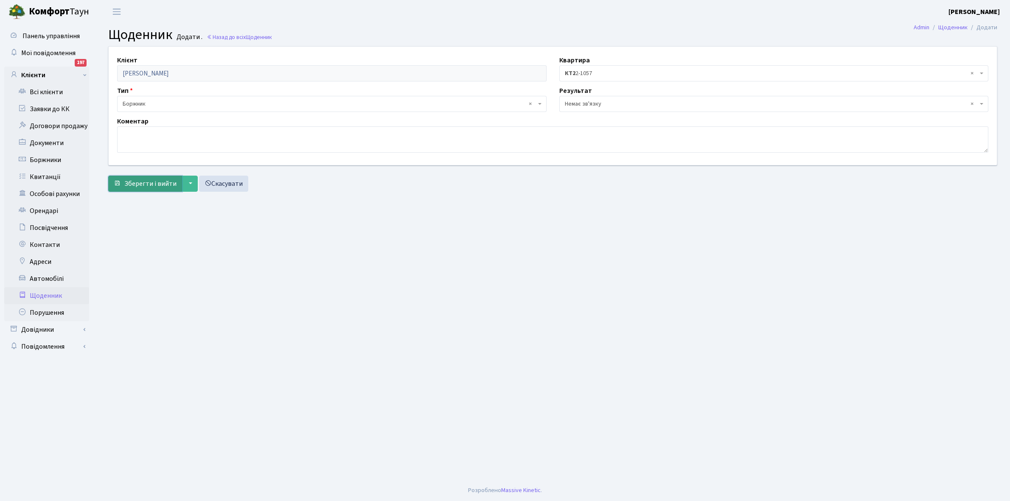
click at [144, 179] on span "Зберегти і вийти" at bounding box center [150, 183] width 52 height 9
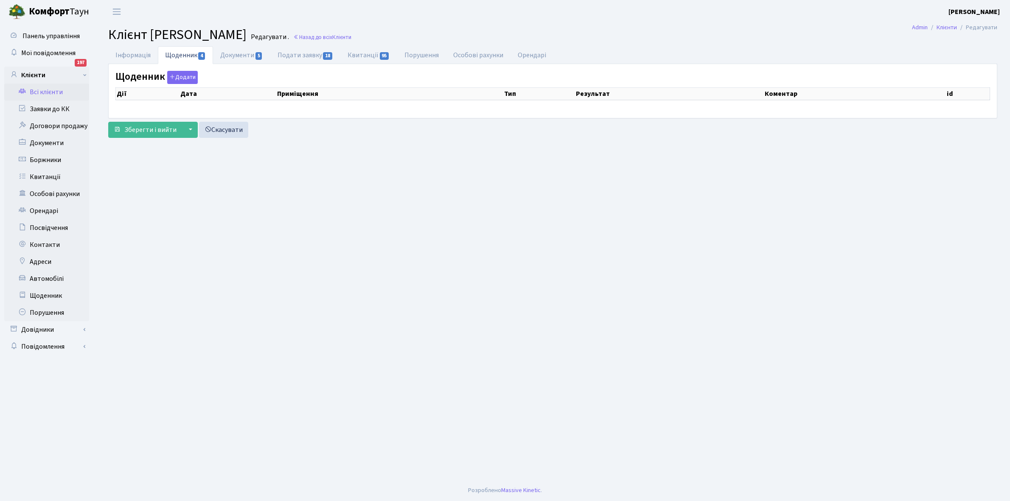
select select "25"
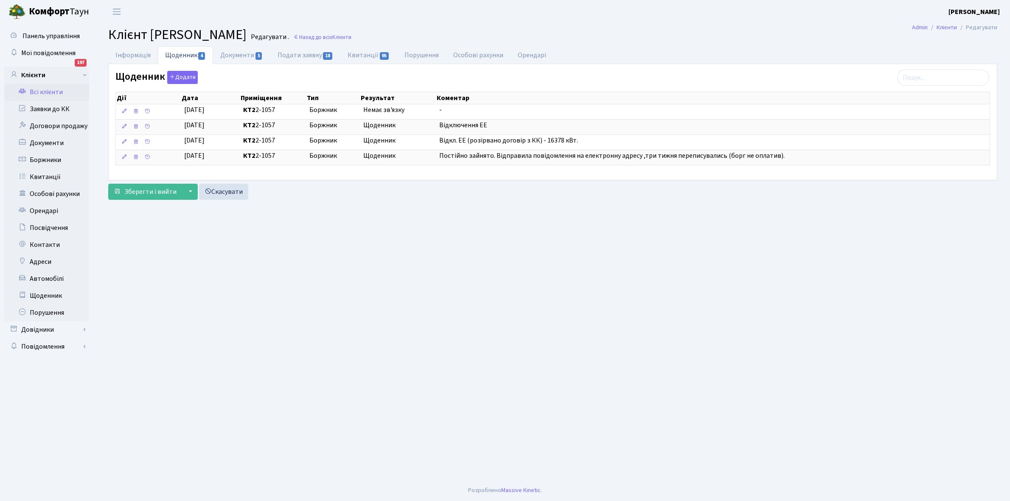
click at [49, 93] on link "Всі клієнти" at bounding box center [46, 92] width 85 height 17
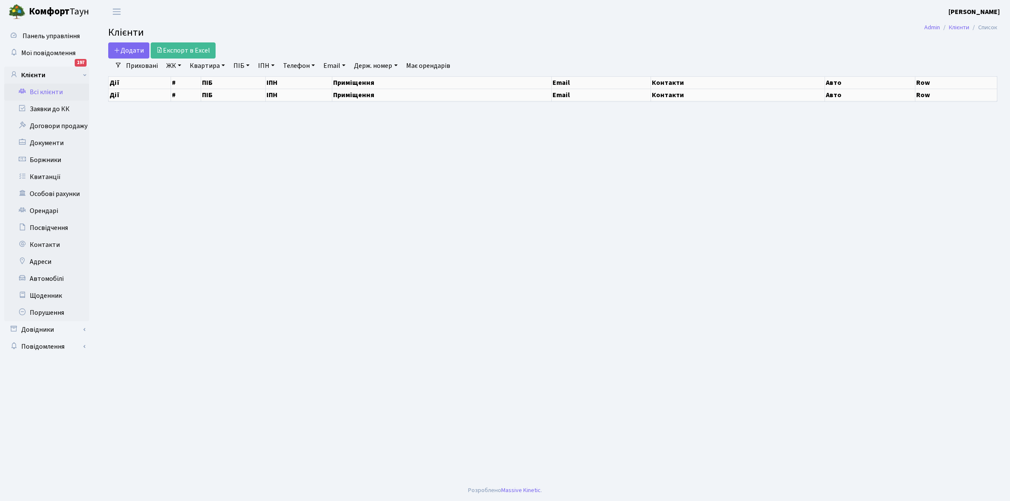
select select "25"
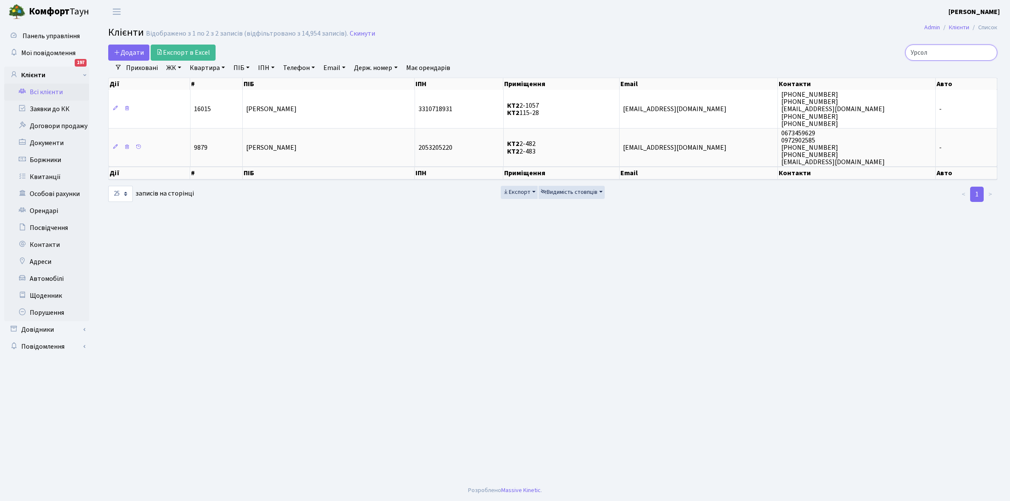
click at [944, 52] on input "Урсол" at bounding box center [951, 53] width 92 height 16
type input "У"
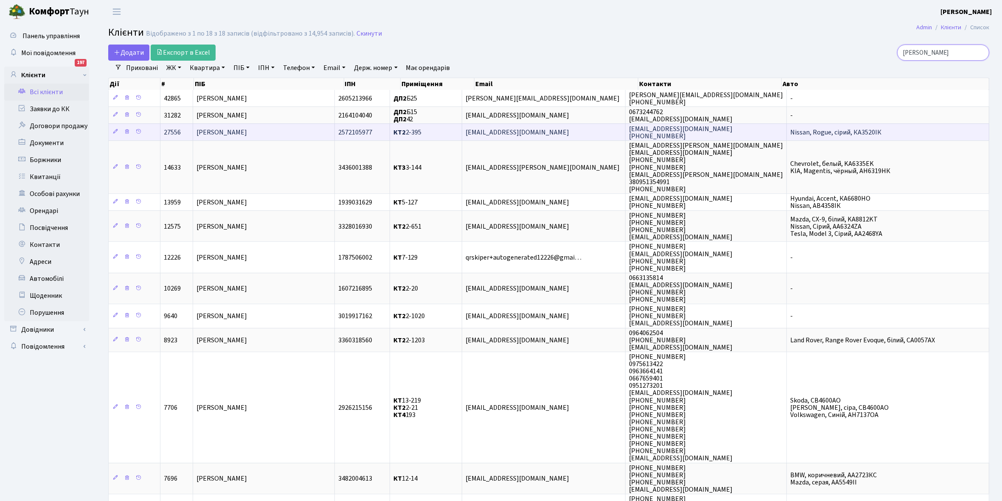
type input "Сидоренко"
click at [247, 132] on span "[PERSON_NAME]" at bounding box center [221, 132] width 51 height 9
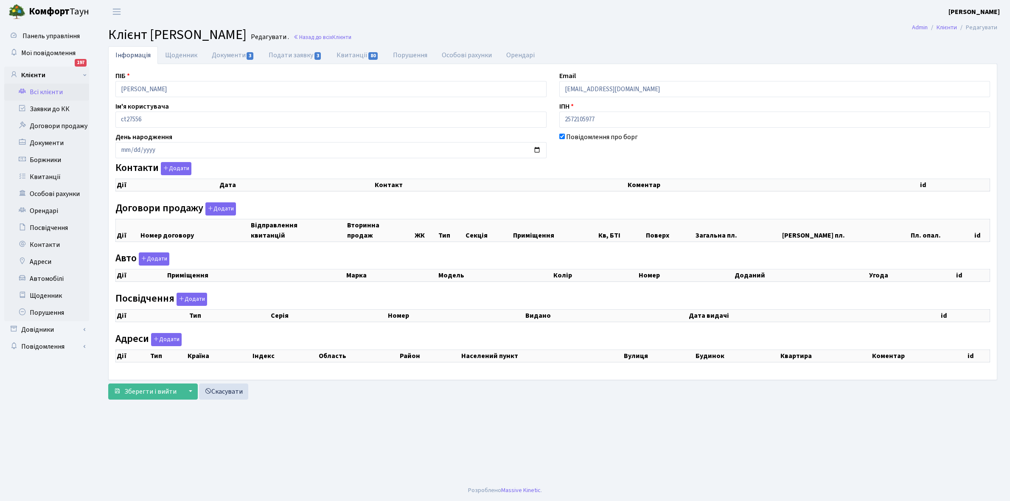
checkbox input "true"
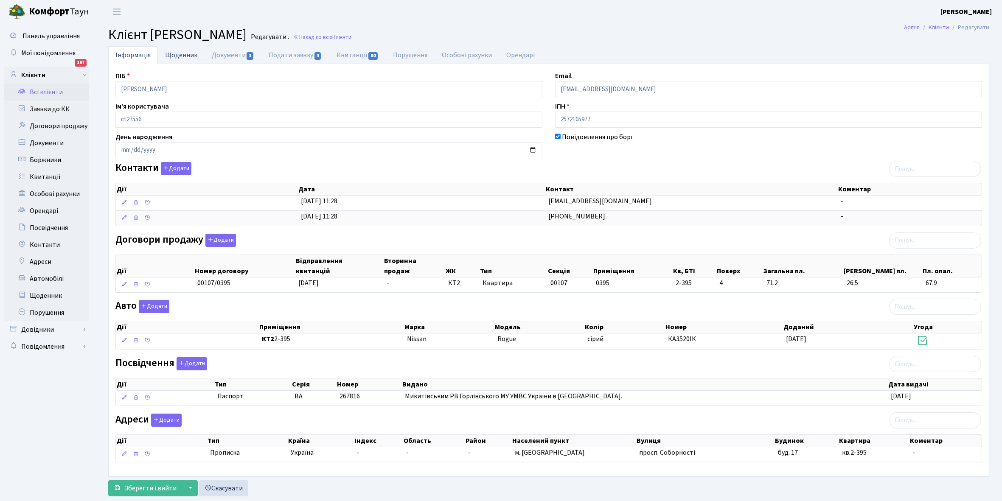
click at [177, 55] on link "Щоденник" at bounding box center [181, 54] width 47 height 17
select select "25"
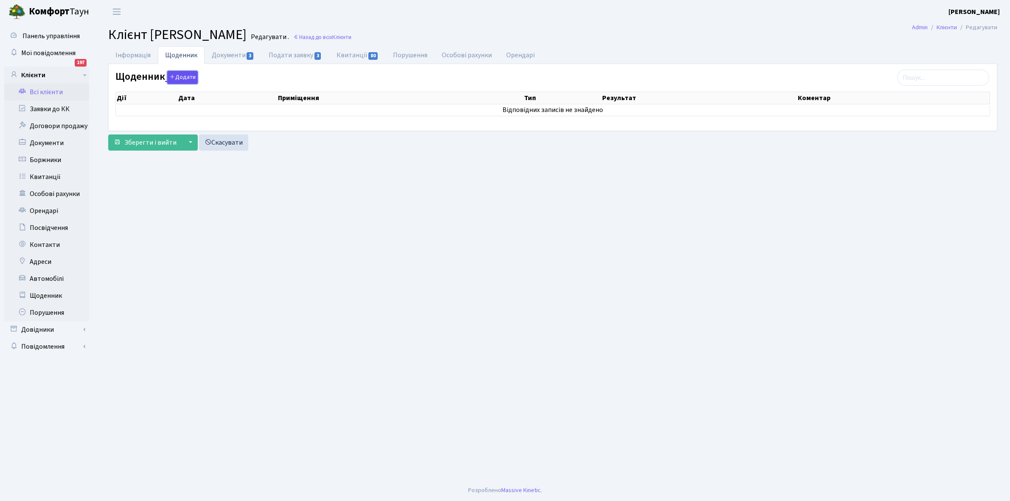
click at [180, 76] on button "Додати" at bounding box center [182, 77] width 31 height 13
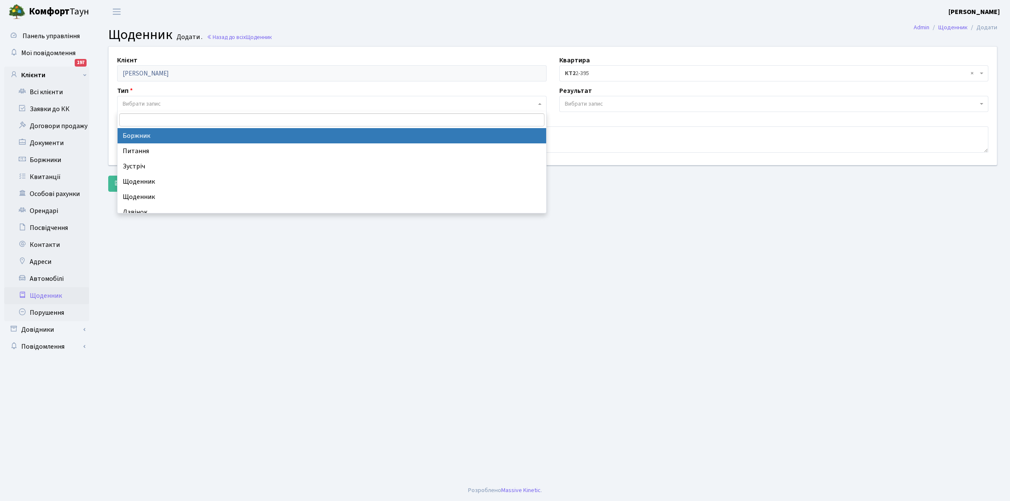
click at [158, 100] on span "Вибрати запис" at bounding box center [142, 104] width 38 height 8
select select "189"
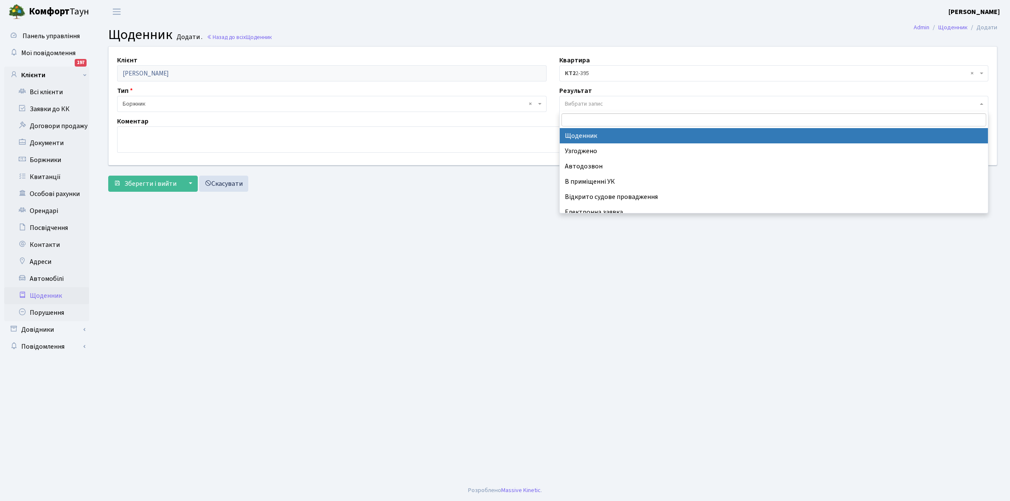
click at [599, 99] on span "Вибрати запис" at bounding box center [773, 104] width 429 height 16
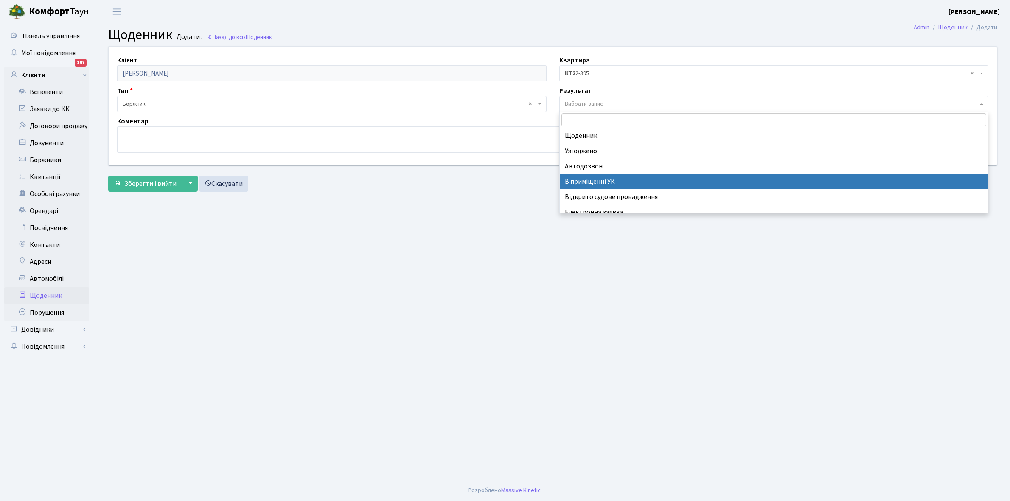
scroll to position [52, 0]
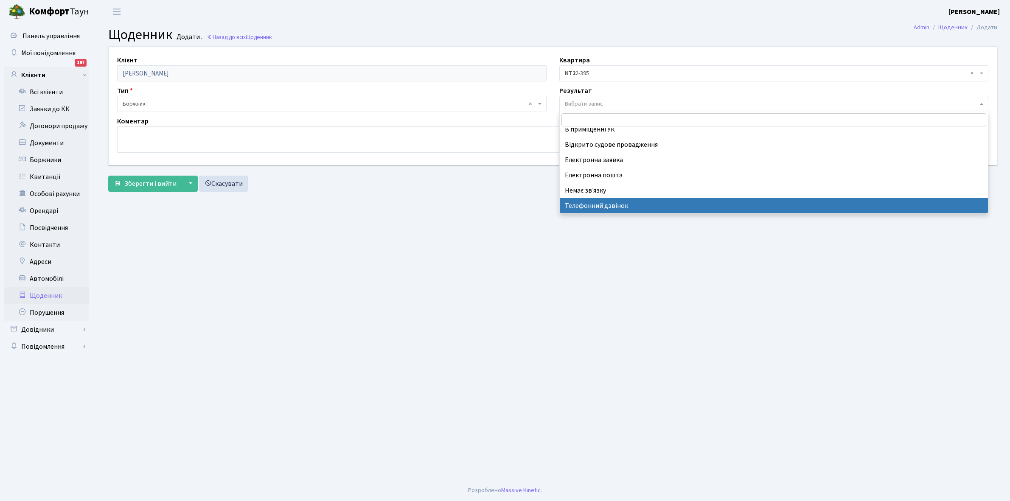
select select "196"
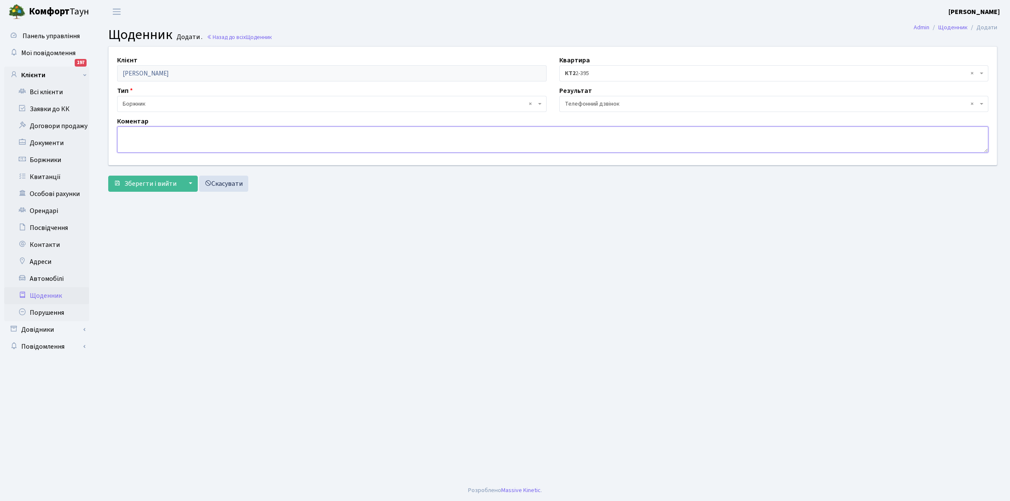
click at [151, 140] on textarea at bounding box center [552, 139] width 871 height 26
paste textarea "Не бере трубку телефона"
type textarea "Не бере трубку телефона"
click at [147, 180] on span "Зберегти і вийти" at bounding box center [150, 183] width 52 height 9
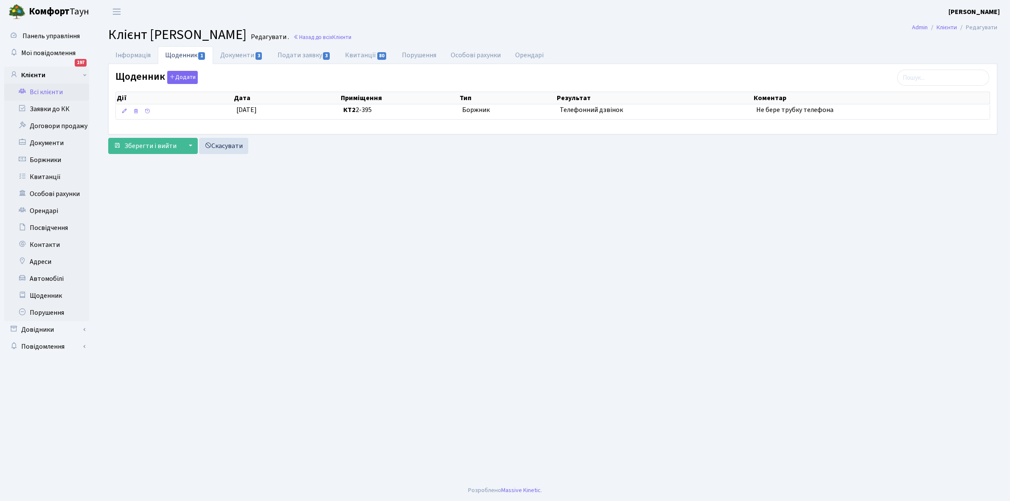
click at [50, 90] on link "Всі клієнти" at bounding box center [46, 92] width 85 height 17
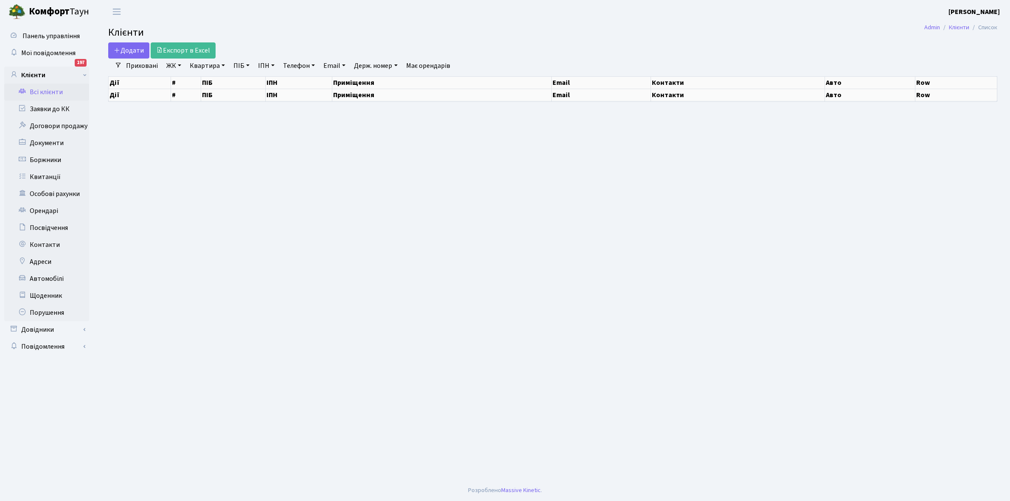
select select "25"
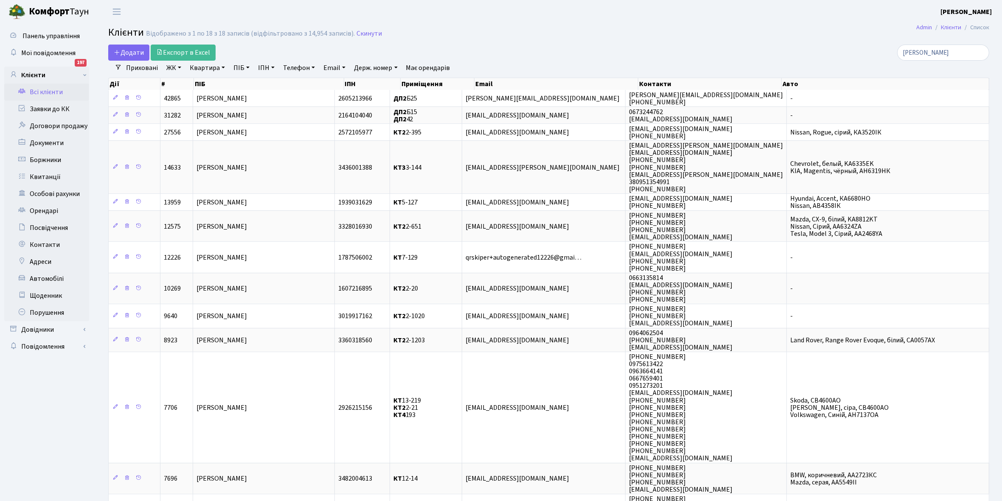
click at [41, 89] on link "Всі клієнти" at bounding box center [46, 92] width 85 height 17
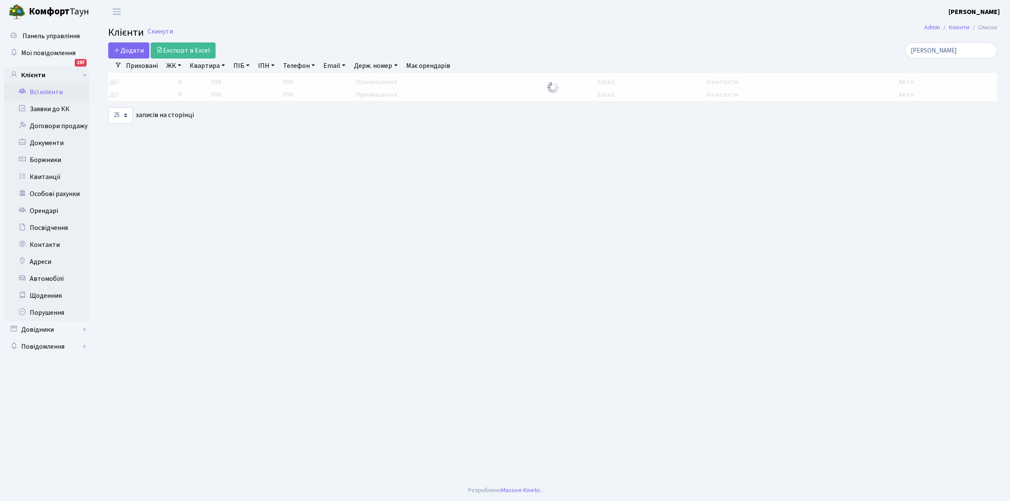
select select "25"
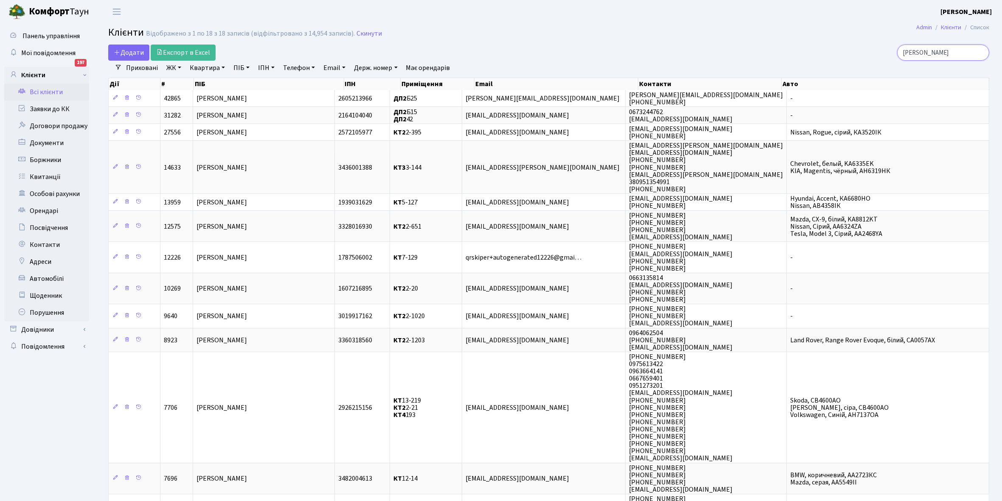
click at [951, 51] on input "[PERSON_NAME]" at bounding box center [943, 53] width 92 height 16
type input "С"
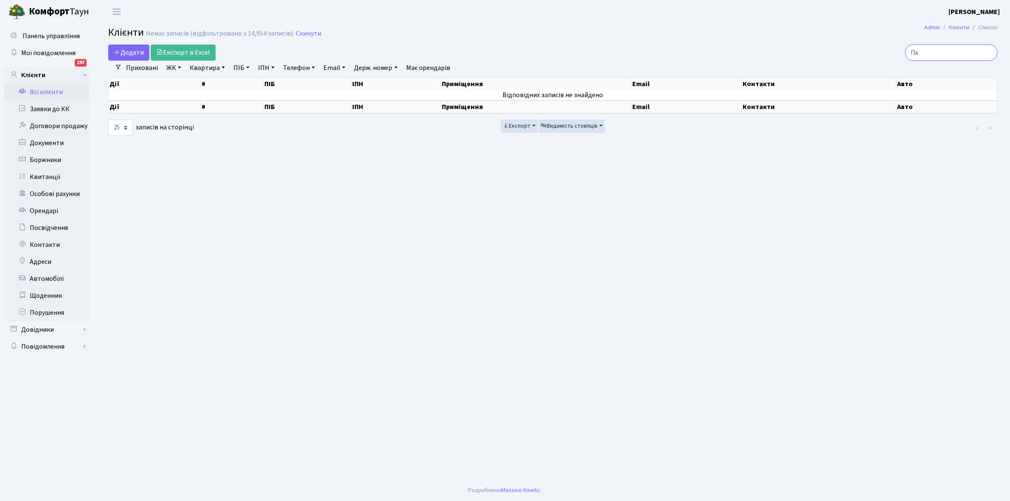
type input "П"
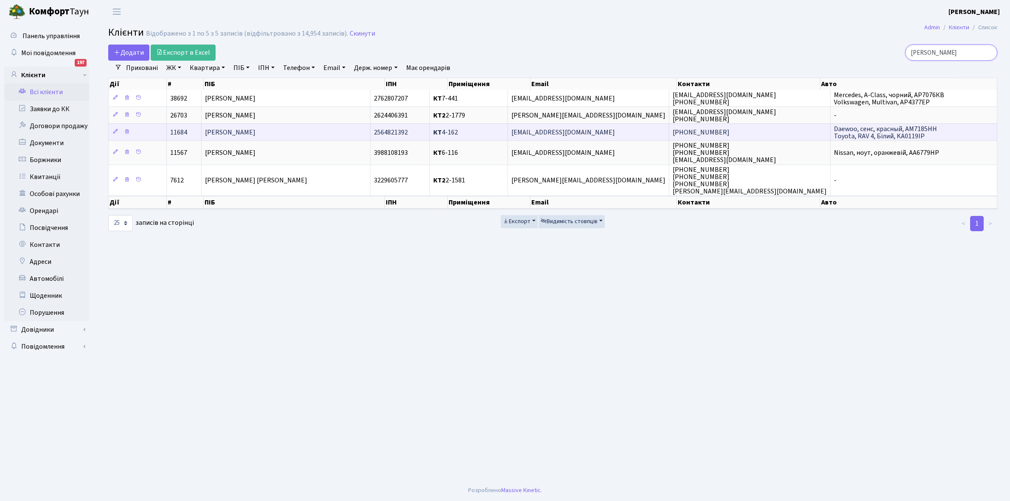
type input "Пашин"
click at [255, 136] on span "[PERSON_NAME]" at bounding box center [230, 132] width 51 height 9
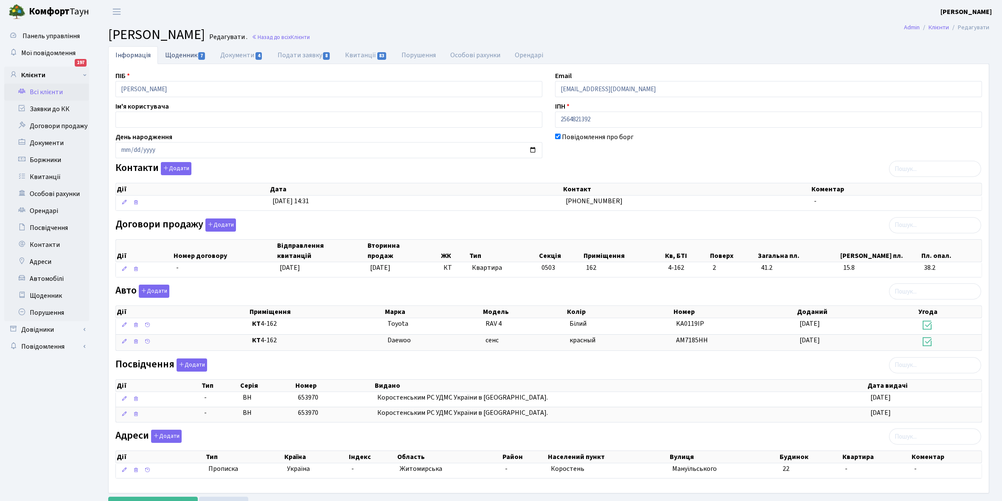
click at [180, 55] on link "Щоденник 7" at bounding box center [185, 54] width 55 height 17
select select "25"
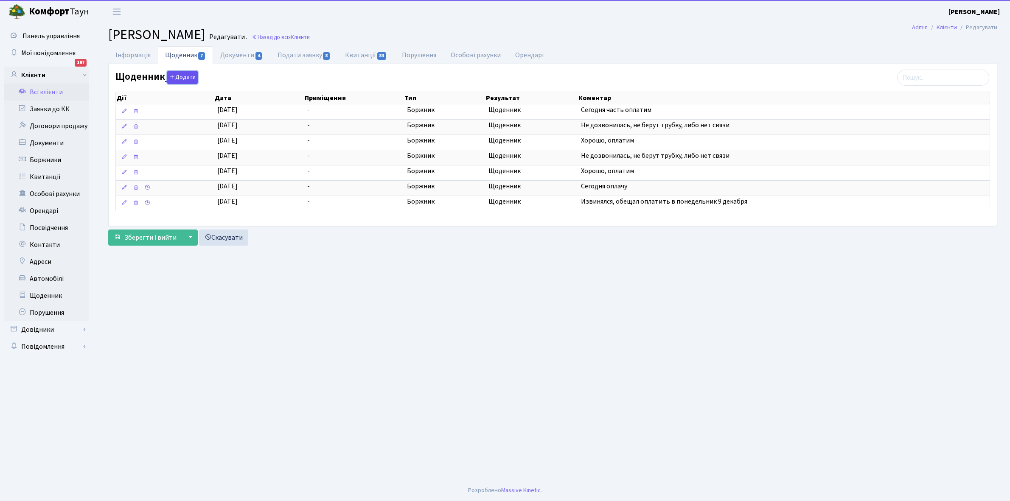
click at [176, 79] on button "Додати" at bounding box center [182, 77] width 31 height 13
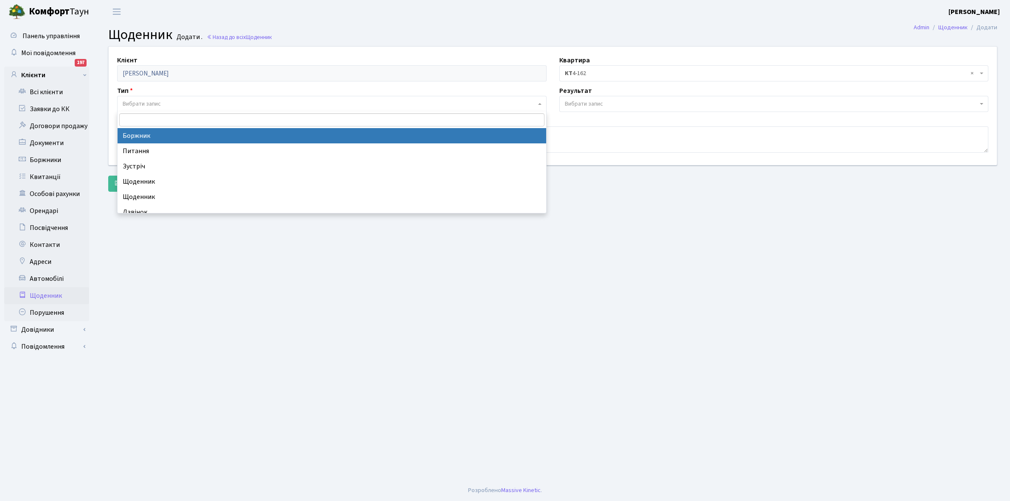
click at [168, 104] on span "Вибрати запис" at bounding box center [329, 104] width 413 height 8
select select "189"
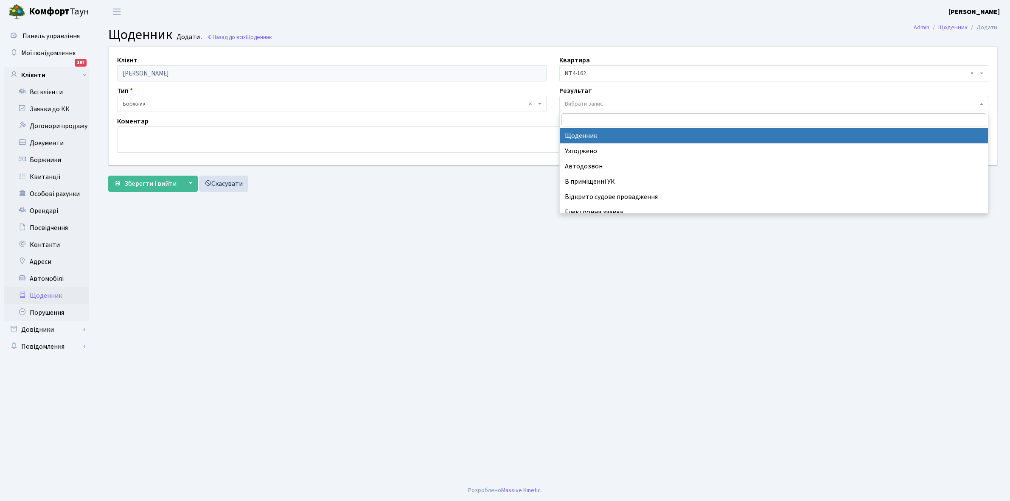
click at [598, 100] on span "Вибрати запис" at bounding box center [584, 104] width 38 height 8
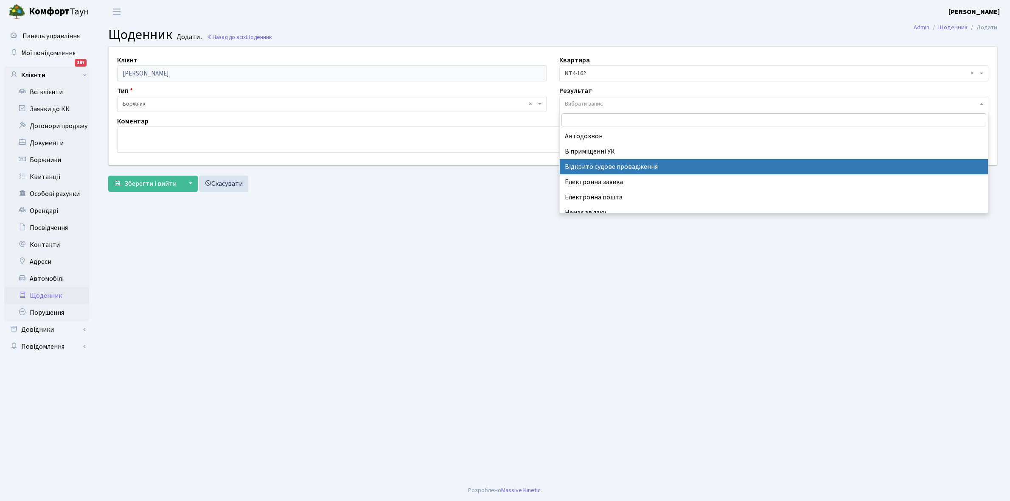
scroll to position [52, 0]
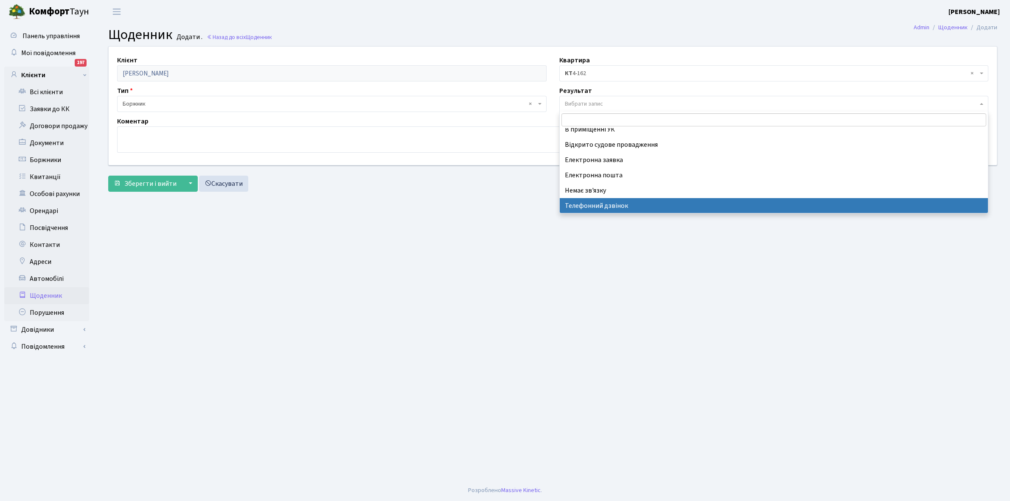
select select "196"
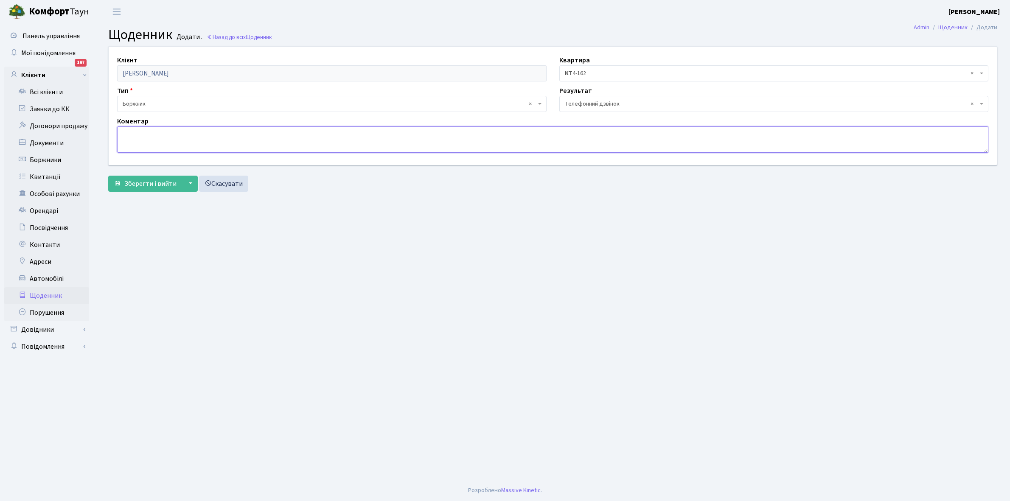
click at [124, 134] on textarea at bounding box center [552, 139] width 871 height 26
type textarea "Сьогодні оплатить борг"
click at [153, 187] on span "Зберегти і вийти" at bounding box center [150, 183] width 52 height 9
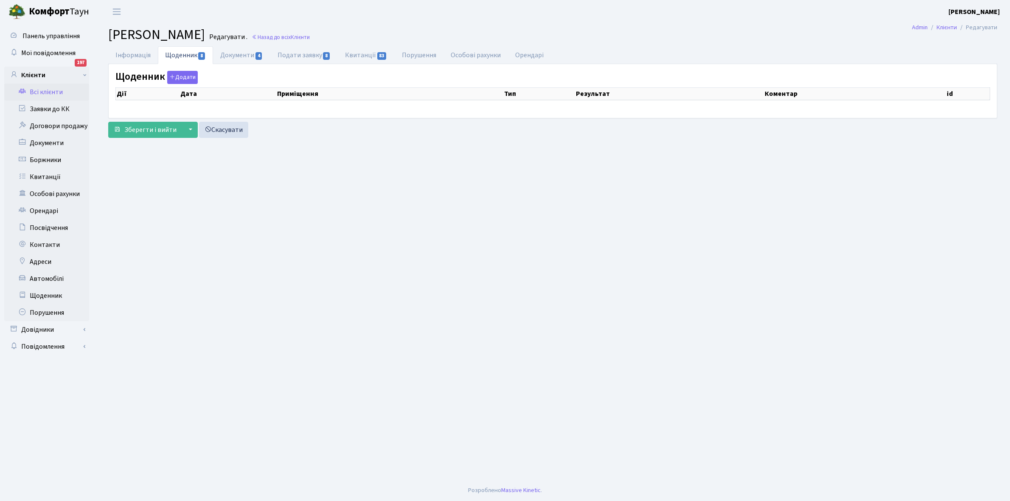
select select "25"
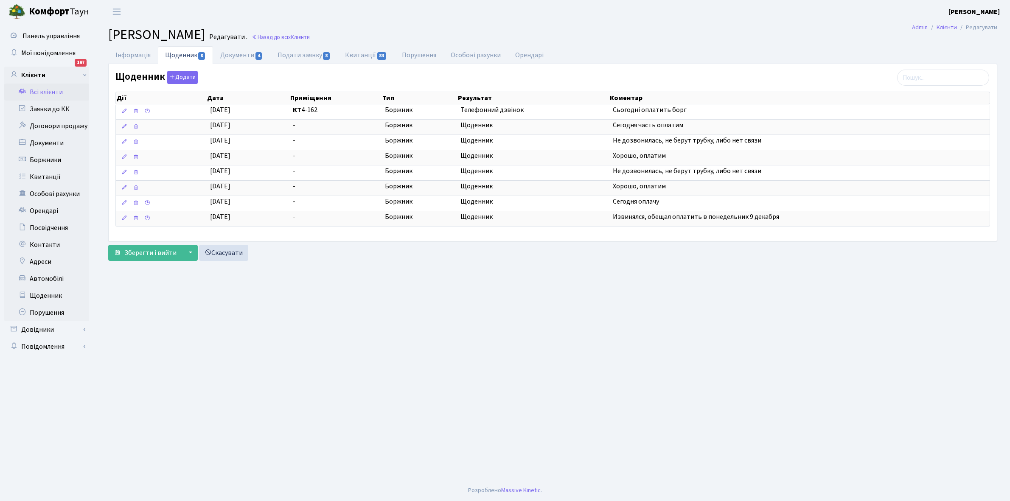
click at [50, 92] on link "Всі клієнти" at bounding box center [46, 92] width 85 height 17
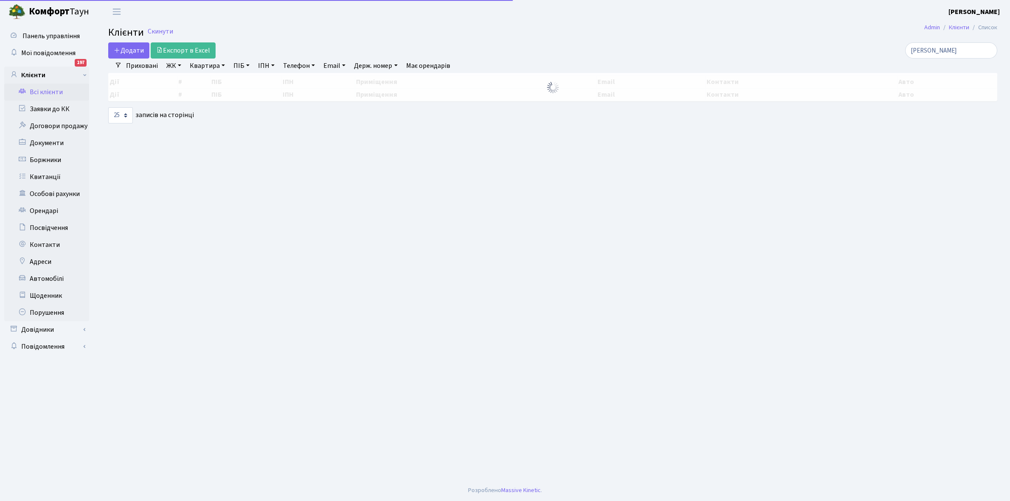
select select "25"
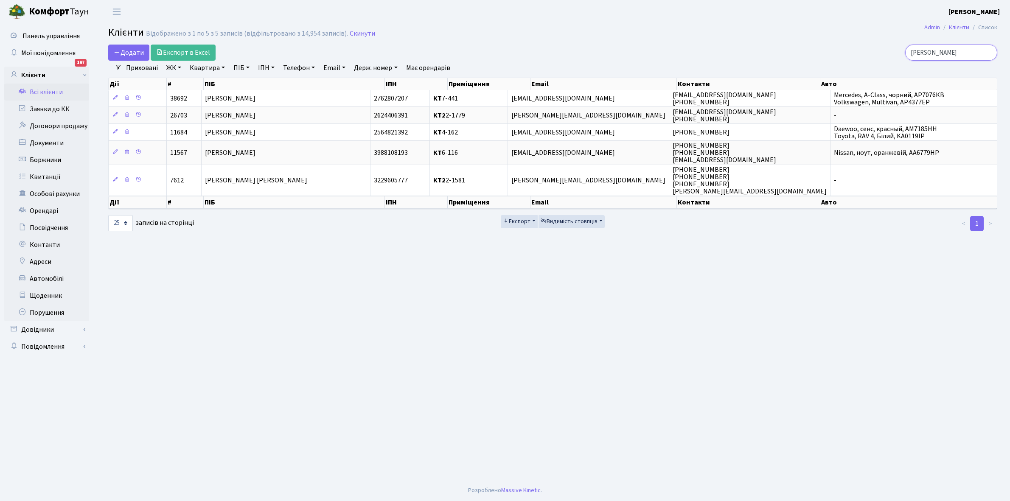
click at [946, 48] on input "Пашин" at bounding box center [951, 53] width 92 height 16
type input "П"
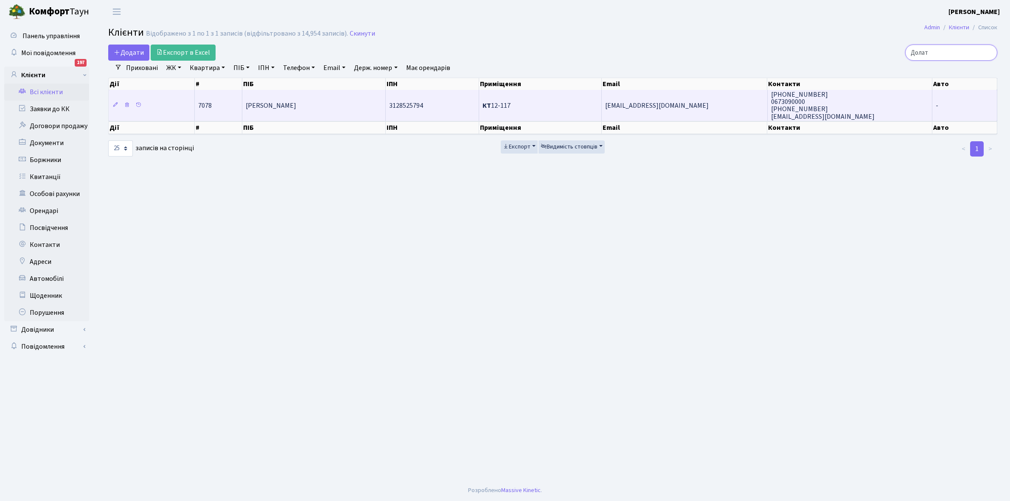
type input "Долат"
click at [334, 110] on td "[PERSON_NAME]" at bounding box center [313, 105] width 143 height 31
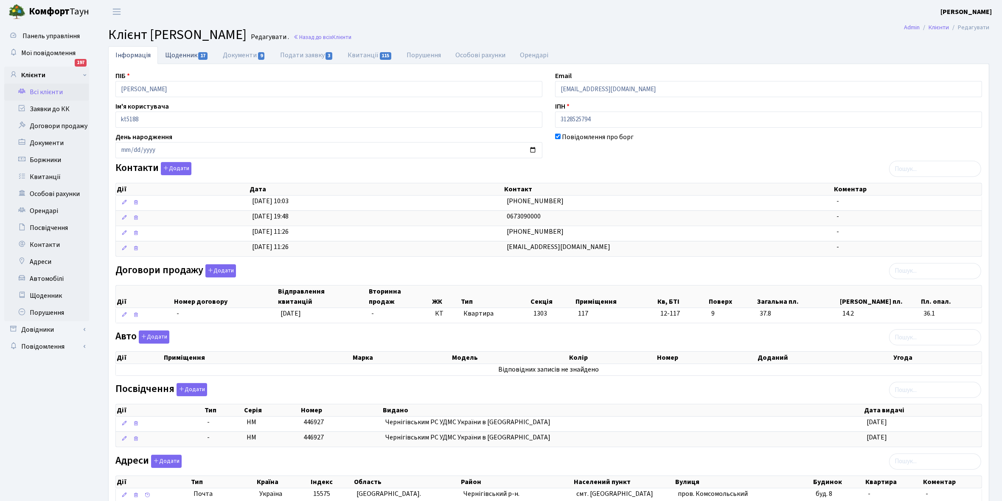
click at [187, 56] on link "Щоденник 17" at bounding box center [187, 54] width 58 height 17
select select "25"
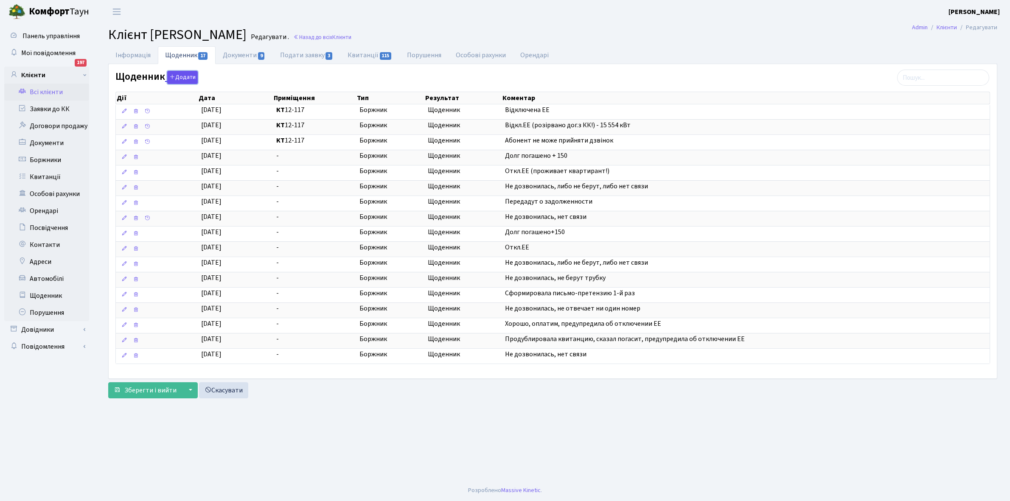
click at [184, 76] on button "Додати" at bounding box center [182, 77] width 31 height 13
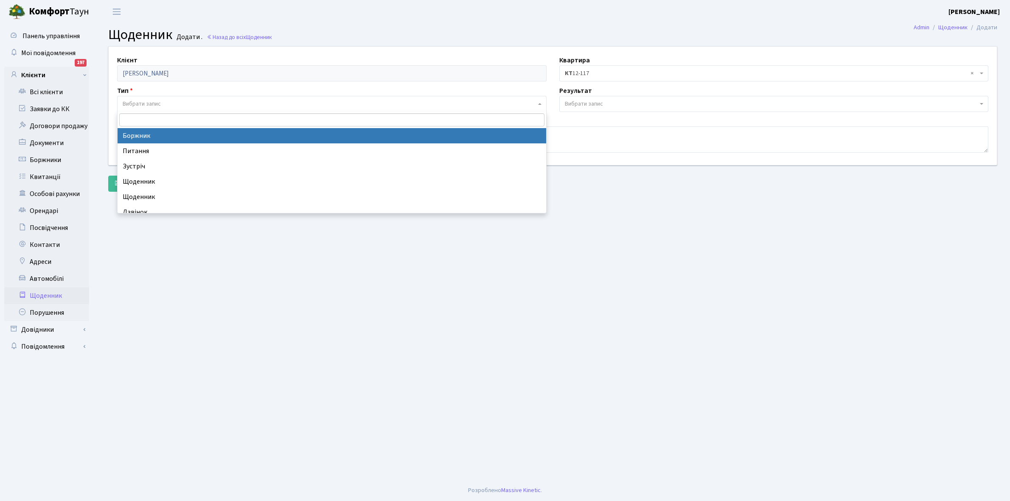
drag, startPoint x: 184, startPoint y: 100, endPoint x: 172, endPoint y: 138, distance: 39.9
click at [184, 103] on span "Вибрати запис" at bounding box center [329, 104] width 413 height 8
select select "189"
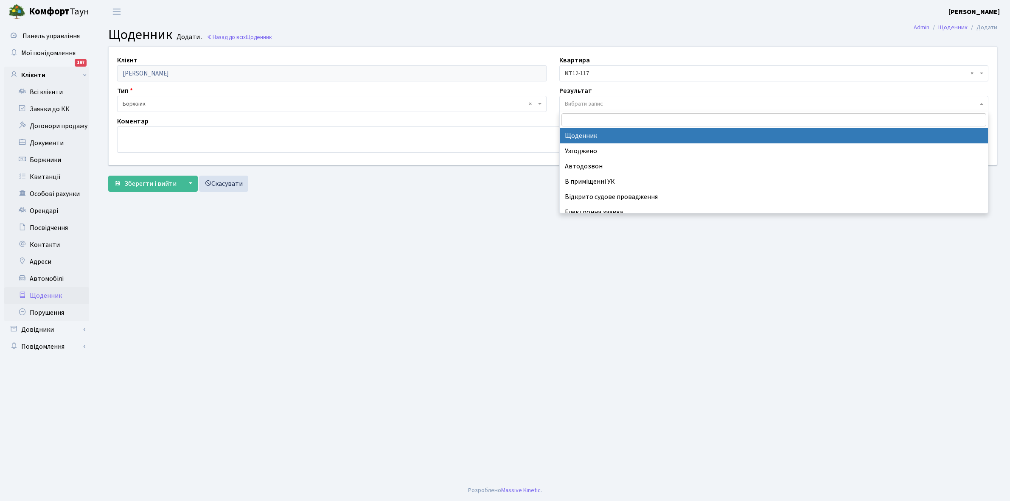
click at [587, 103] on span "Вибрати запис" at bounding box center [584, 104] width 38 height 8
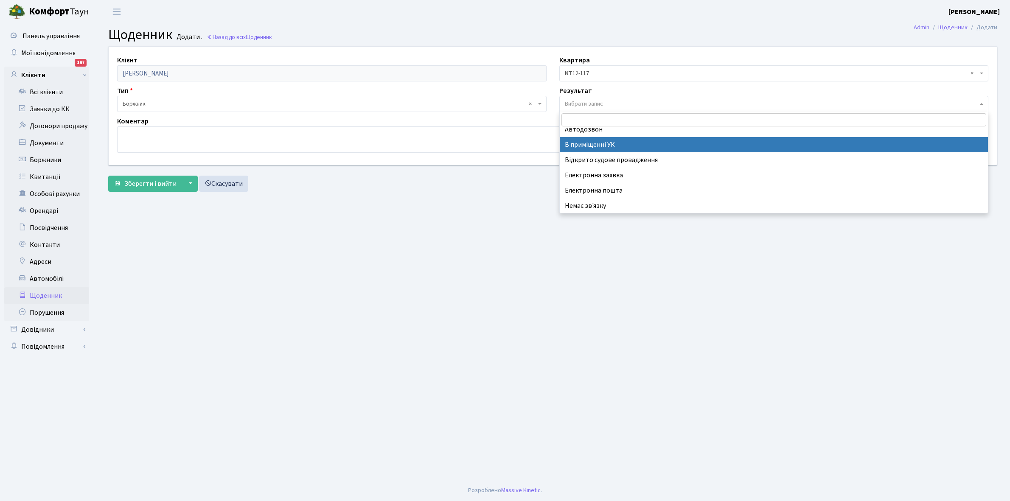
scroll to position [52, 0]
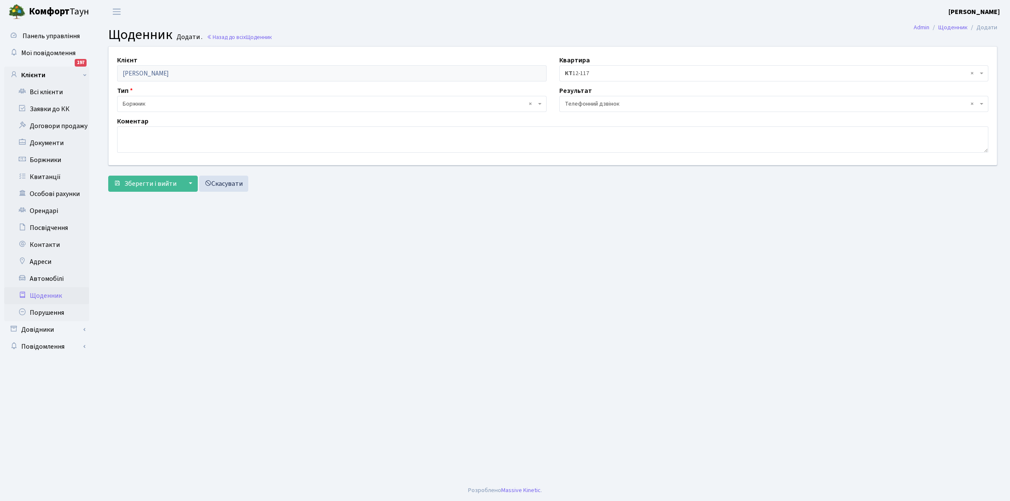
click at [596, 106] on span "× Телефонний дзвінок" at bounding box center [771, 104] width 413 height 8
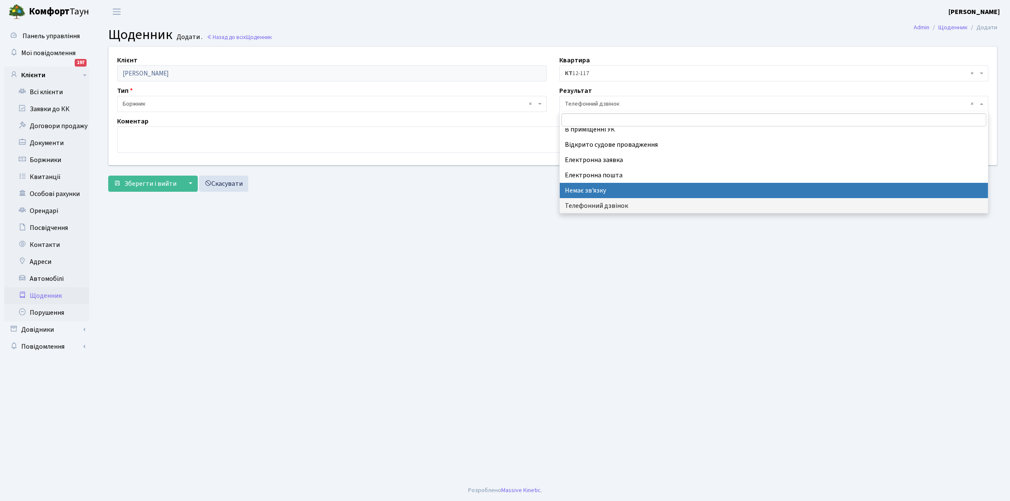
select select "197"
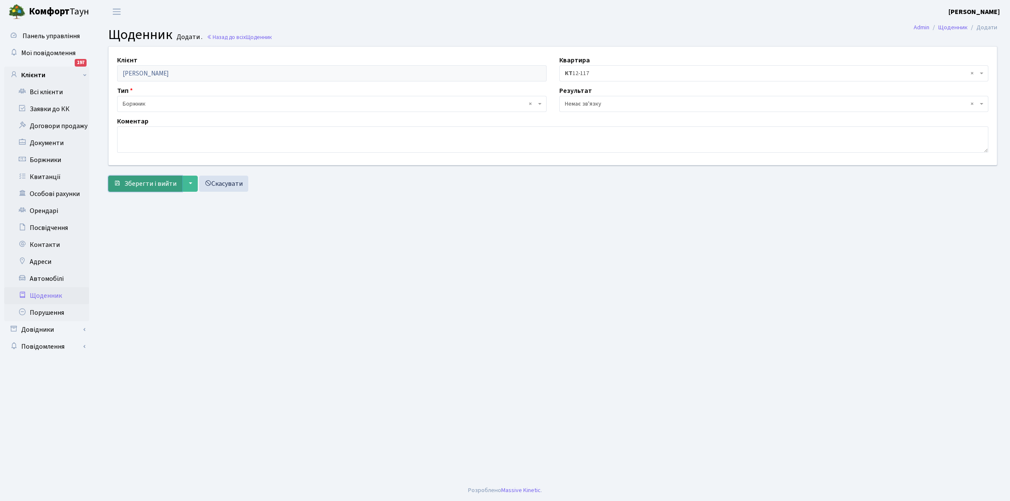
click at [141, 183] on span "Зберегти і вийти" at bounding box center [150, 183] width 52 height 9
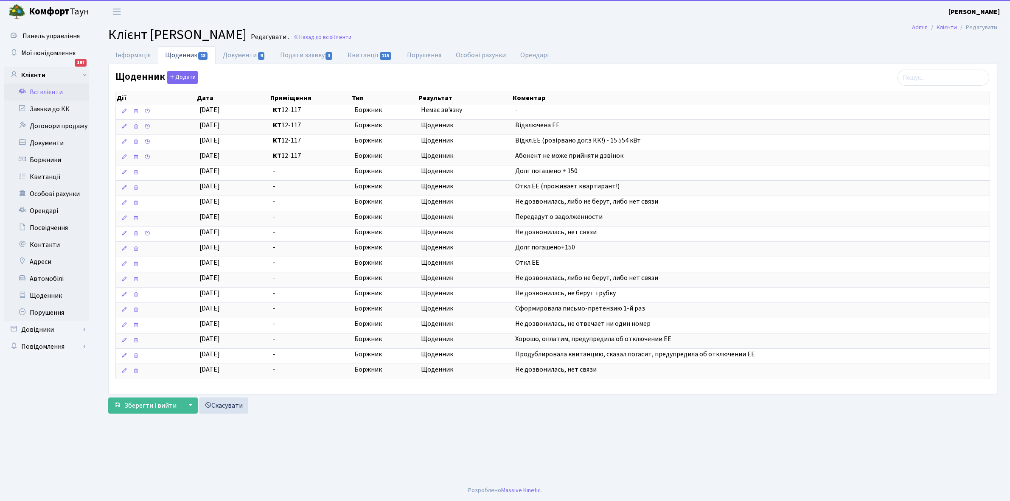
click at [54, 93] on link "Всі клієнти" at bounding box center [46, 92] width 85 height 17
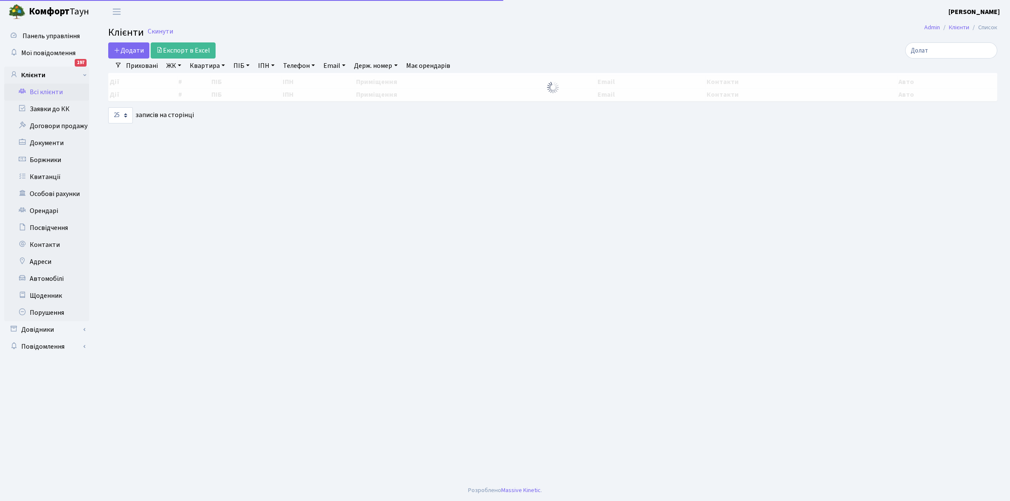
select select "25"
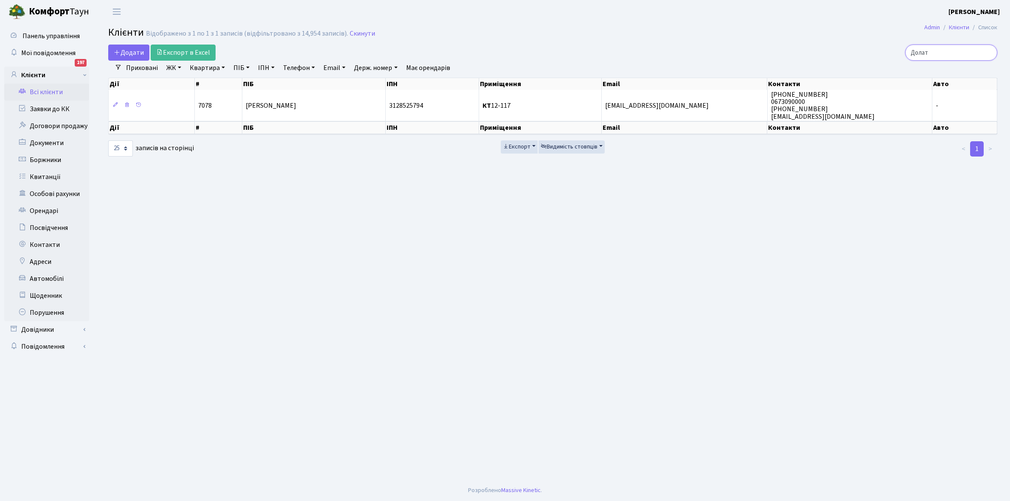
click at [948, 47] on input "Долат" at bounding box center [951, 53] width 92 height 16
type input "Д"
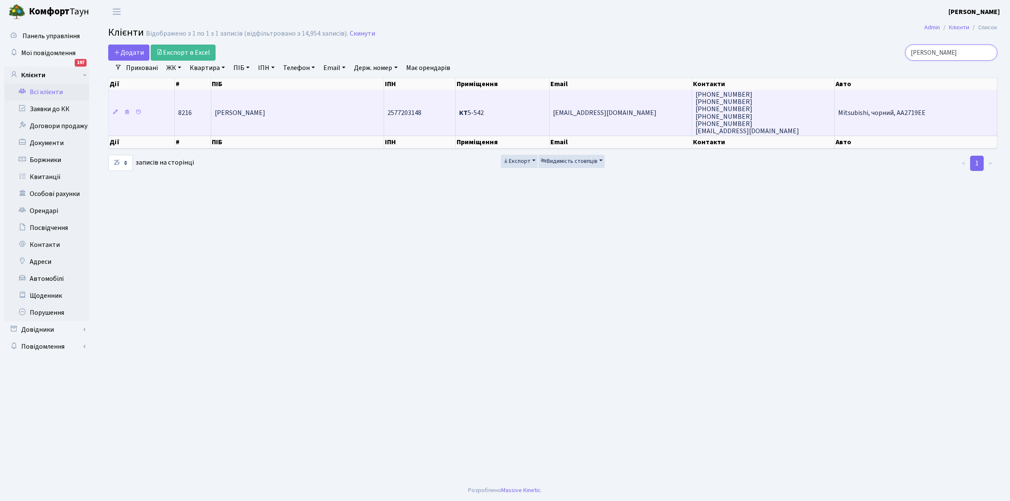
type input "Бармашина"
click at [329, 121] on td "[PERSON_NAME]" at bounding box center [297, 112] width 173 height 45
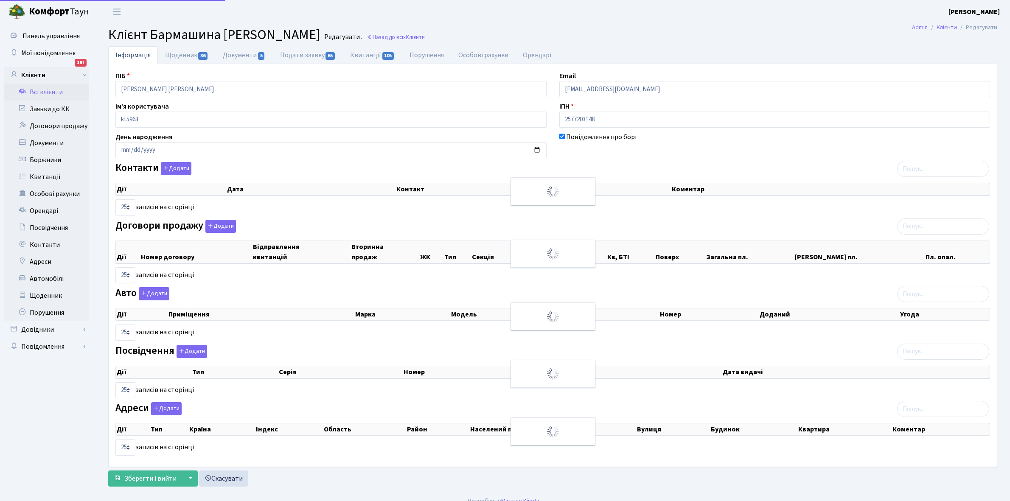
select select "25"
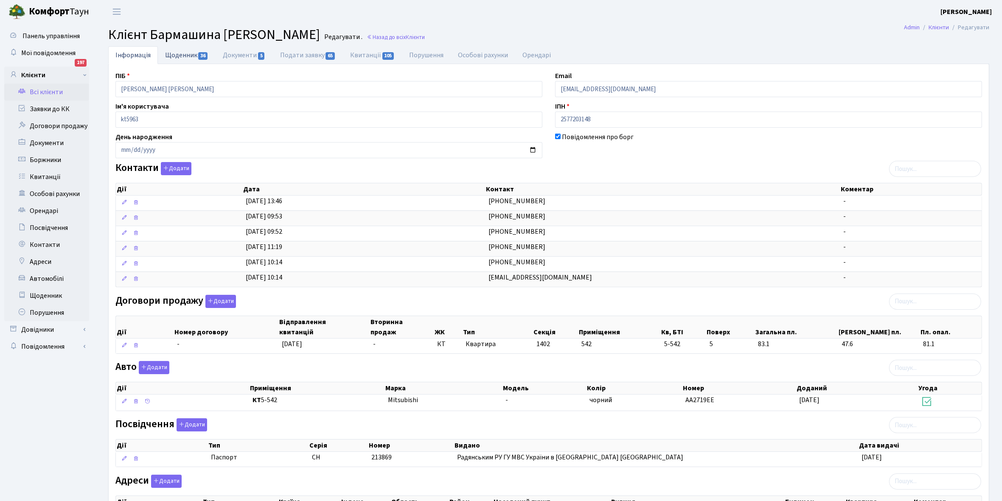
click at [175, 54] on link "Щоденник 36" at bounding box center [187, 54] width 58 height 17
select select "25"
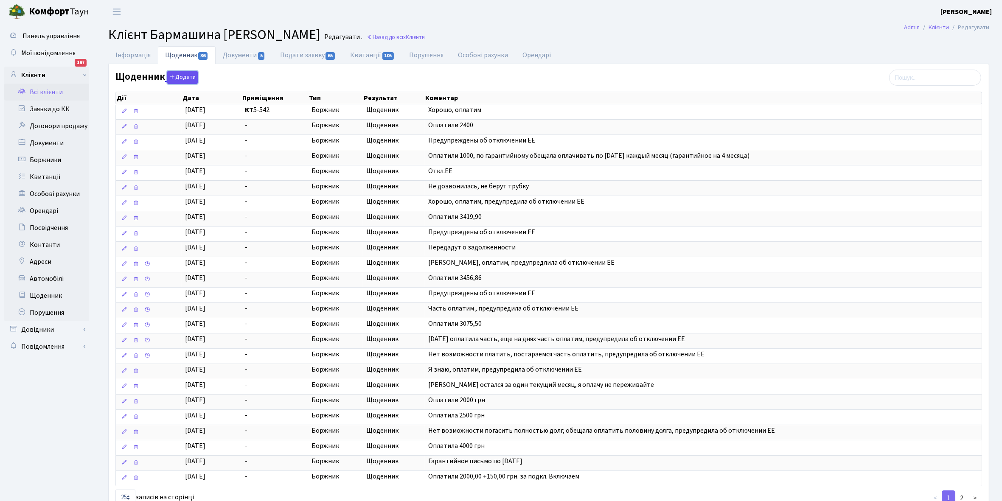
click at [181, 77] on button "Додати" at bounding box center [182, 77] width 31 height 13
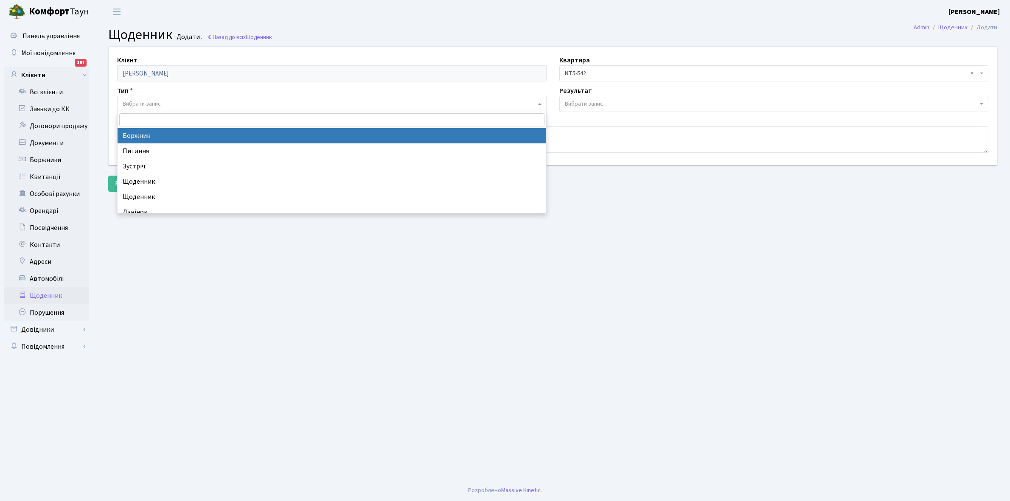
click at [172, 103] on span "Вибрати запис" at bounding box center [329, 104] width 413 height 8
select select "189"
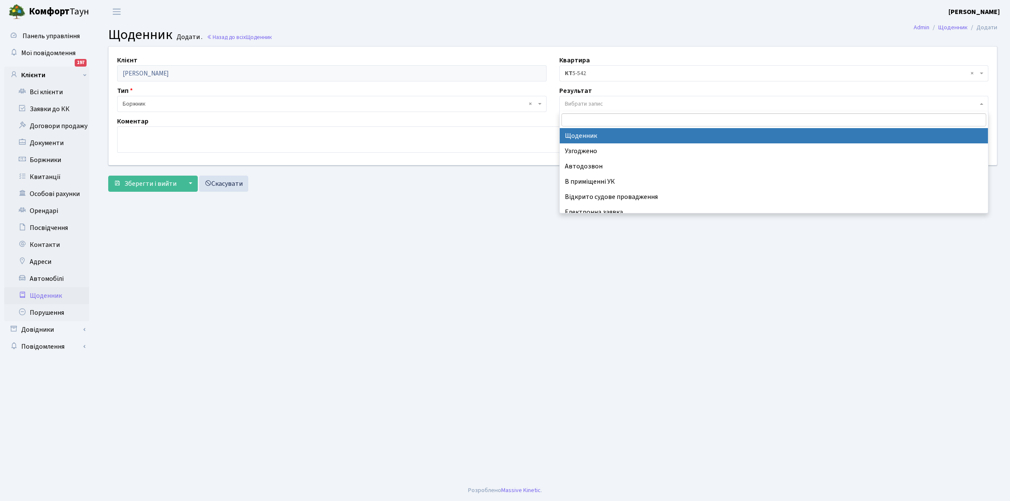
click at [580, 98] on span "Вибрати запис" at bounding box center [773, 104] width 429 height 16
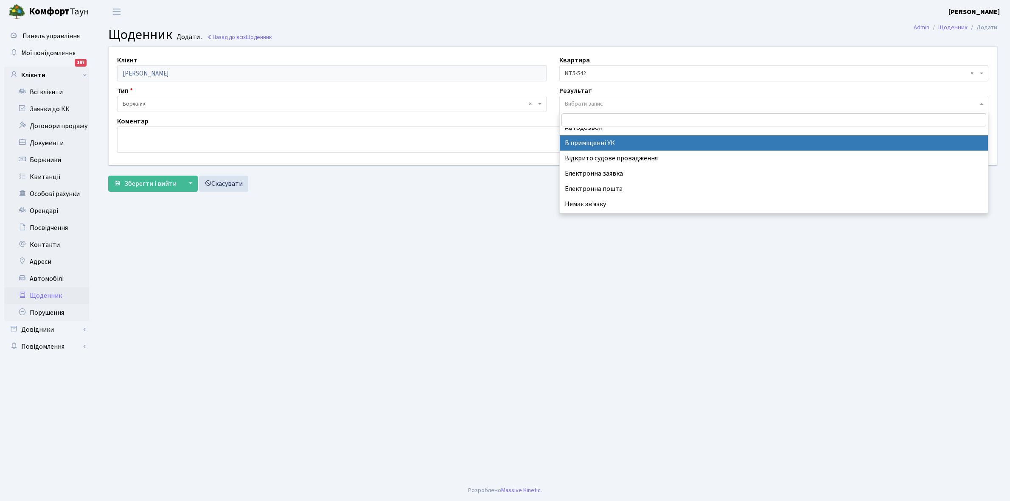
scroll to position [52, 0]
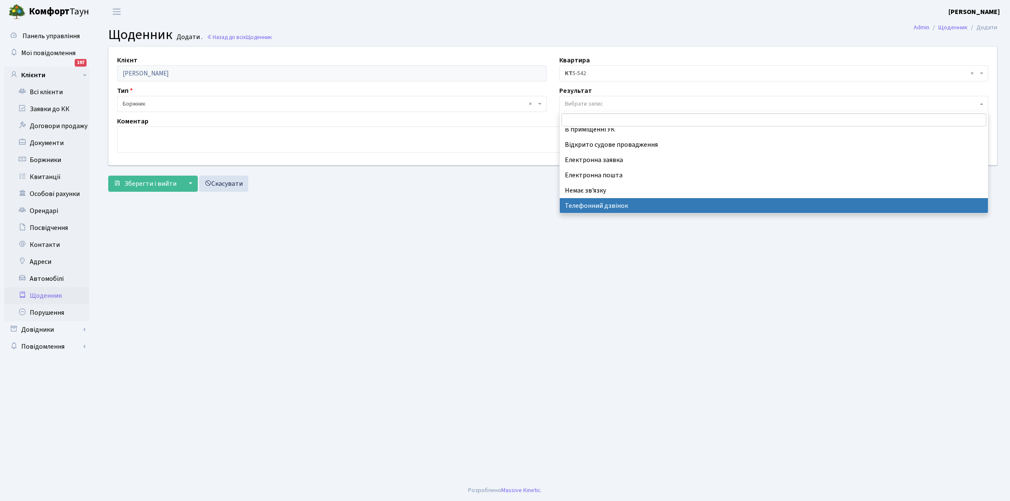
select select "196"
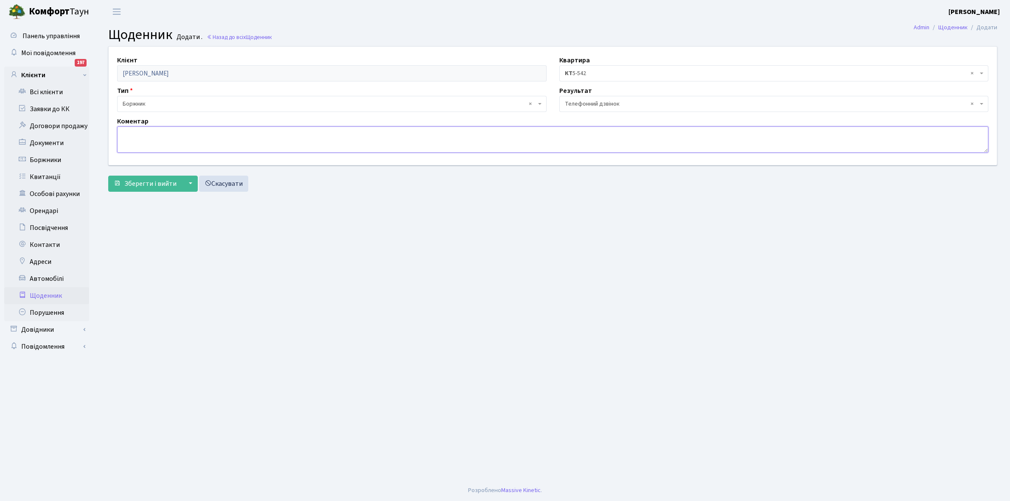
click at [139, 138] on textarea at bounding box center [552, 139] width 871 height 26
type textarea "Буде оплачувати борг"
click at [155, 185] on span "Зберегти і вийти" at bounding box center [150, 183] width 52 height 9
click at [45, 90] on link "Всі клієнти" at bounding box center [46, 92] width 85 height 17
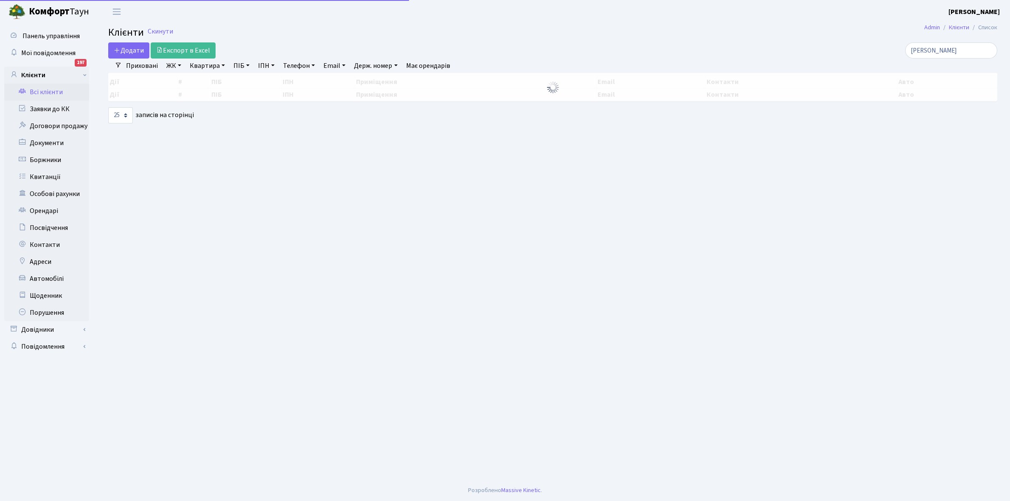
select select "25"
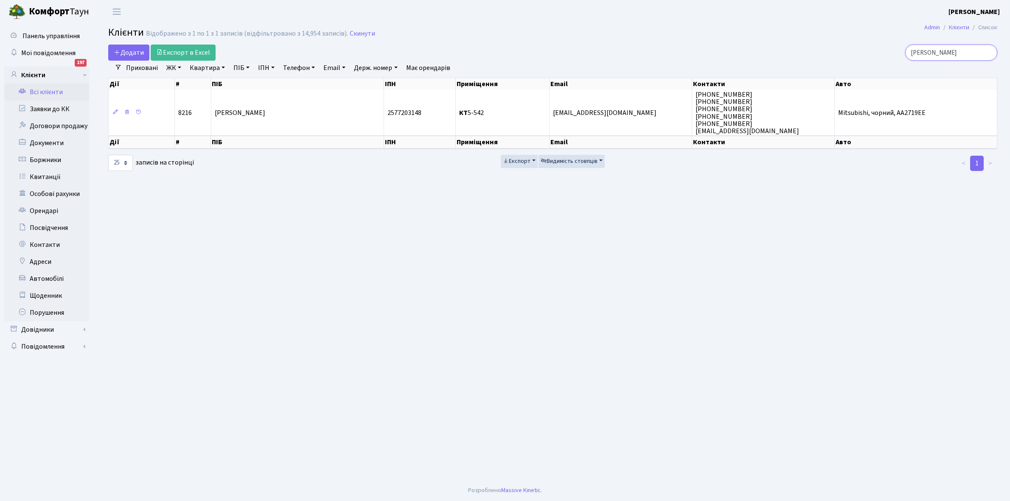
click at [961, 53] on input "[PERSON_NAME]" at bounding box center [951, 53] width 92 height 16
type input "Б"
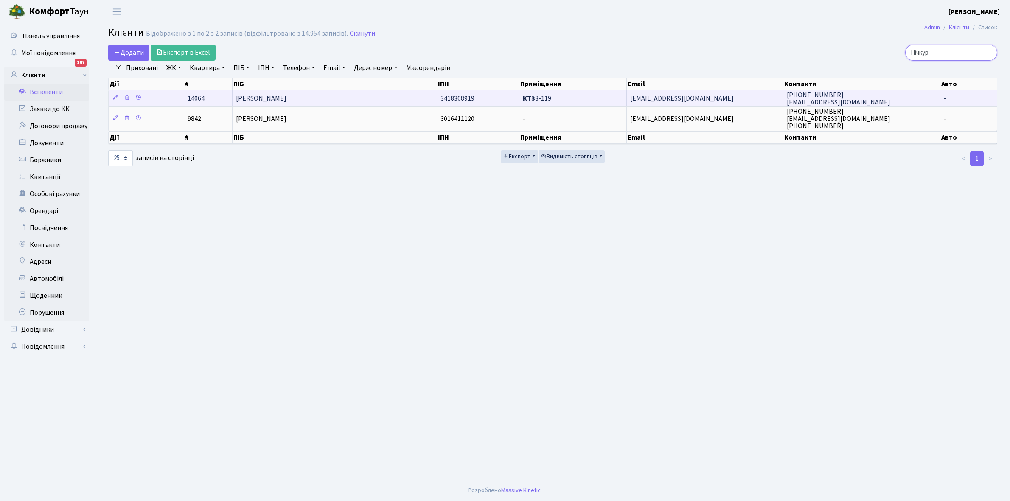
type input "Пічкур"
click at [333, 97] on td "[PERSON_NAME]" at bounding box center [335, 98] width 205 height 17
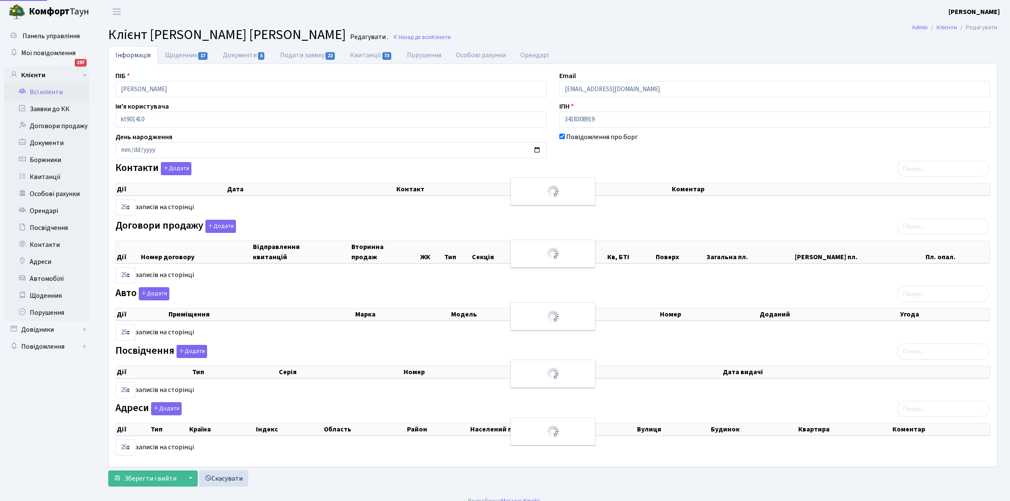
select select "25"
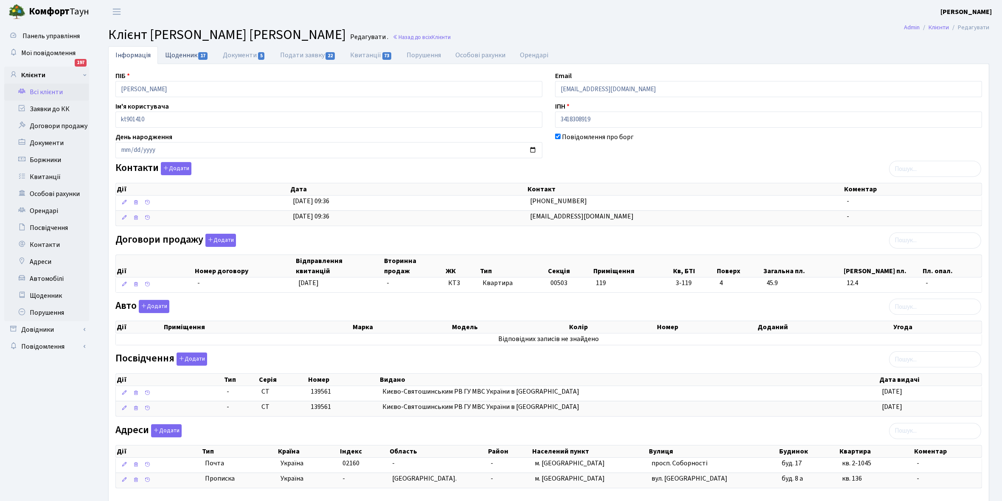
click at [177, 56] on link "Щоденник 17" at bounding box center [187, 54] width 58 height 17
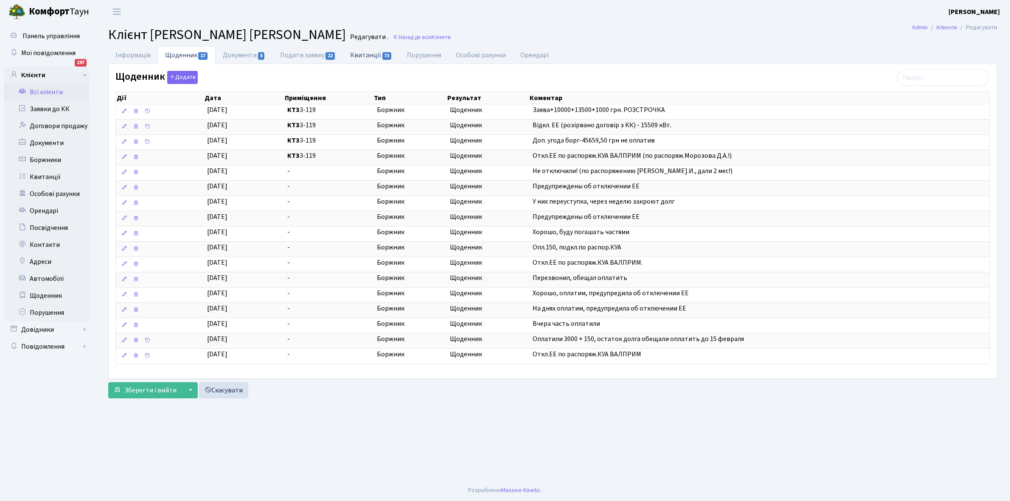
click at [373, 56] on link "Квитанції 73" at bounding box center [371, 54] width 56 height 17
select select "25"
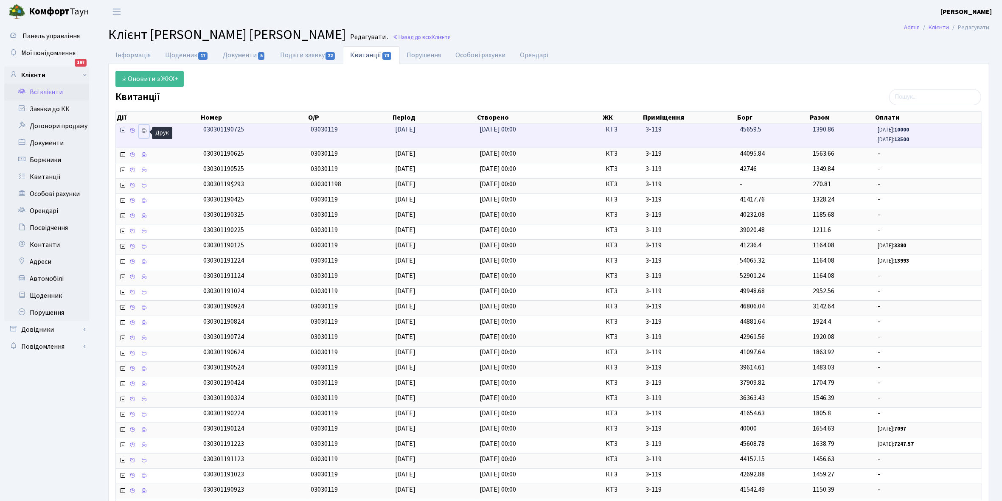
click at [143, 132] on icon at bounding box center [144, 131] width 6 height 6
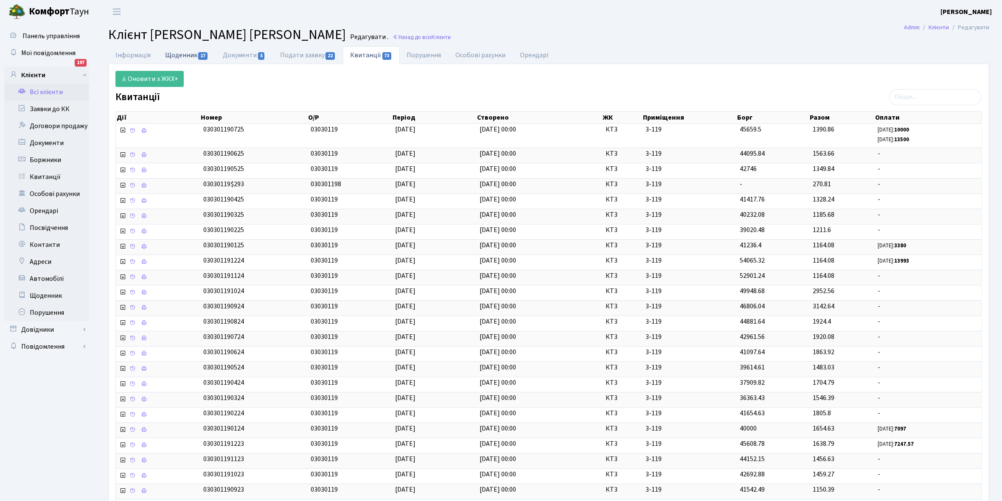
click at [170, 53] on link "Щоденник 17" at bounding box center [187, 54] width 58 height 17
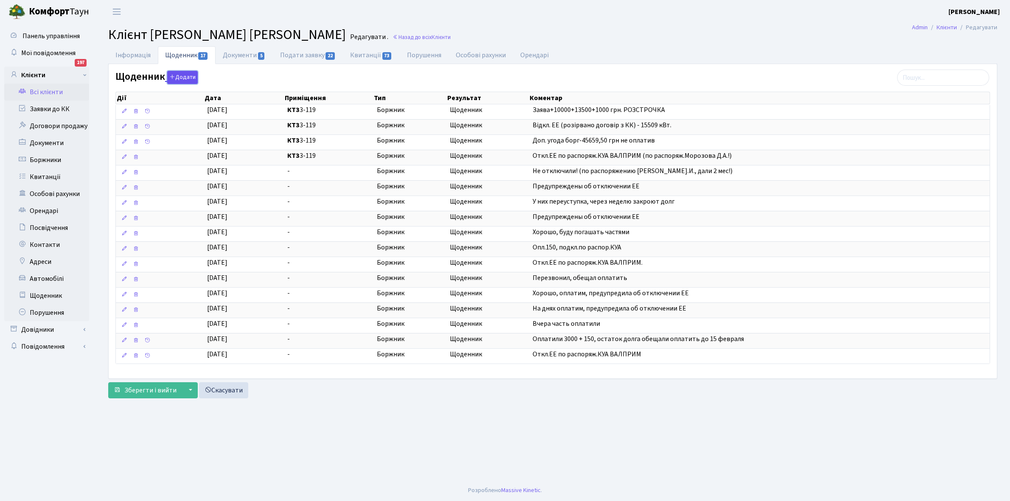
click at [181, 78] on button "Додати" at bounding box center [182, 77] width 31 height 13
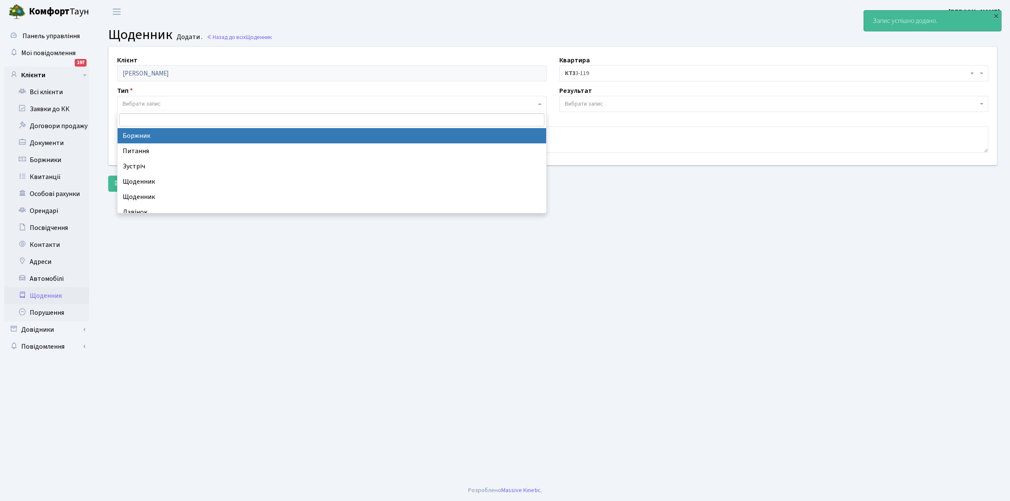
click at [158, 101] on span "Вибрати запис" at bounding box center [142, 104] width 38 height 8
select select "189"
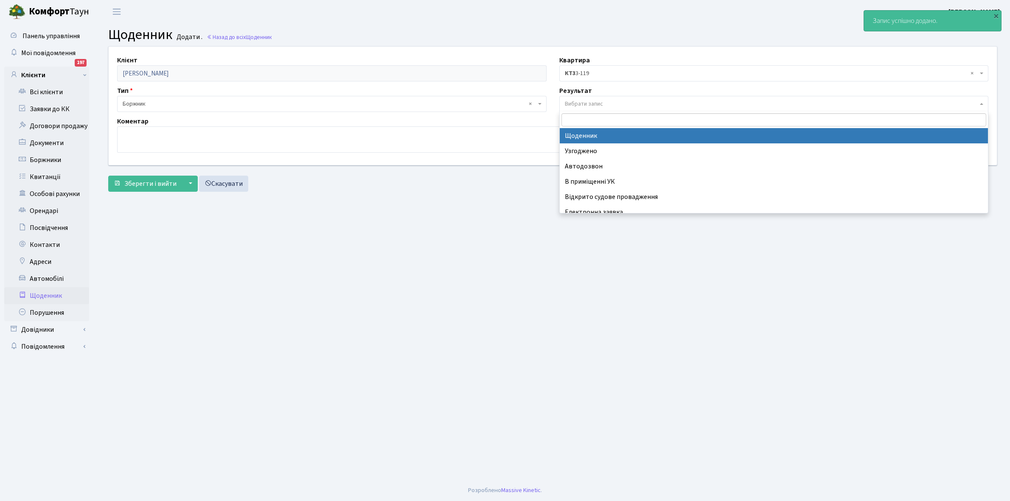
click at [601, 105] on span "Вибрати запис" at bounding box center [584, 104] width 38 height 8
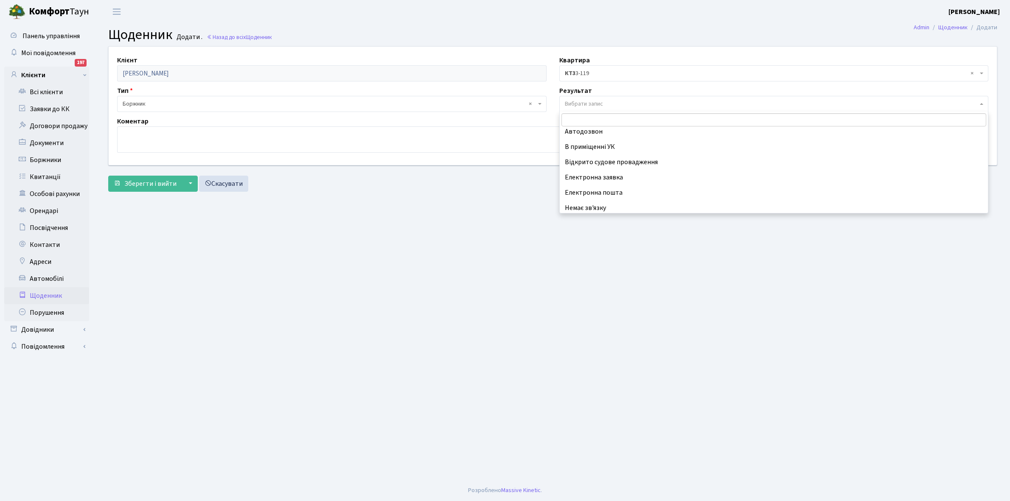
scroll to position [52, 0]
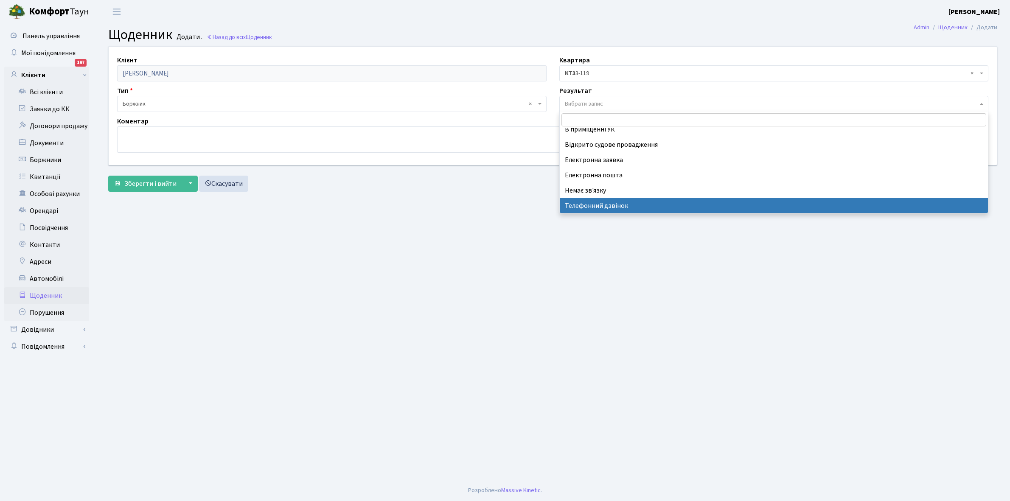
select select "196"
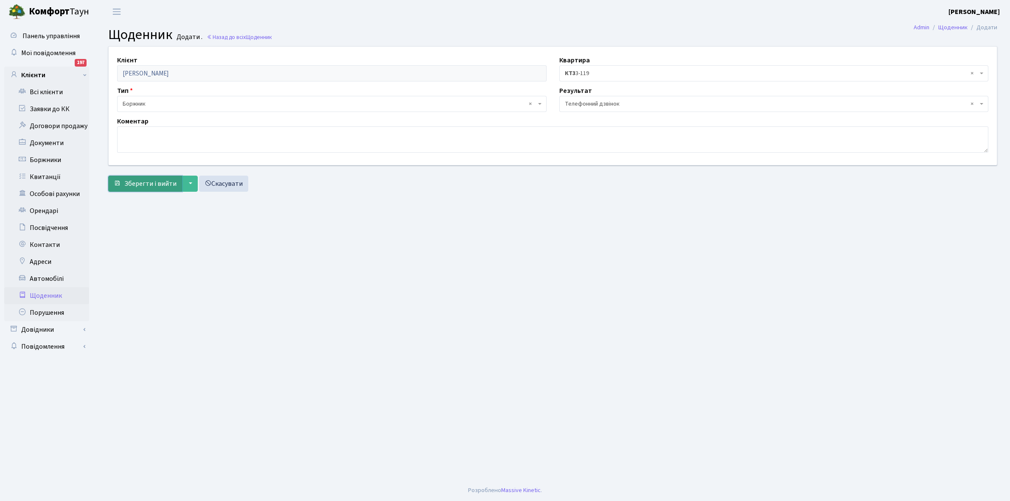
click at [143, 189] on button "Зберегти і вийти" at bounding box center [145, 184] width 74 height 16
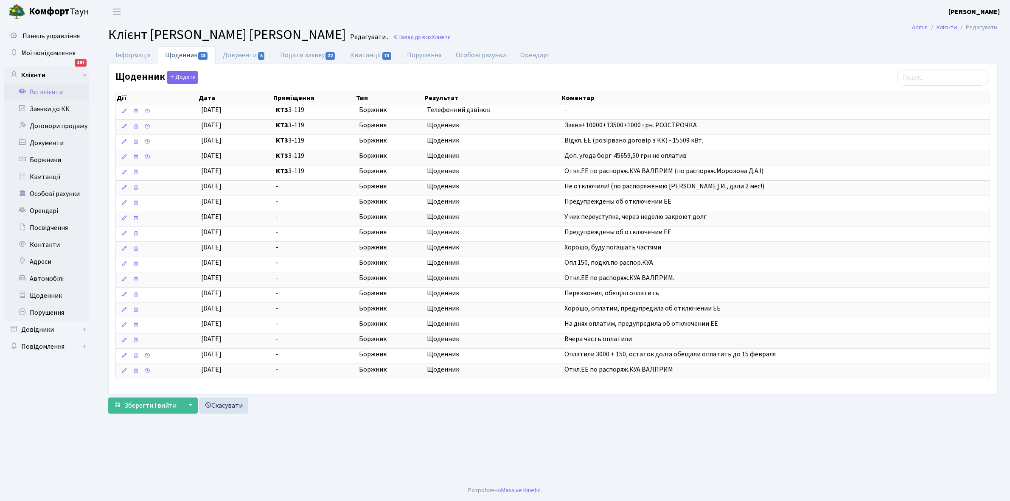
click at [51, 87] on link "Всі клієнти" at bounding box center [46, 92] width 85 height 17
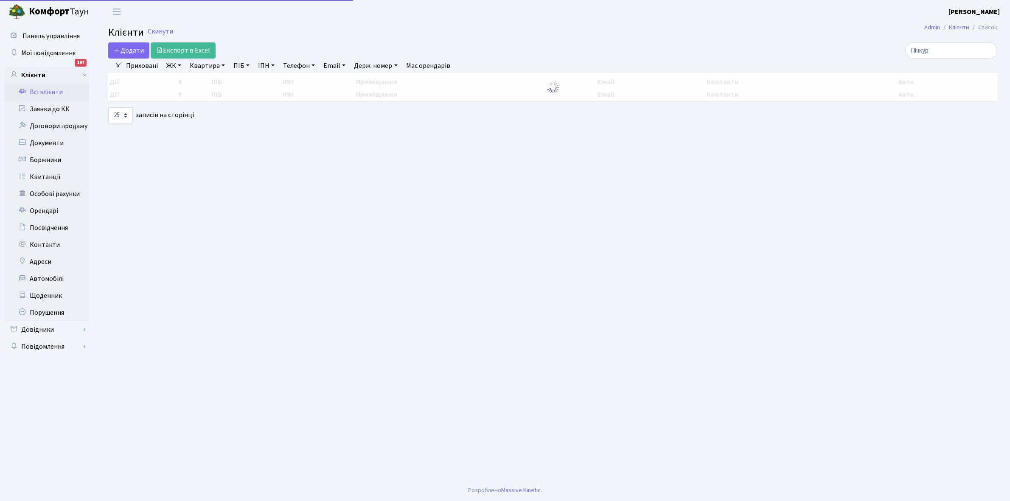
select select "25"
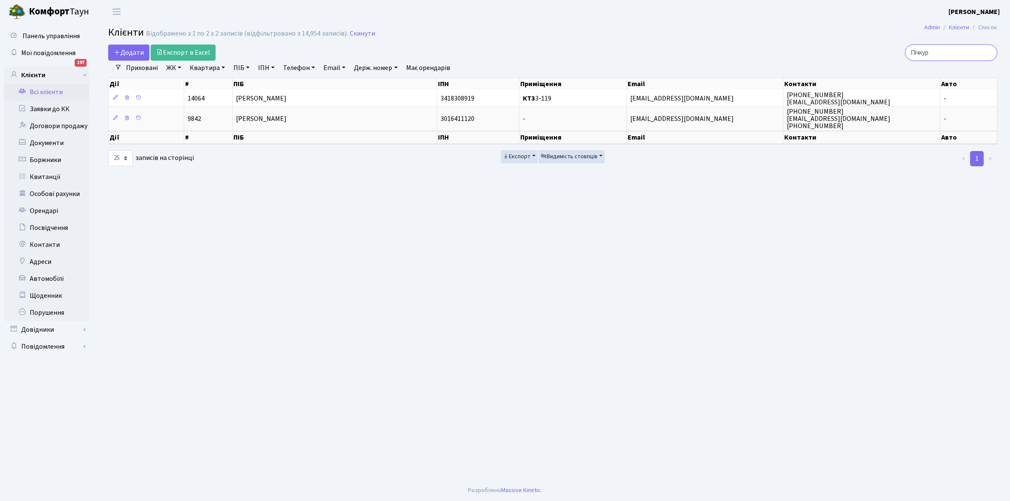
click at [950, 49] on input "Пічкур" at bounding box center [951, 53] width 92 height 16
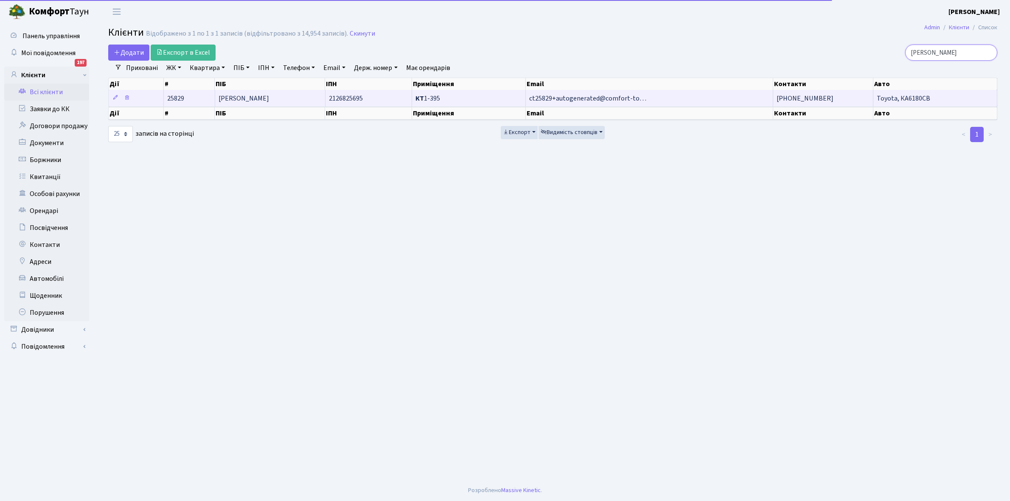
type input "[PERSON_NAME]"
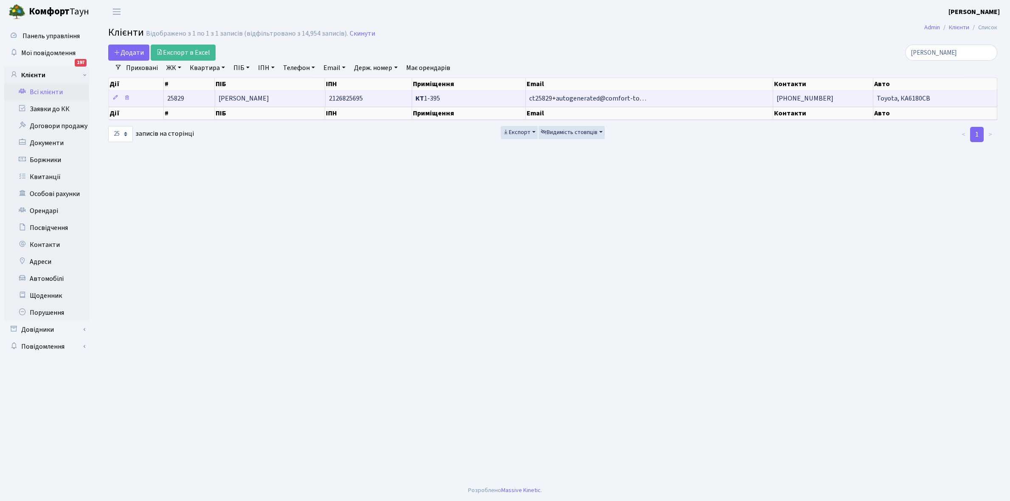
click at [276, 101] on td "[PERSON_NAME]" at bounding box center [270, 98] width 110 height 17
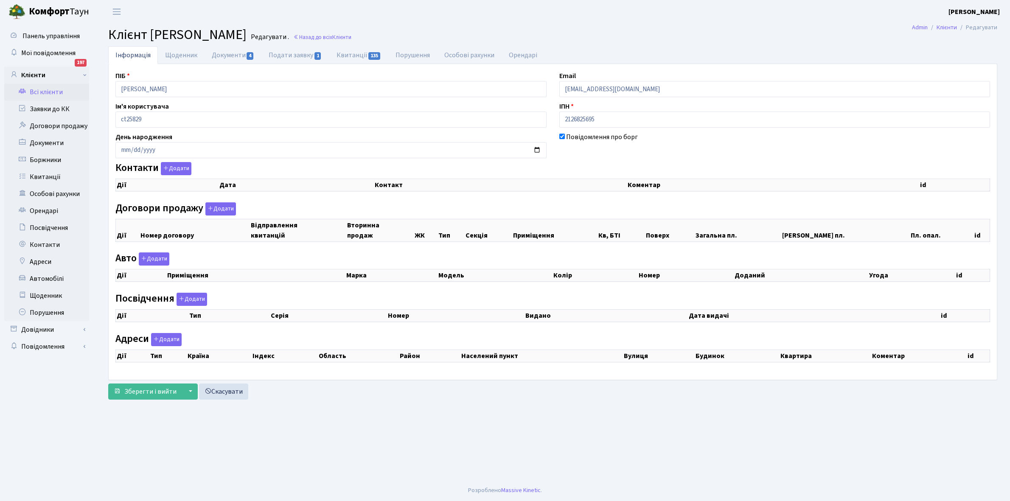
checkbox input "true"
select select "25"
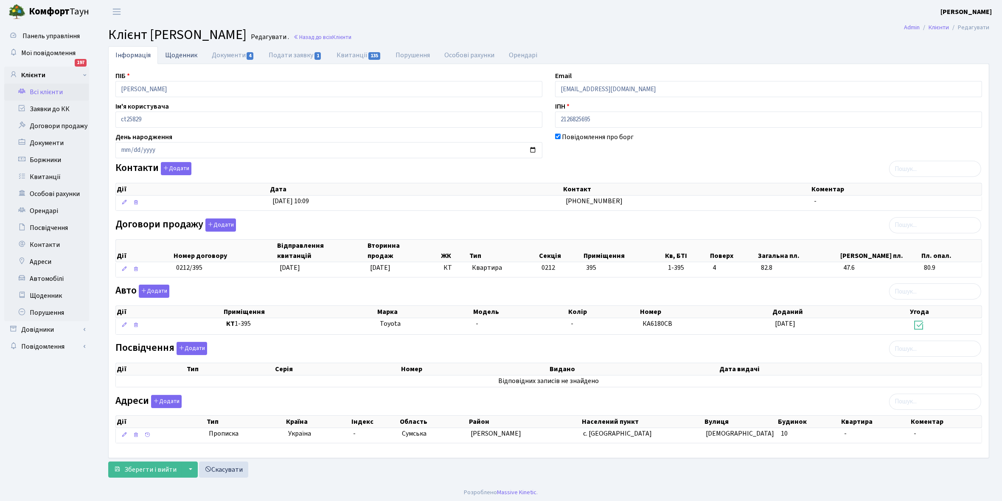
click at [184, 53] on link "Щоденник" at bounding box center [181, 54] width 47 height 17
select select "25"
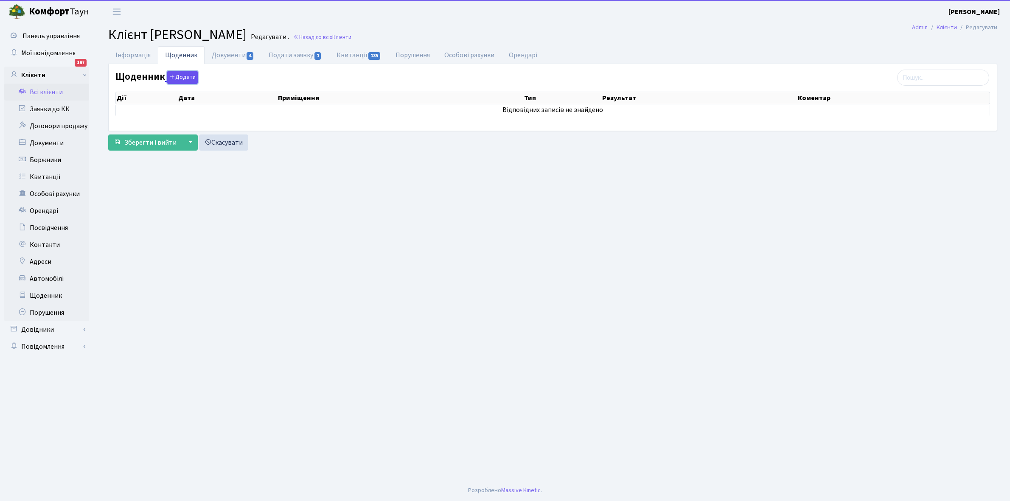
click at [183, 78] on button "Додати" at bounding box center [182, 77] width 31 height 13
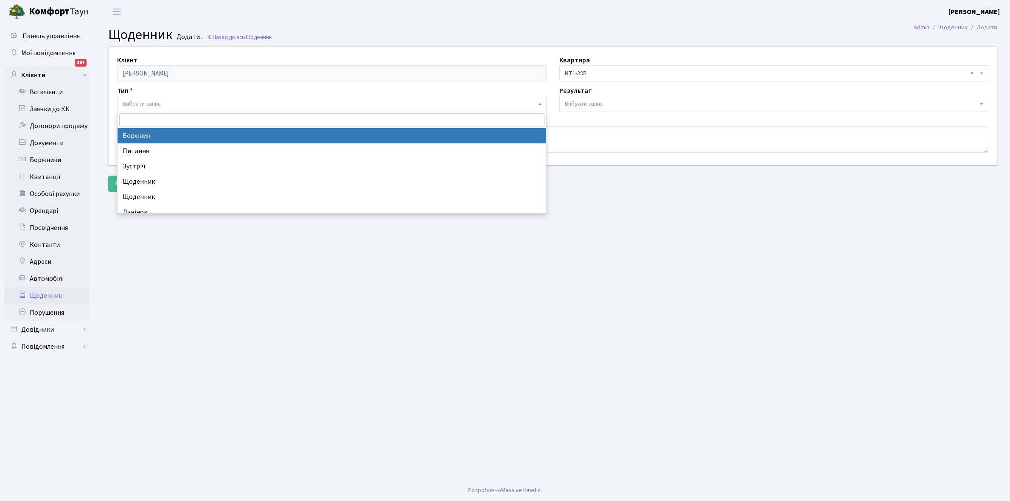
click at [155, 100] on span "Вибрати запис" at bounding box center [142, 104] width 38 height 8
select select "189"
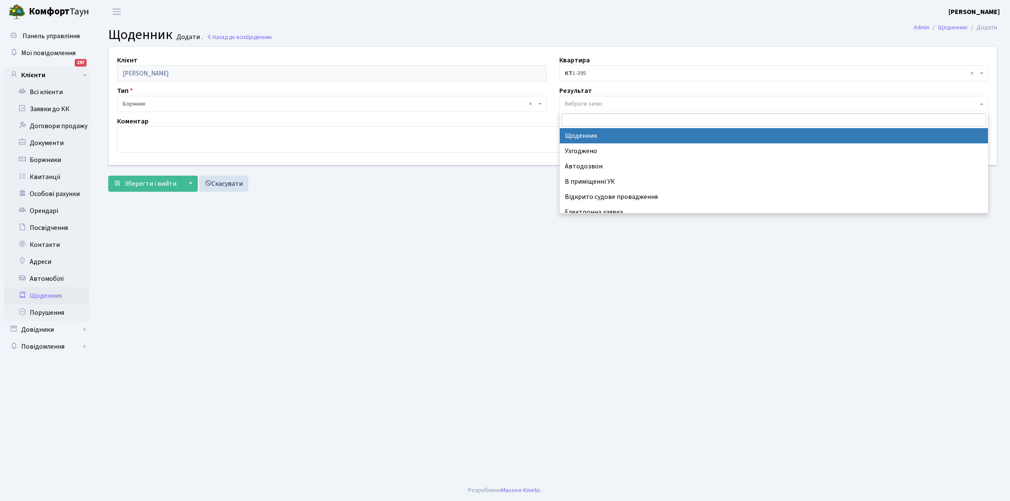
click at [603, 97] on span "Вибрати запис" at bounding box center [773, 104] width 429 height 16
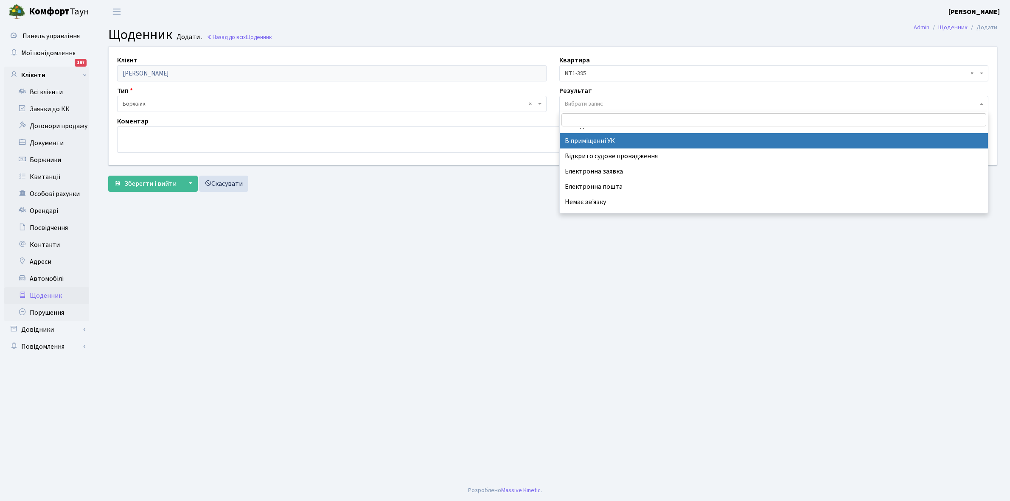
scroll to position [52, 0]
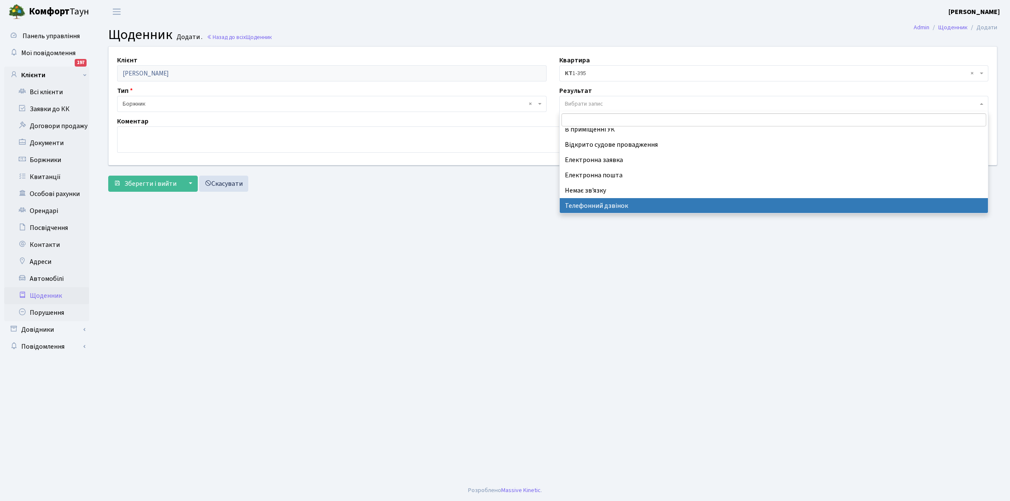
select select "196"
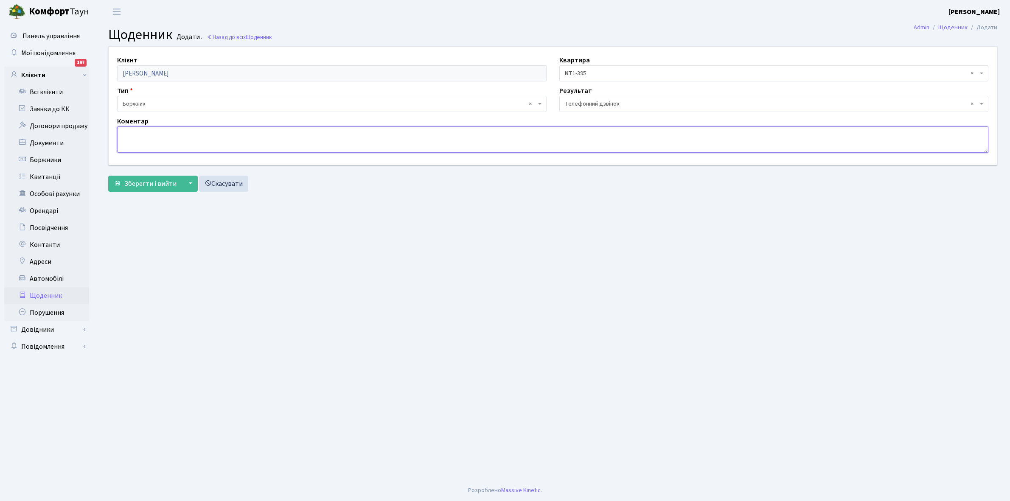
click at [132, 139] on textarea at bounding box center [552, 139] width 871 height 26
type textarea "Оплатить 15.09.2025 року"
click at [145, 188] on span "Зберегти і вийти" at bounding box center [150, 183] width 52 height 9
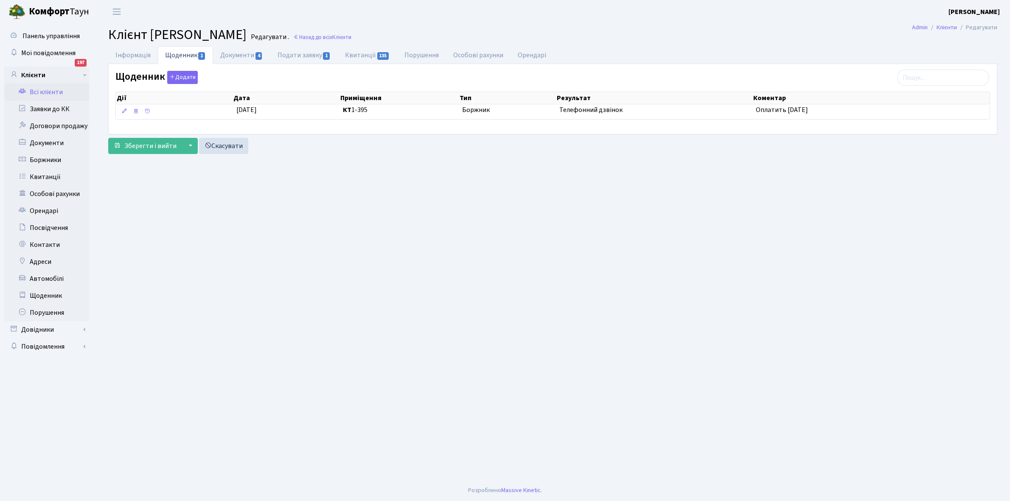
click at [51, 86] on link "Всі клієнти" at bounding box center [46, 92] width 85 height 17
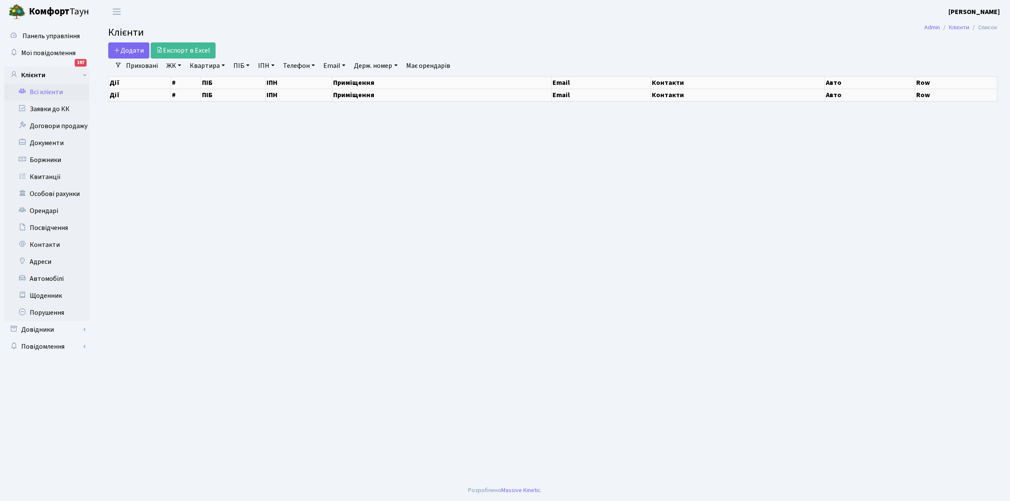
select select "25"
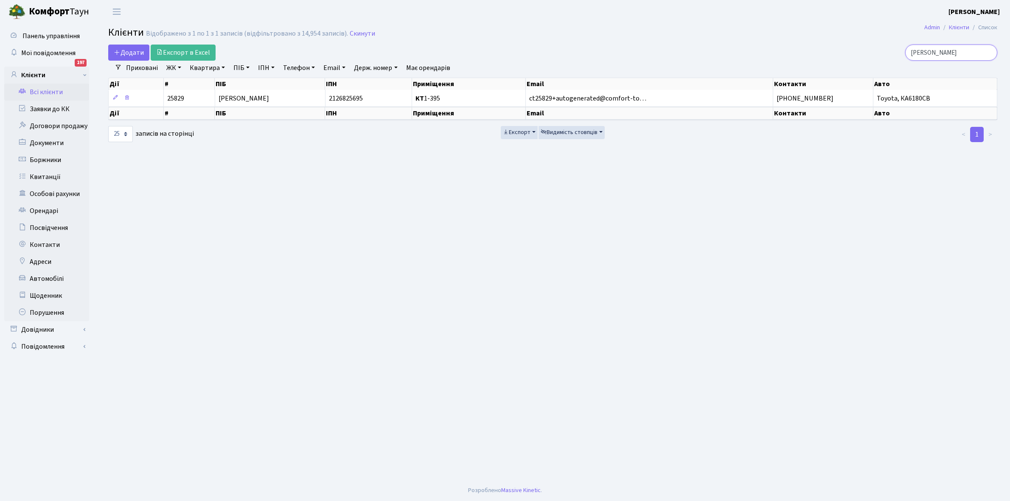
click at [951, 54] on input "Піралієв" at bounding box center [951, 53] width 92 height 16
type input "П"
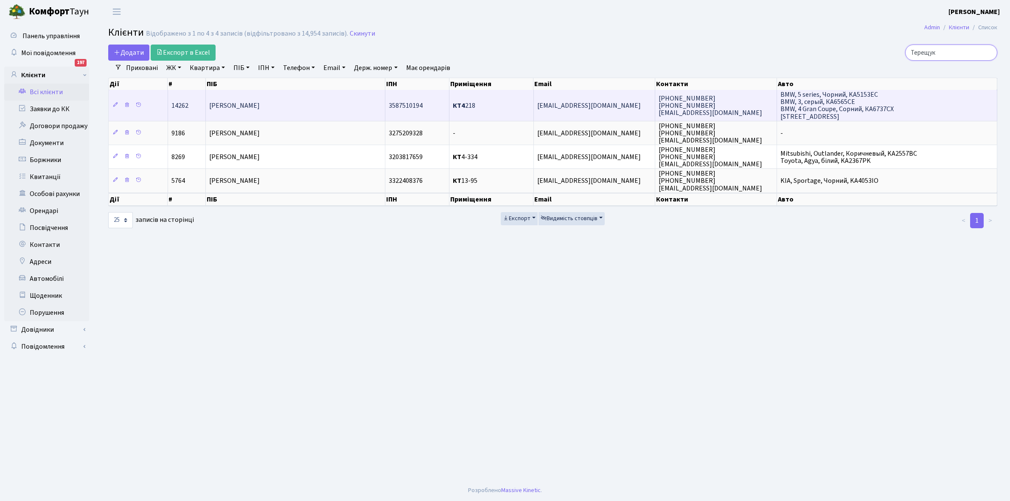
type input "Терещук"
click at [260, 104] on span "[PERSON_NAME]" at bounding box center [234, 105] width 51 height 9
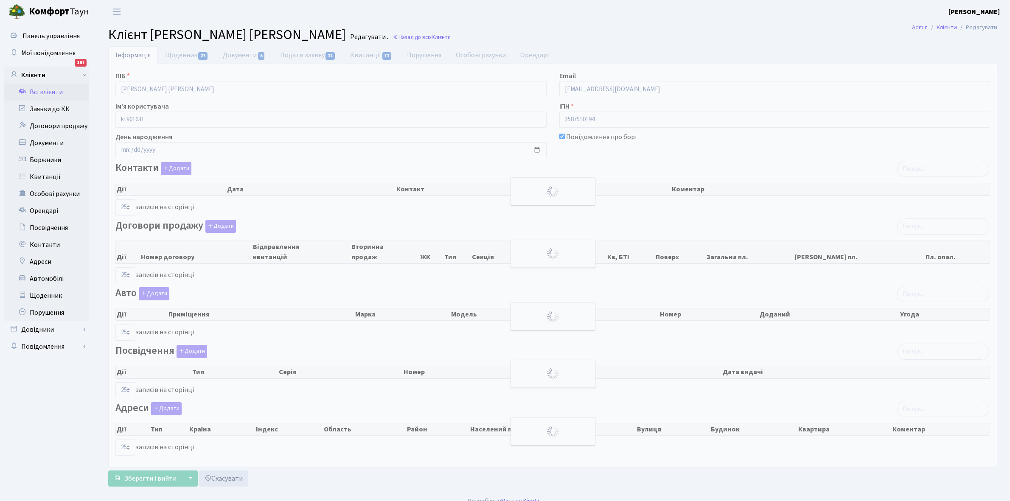
select select "25"
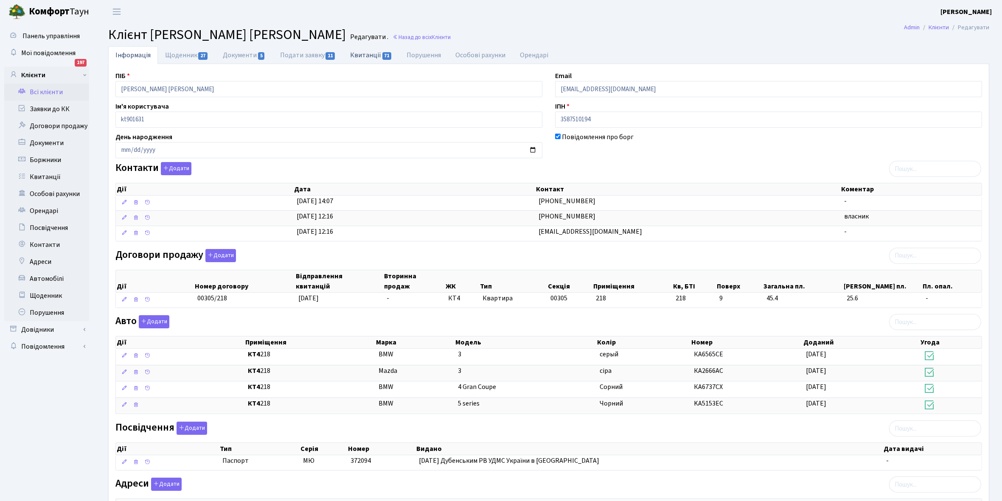
click at [360, 55] on link "Квитанції 71" at bounding box center [371, 54] width 56 height 17
select select "25"
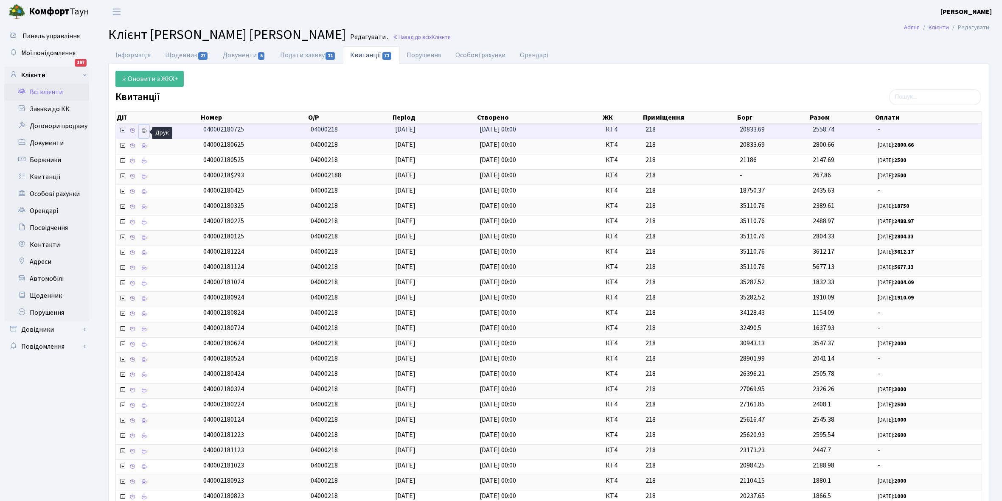
click at [146, 132] on icon at bounding box center [144, 131] width 6 height 6
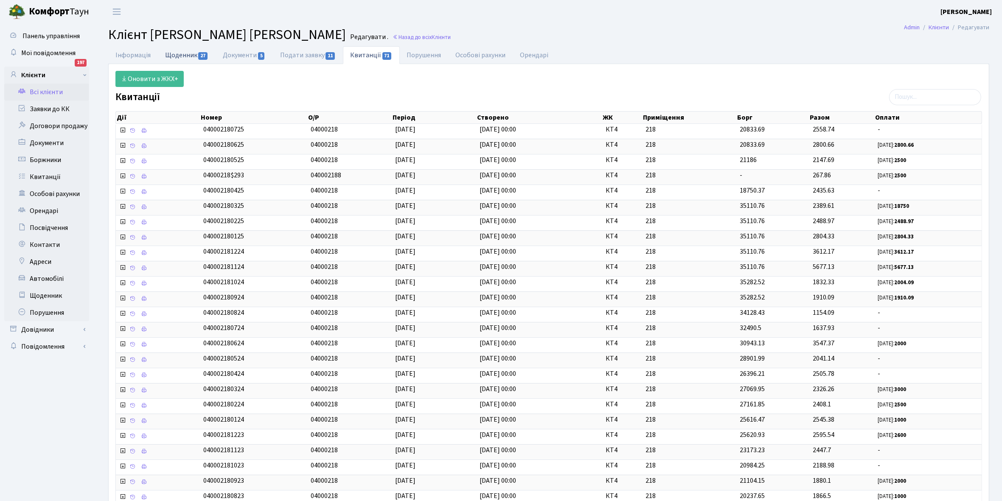
click at [175, 50] on link "Щоденник 27" at bounding box center [187, 54] width 58 height 17
select select "25"
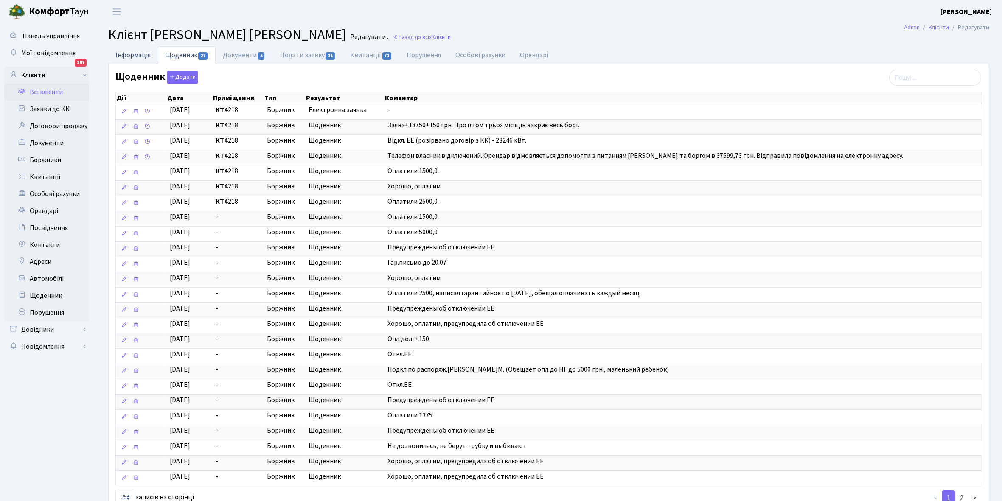
click at [128, 55] on link "Інформація" at bounding box center [133, 54] width 50 height 17
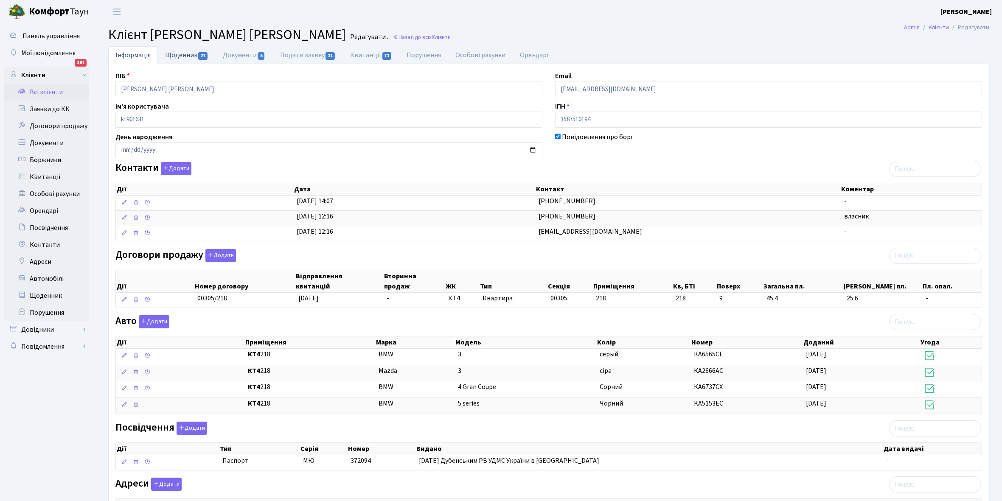
click at [179, 54] on link "Щоденник 27" at bounding box center [187, 54] width 58 height 17
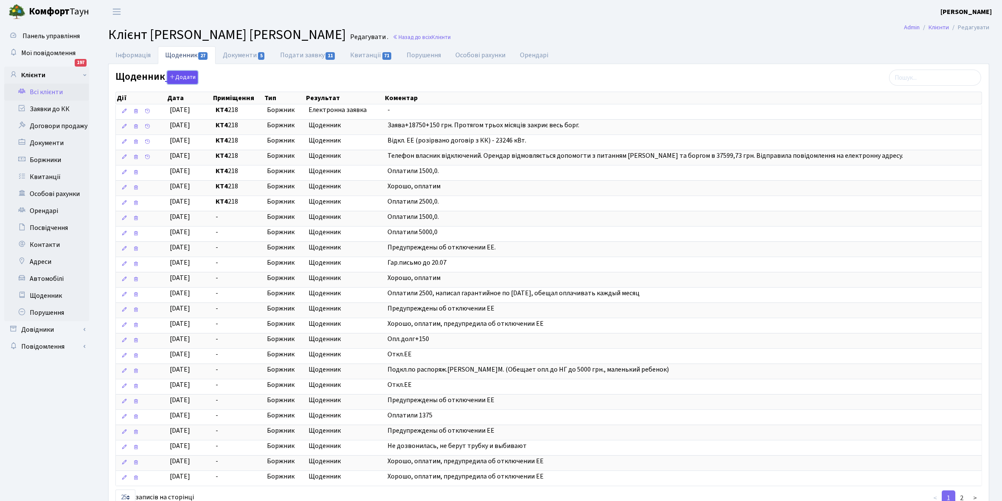
click at [179, 75] on button "Додати" at bounding box center [182, 77] width 31 height 13
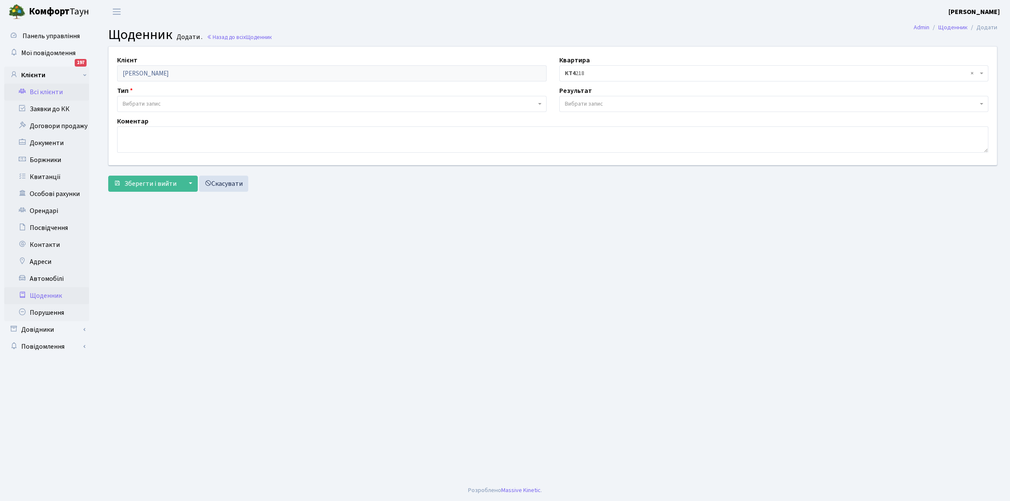
click at [46, 90] on link "Всі клієнти" at bounding box center [46, 92] width 85 height 17
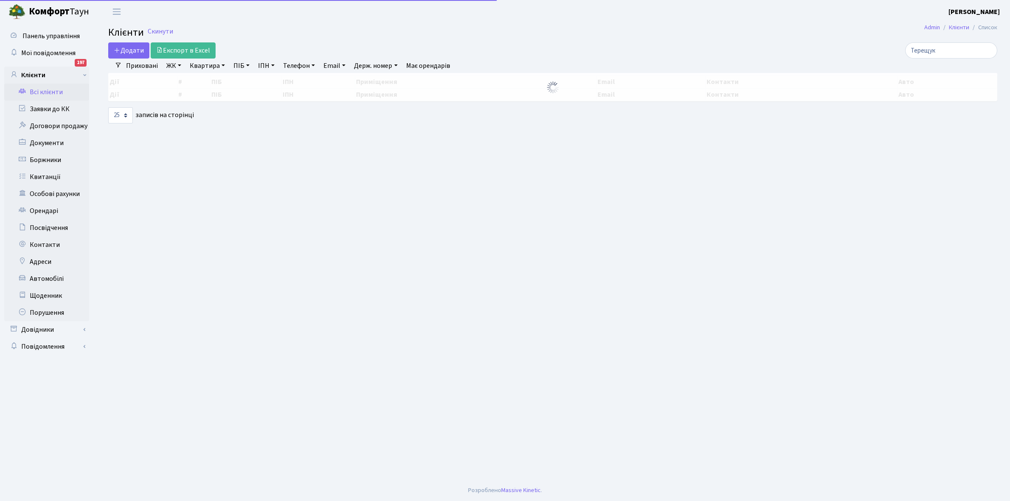
select select "25"
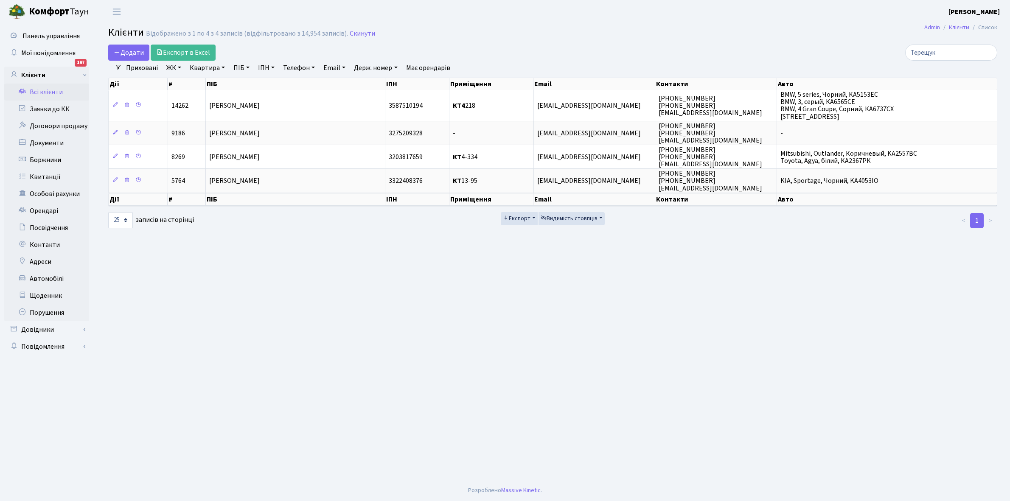
click at [50, 89] on link "Всі клієнти" at bounding box center [46, 92] width 85 height 17
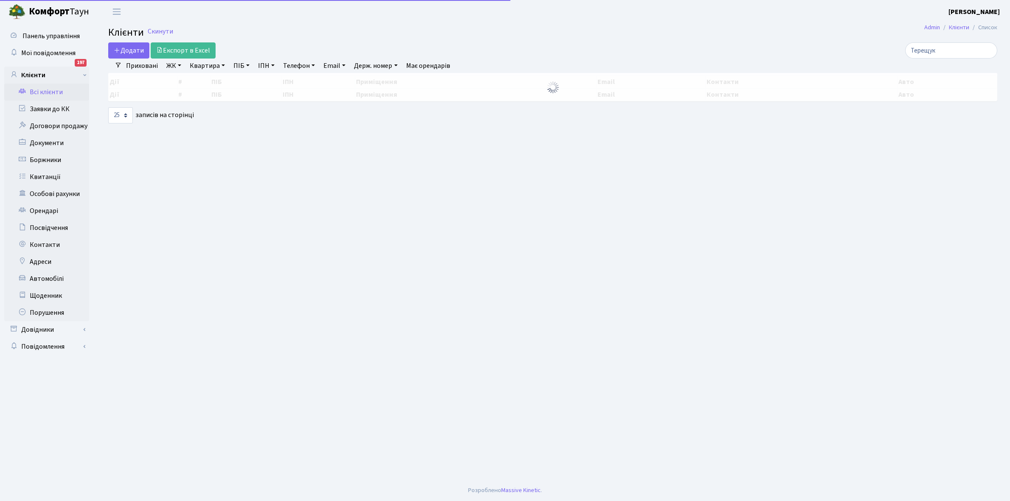
select select "25"
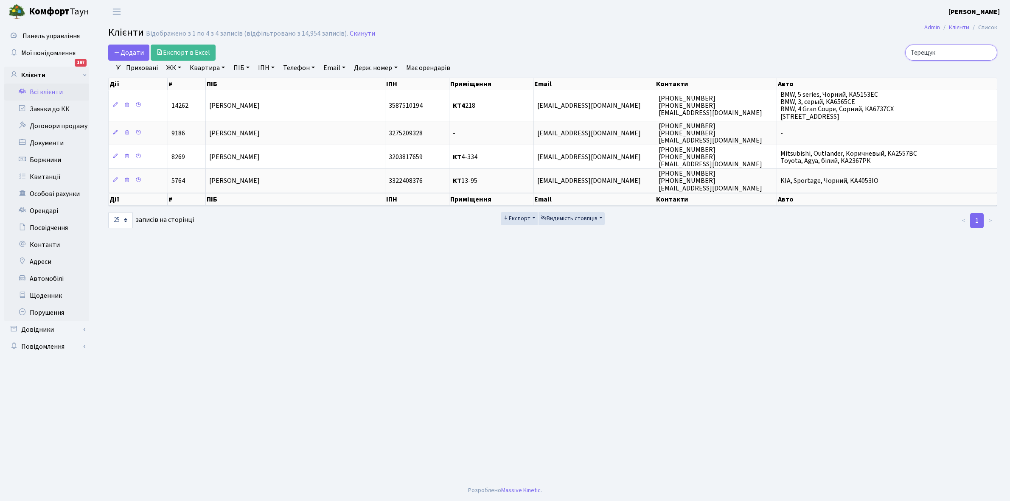
click at [953, 50] on input "Терещук" at bounding box center [951, 53] width 92 height 16
type input "Т"
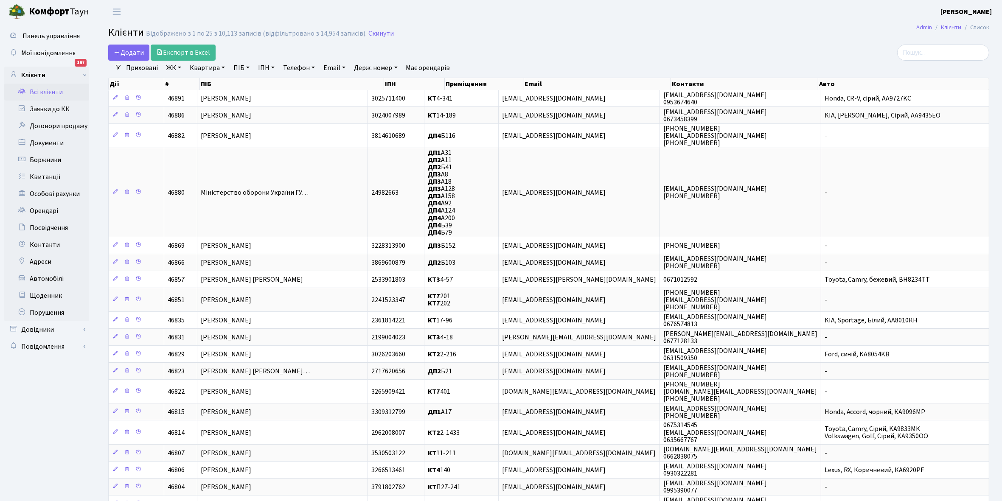
click at [47, 88] on link "Всі клієнти" at bounding box center [46, 92] width 85 height 17
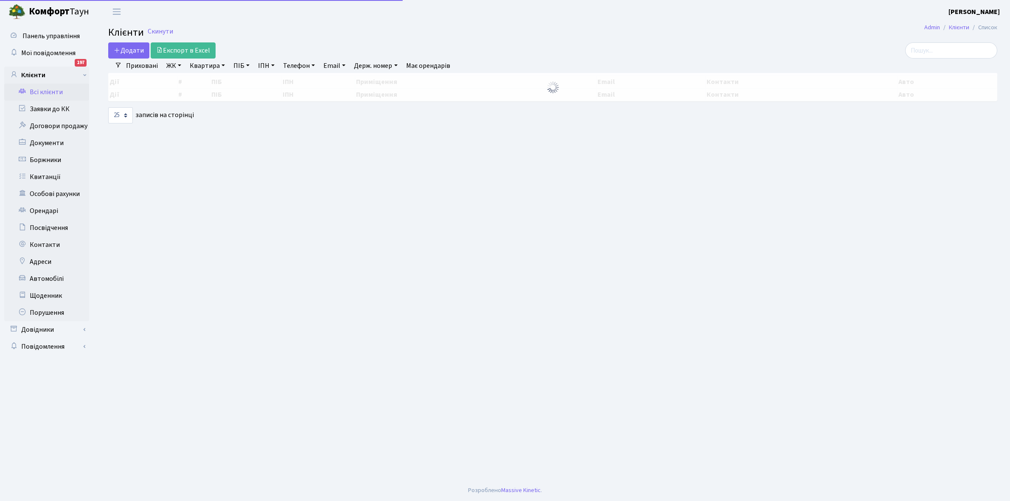
select select "25"
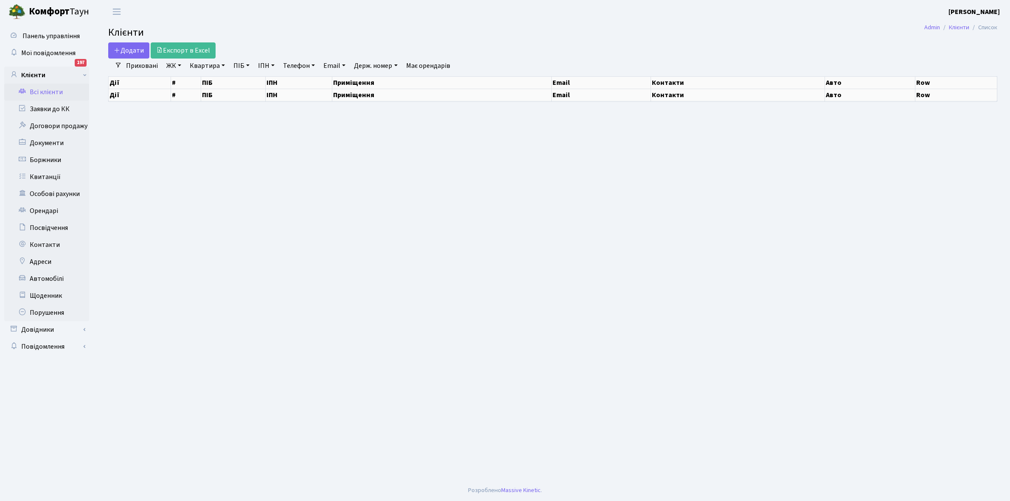
select select "25"
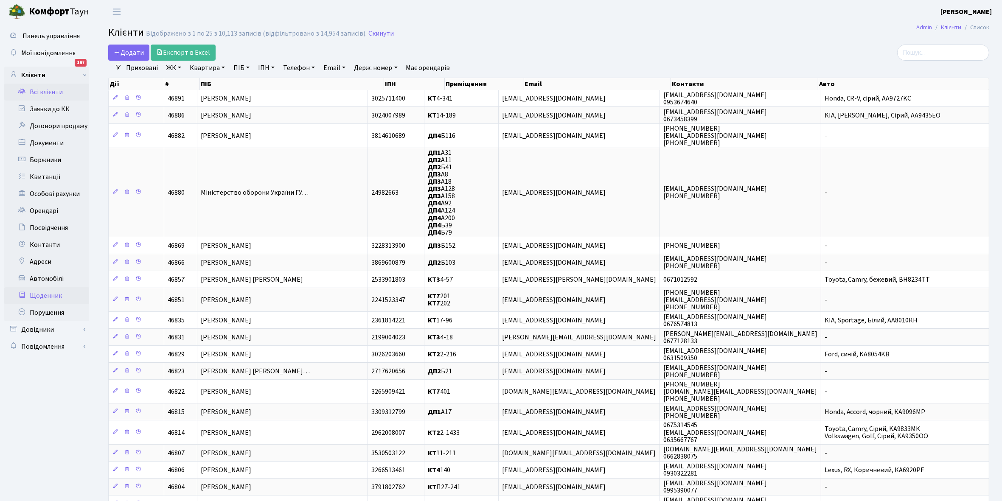
click at [51, 294] on link "Щоденник" at bounding box center [46, 295] width 85 height 17
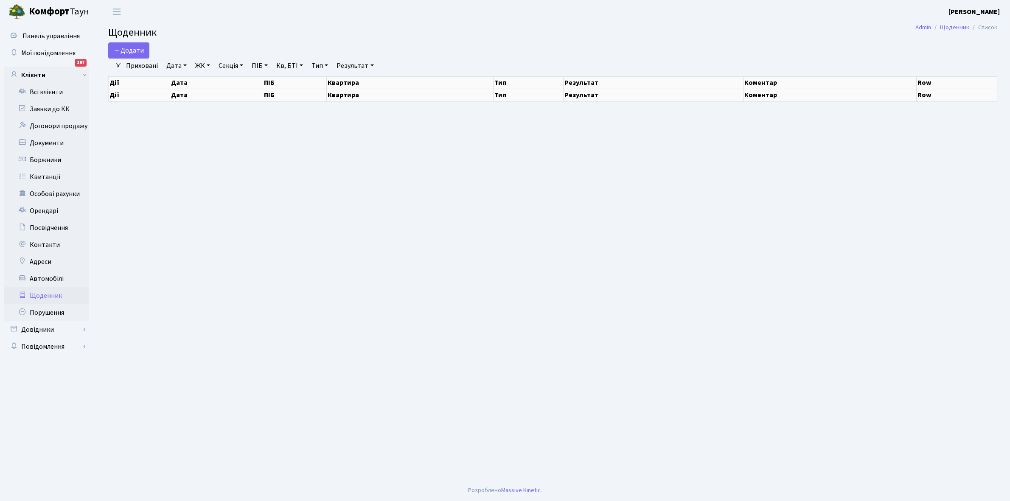
select select "25"
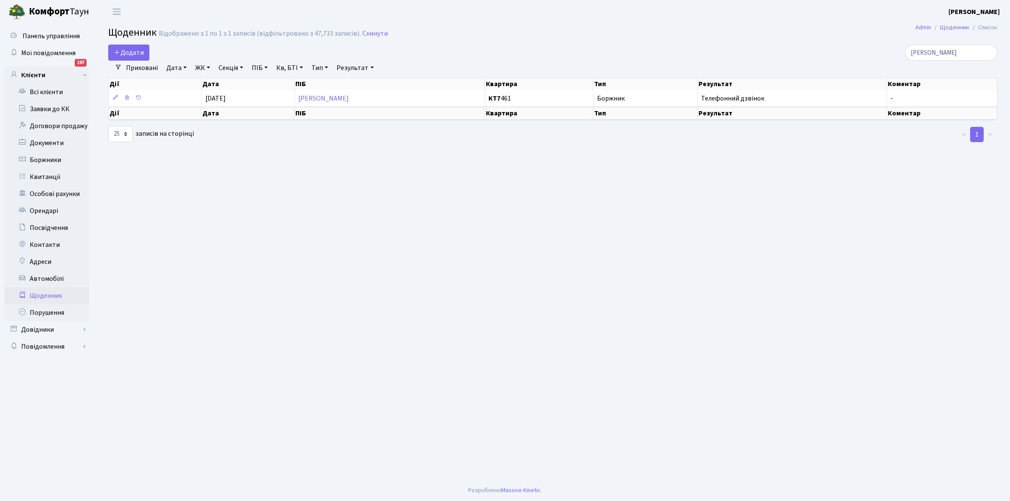
click at [42, 293] on link "Щоденник" at bounding box center [46, 295] width 85 height 17
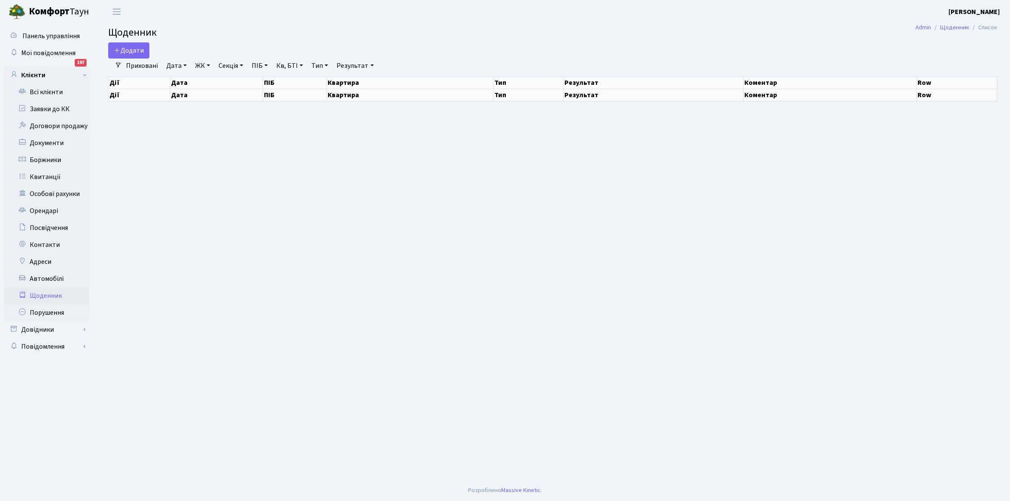
select select "25"
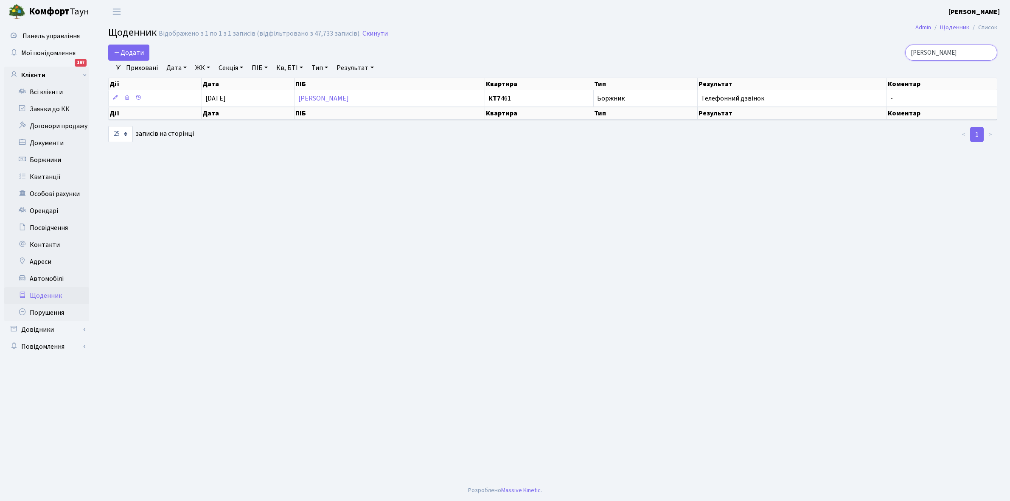
click at [958, 54] on input "Кіцул Юрій" at bounding box center [951, 53] width 92 height 16
type input "К"
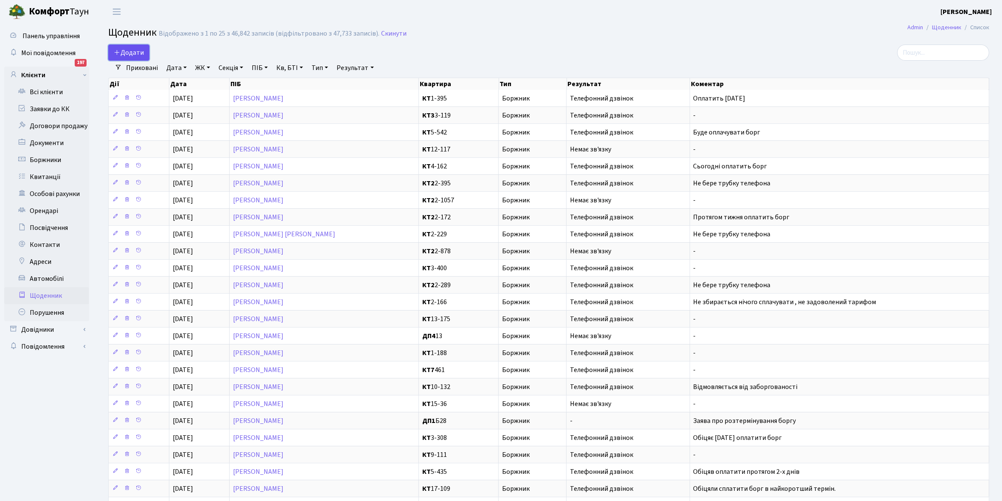
click at [130, 49] on span "Додати" at bounding box center [129, 52] width 30 height 9
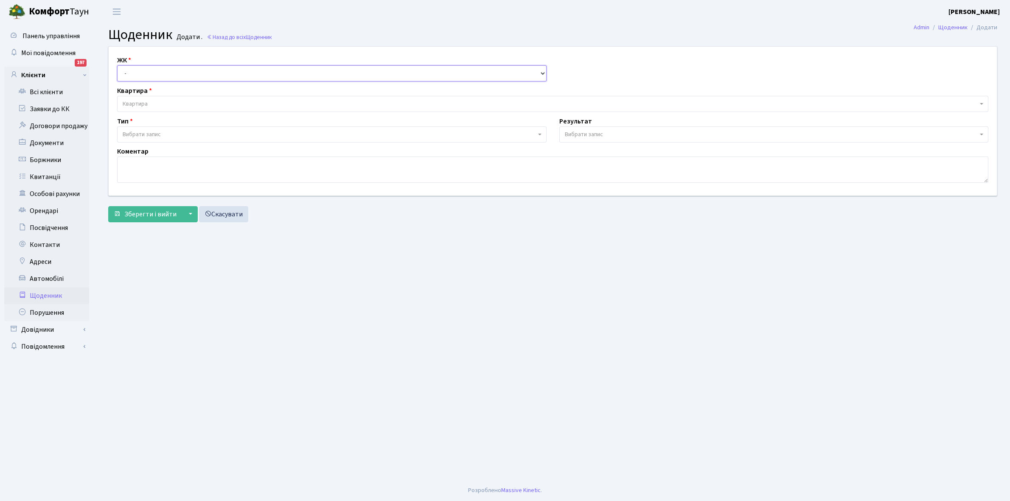
click at [143, 71] on select "- КТ, вул. Регенераторна, 4 КТ2, просп. [STREET_ADDRESS] [STREET_ADDRESS] [PERS…" at bounding box center [331, 73] width 429 height 16
select select "271"
click at [117, 65] on select "- КТ, вул. Регенераторна, 4 КТ2, просп. [STREET_ADDRESS] [STREET_ADDRESS] [PERS…" at bounding box center [331, 73] width 429 height 16
select select
click at [160, 99] on span "Квартира" at bounding box center [552, 104] width 871 height 16
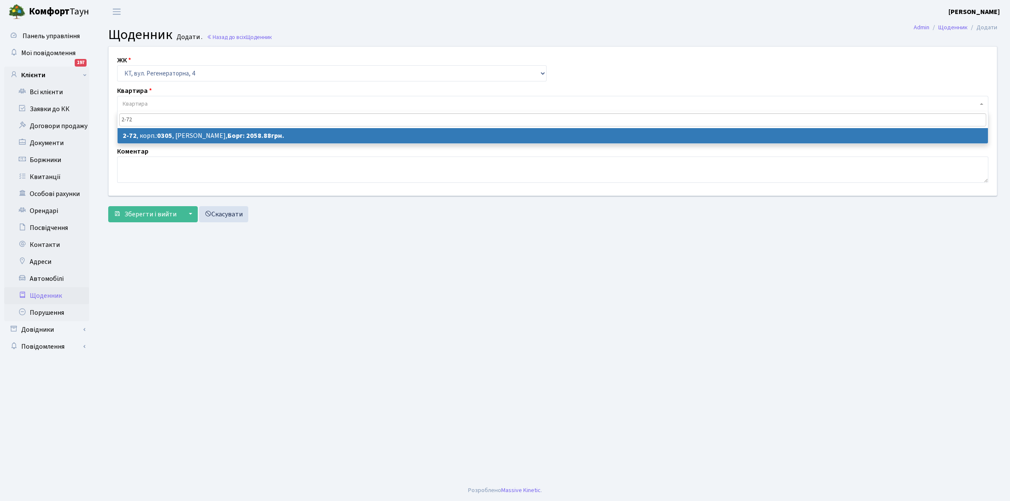
type input "2-72"
select select "641"
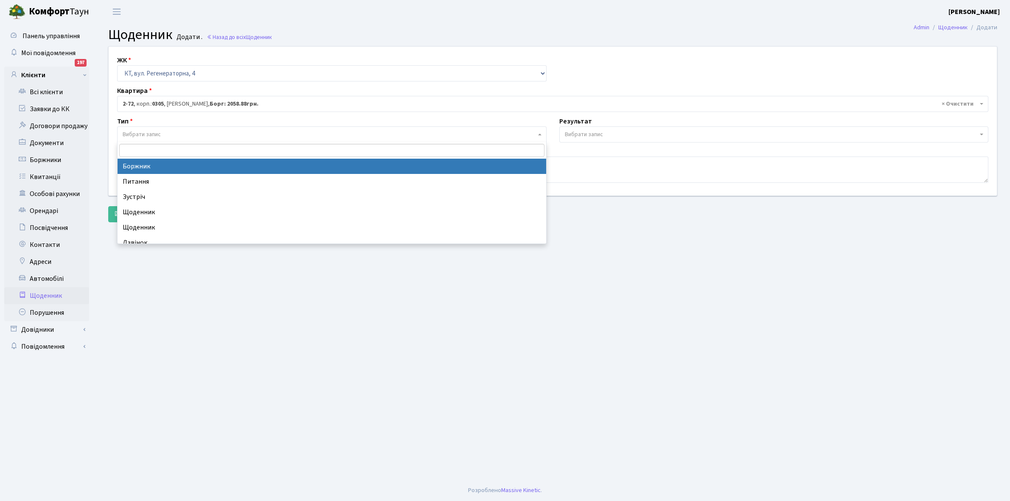
click at [173, 131] on span "Вибрати запис" at bounding box center [329, 134] width 413 height 8
select select "189"
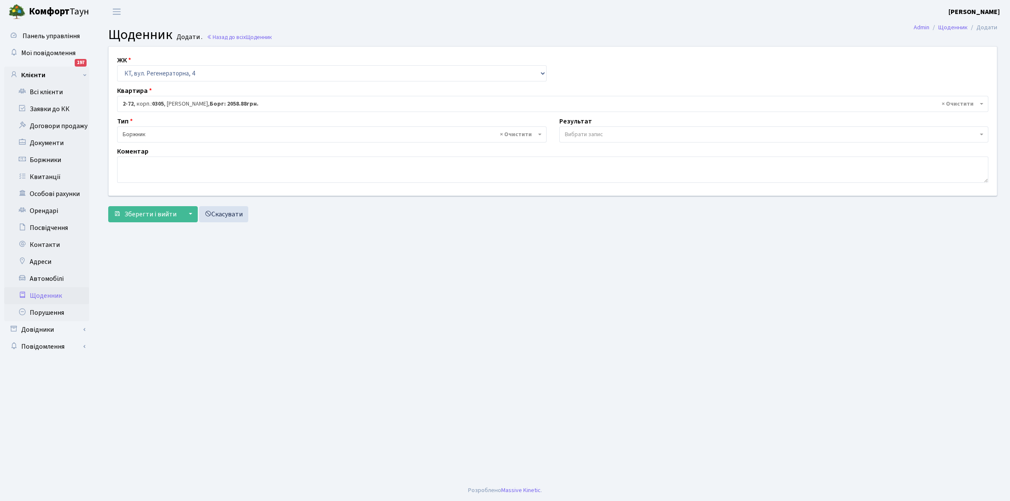
click at [607, 131] on span "Вибрати запис" at bounding box center [771, 134] width 413 height 8
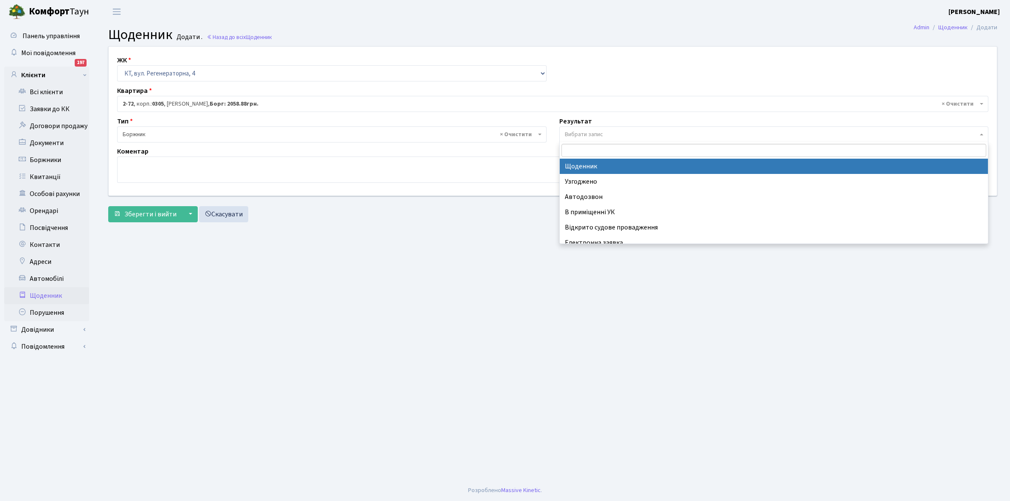
select select "14"
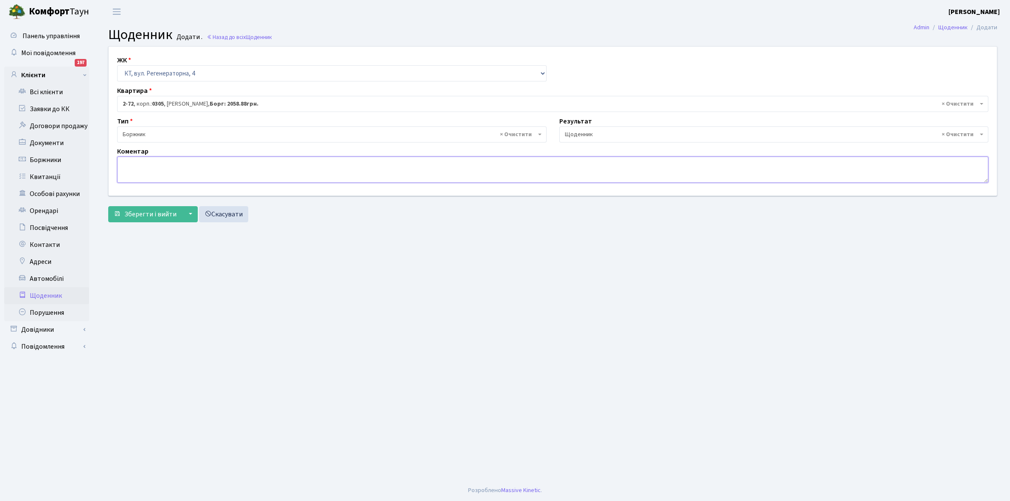
click at [129, 170] on textarea at bounding box center [552, 170] width 871 height 26
type textarea "Заява+3000+1000 грн"
click at [154, 213] on span "Зберегти і вийти" at bounding box center [150, 214] width 52 height 9
